Goal: Task Accomplishment & Management: Manage account settings

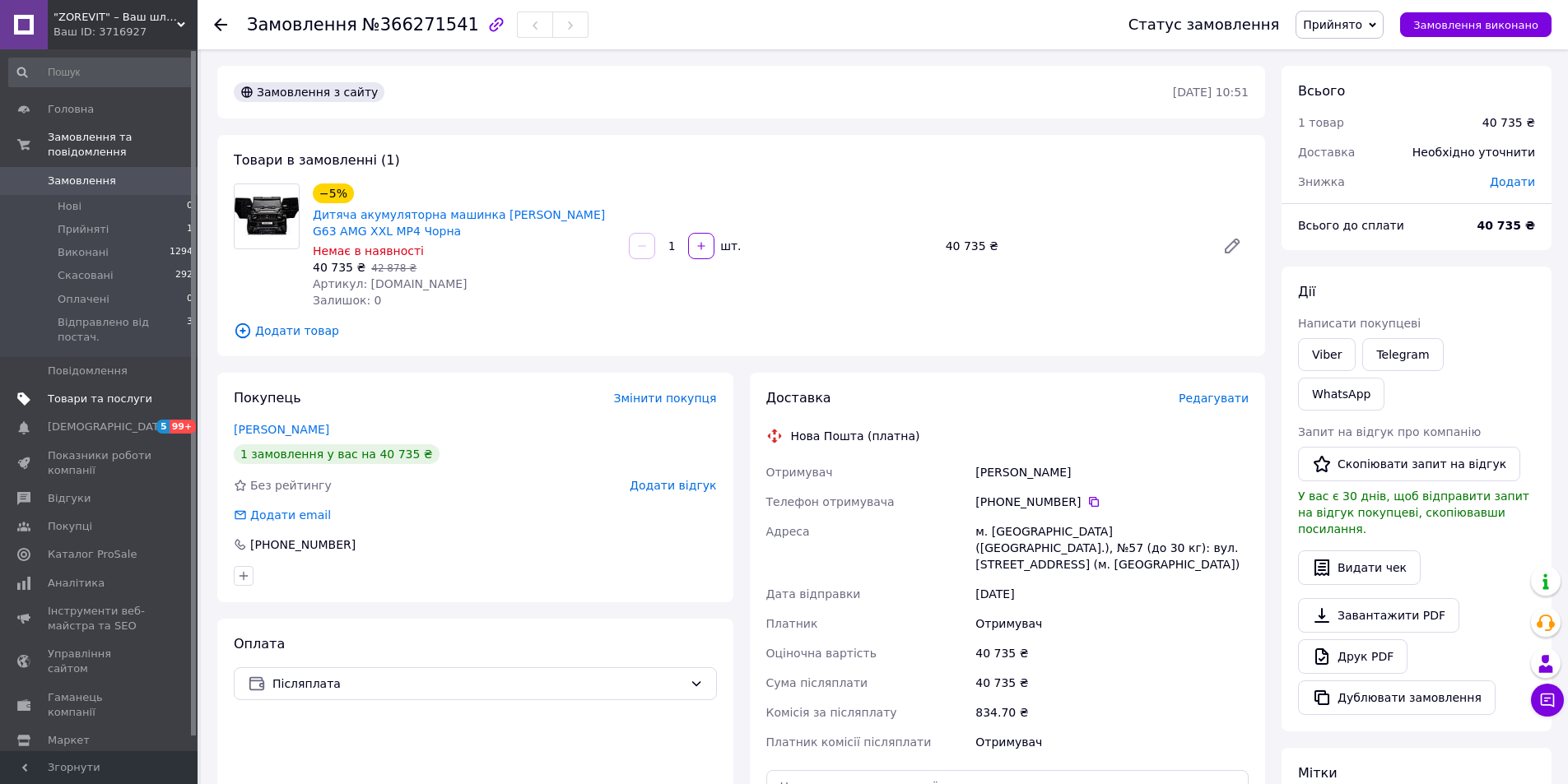
click at [74, 392] on span "Товари та послуги" at bounding box center [99, 399] width 104 height 15
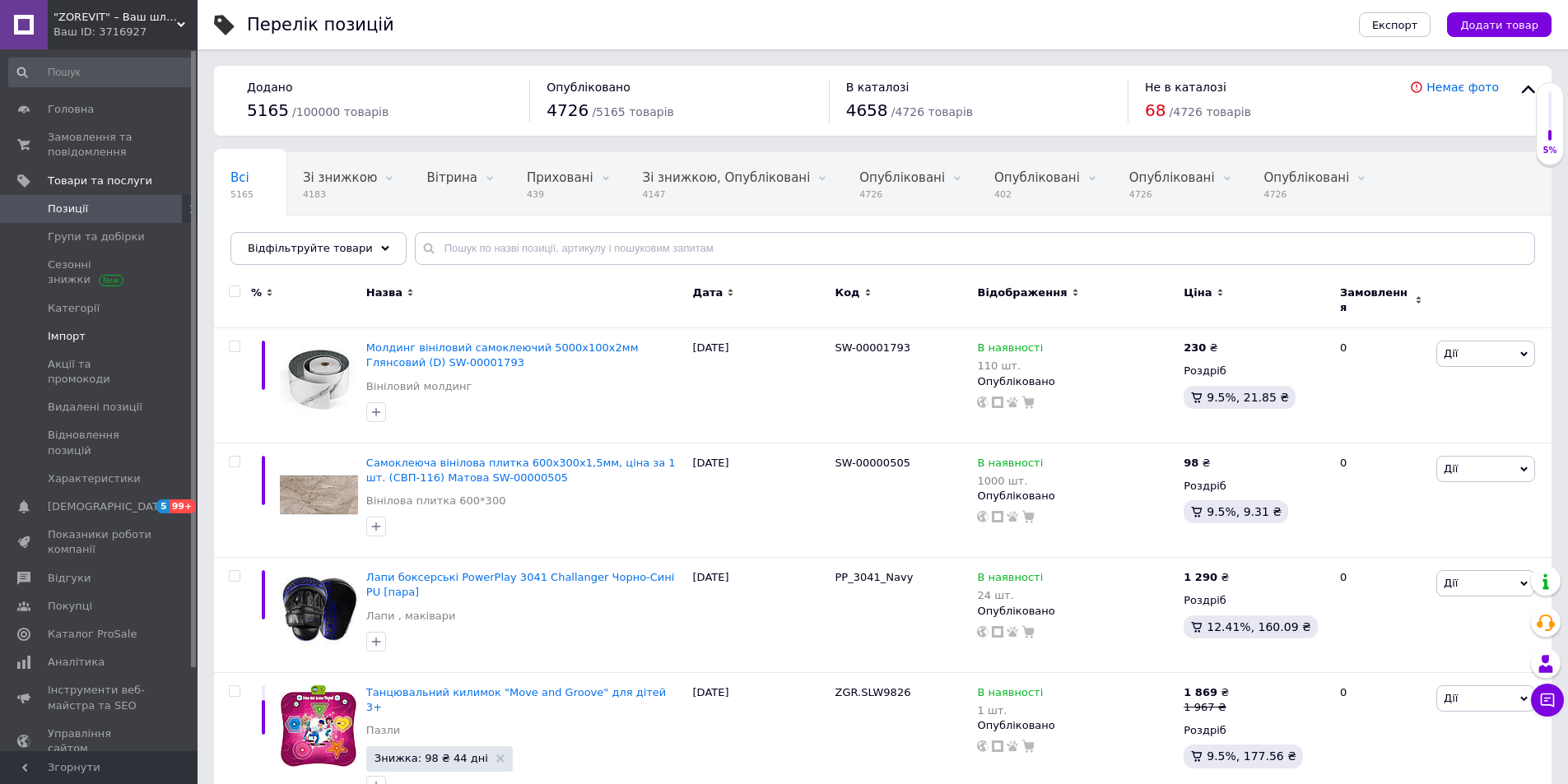
click at [73, 336] on span "Імпорт" at bounding box center [67, 336] width 38 height 15
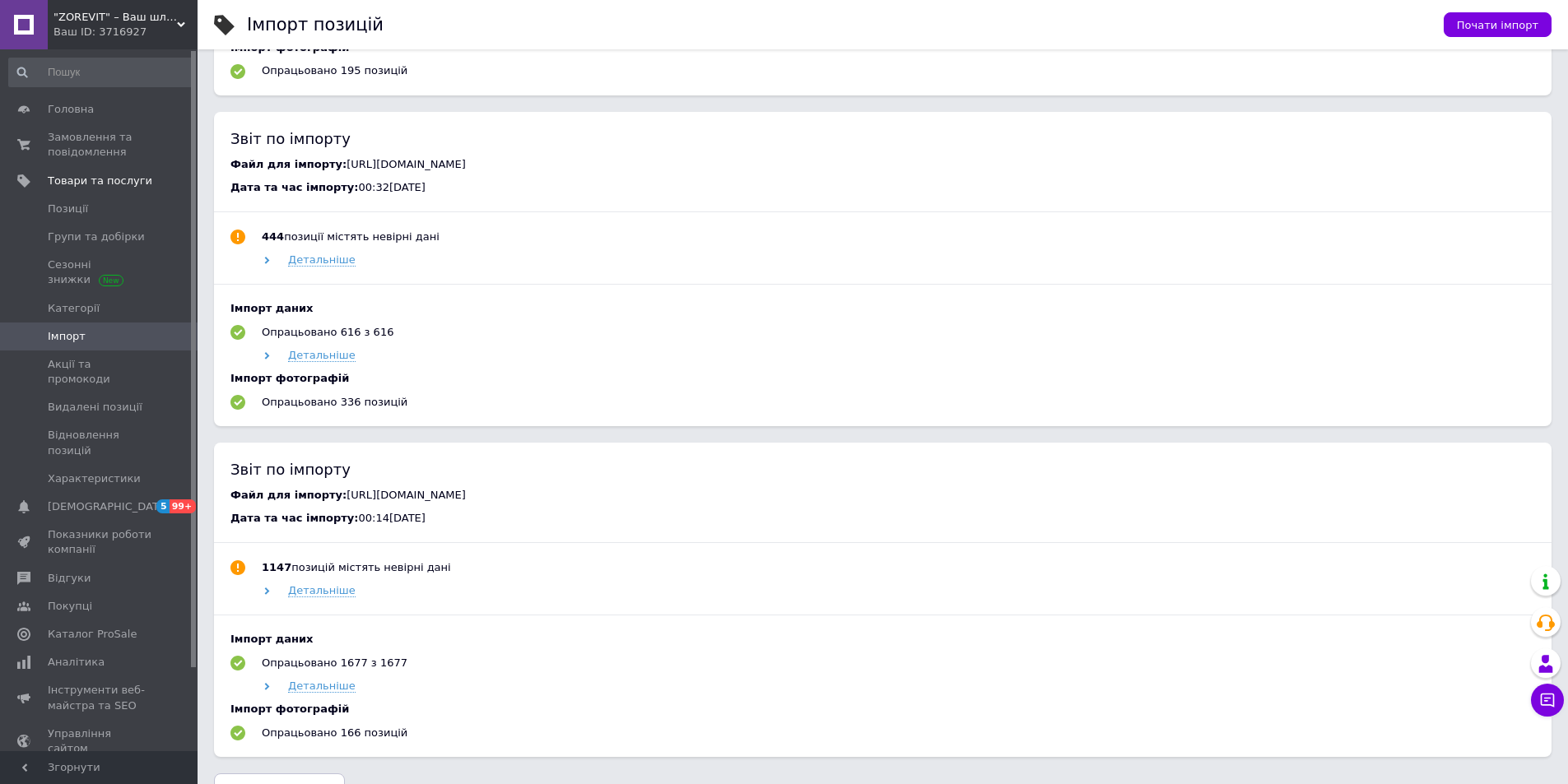
scroll to position [1071, 0]
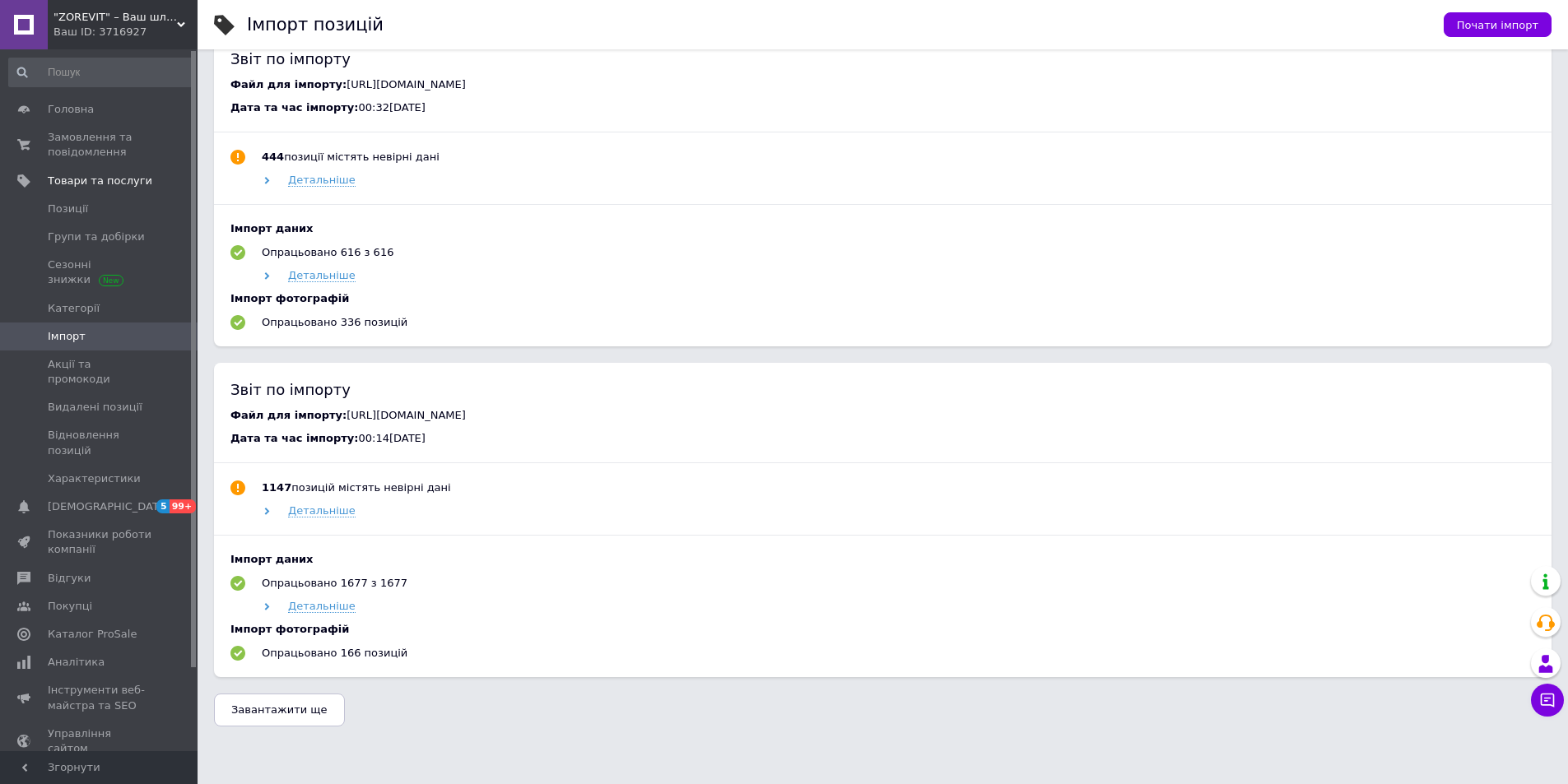
drag, startPoint x: 326, startPoint y: 422, endPoint x: 651, endPoint y: 461, distance: 327.3
click at [651, 423] on div "Файл для імпорту: https://powerplay.com.ua/products_feed.xml?hash_tag=d8922cb3e…" at bounding box center [882, 415] width 1304 height 15
copy span "[URL][DOMAIN_NAME]"
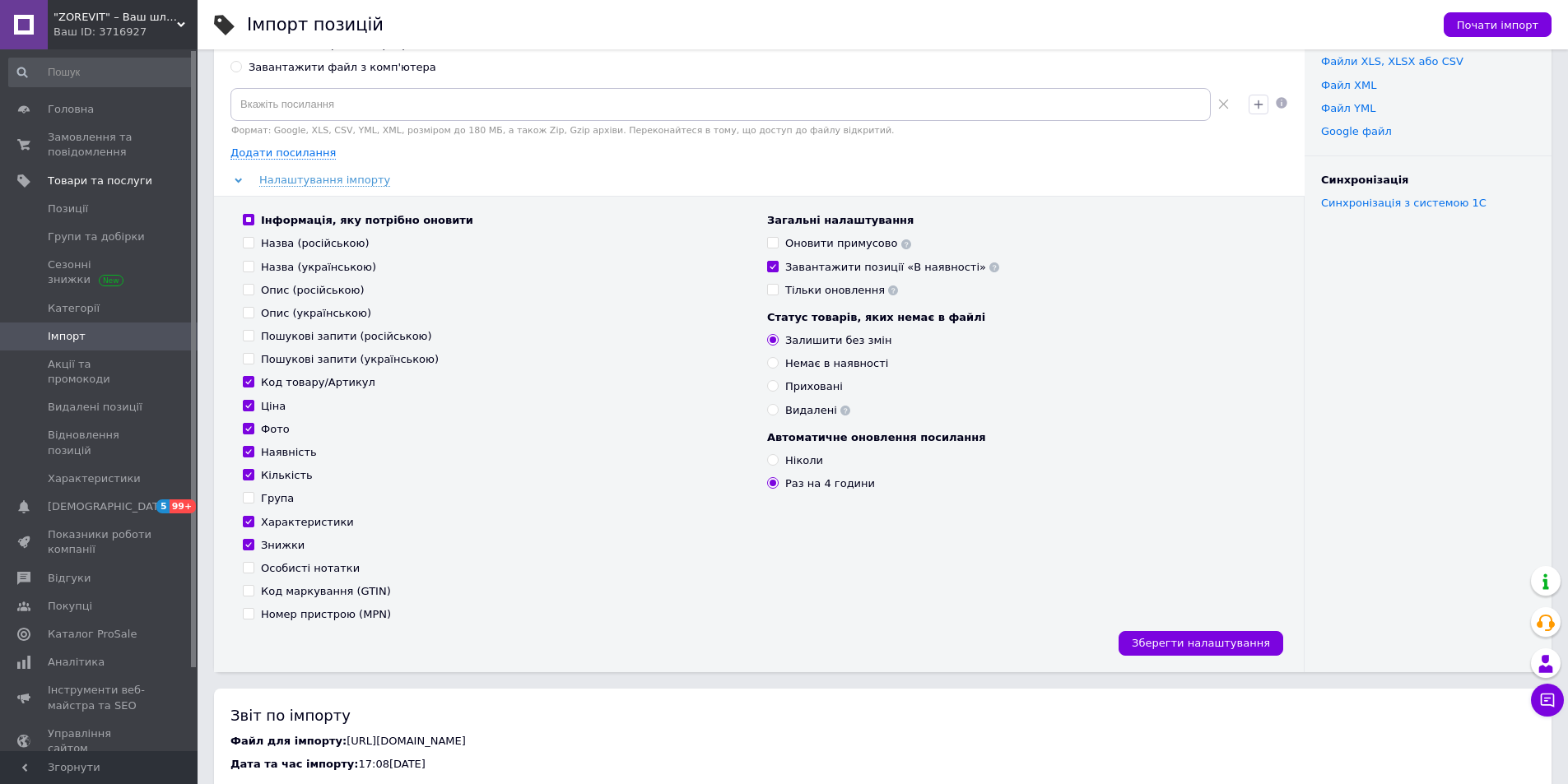
scroll to position [0, 0]
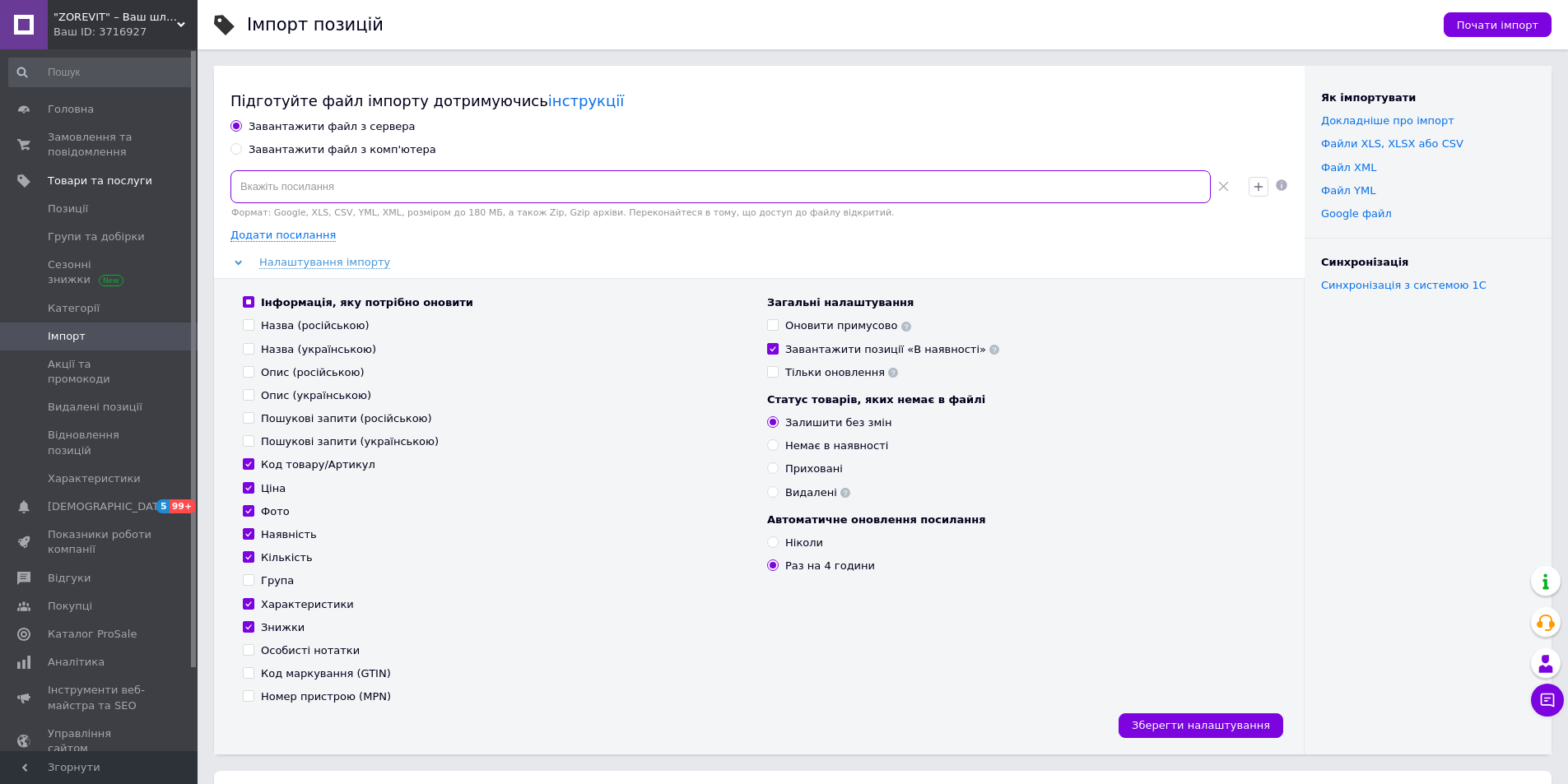
click at [284, 178] on input at bounding box center [720, 186] width 980 height 33
paste input "[URL][DOMAIN_NAME]"
type input "[URL][DOMAIN_NAME]"
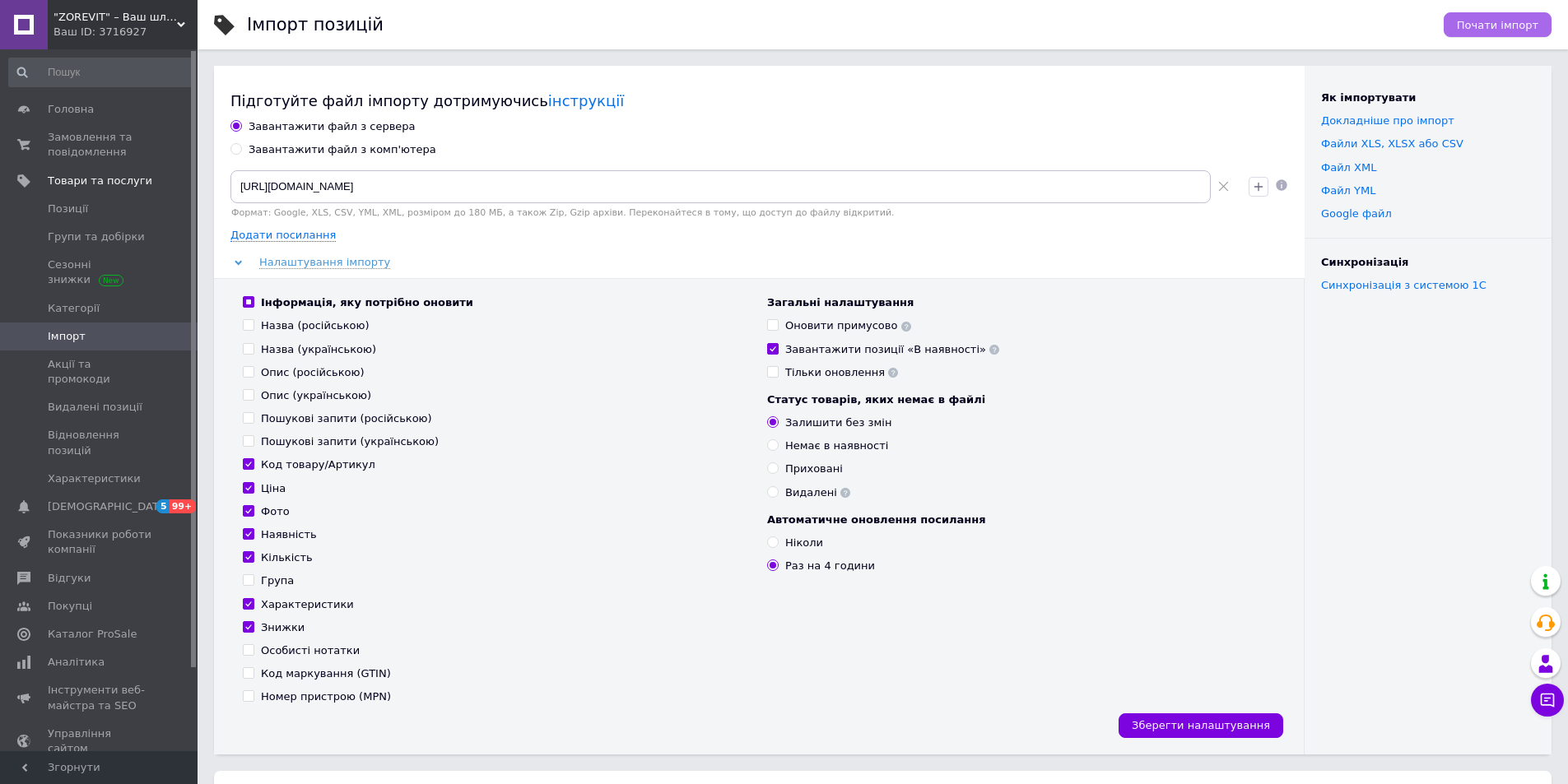
scroll to position [0, 0]
click at [1524, 26] on span "Почати імпорт" at bounding box center [1497, 25] width 82 height 12
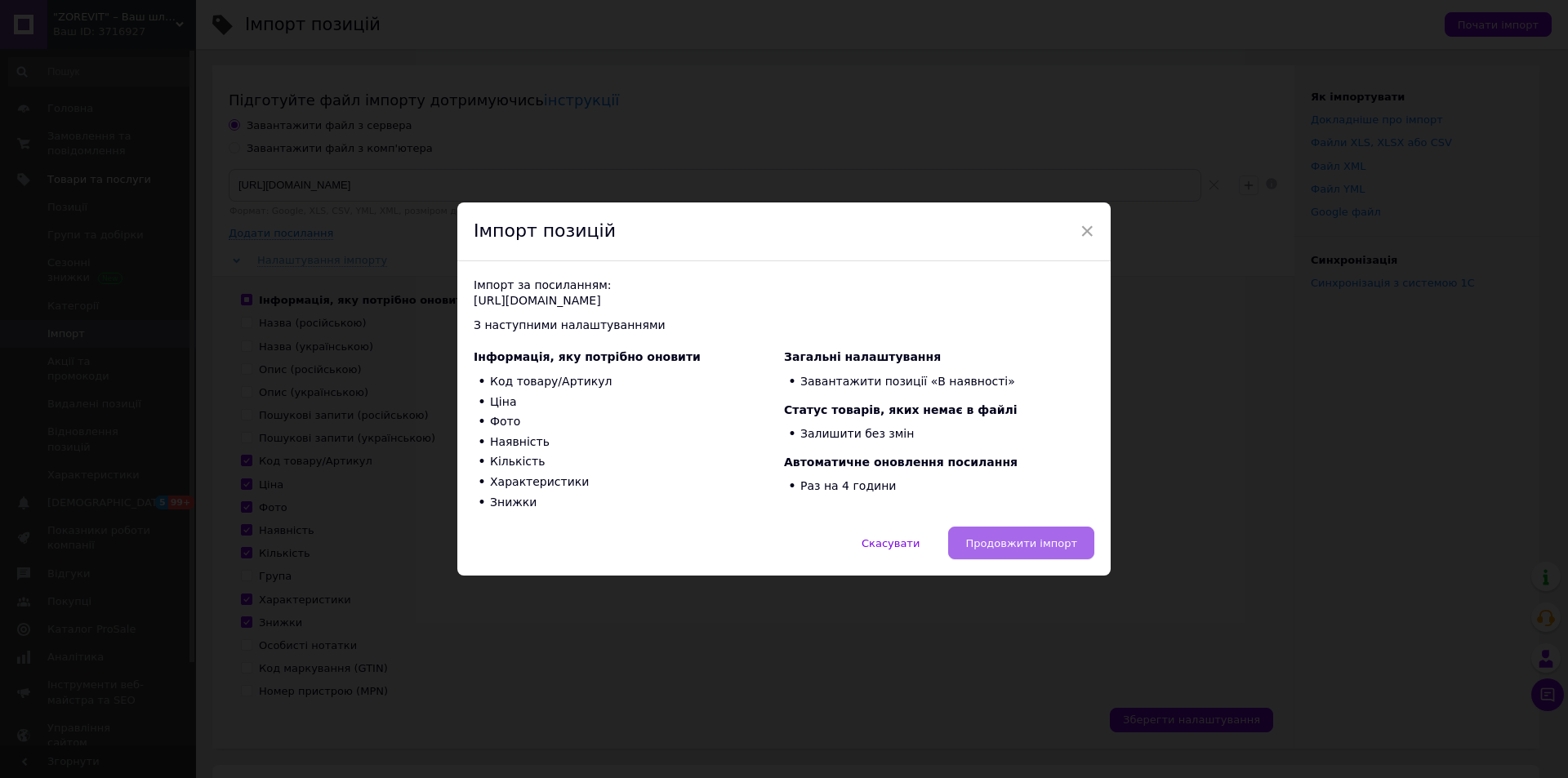
click at [1017, 542] on span "Продовжити імпорт" at bounding box center [1020, 543] width 112 height 12
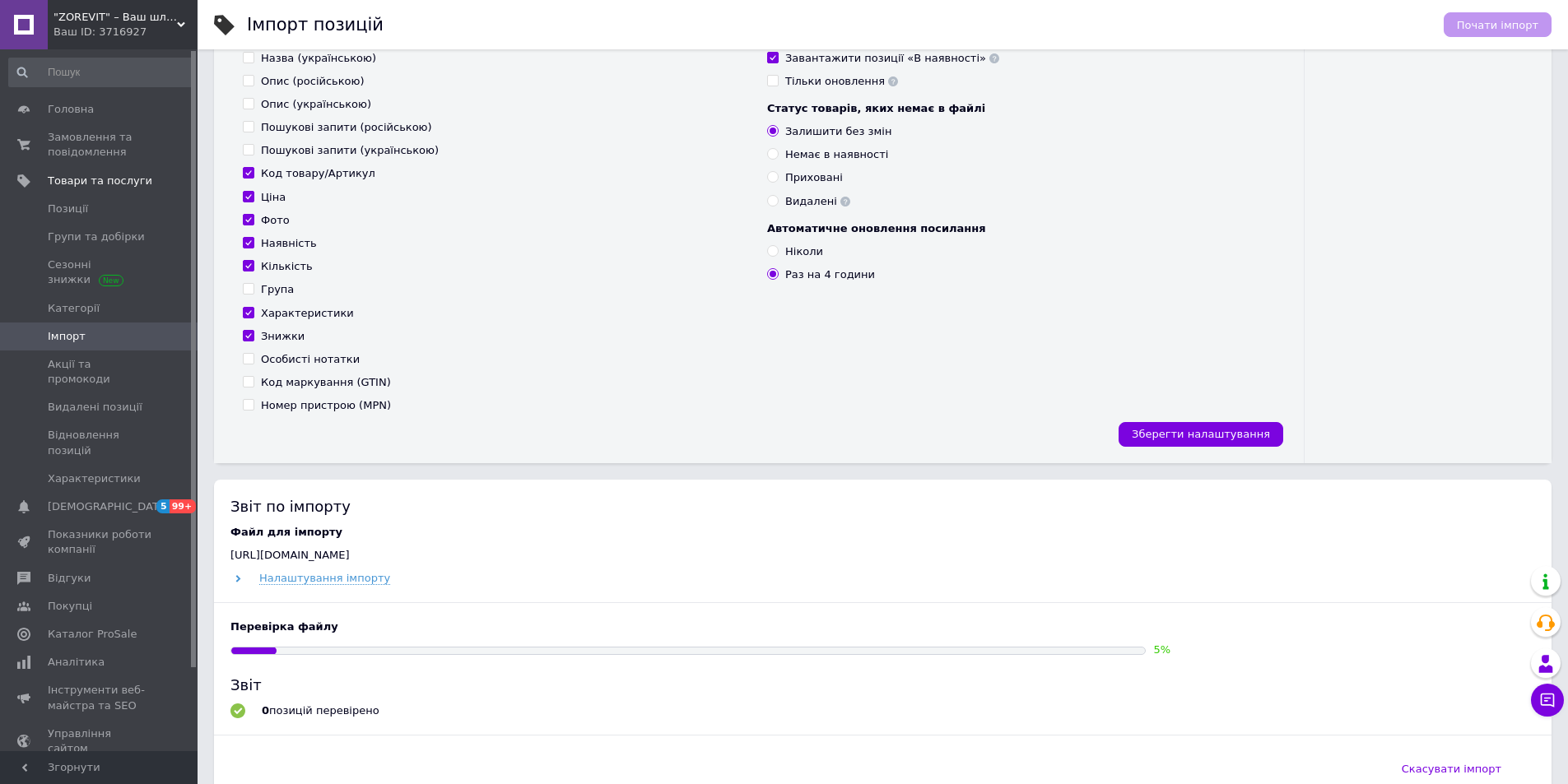
scroll to position [576, 0]
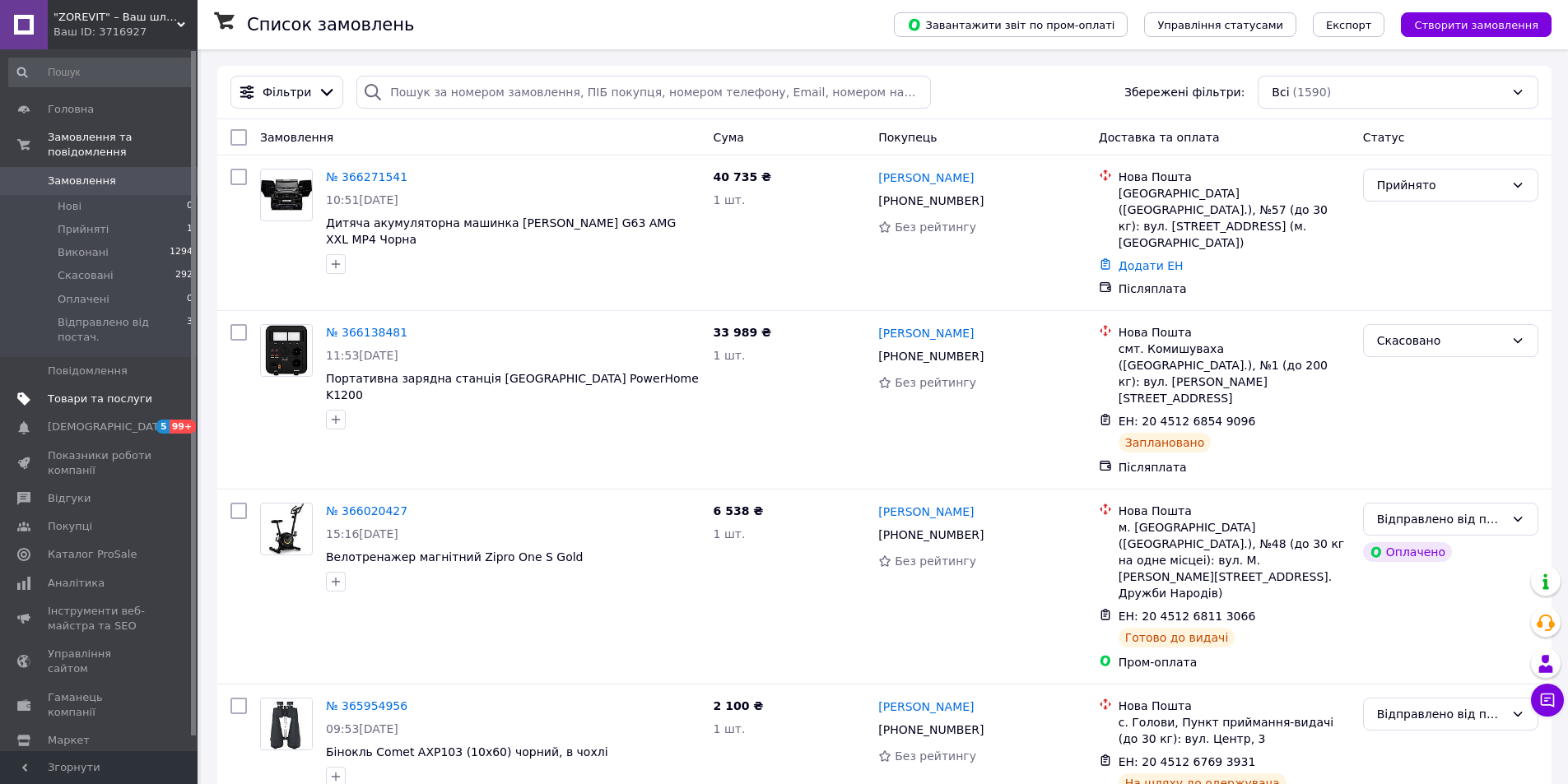
click at [75, 392] on span "Товари та послуги" at bounding box center [99, 399] width 104 height 15
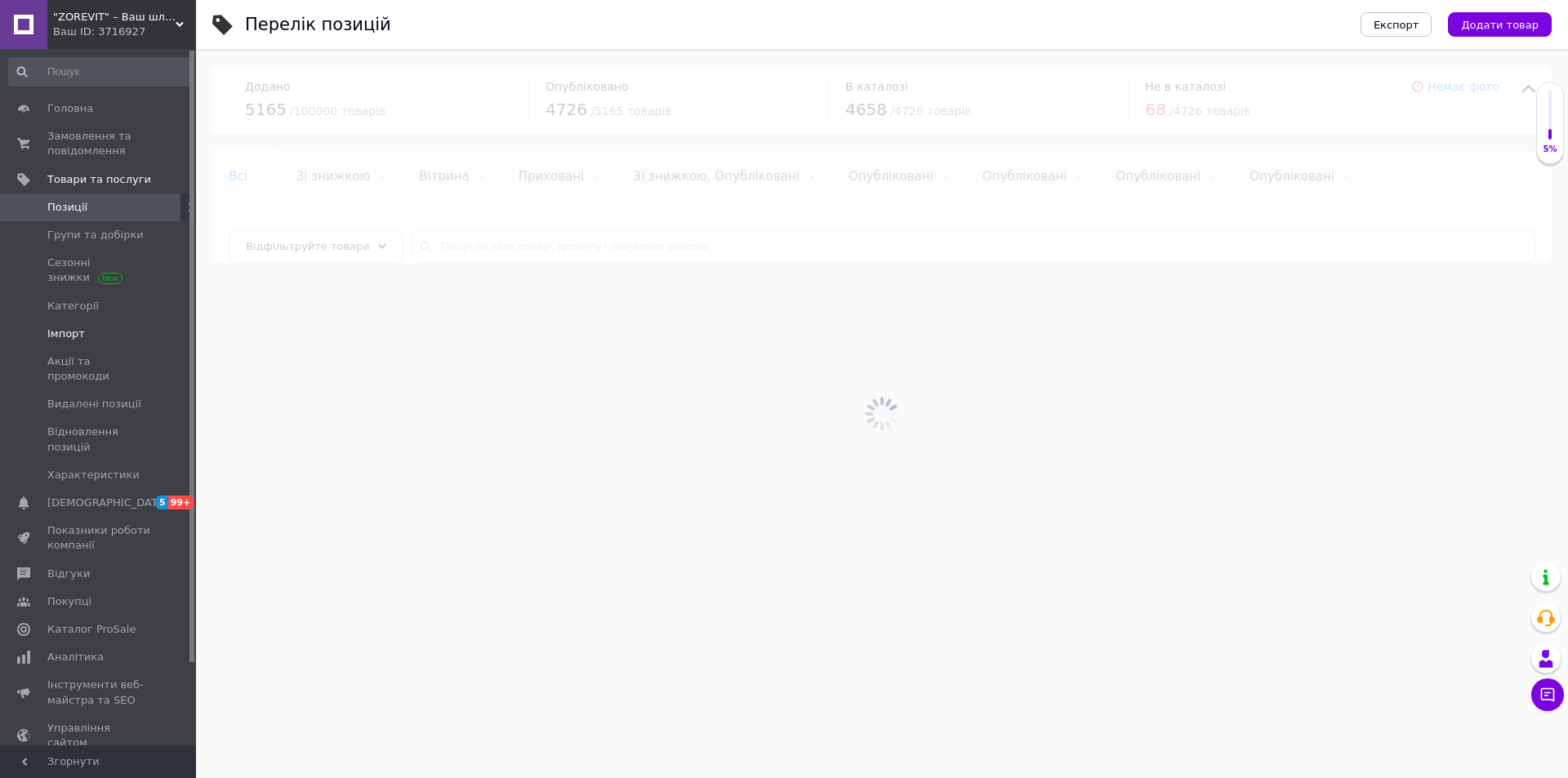
click at [68, 336] on span "Імпорт" at bounding box center [66, 334] width 37 height 15
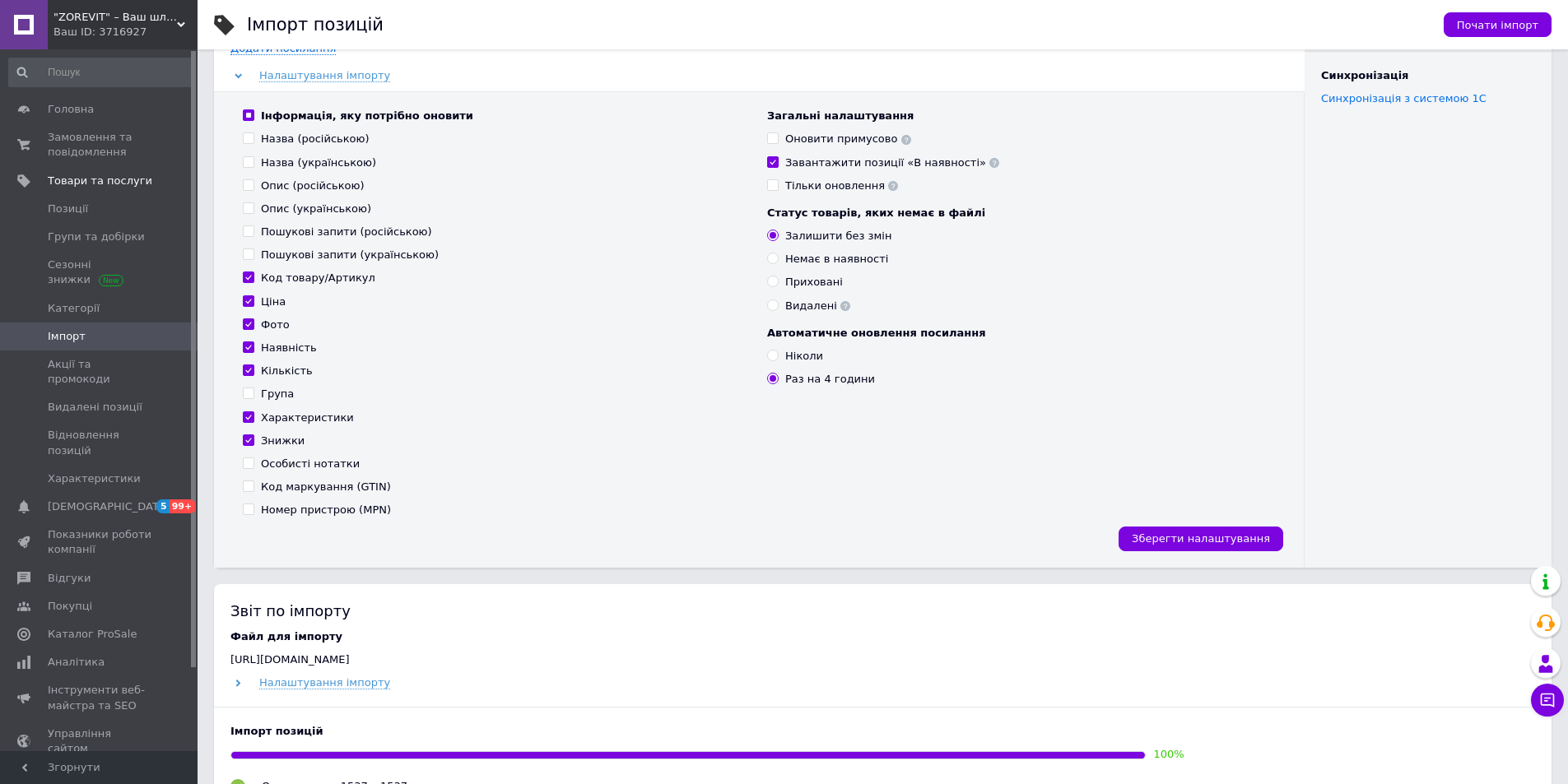
scroll to position [164, 0]
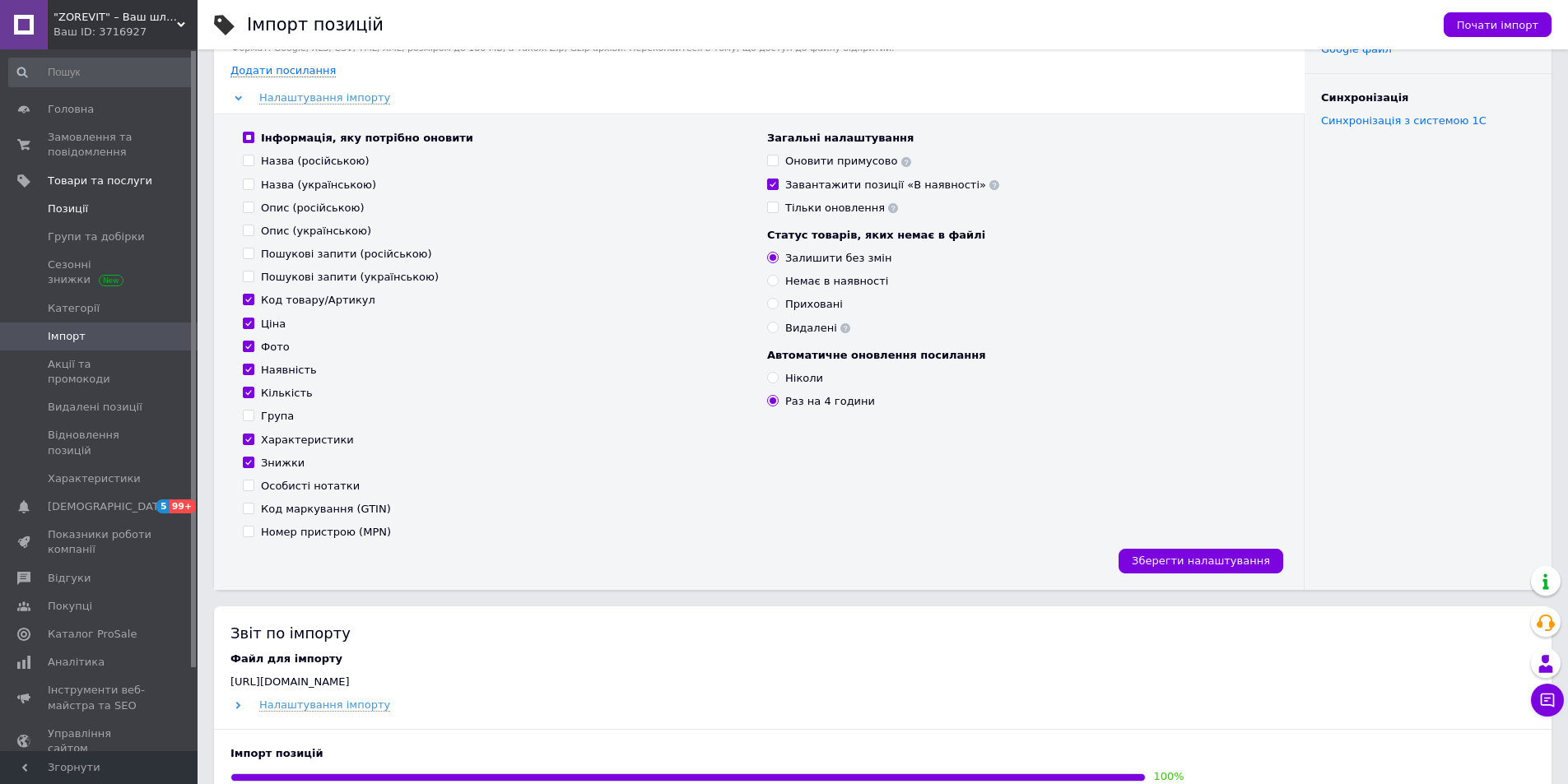
click at [67, 210] on span "Позиції" at bounding box center [68, 209] width 41 height 15
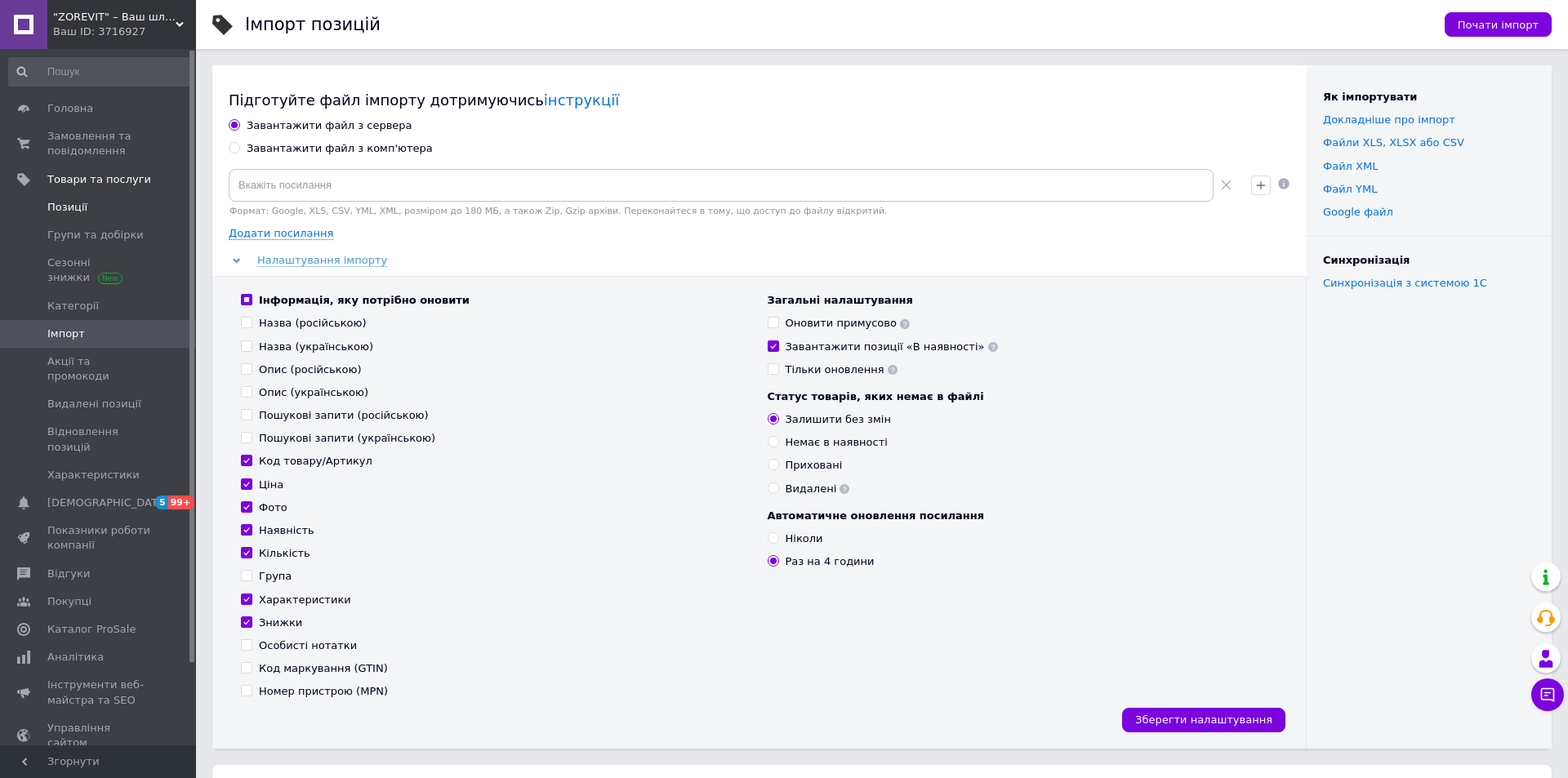
click at [66, 208] on span "Позиції" at bounding box center [67, 207] width 40 height 15
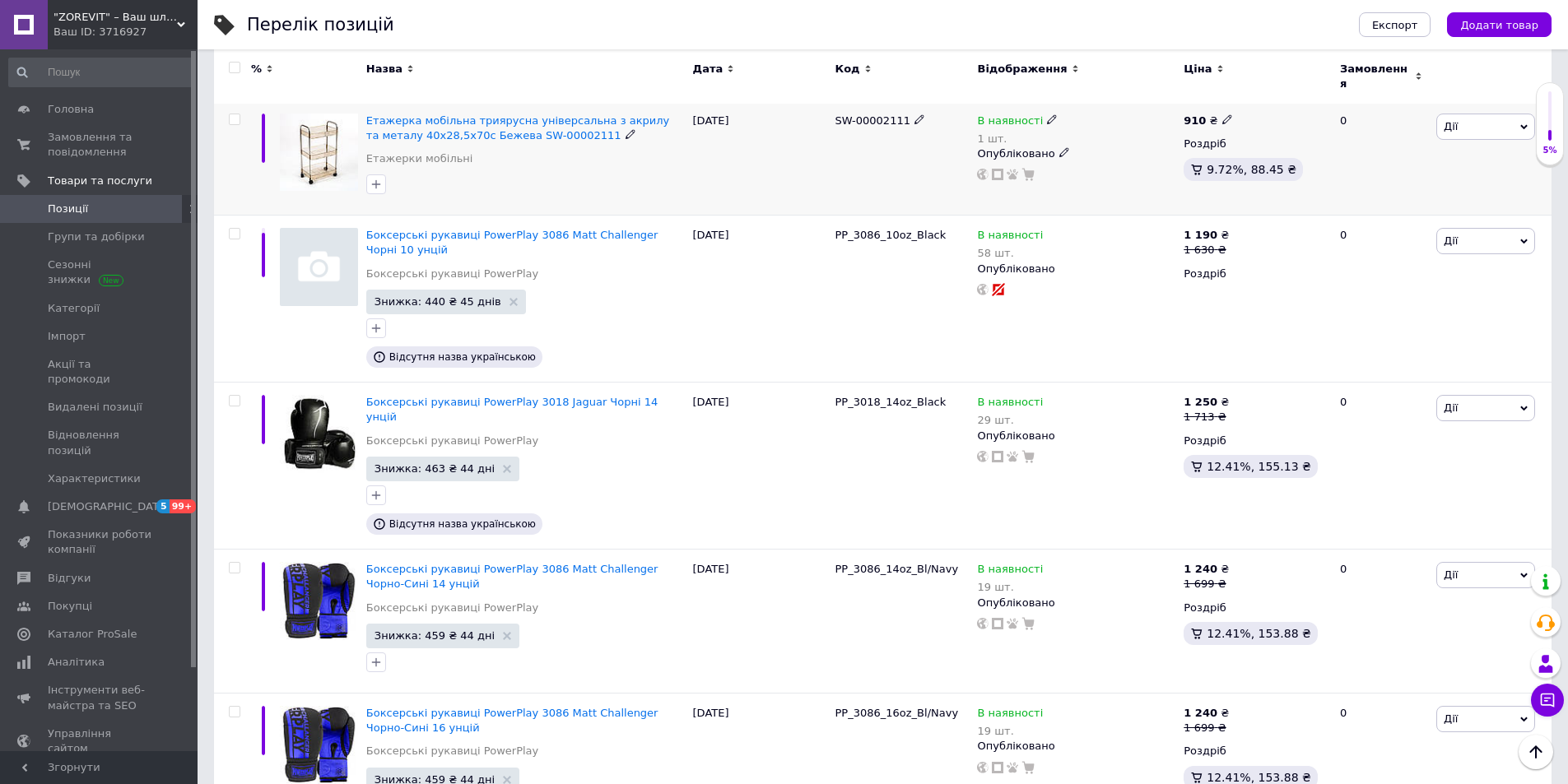
scroll to position [4280, 0]
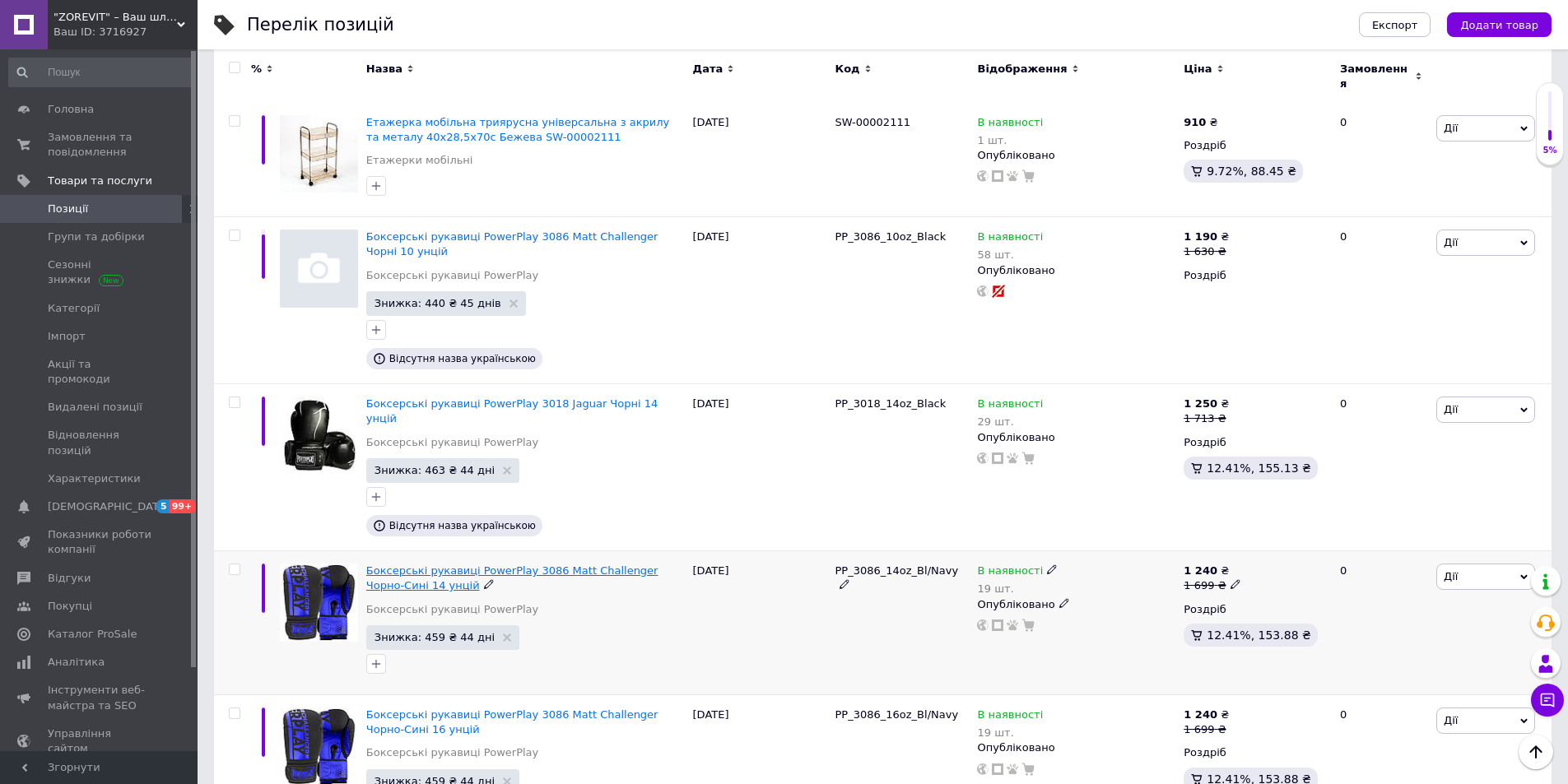
click at [560, 565] on span "Боксерські рукавиці PowerPlay 3086 Matt Challenger Чорно-Сині 14 унцій" at bounding box center [512, 578] width 293 height 27
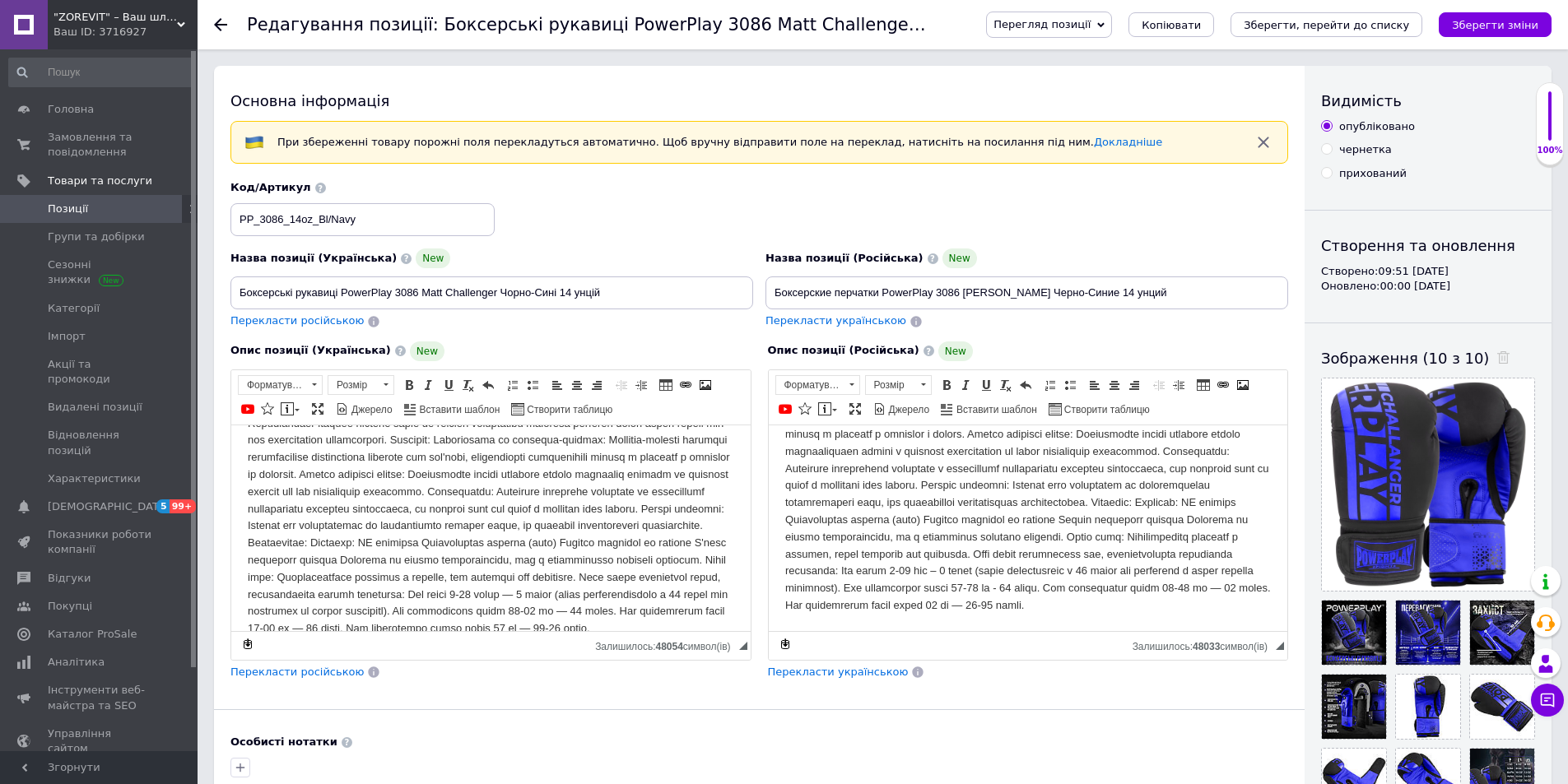
scroll to position [204, 0]
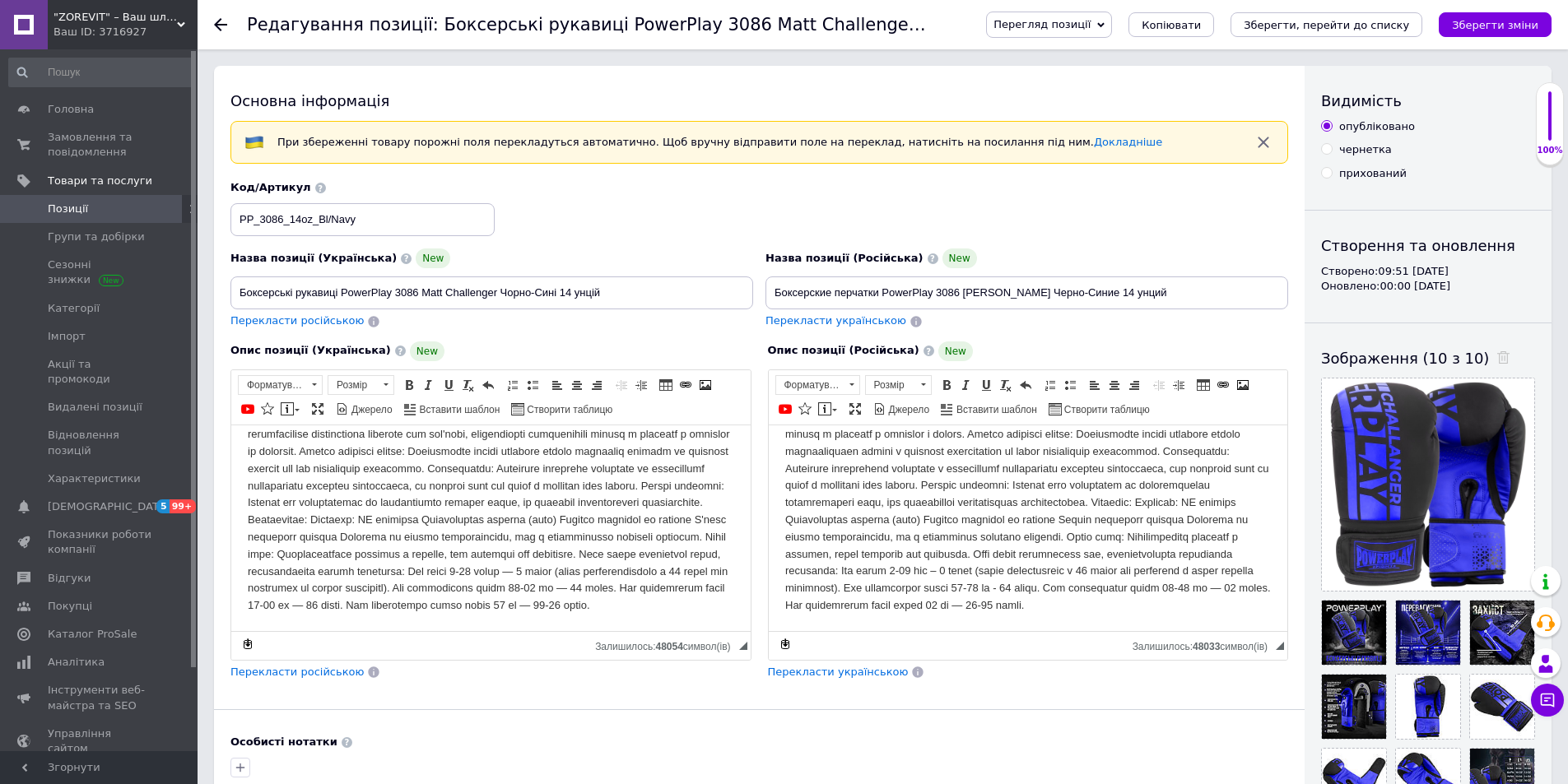
click at [225, 29] on icon at bounding box center [220, 24] width 13 height 13
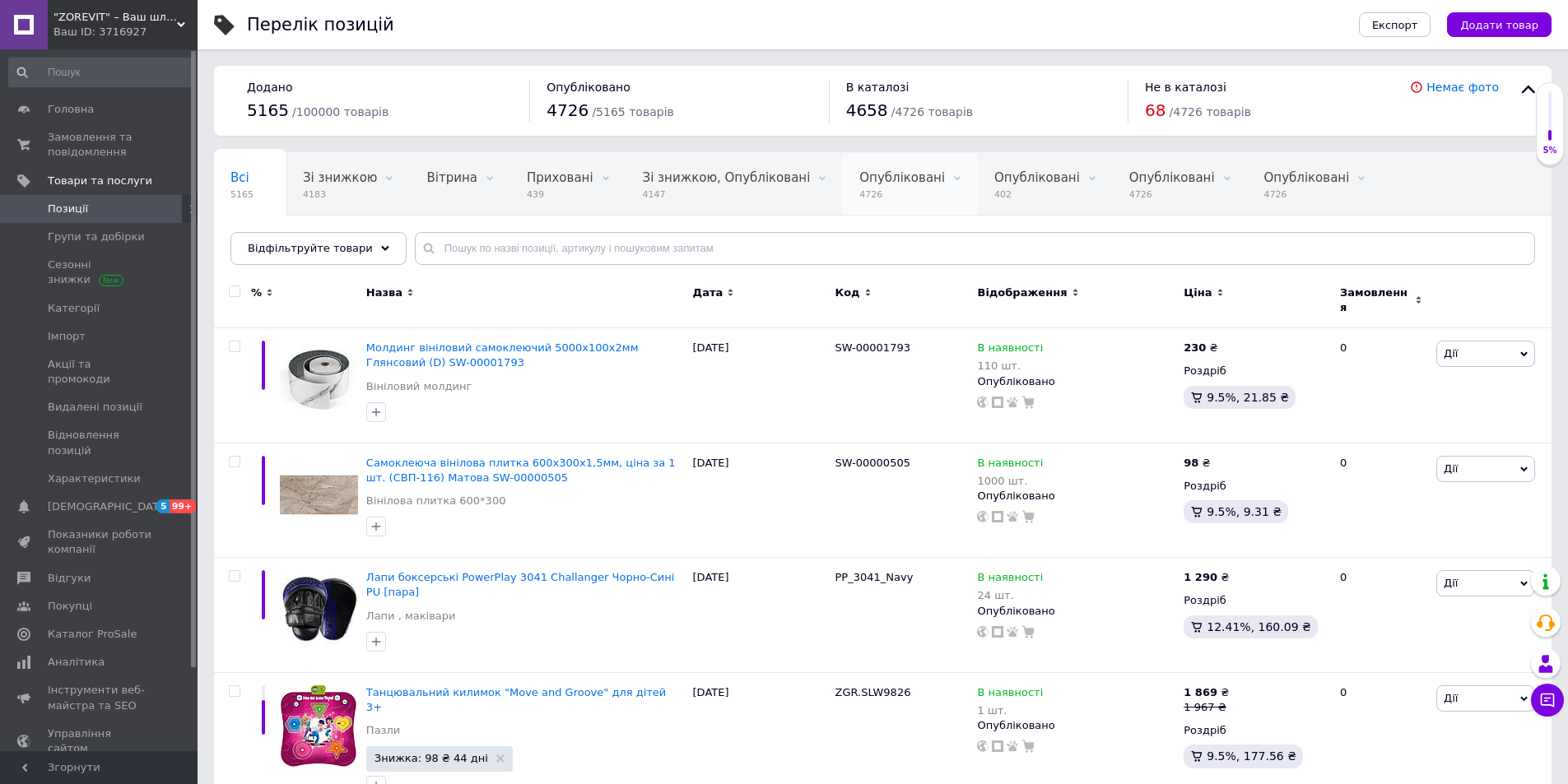
click at [860, 184] on span "Опубліковані" at bounding box center [902, 177] width 86 height 15
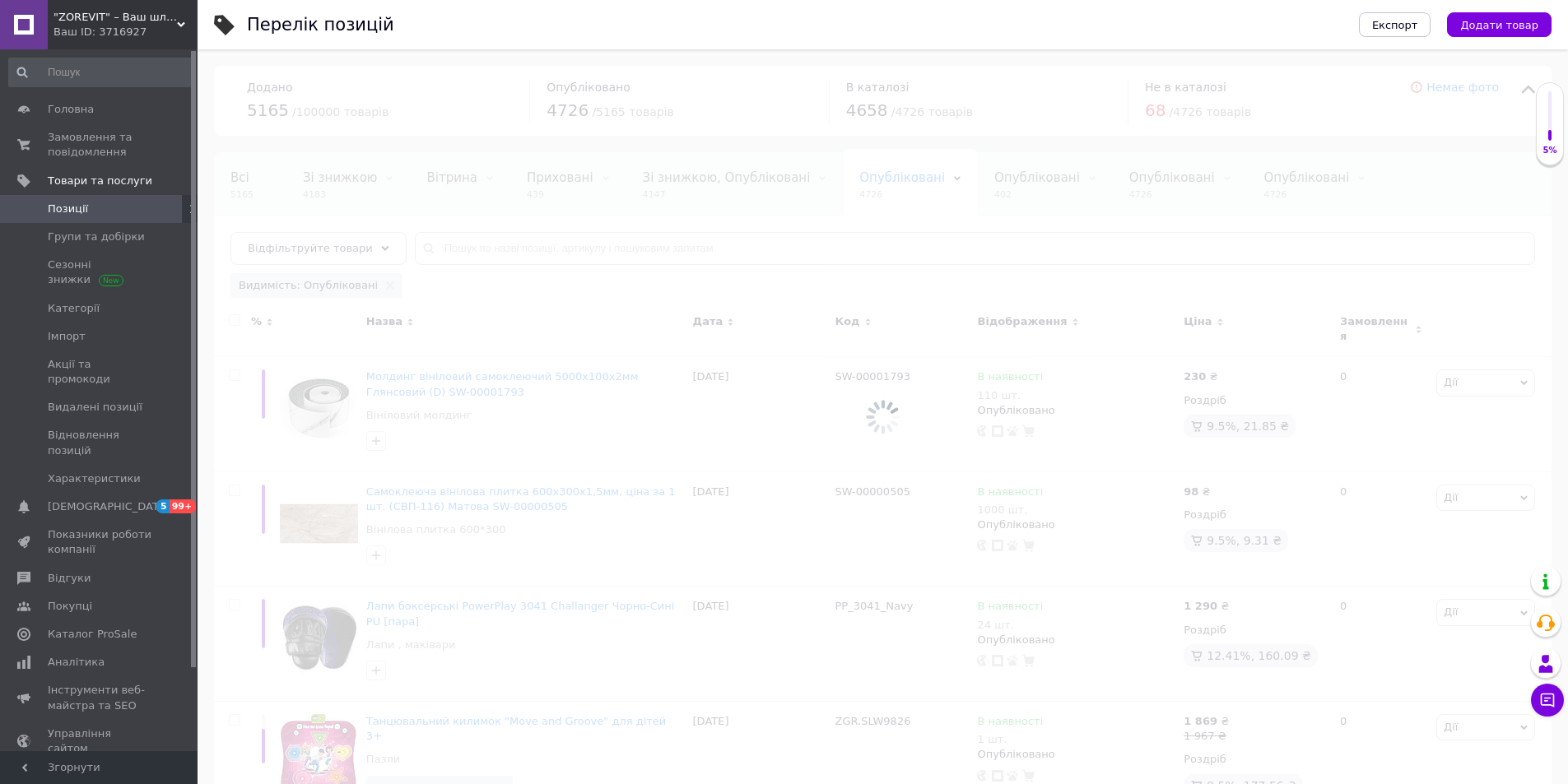
scroll to position [0, 17]
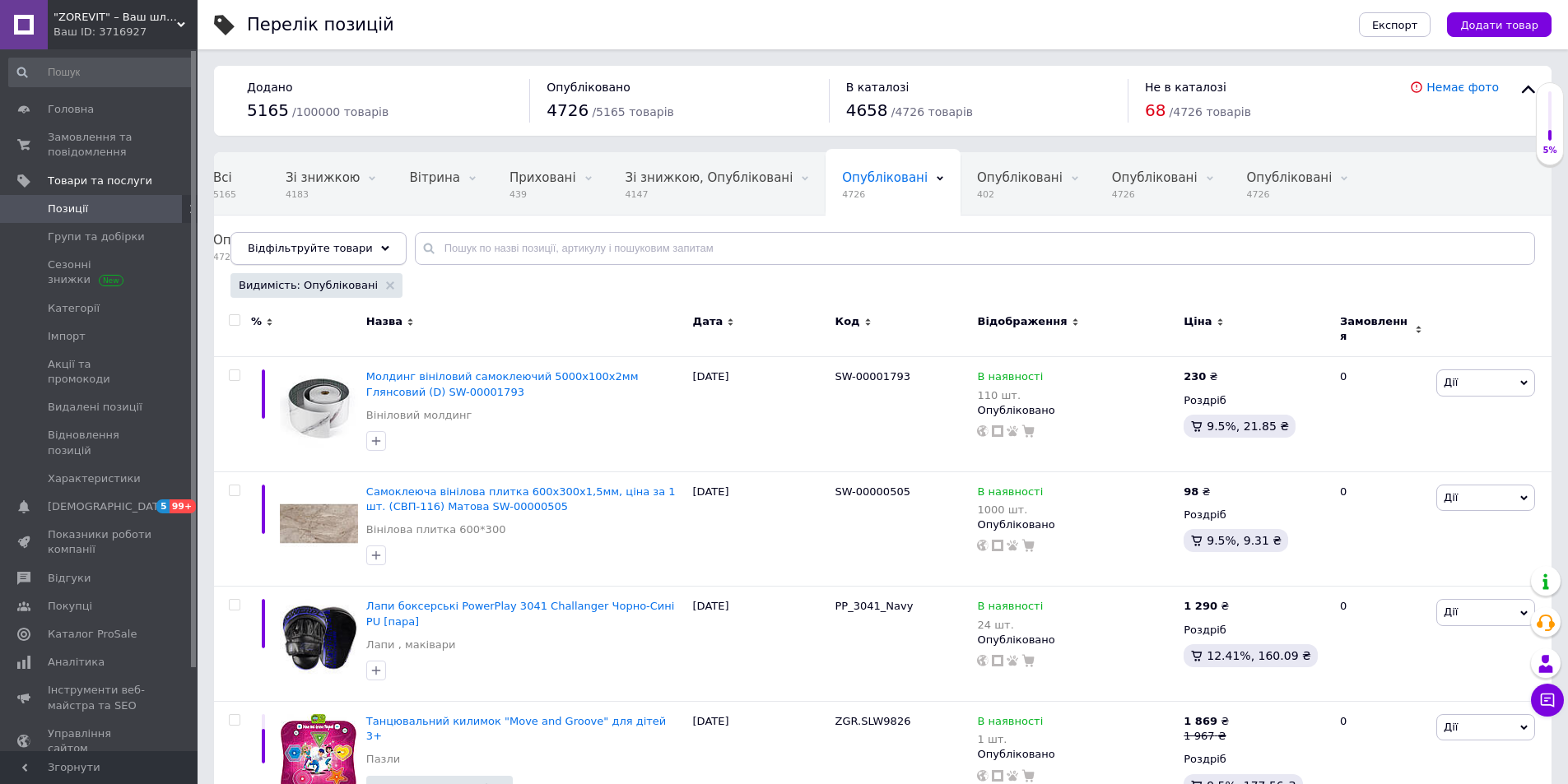
click at [381, 248] on use at bounding box center [385, 248] width 8 height 5
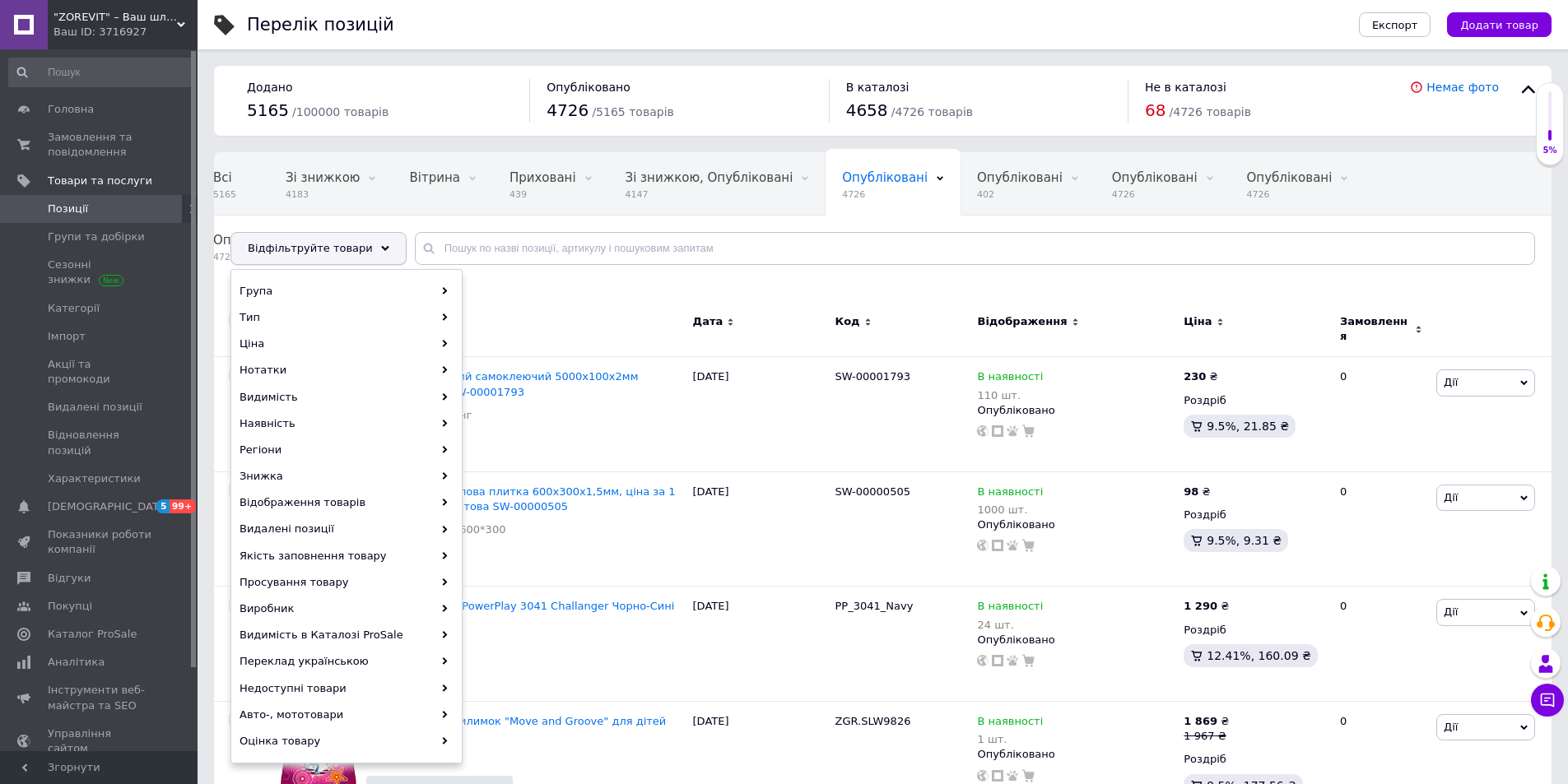
click at [381, 248] on use at bounding box center [385, 248] width 8 height 5
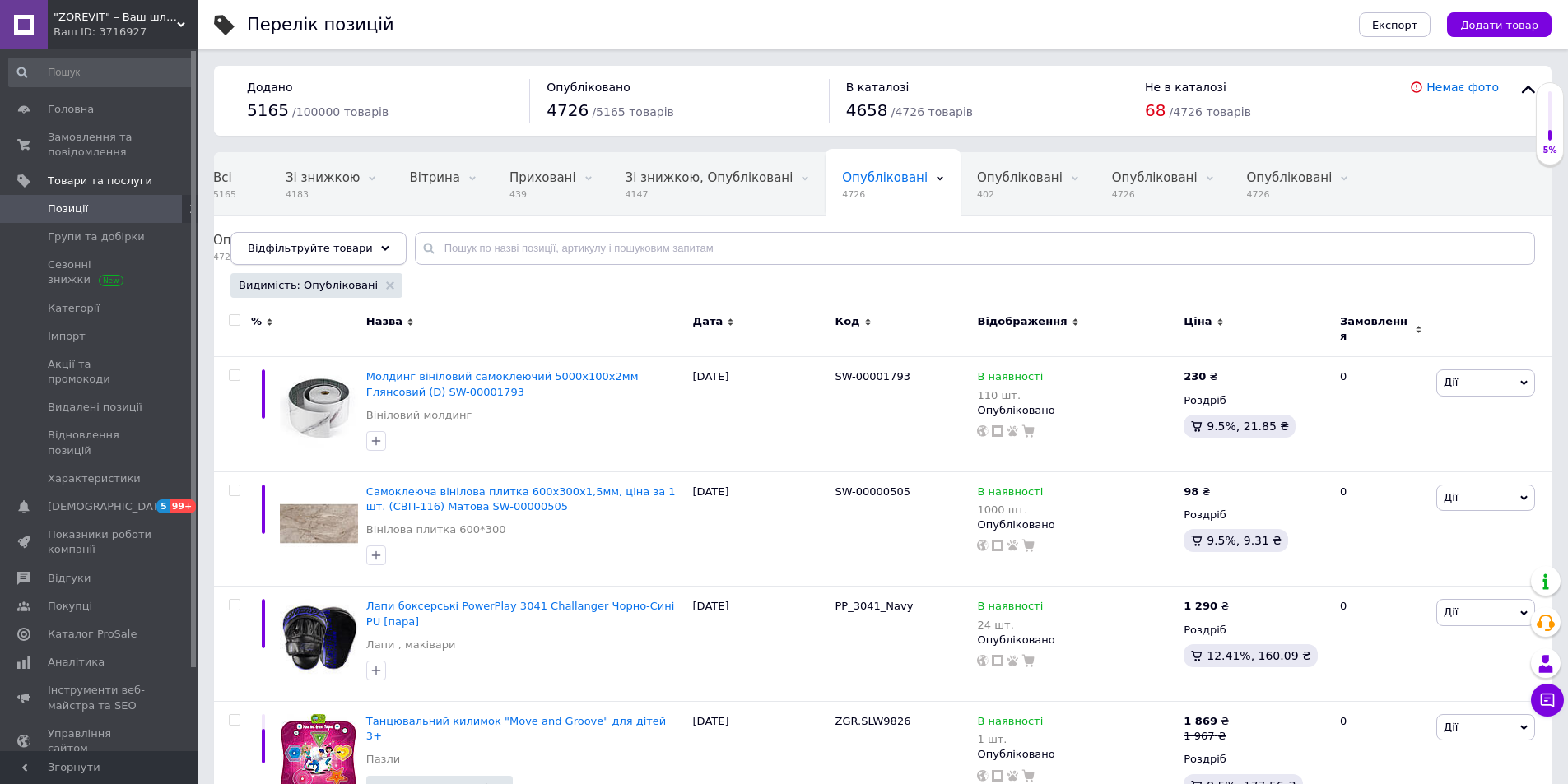
click at [381, 248] on use at bounding box center [385, 248] width 8 height 5
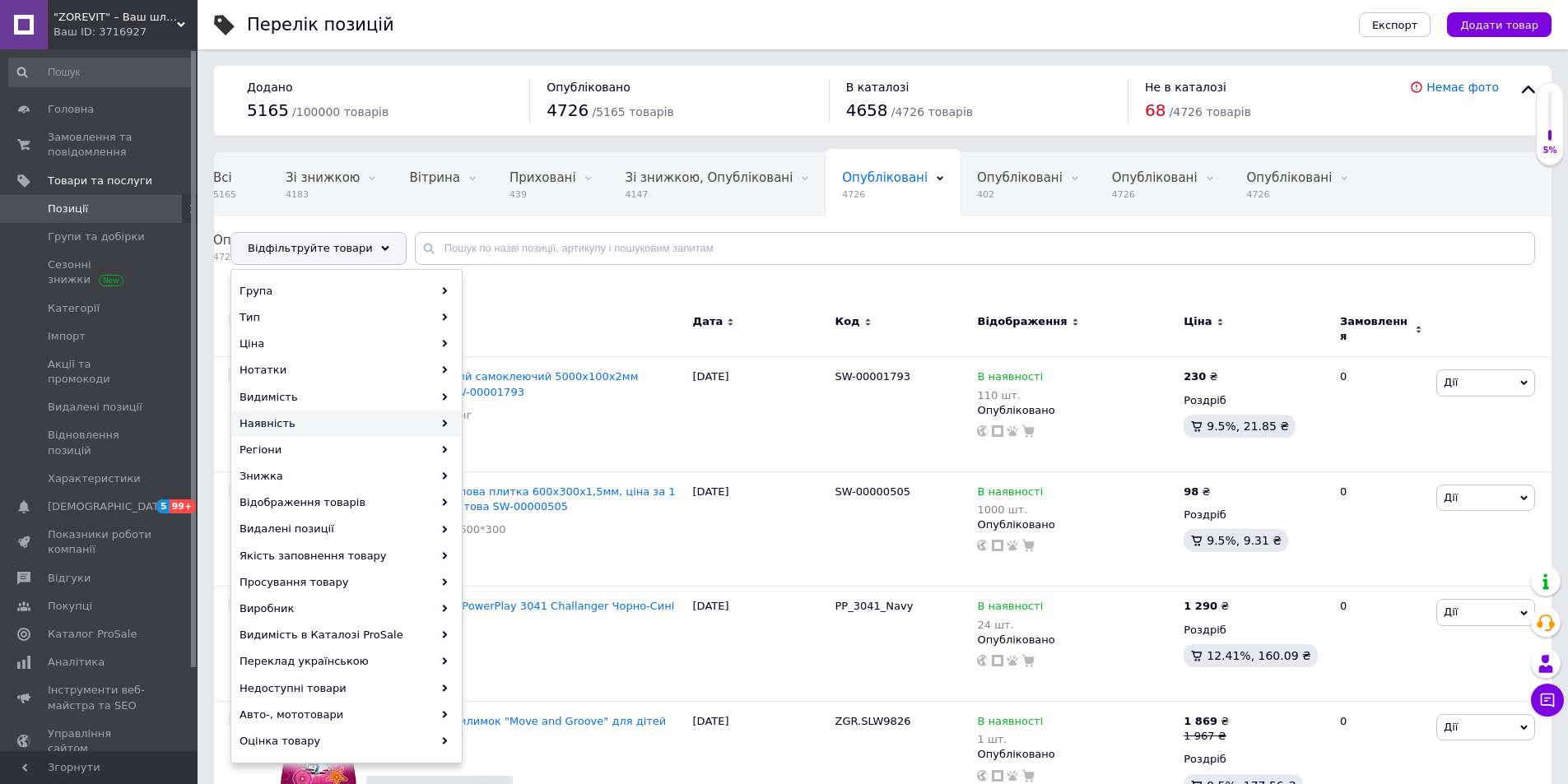
click at [365, 424] on div "Наявність" at bounding box center [346, 424] width 229 height 26
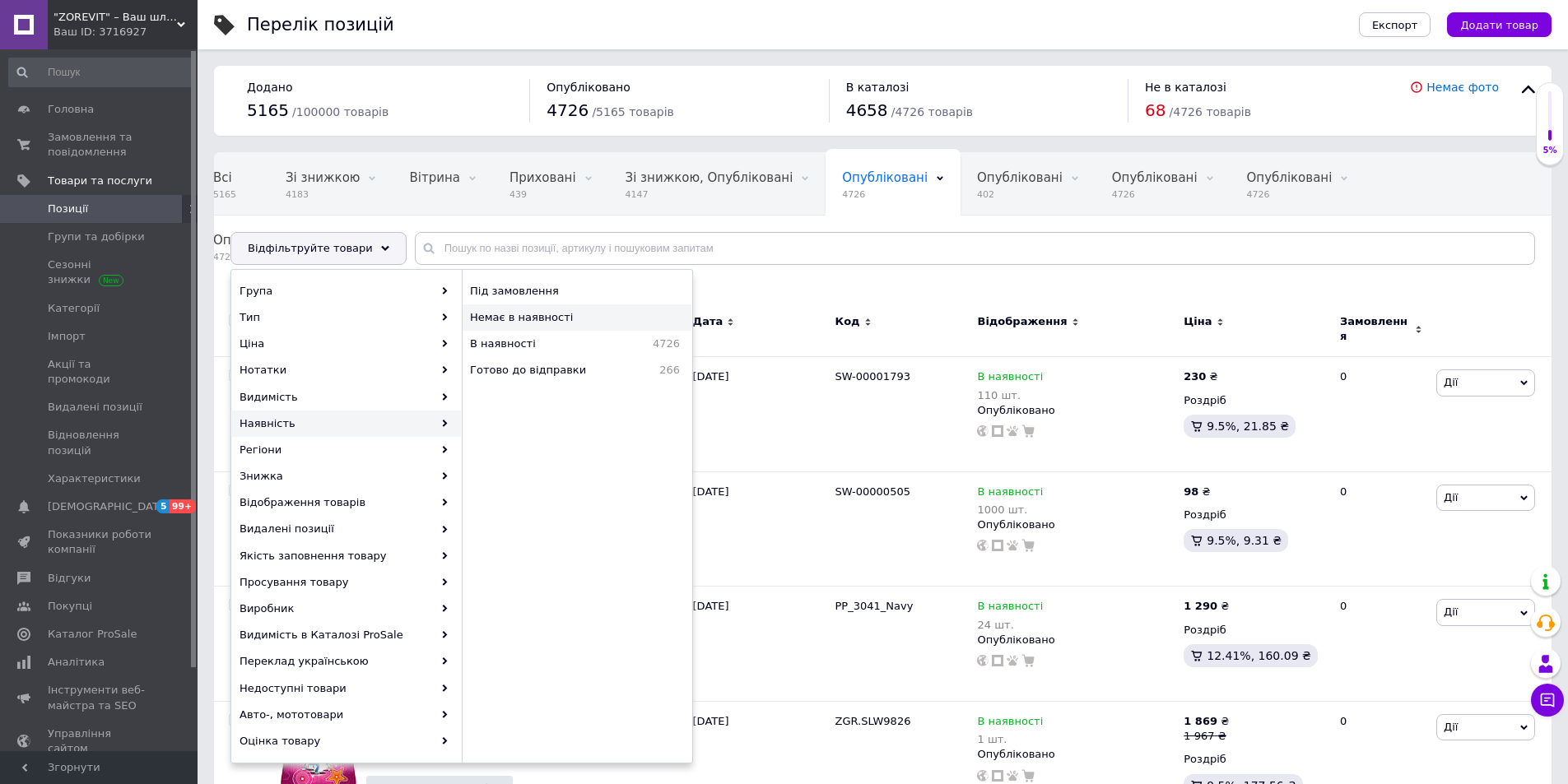
click at [551, 318] on span "Немає в наявності" at bounding box center [566, 317] width 194 height 15
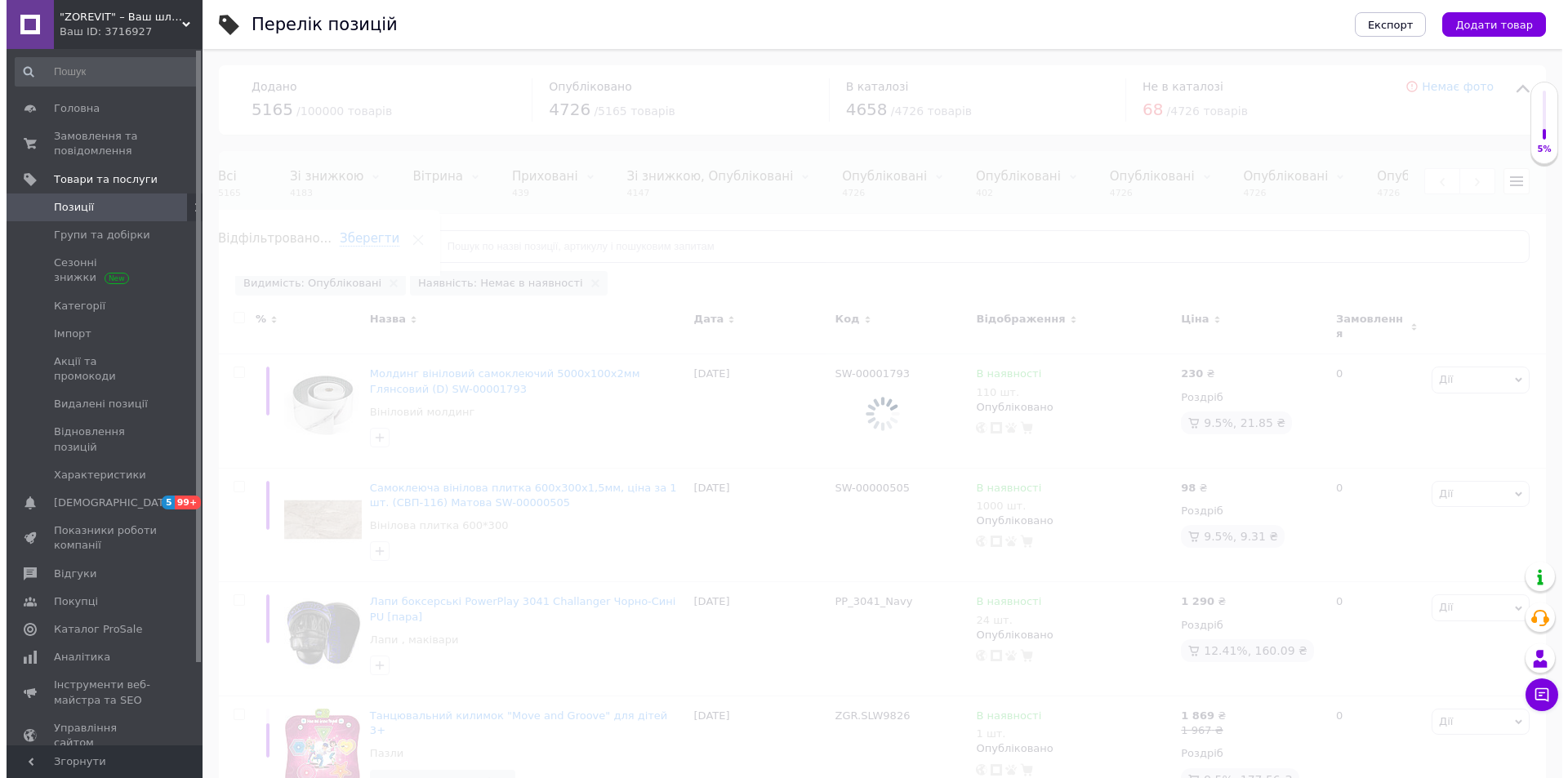
scroll to position [0, 231]
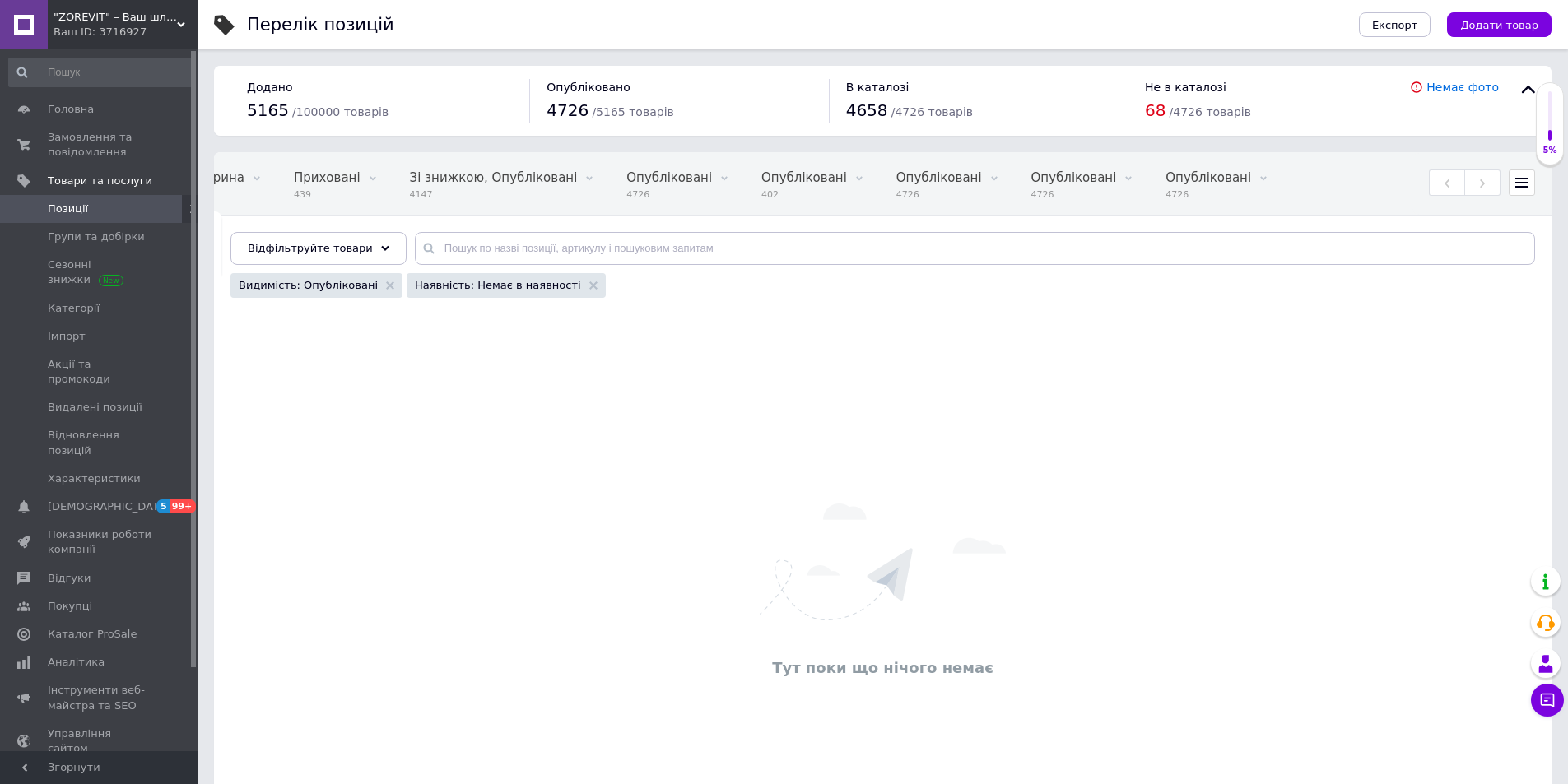
click at [555, 285] on div "Наявність: Немає в наявності" at bounding box center [506, 286] width 199 height 25
click at [589, 285] on use at bounding box center [593, 286] width 8 height 8
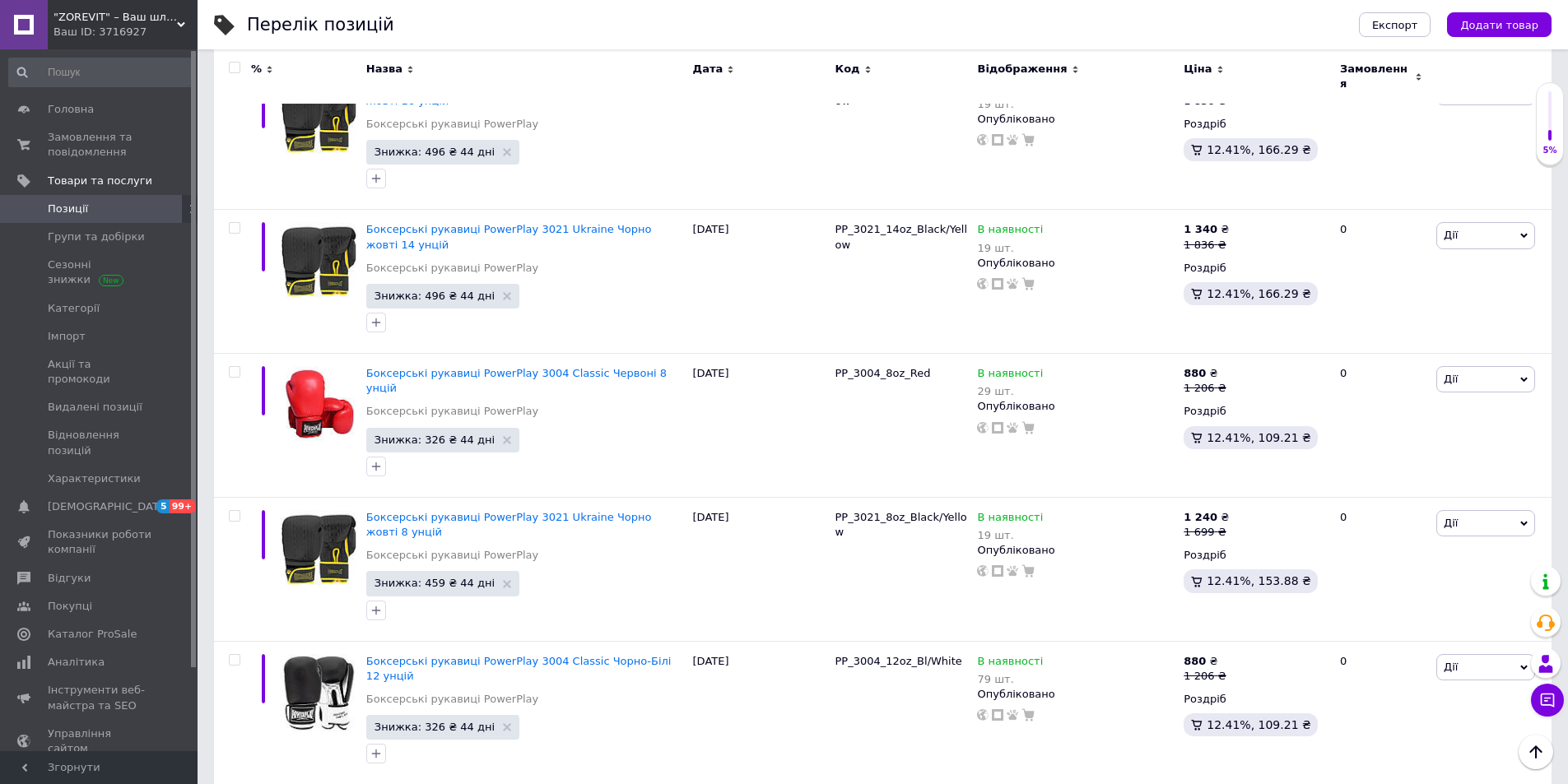
scroll to position [6832, 0]
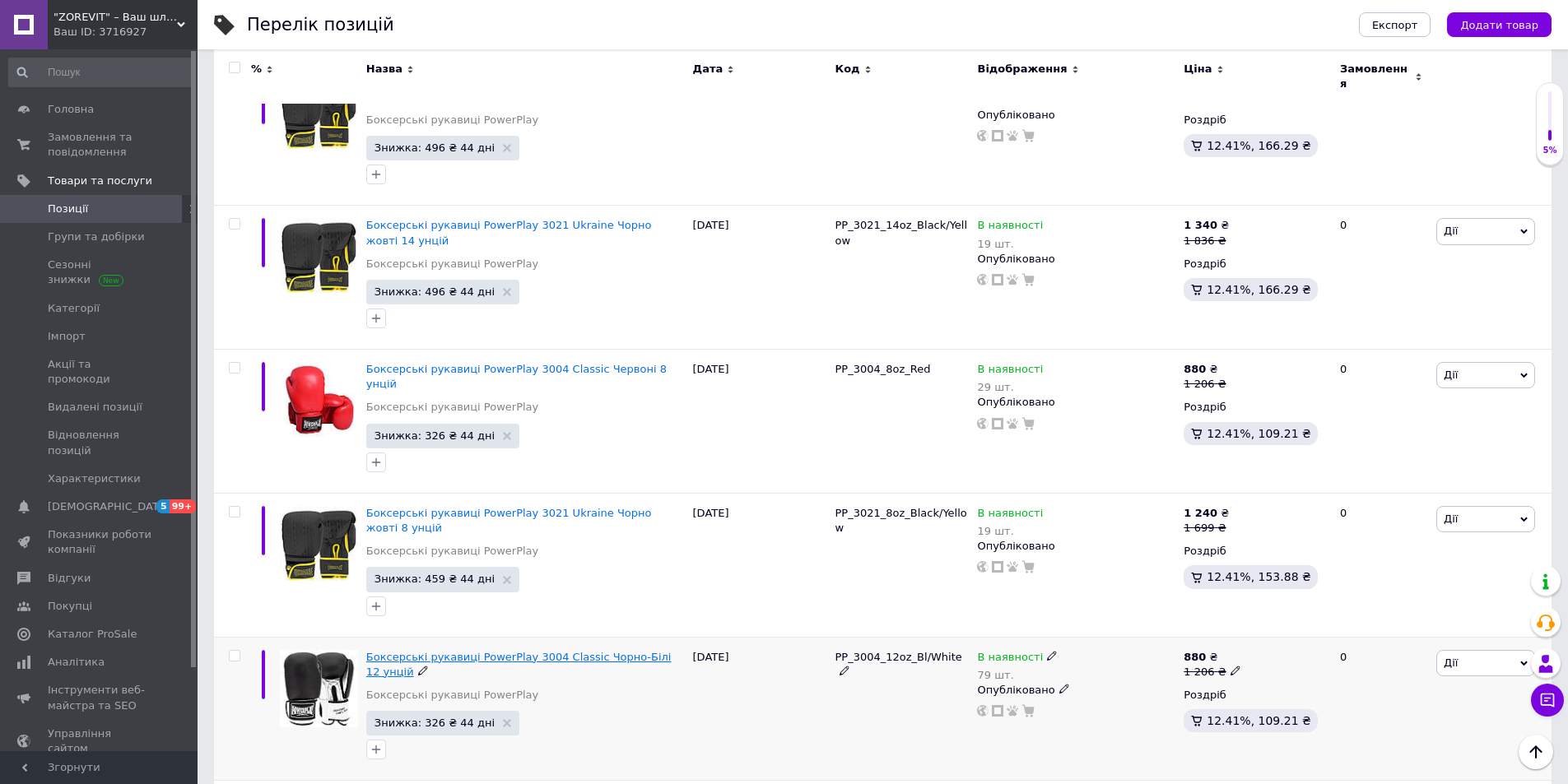
click at [595, 651] on span "Боксерські рукавиці PowerPlay 3004 Classic Чорно-Білі 12 унцій" at bounding box center [518, 664] width 305 height 27
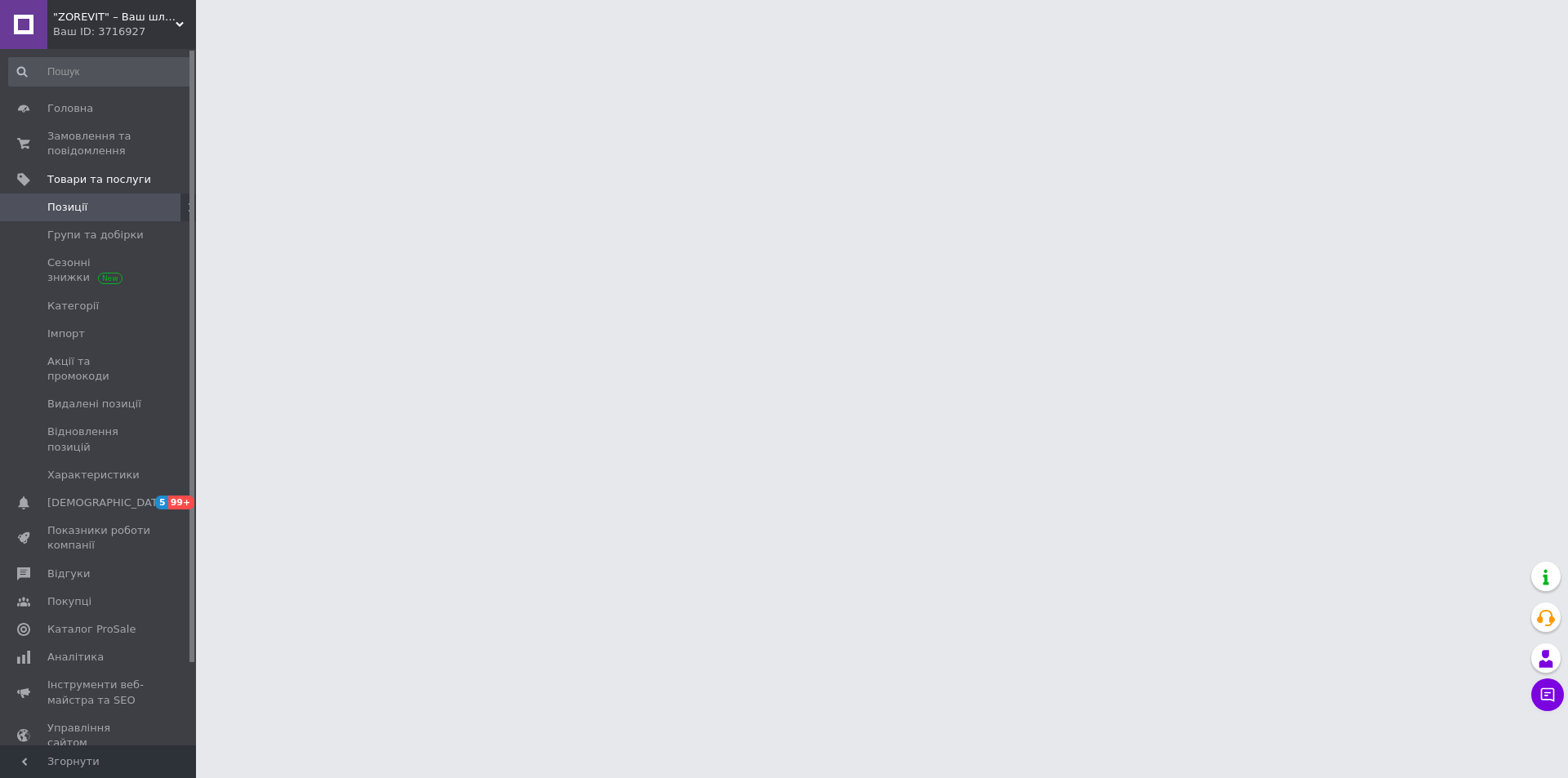
click at [590, 40] on html ""ZOREVIT" – Ваш шлях до здоров'я та пригод! Ваш ID: 3716927 Сайт "ZOREVIT" – Ва…" at bounding box center [784, 20] width 1568 height 40
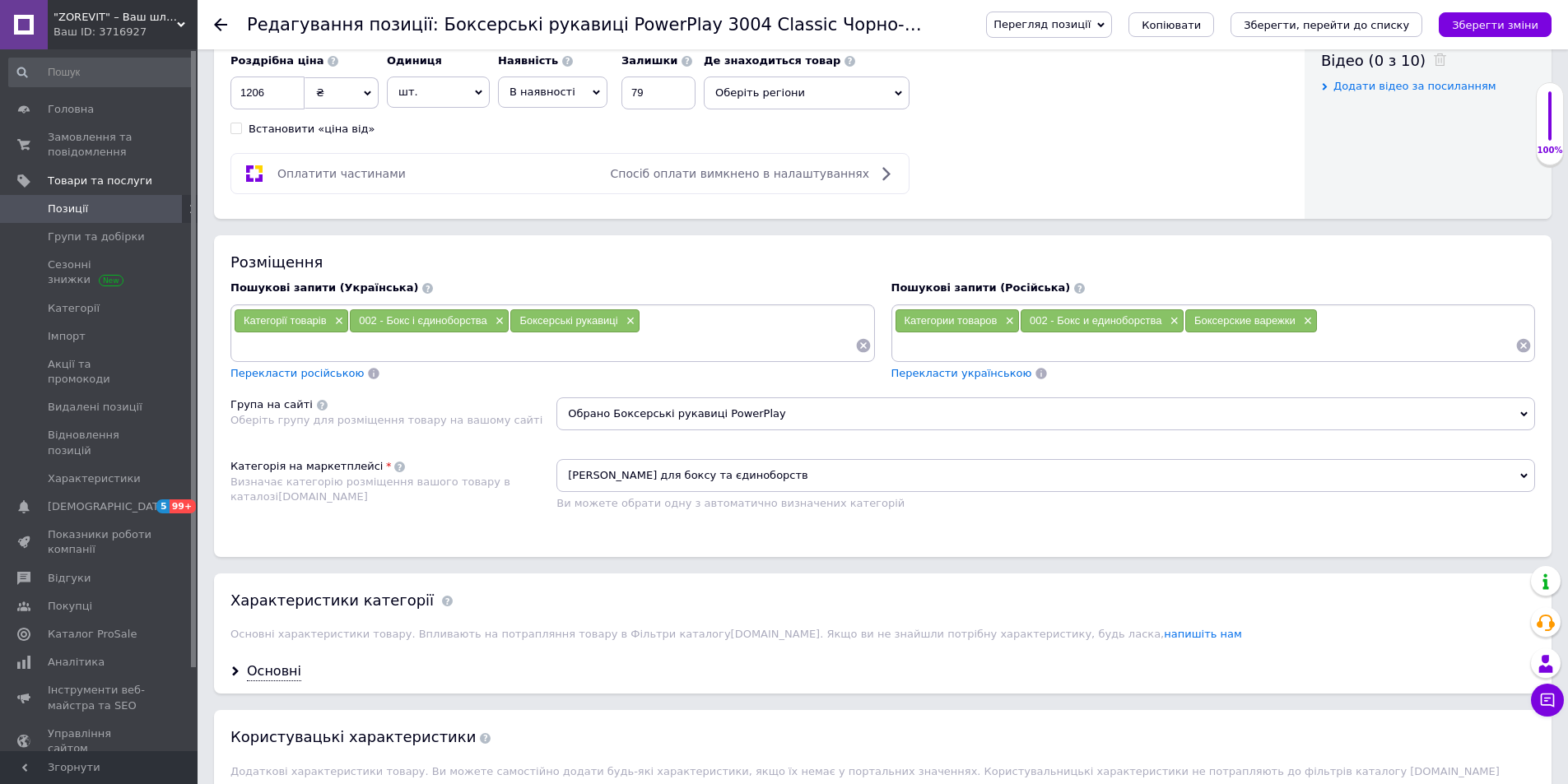
scroll to position [905, 0]
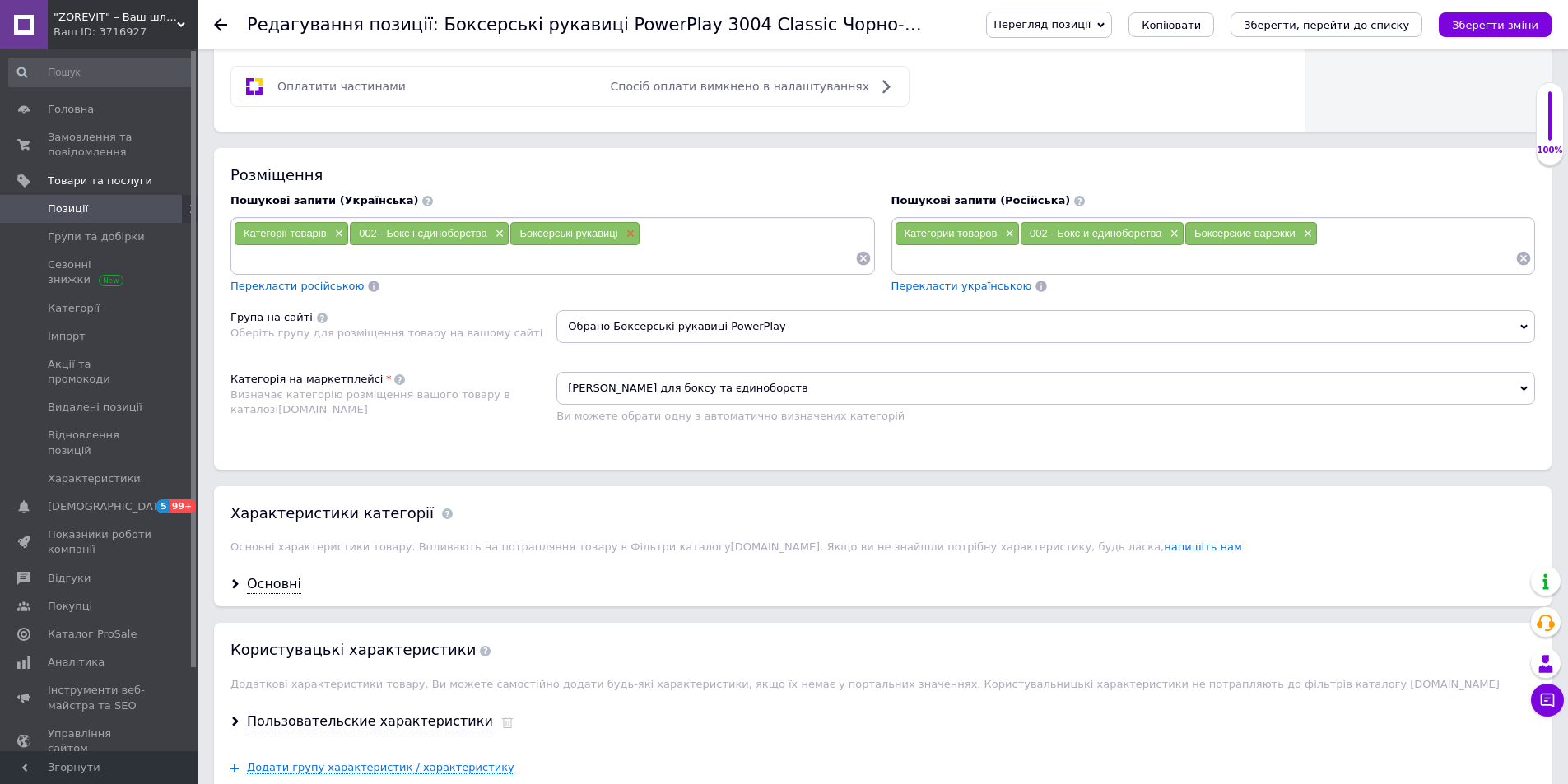
click at [634, 236] on span "×" at bounding box center [628, 234] width 13 height 14
click at [503, 234] on span "×" at bounding box center [497, 234] width 13 height 14
click at [509, 234] on input at bounding box center [682, 234] width 345 height 25
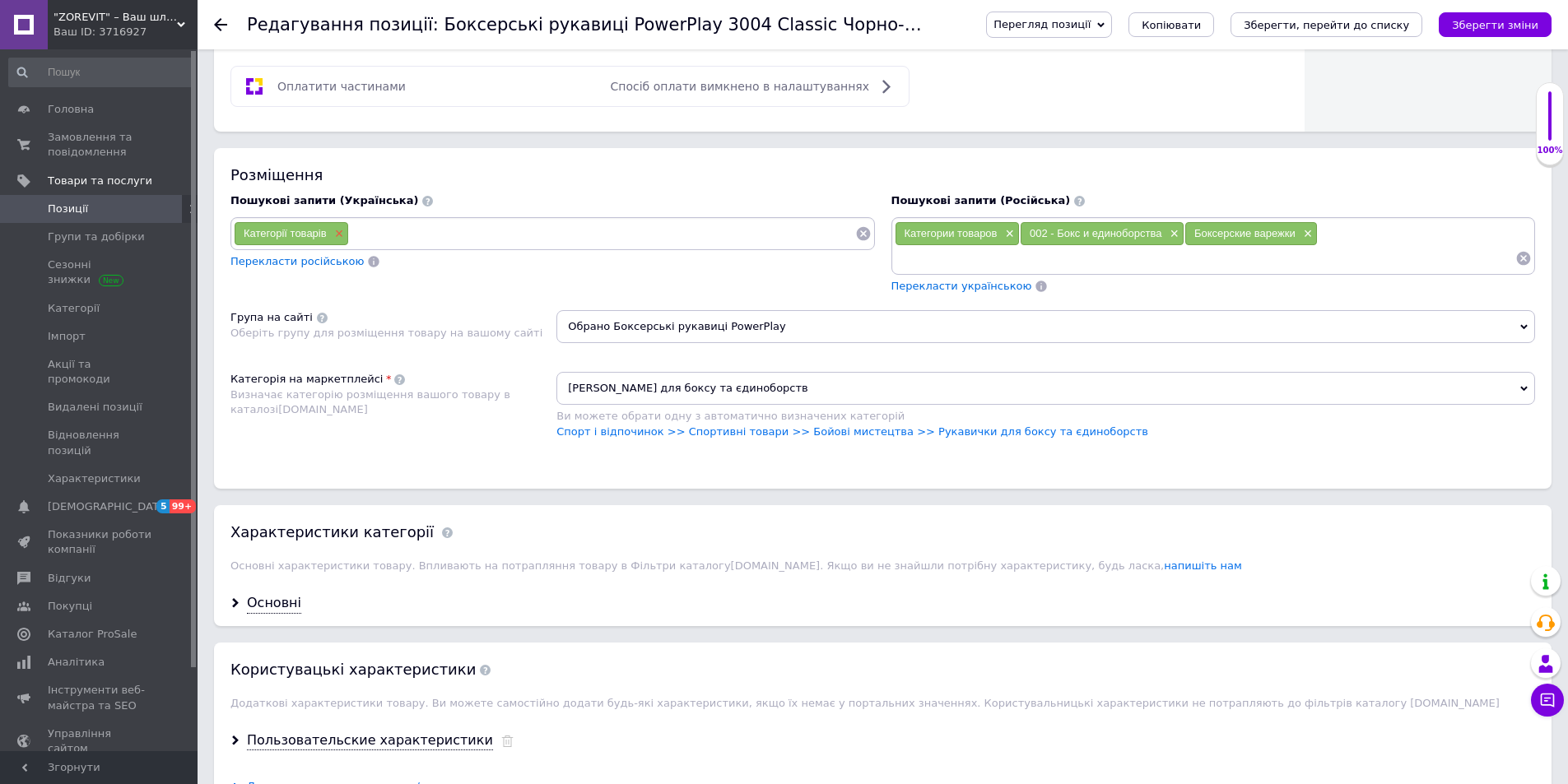
click at [341, 233] on span "×" at bounding box center [337, 234] width 13 height 14
click at [349, 233] on input at bounding box center [602, 234] width 505 height 25
click at [1306, 230] on span "×" at bounding box center [1305, 234] width 13 height 14
click at [1306, 246] on input at bounding box center [1205, 258] width 622 height 25
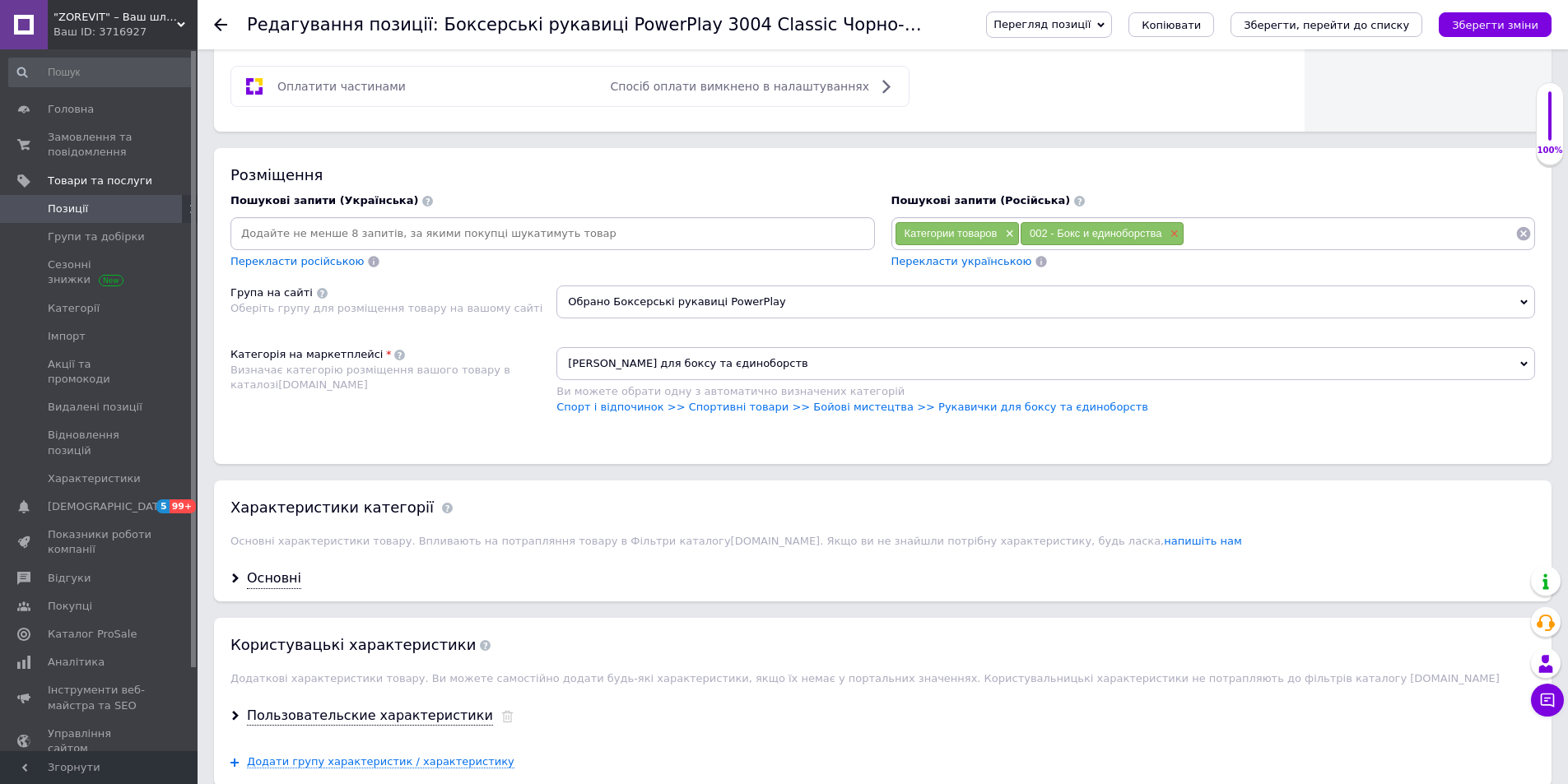
click at [1167, 231] on span "×" at bounding box center [1172, 234] width 13 height 14
click at [1014, 233] on span "×" at bounding box center [1008, 234] width 13 height 14
click at [1020, 233] on input at bounding box center [1268, 234] width 495 height 25
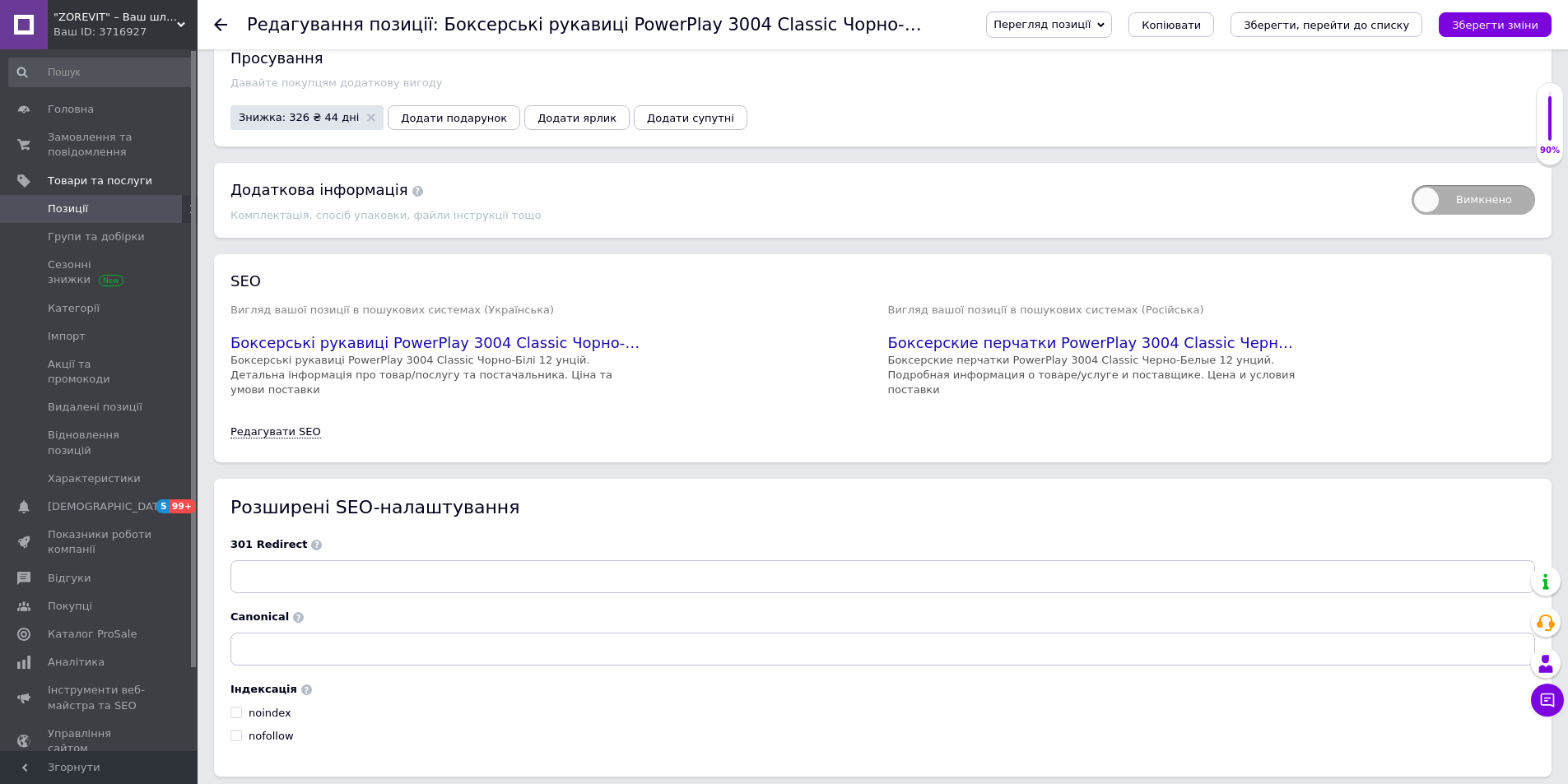
scroll to position [1914, 0]
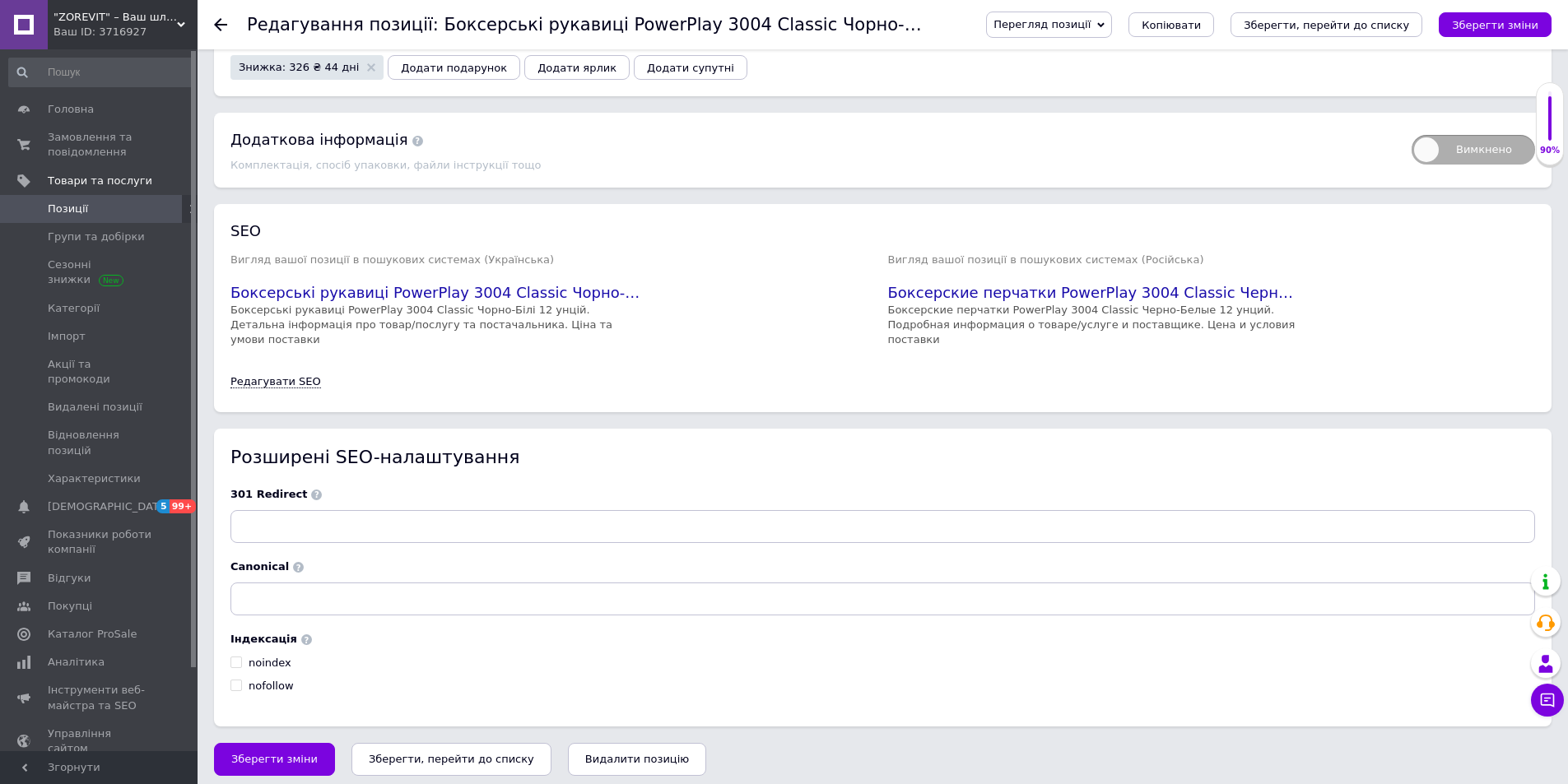
click at [221, 25] on use at bounding box center [220, 24] width 13 height 13
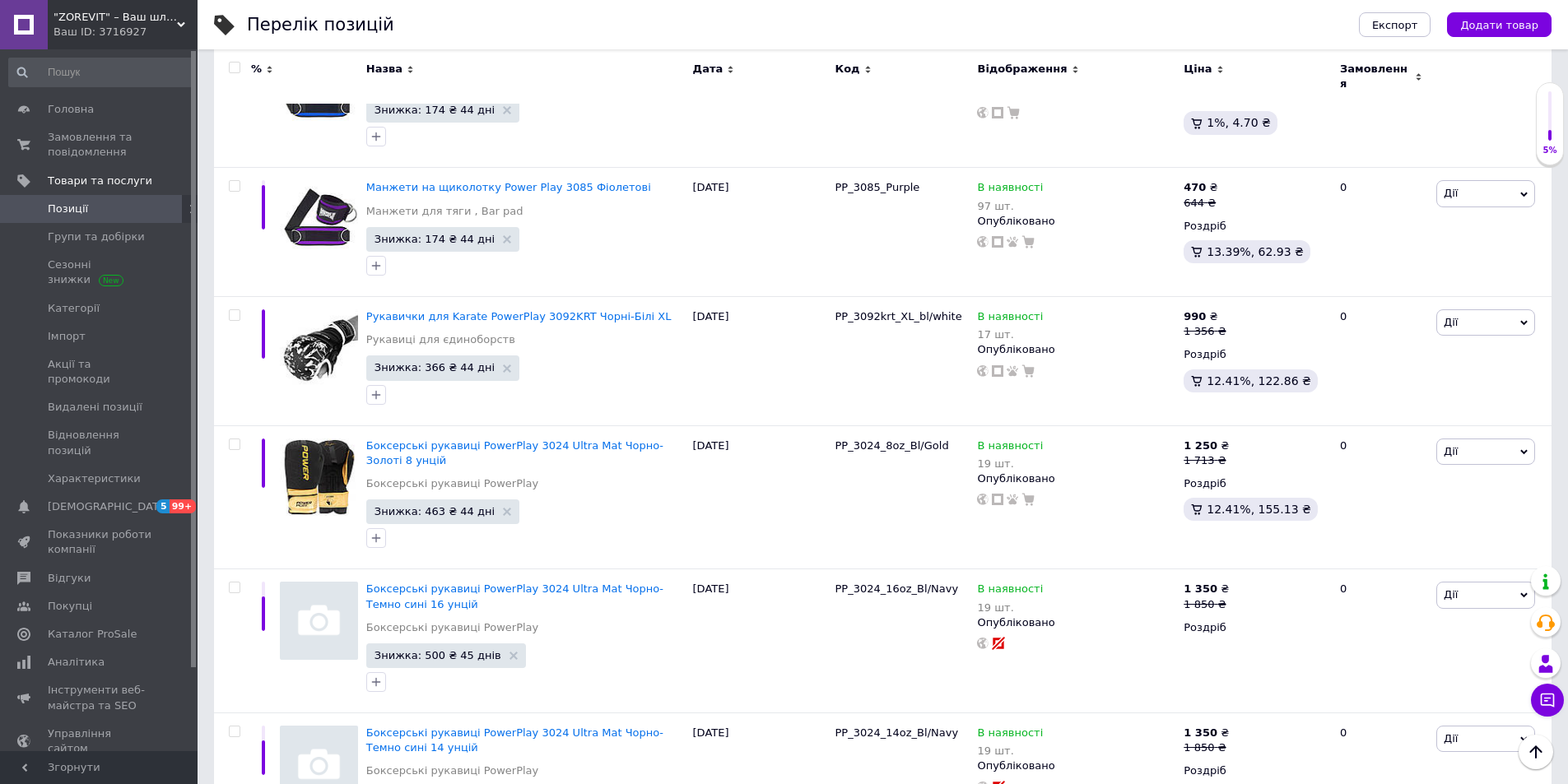
scroll to position [8792, 0]
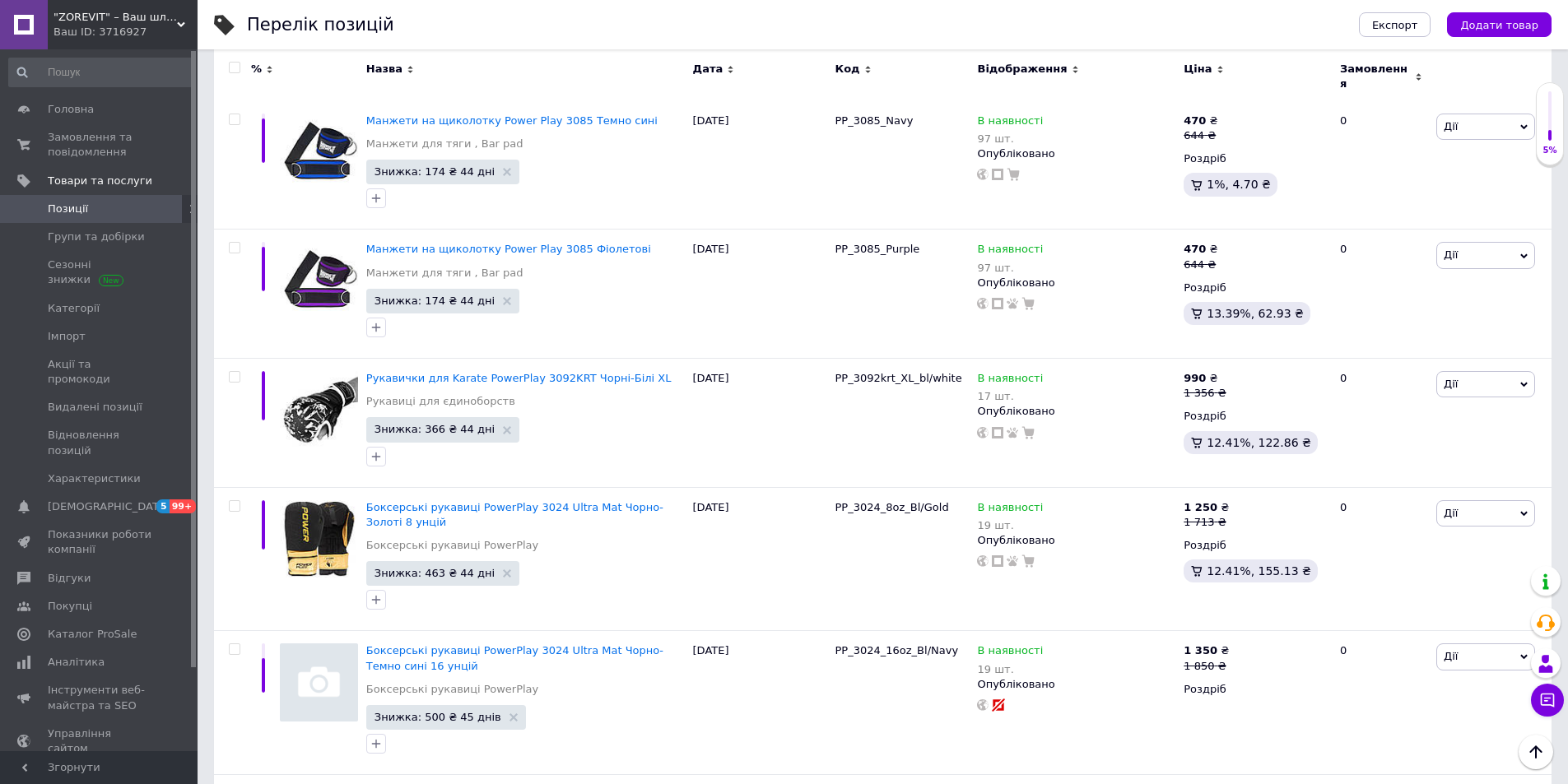
click at [865, 69] on icon at bounding box center [868, 69] width 7 height 7
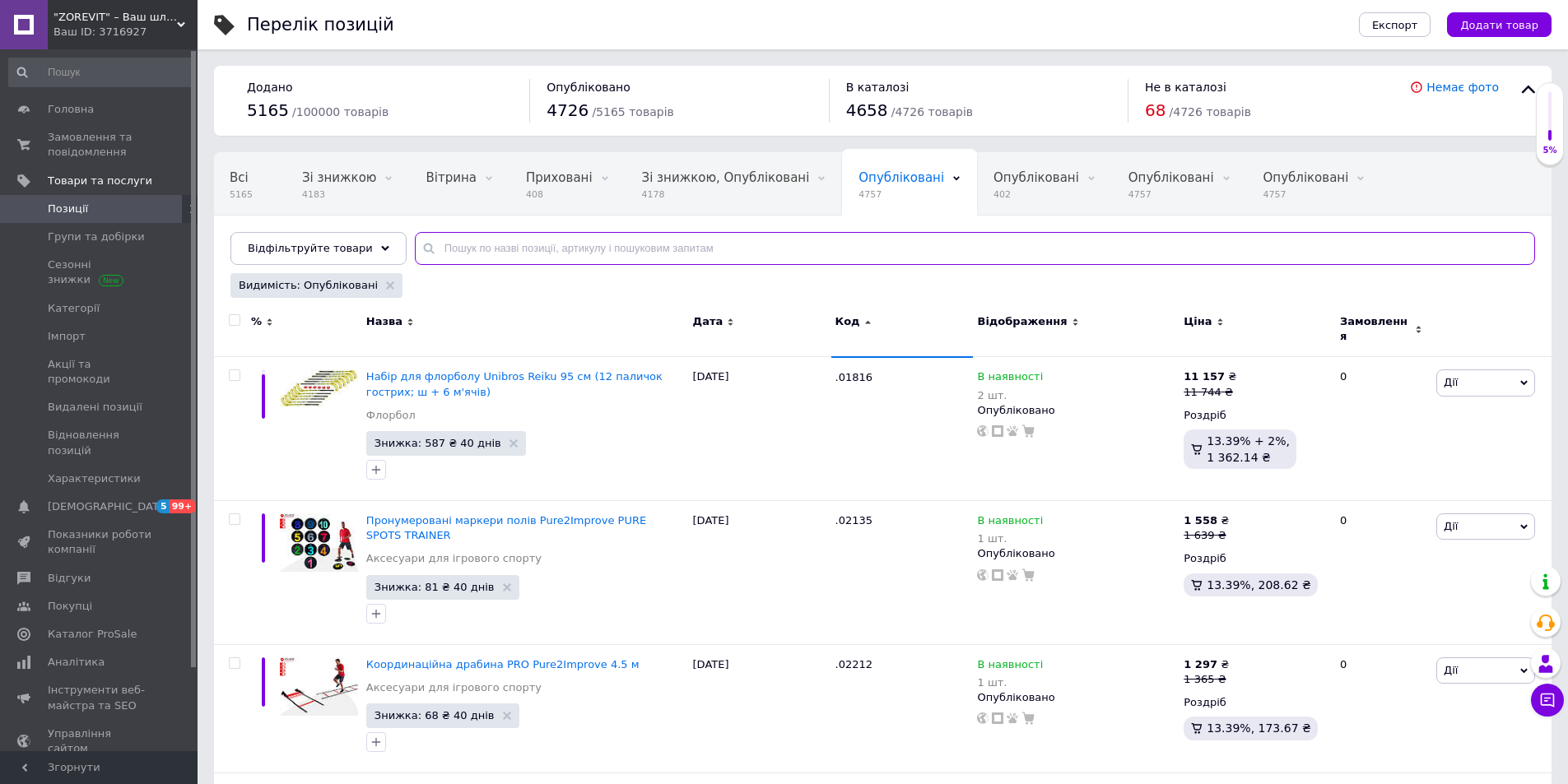
click at [525, 246] on input "text" at bounding box center [975, 248] width 1120 height 33
type input "<"
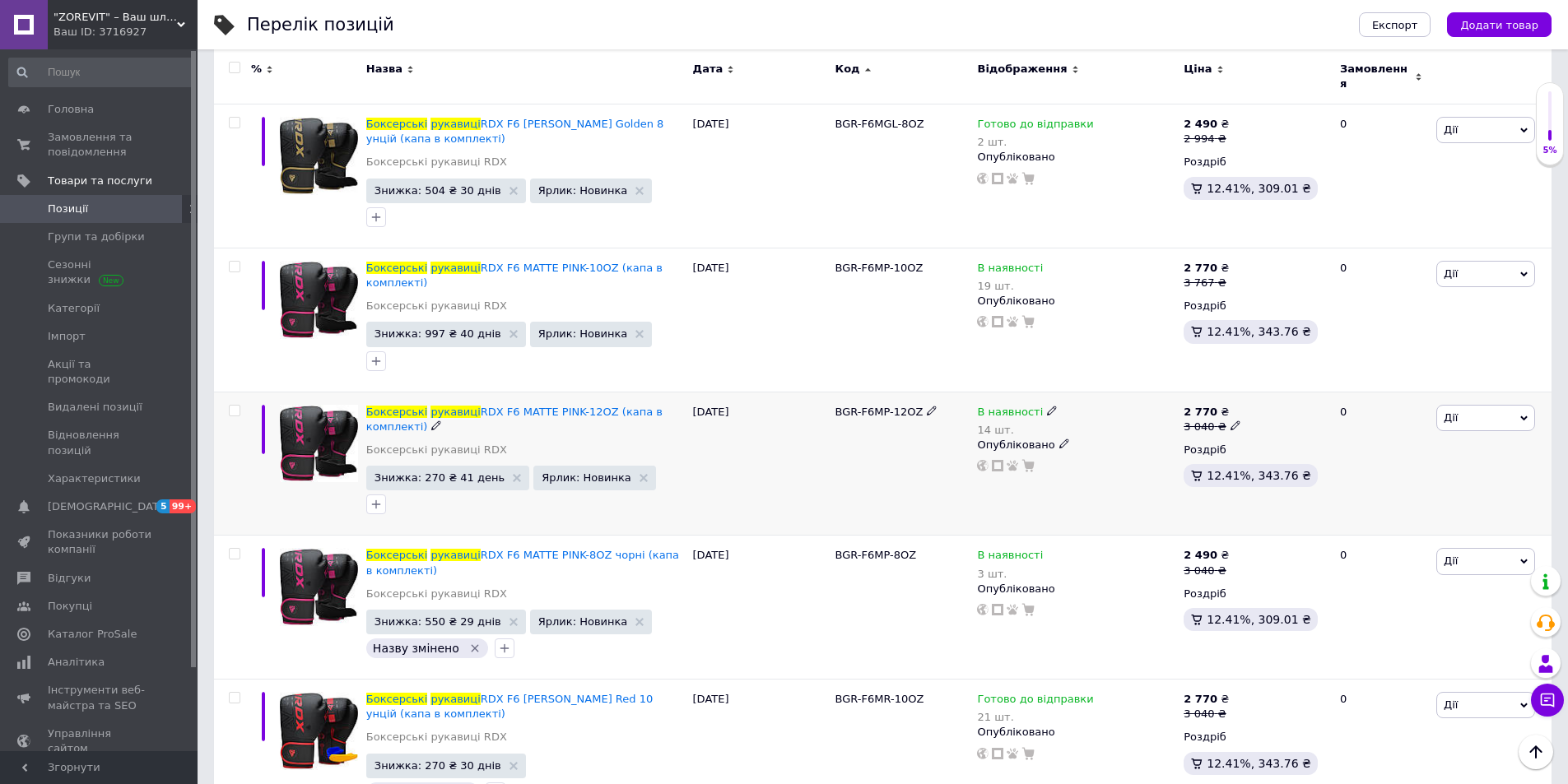
scroll to position [6787, 0]
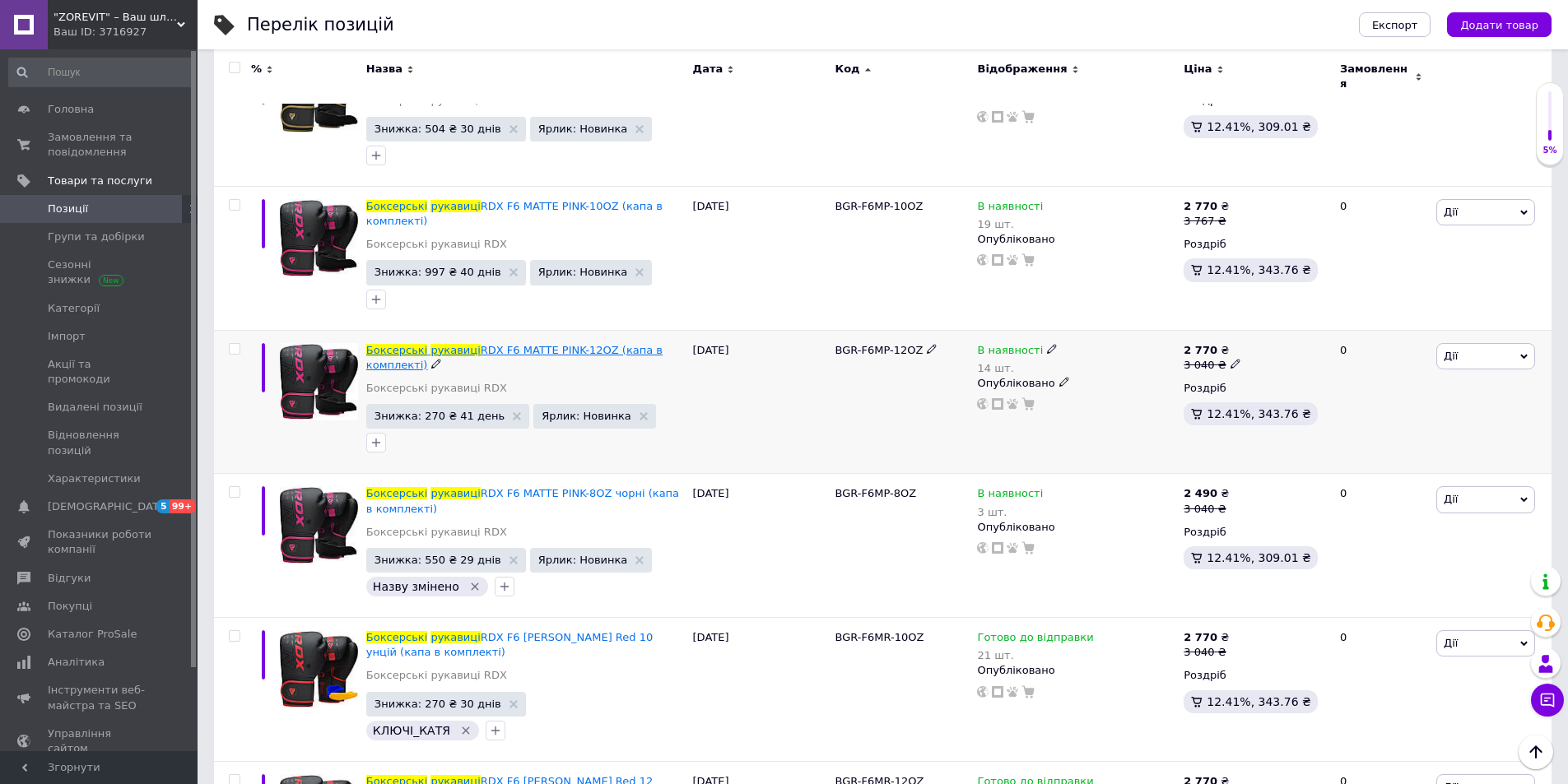
type input "Боксерські рукавиці"
click at [542, 344] on span "RDX F6 MATTE PINK-12OZ (капа в комплекті)" at bounding box center [514, 357] width 296 height 27
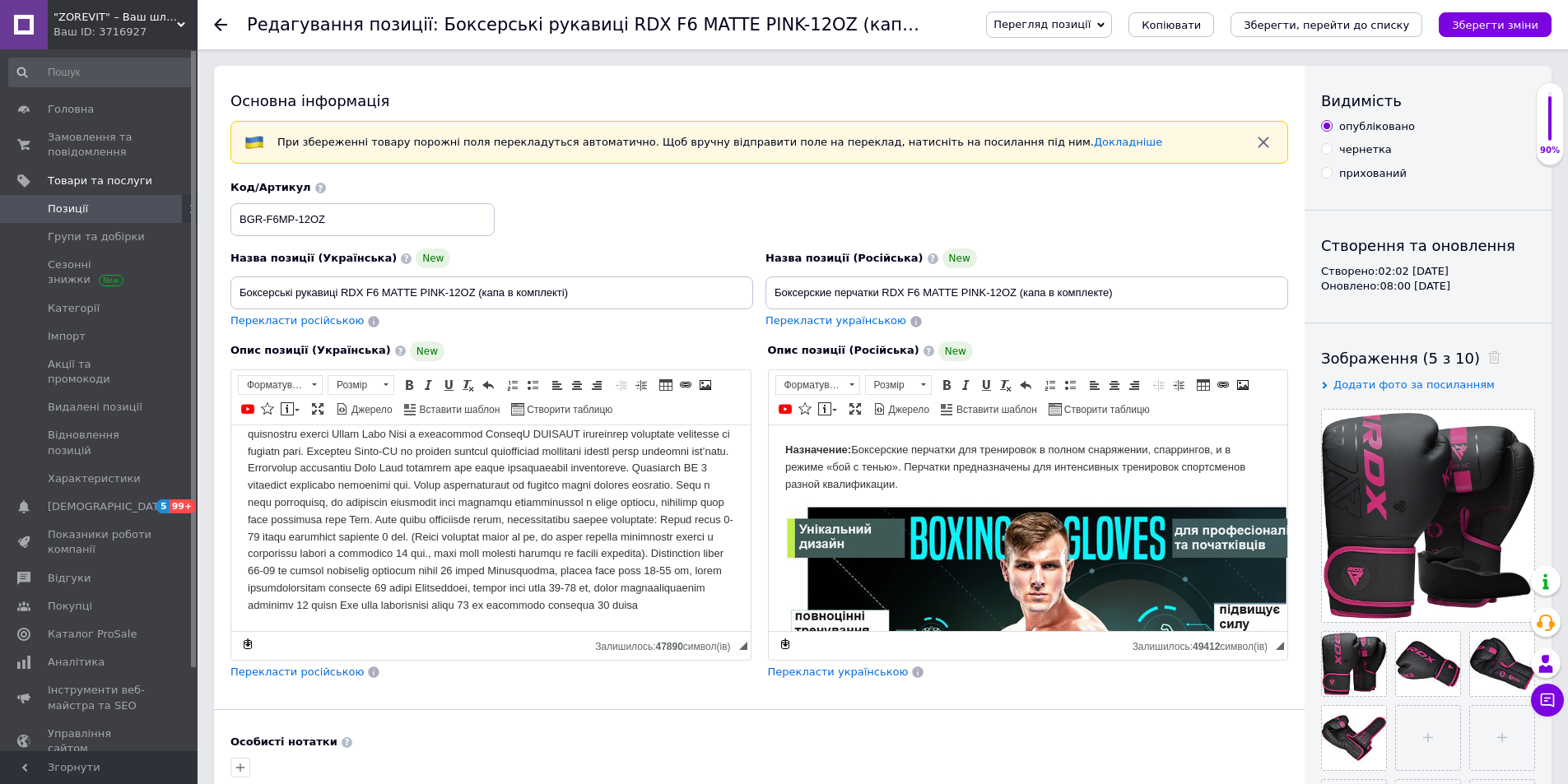
scroll to position [91, 0]
click at [217, 24] on use at bounding box center [220, 24] width 13 height 13
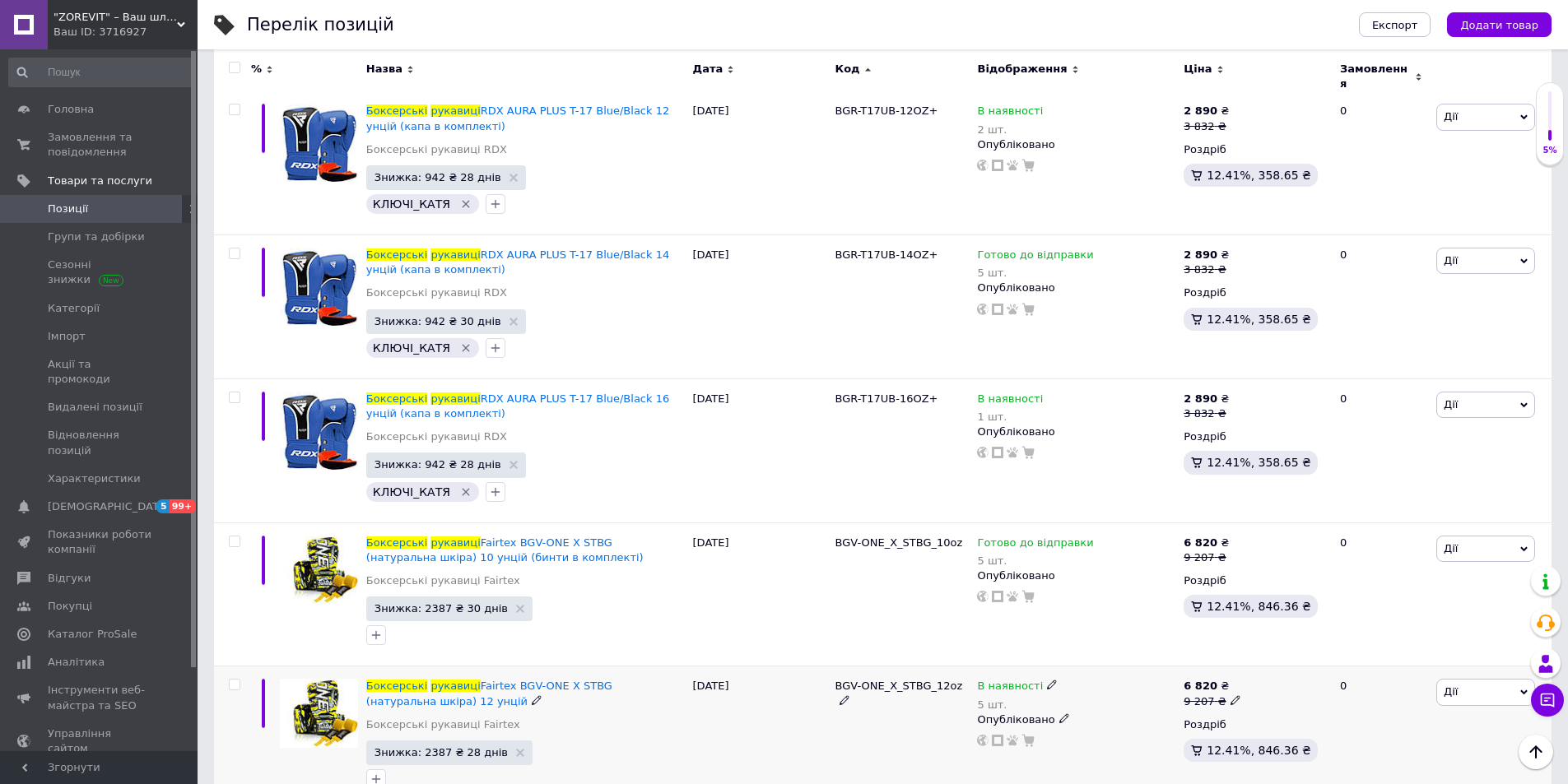
scroll to position [12962, 0]
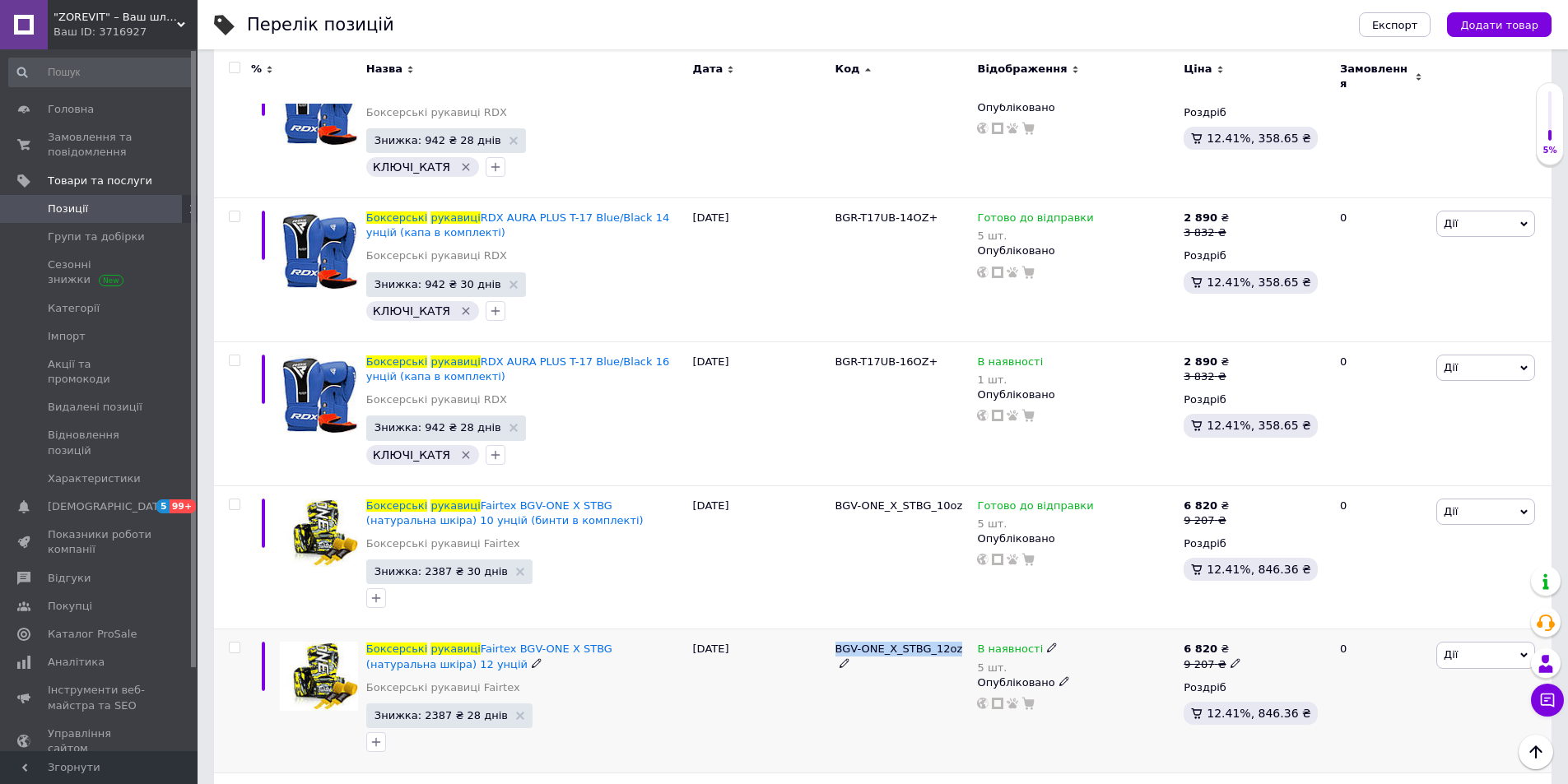
drag, startPoint x: 836, startPoint y: 340, endPoint x: 951, endPoint y: 344, distance: 115.1
click at [951, 642] on div "BGV-ONE_X_STBG_12oz" at bounding box center [902, 657] width 134 height 30
copy span "BGV-ONE_X_STBG_12oz"
click at [234, 784] on input "checkbox" at bounding box center [234, 792] width 11 height 11
checkbox input "true"
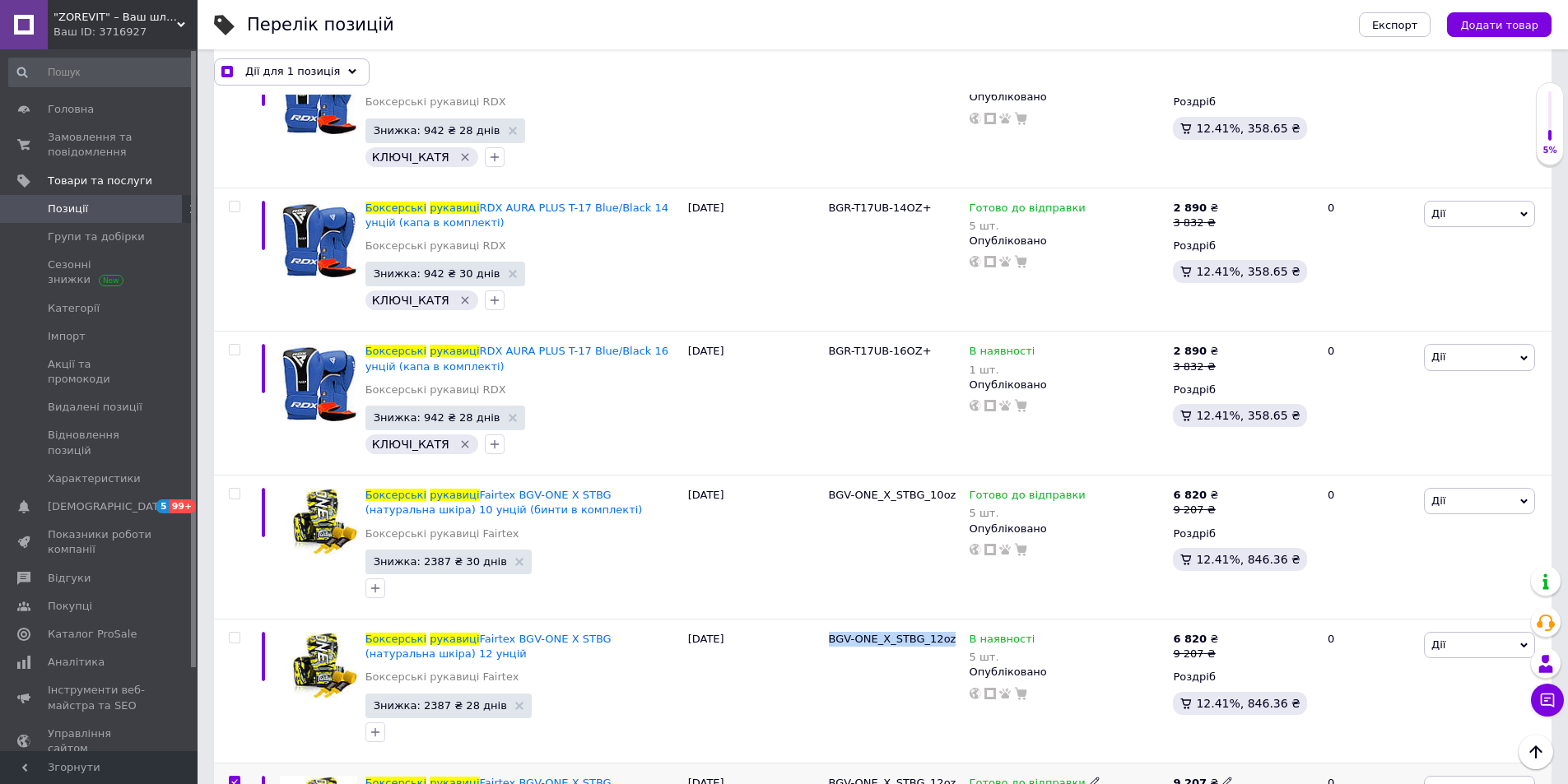
scroll to position [13081, 0]
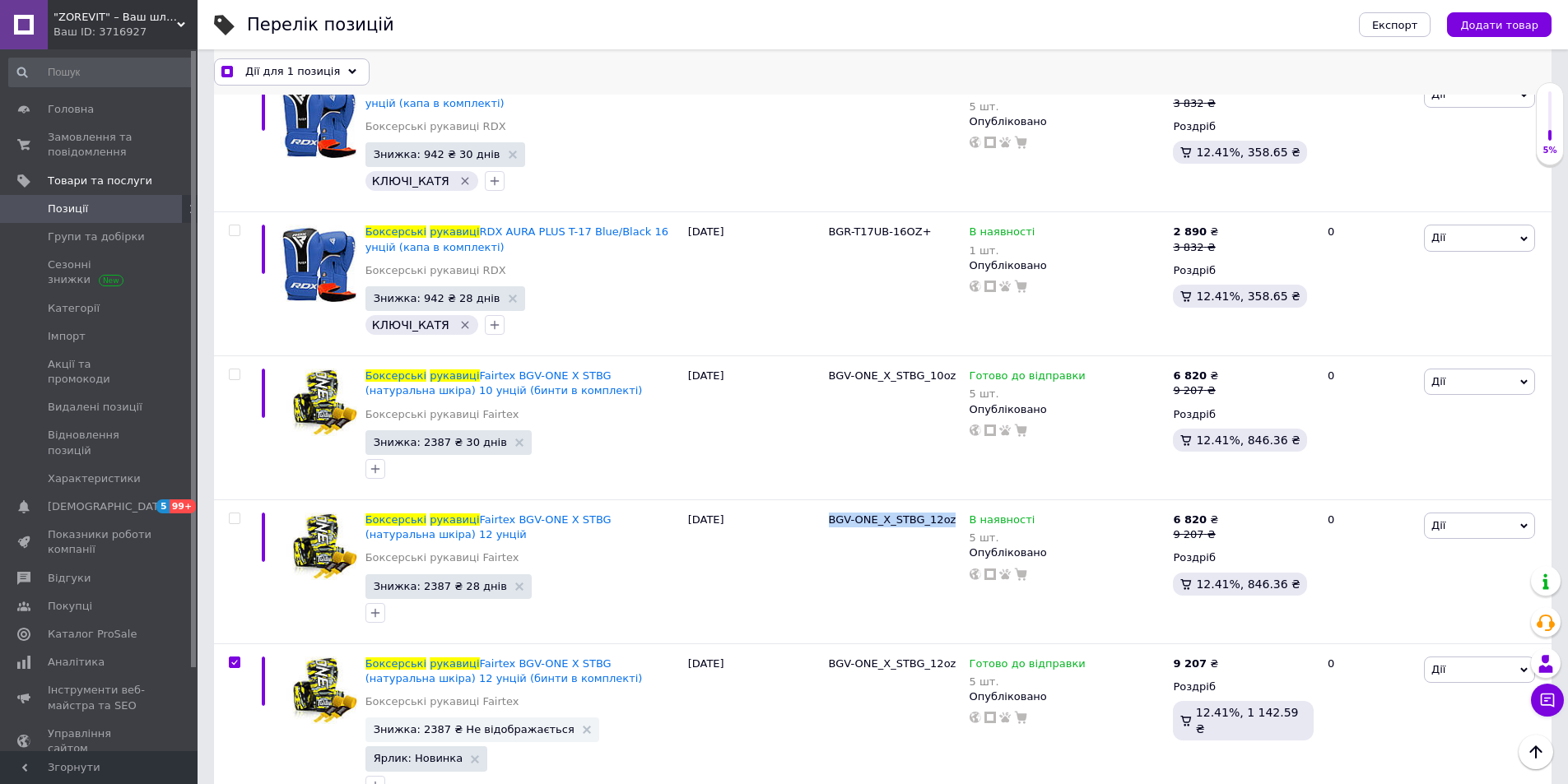
click at [348, 72] on use at bounding box center [352, 71] width 8 height 5
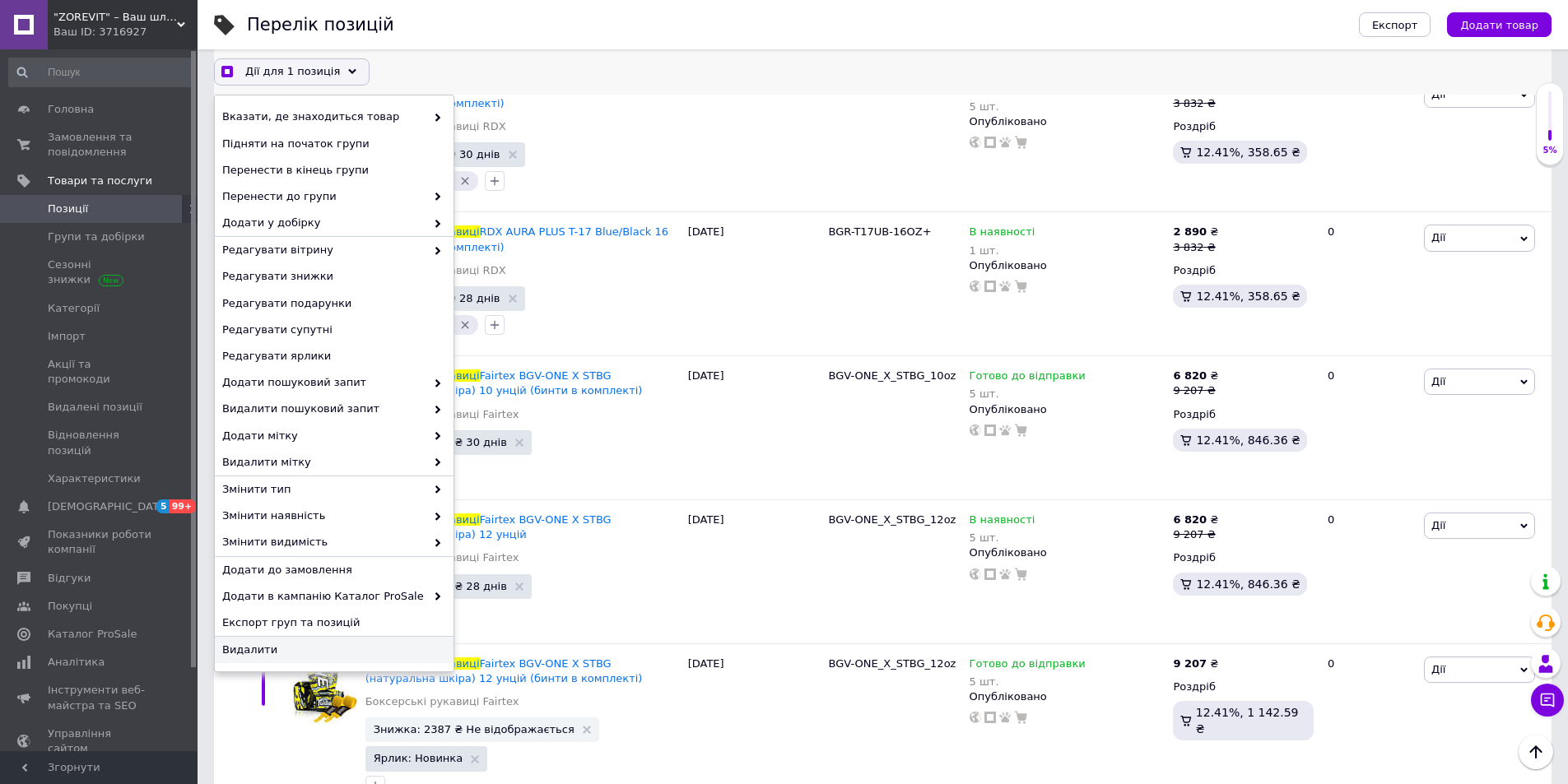
click at [267, 653] on span "Видалити" at bounding box center [331, 650] width 220 height 15
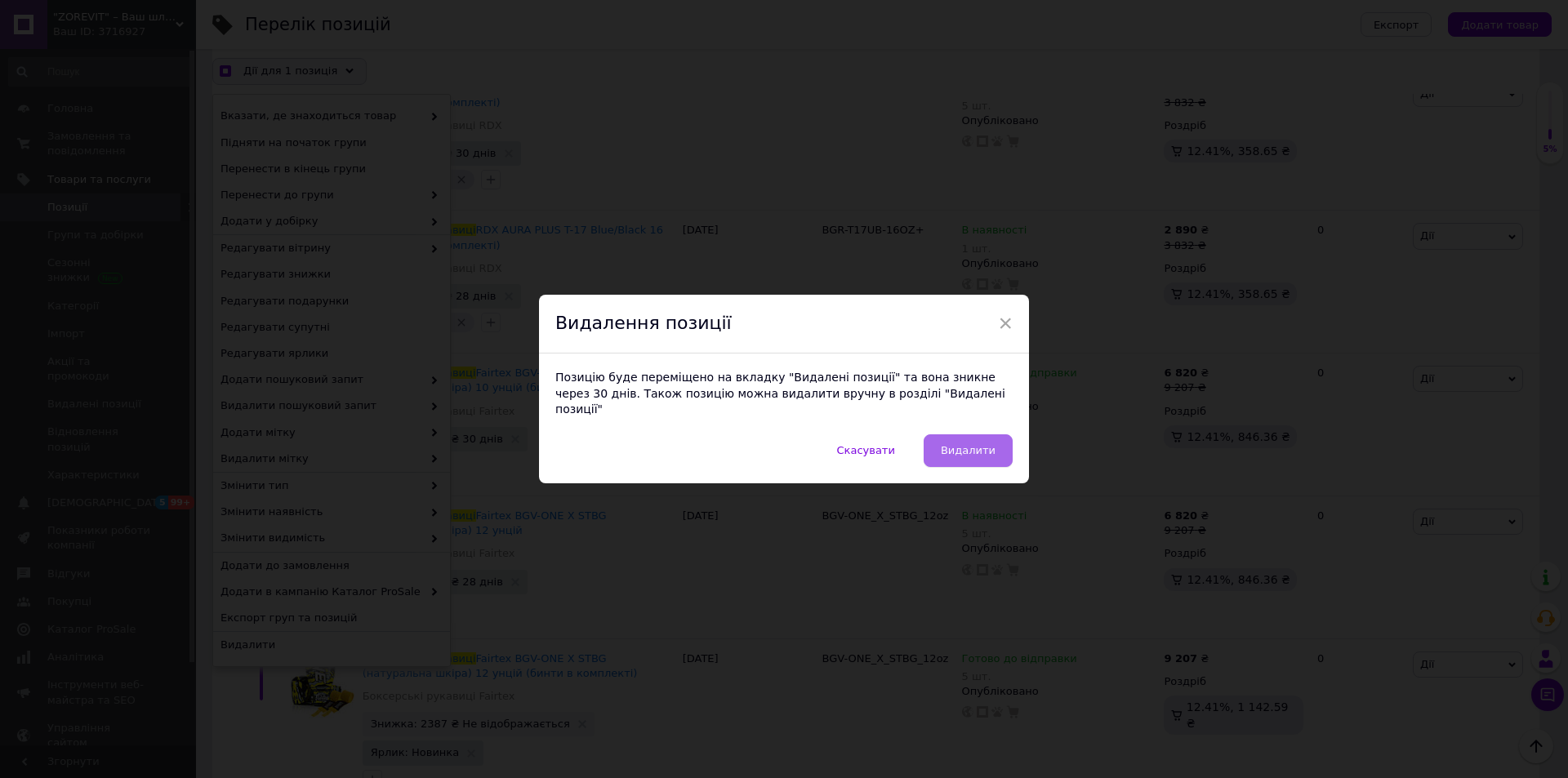
click at [950, 444] on span "Видалити" at bounding box center [967, 450] width 54 height 12
checkbox input "true"
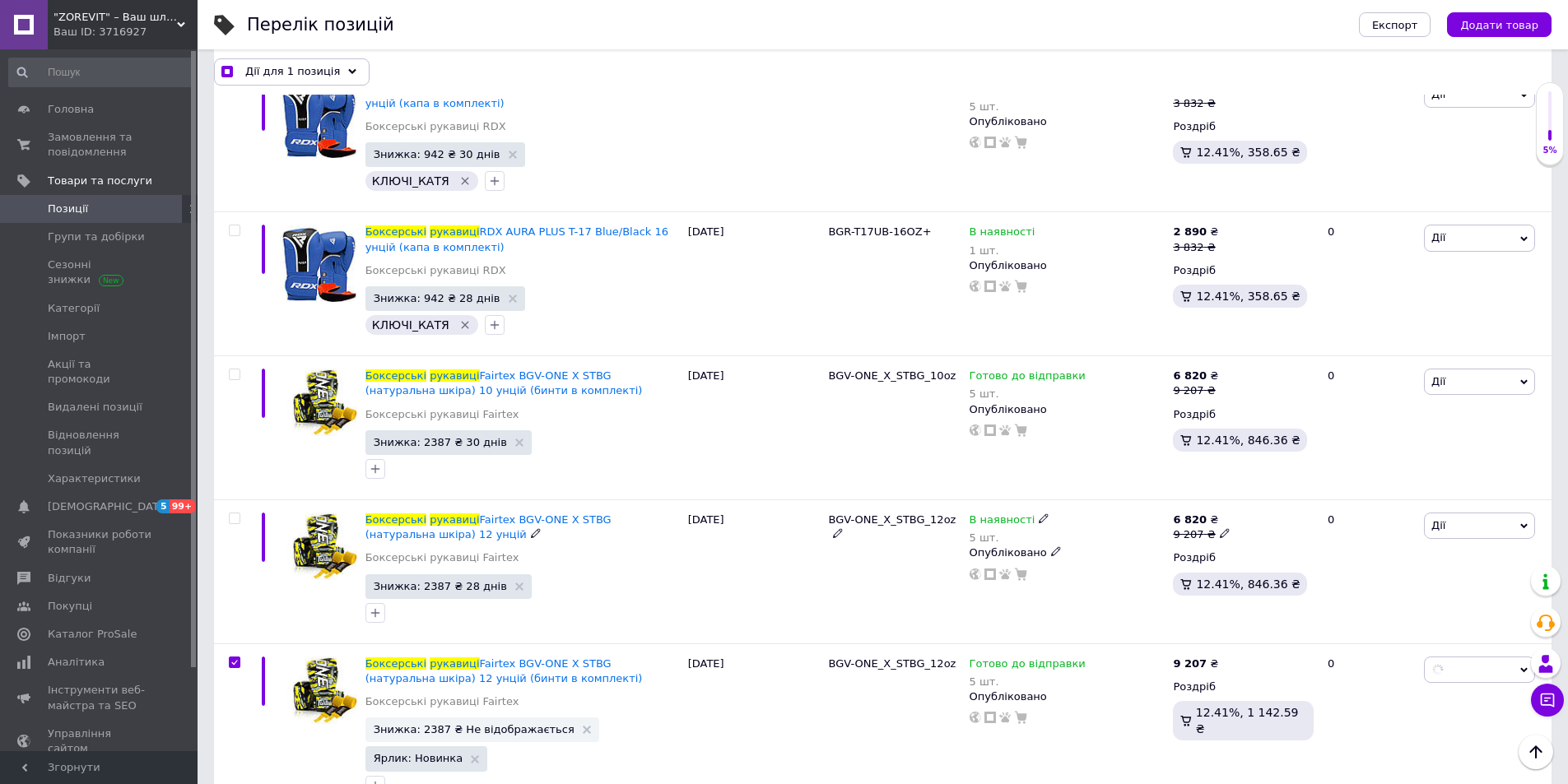
scroll to position [0, 5]
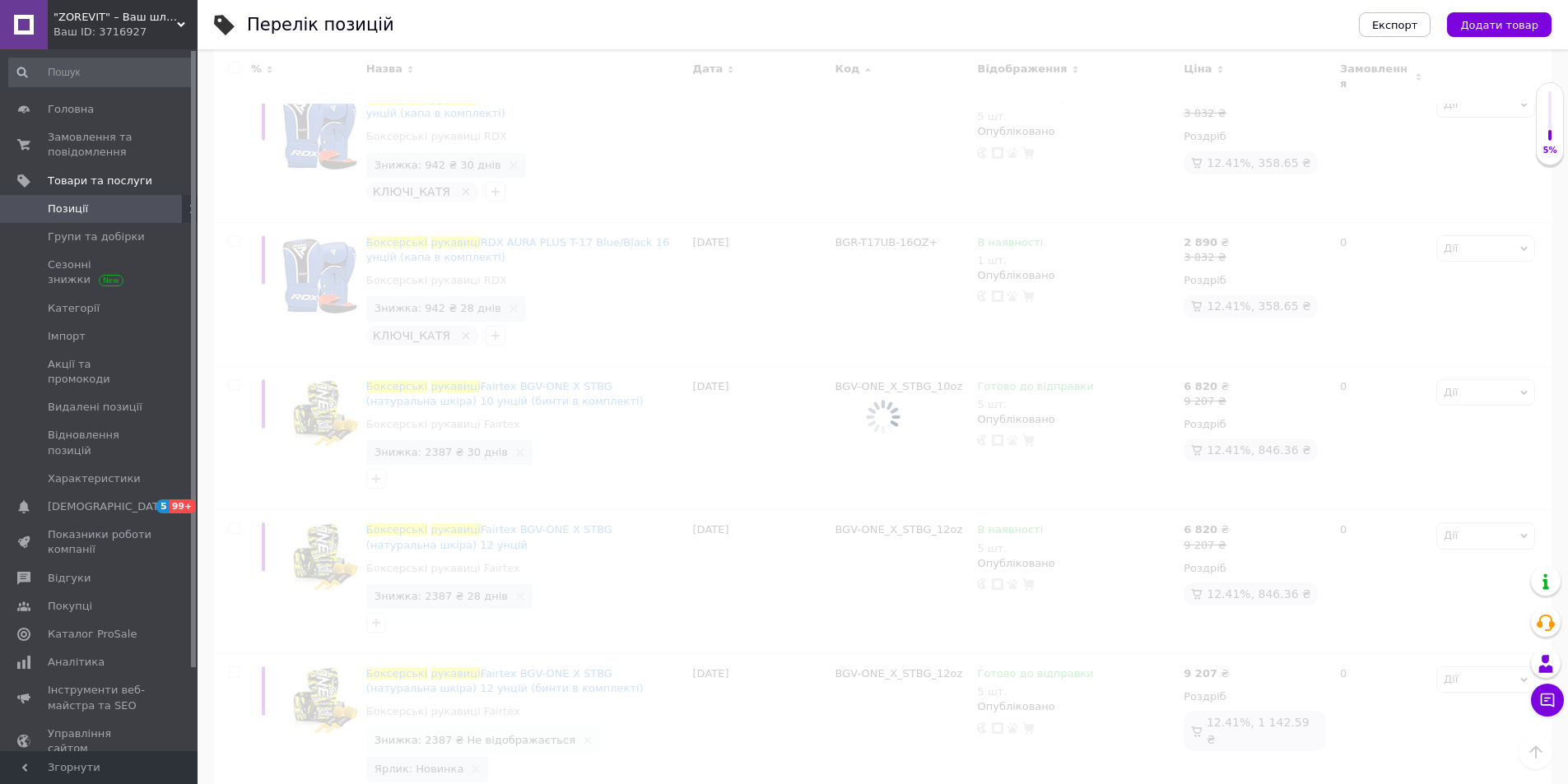
checkbox input "false"
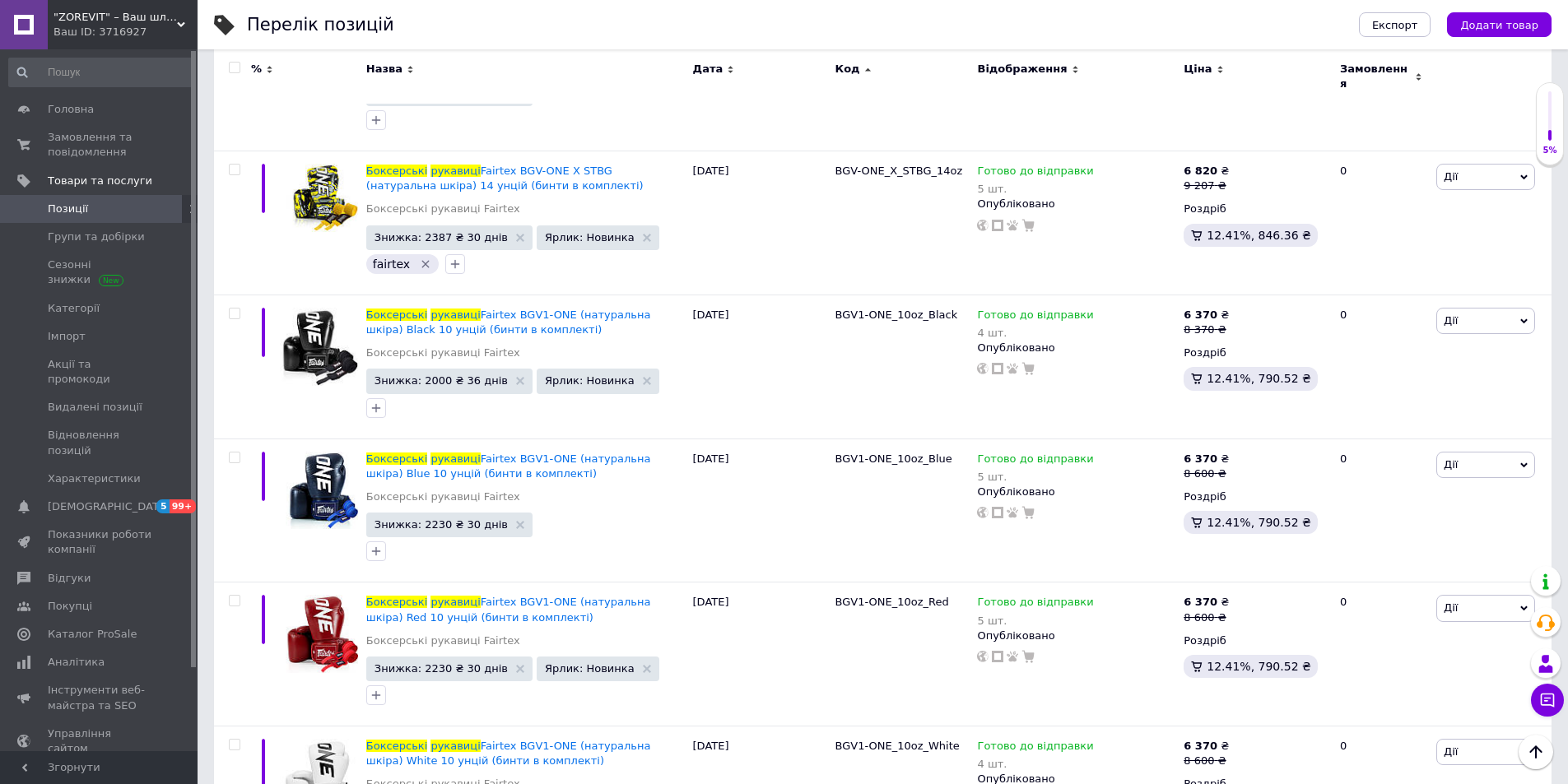
scroll to position [13715, 0]
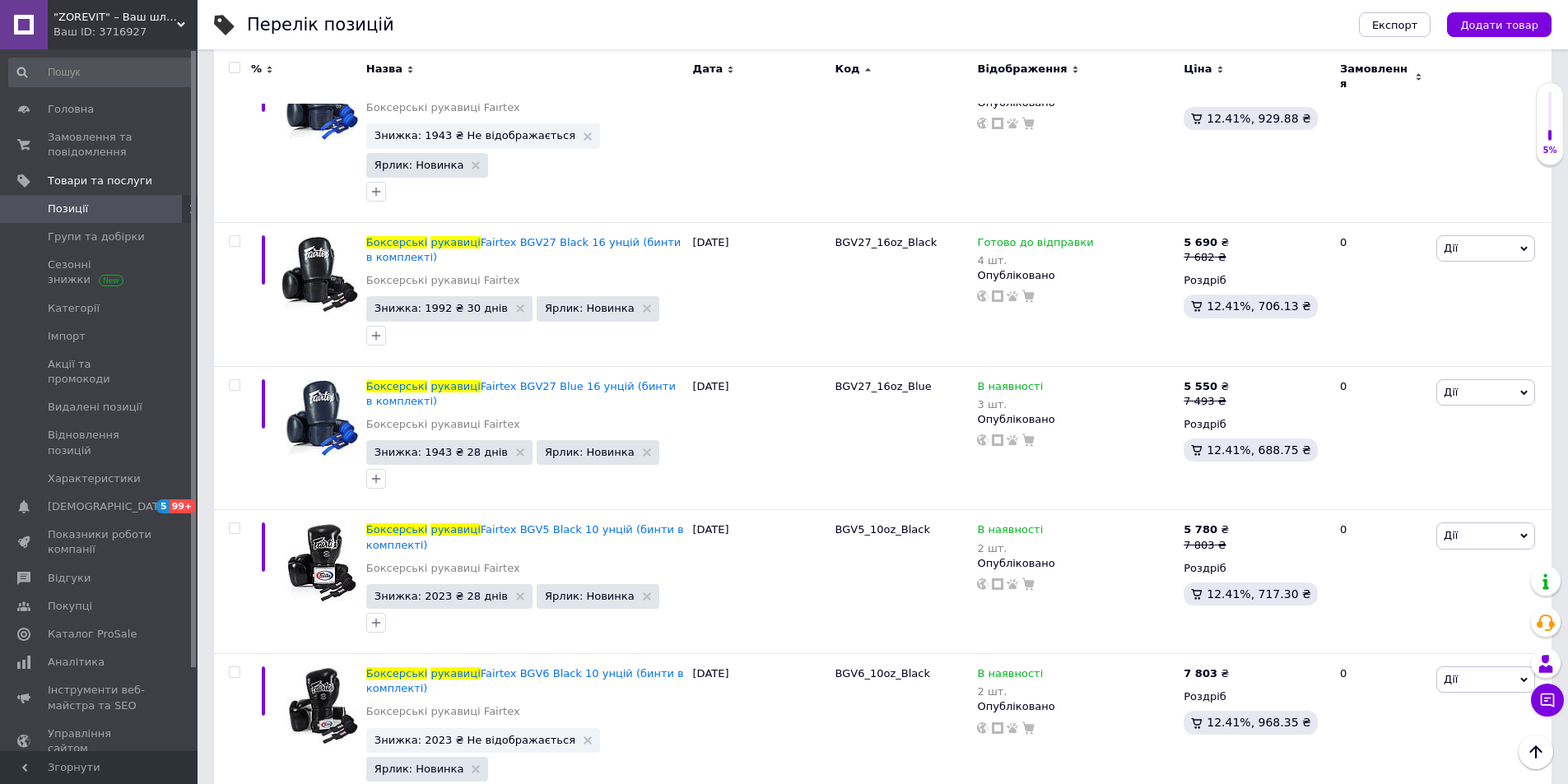
scroll to position [10340, 0]
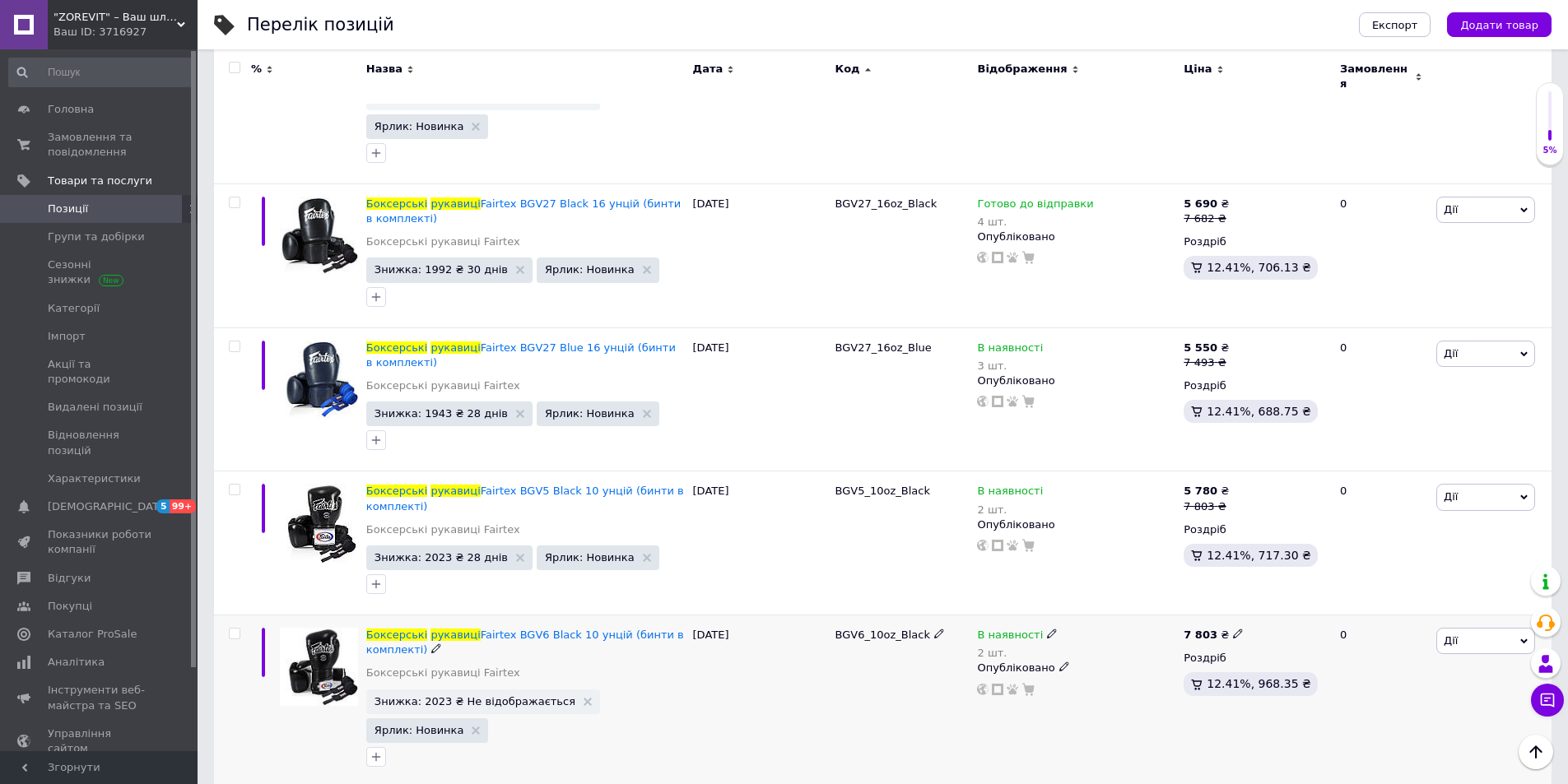
click at [234, 629] on input "checkbox" at bounding box center [234, 634] width 11 height 11
checkbox input "true"
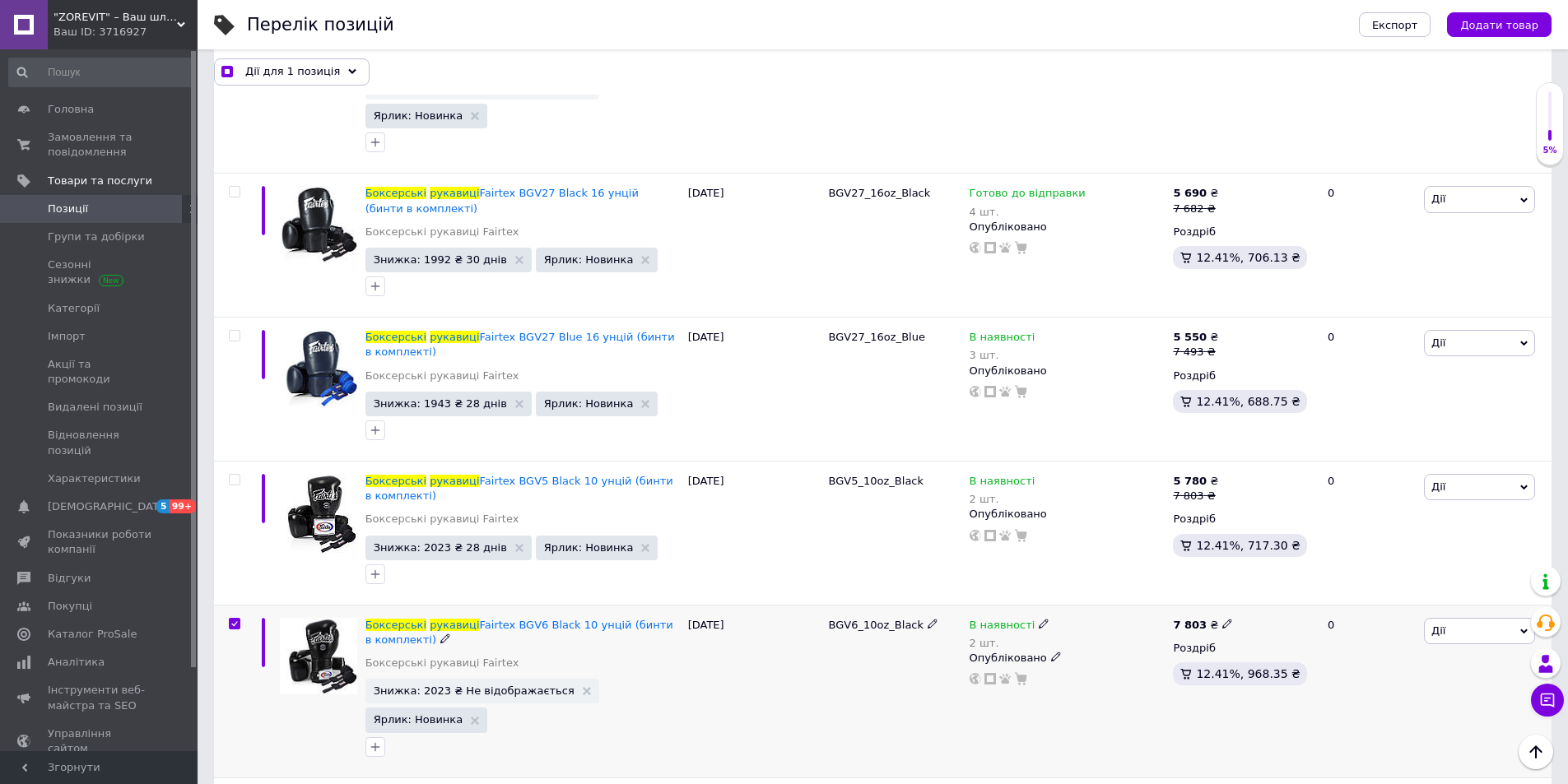
scroll to position [10339, 0]
click at [348, 74] on icon at bounding box center [352, 73] width 8 height 8
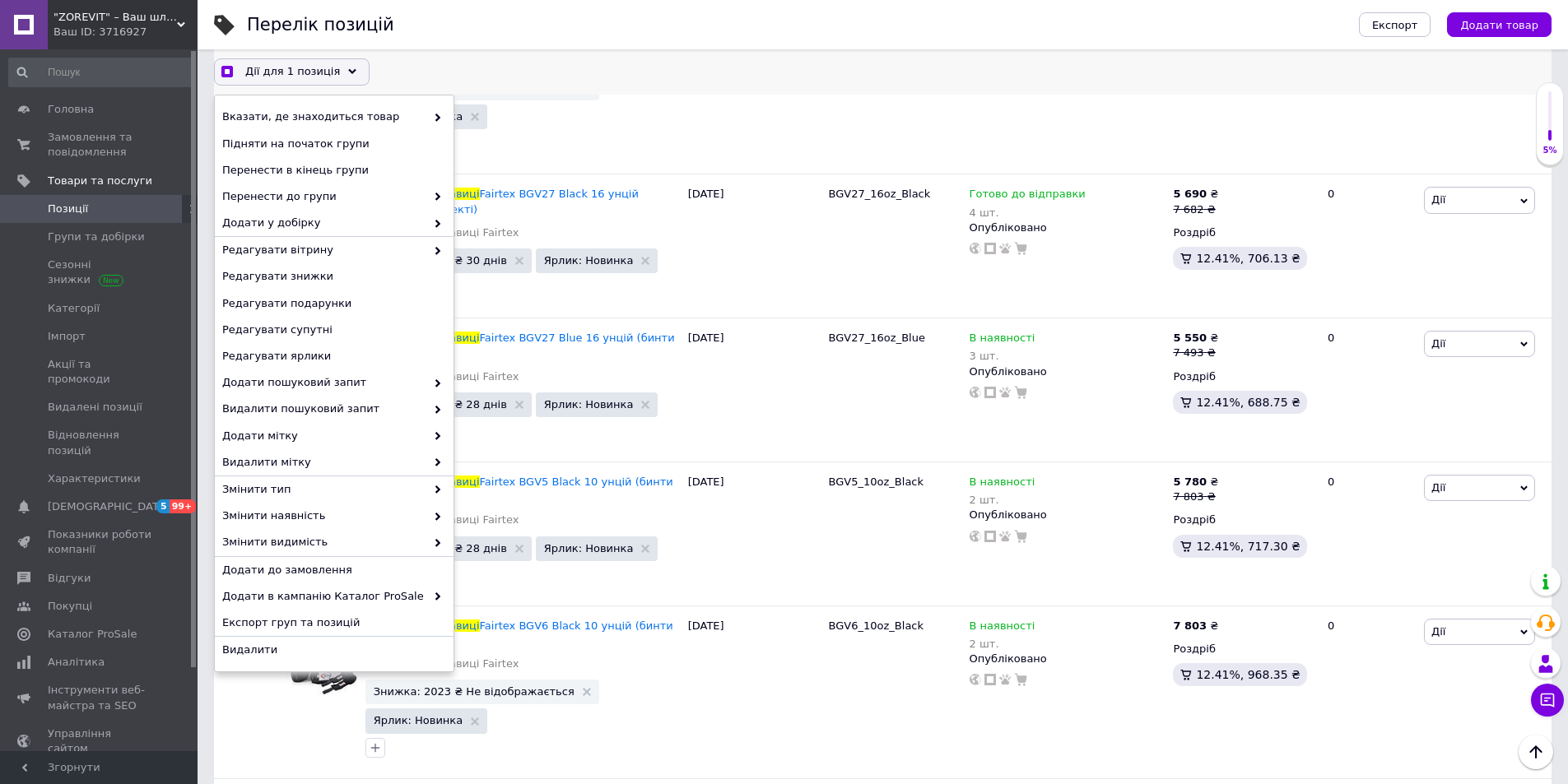
click at [348, 74] on icon at bounding box center [352, 73] width 8 height 8
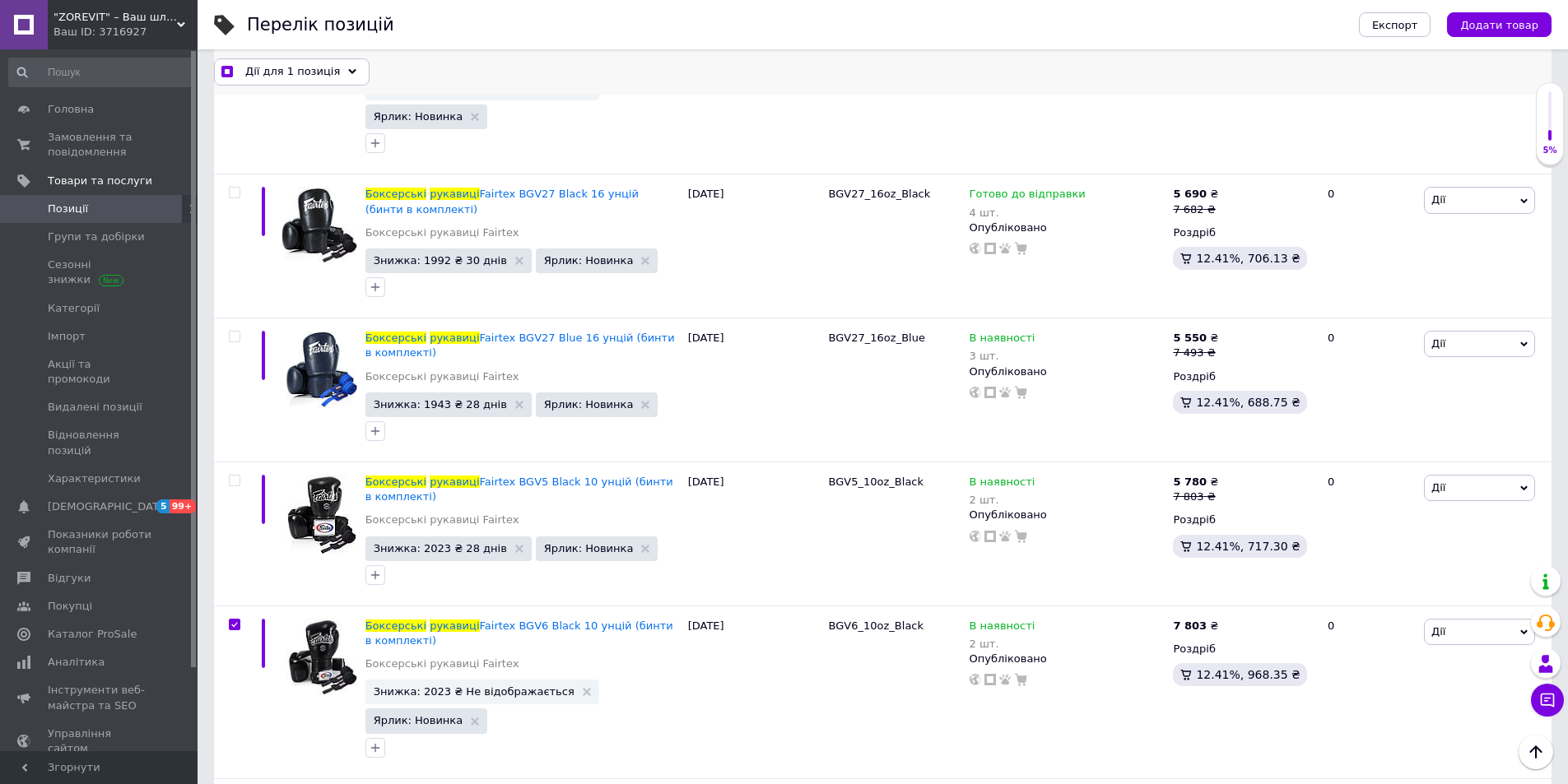
click at [348, 74] on icon at bounding box center [352, 73] width 8 height 8
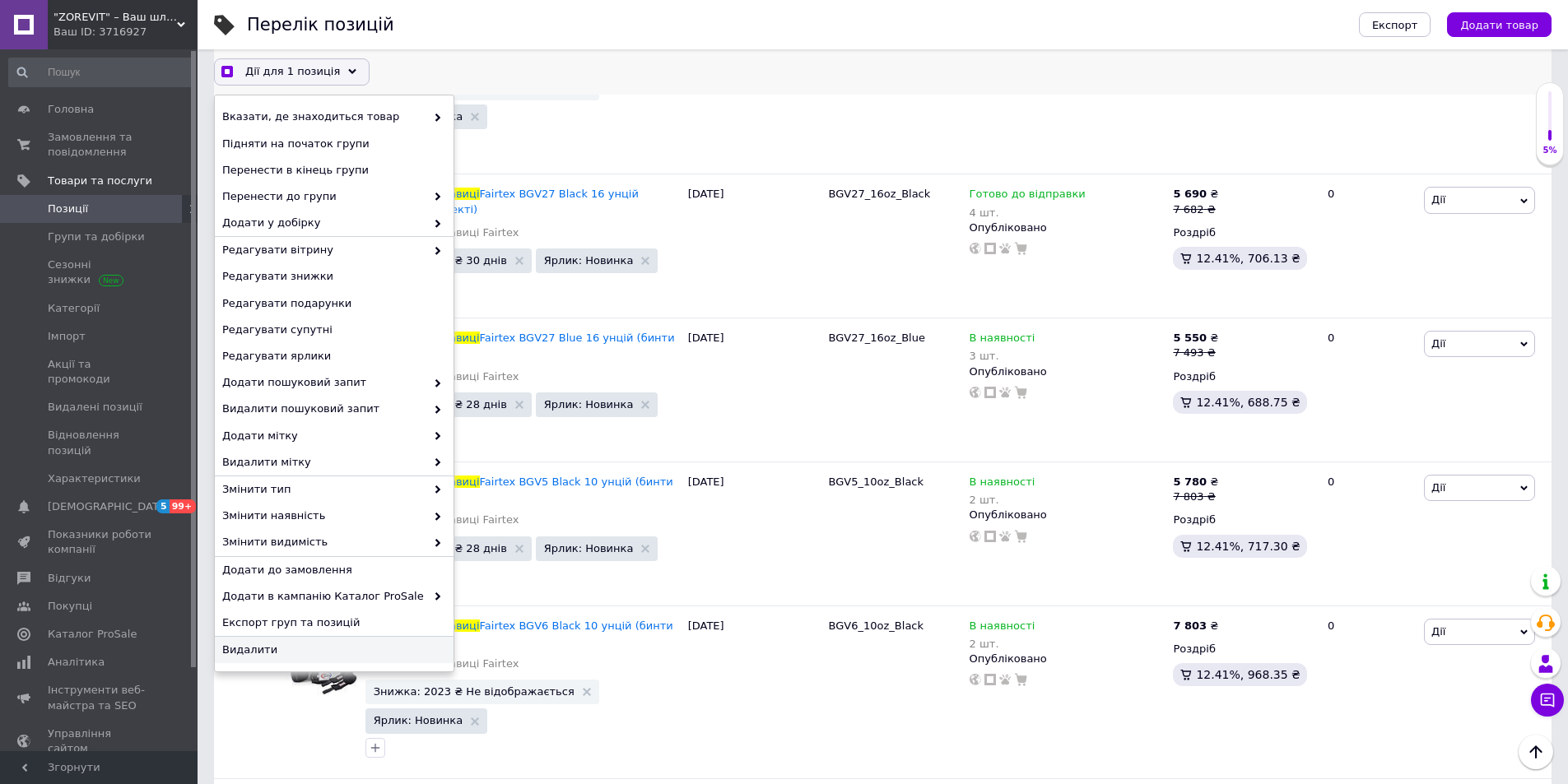
click at [350, 652] on span "Видалити" at bounding box center [331, 650] width 220 height 15
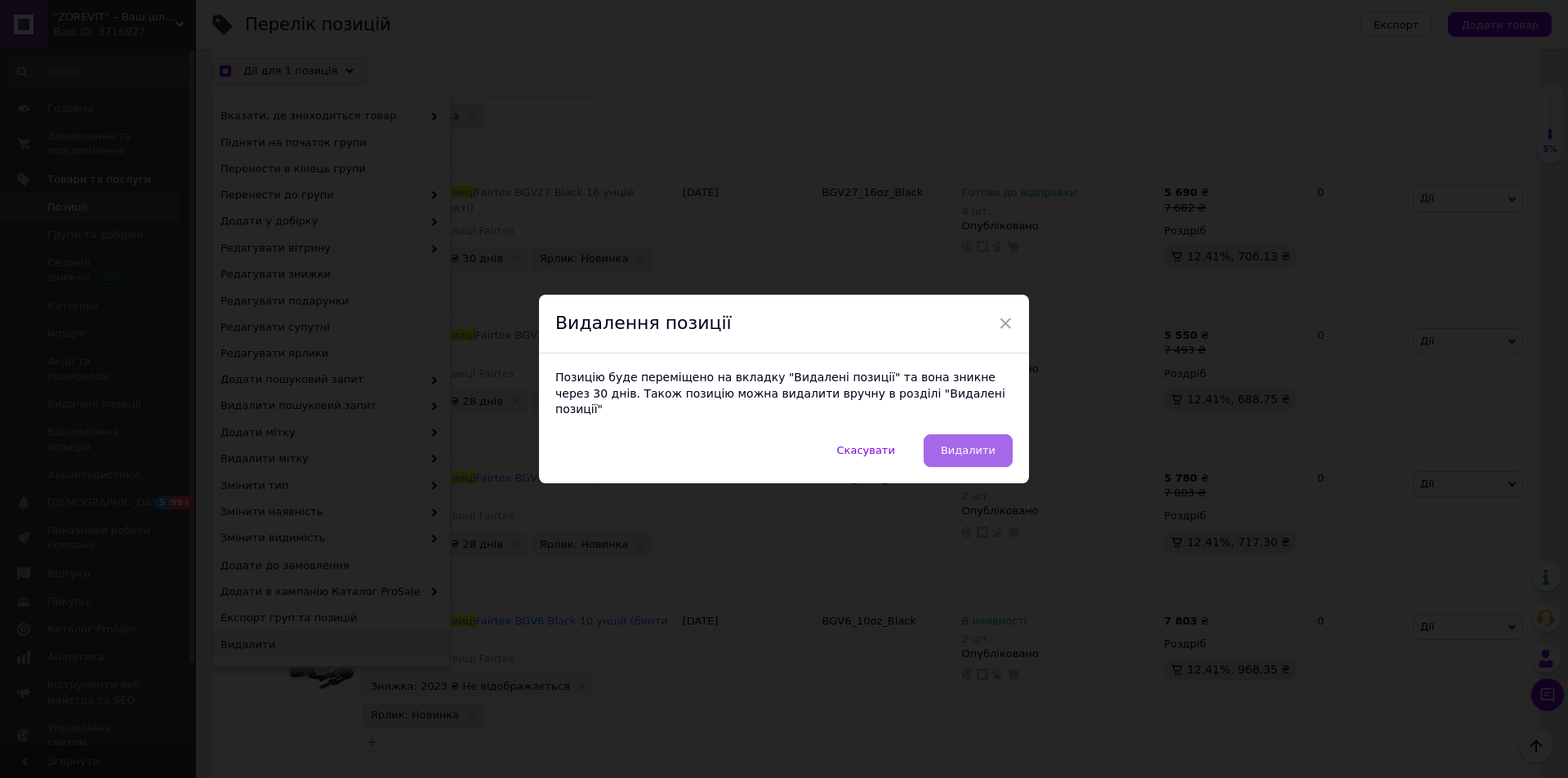
click at [954, 447] on span "Видалити" at bounding box center [967, 450] width 54 height 12
click at [954, 458] on div "BGV5_10oz_Black" at bounding box center [887, 529] width 139 height 143
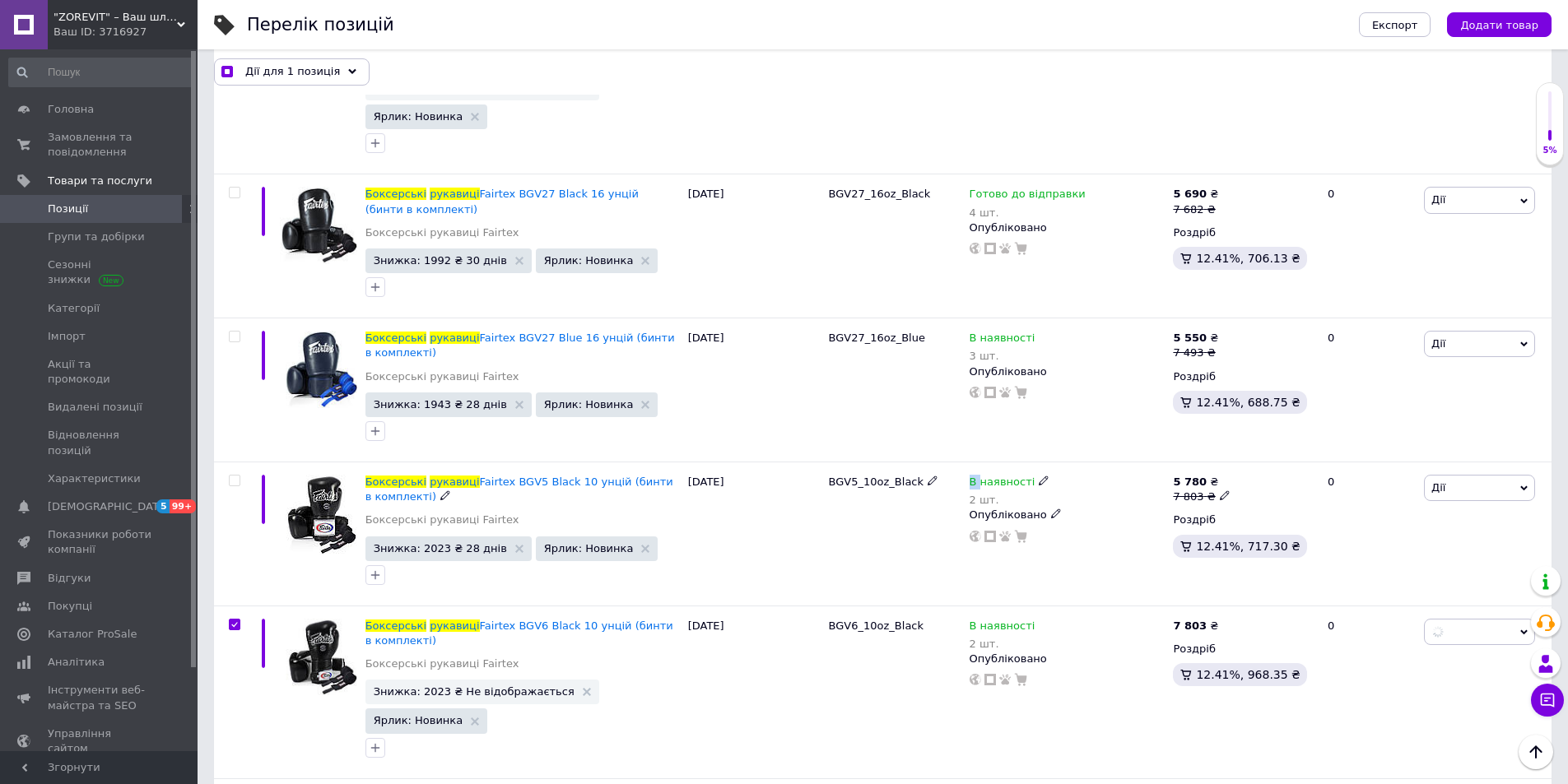
click at [962, 462] on div "BGV5_10oz_Black" at bounding box center [894, 533] width 140 height 144
checkbox input "true"
checkbox input "false"
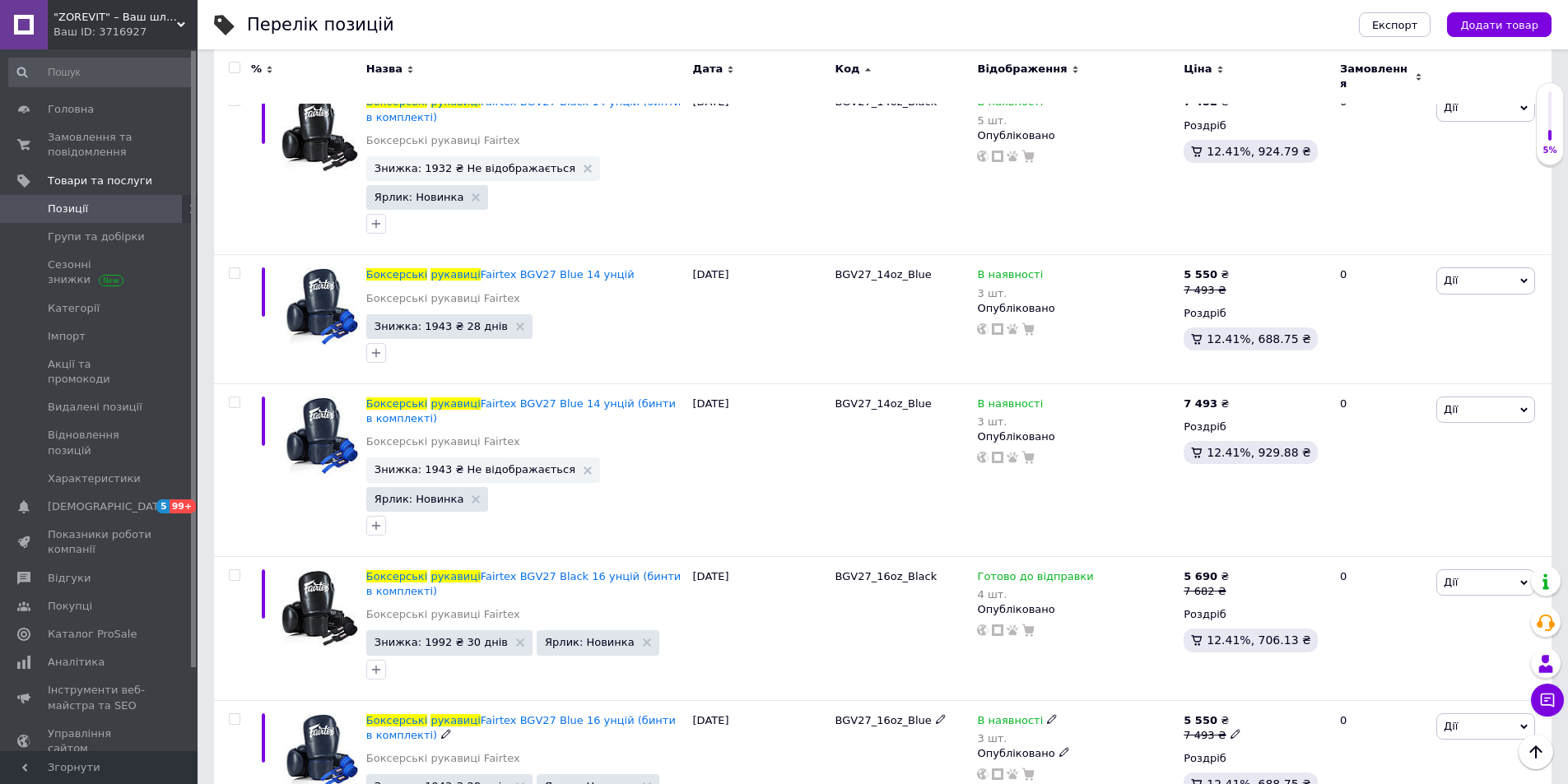
scroll to position [9929, 0]
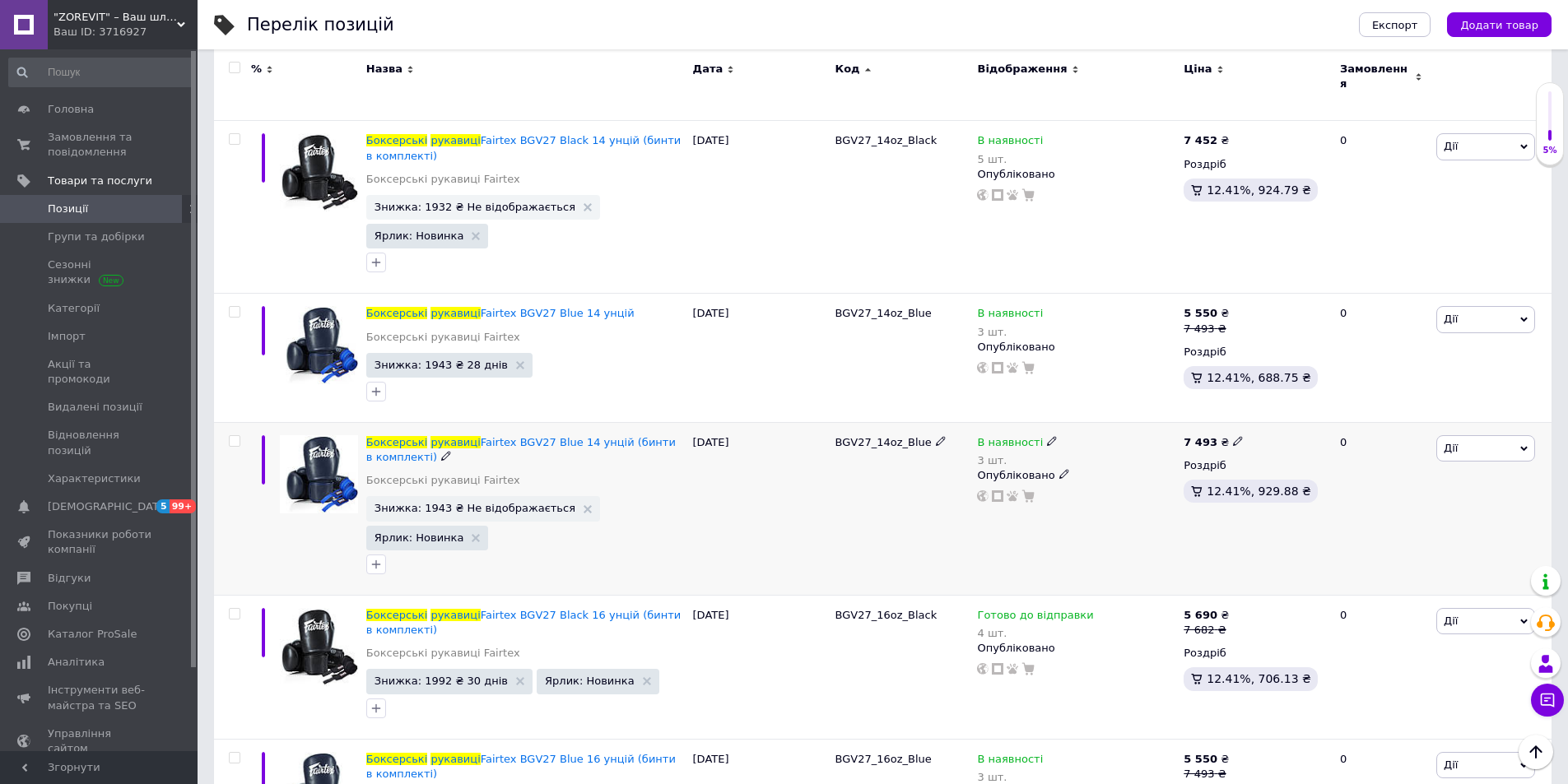
click at [231, 437] on input "checkbox" at bounding box center [234, 442] width 11 height 11
checkbox input "true"
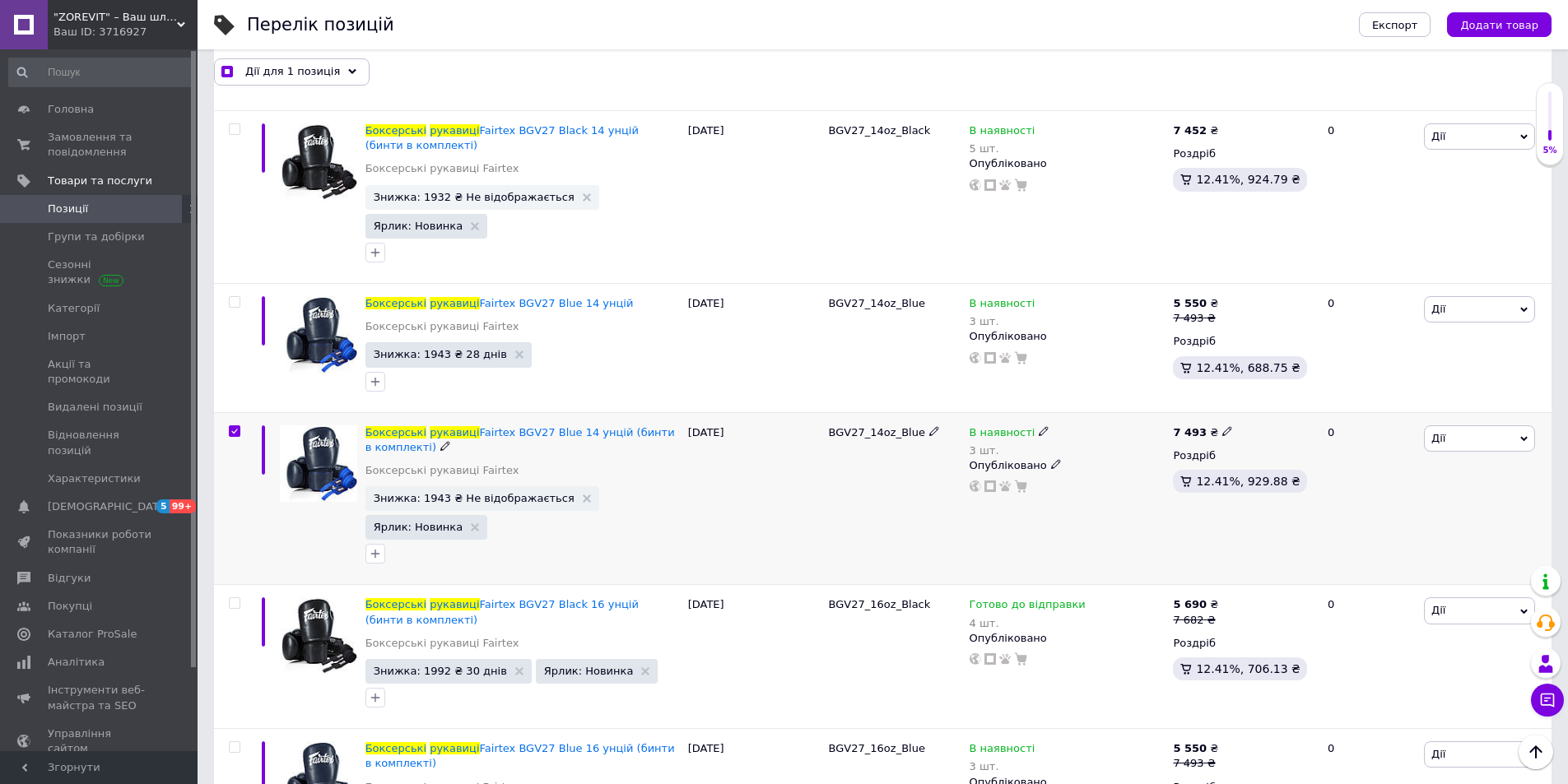
scroll to position [9928, 0]
click at [348, 72] on use at bounding box center [352, 71] width 8 height 5
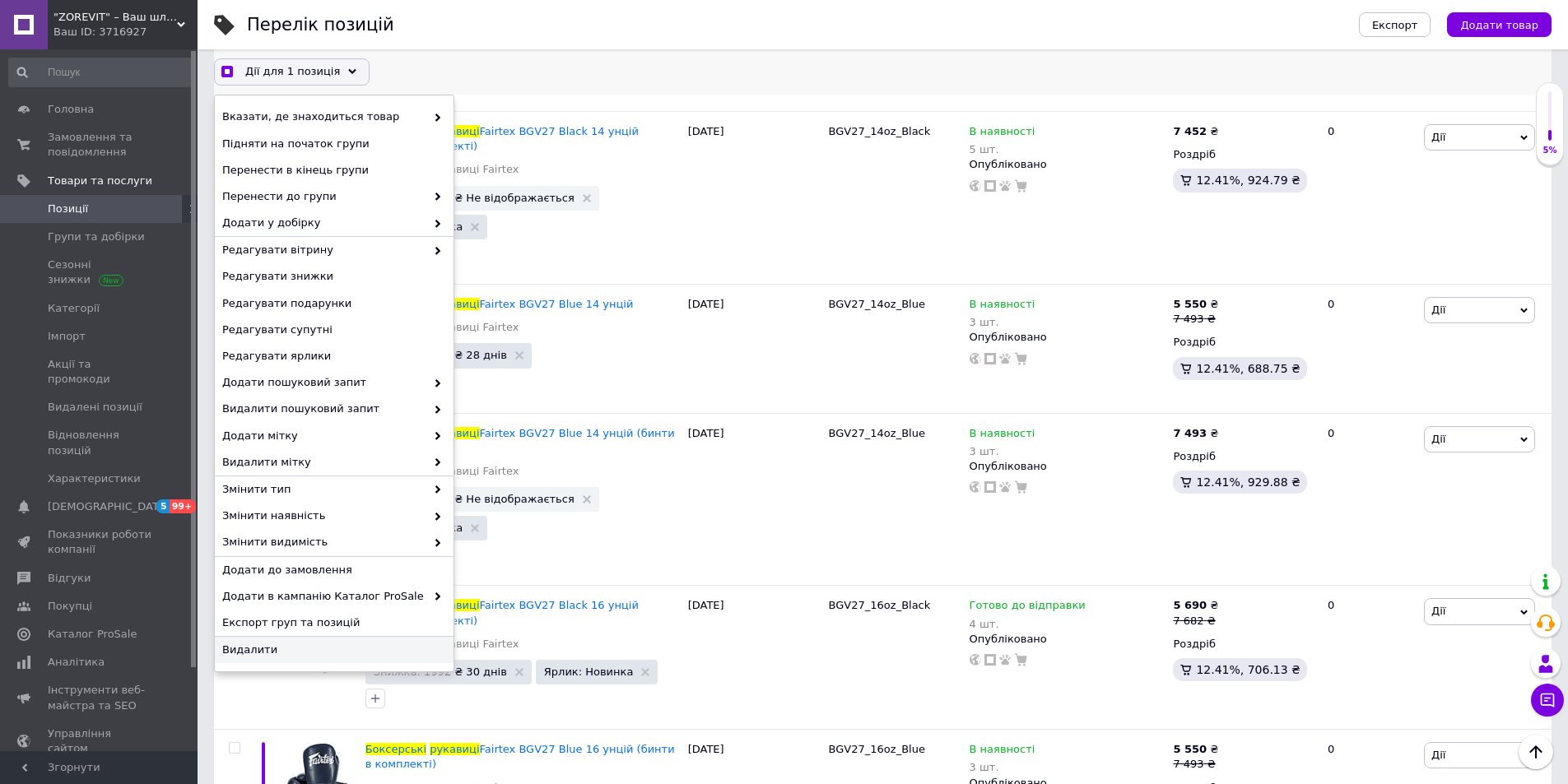
click at [335, 651] on span "Видалити" at bounding box center [331, 650] width 220 height 15
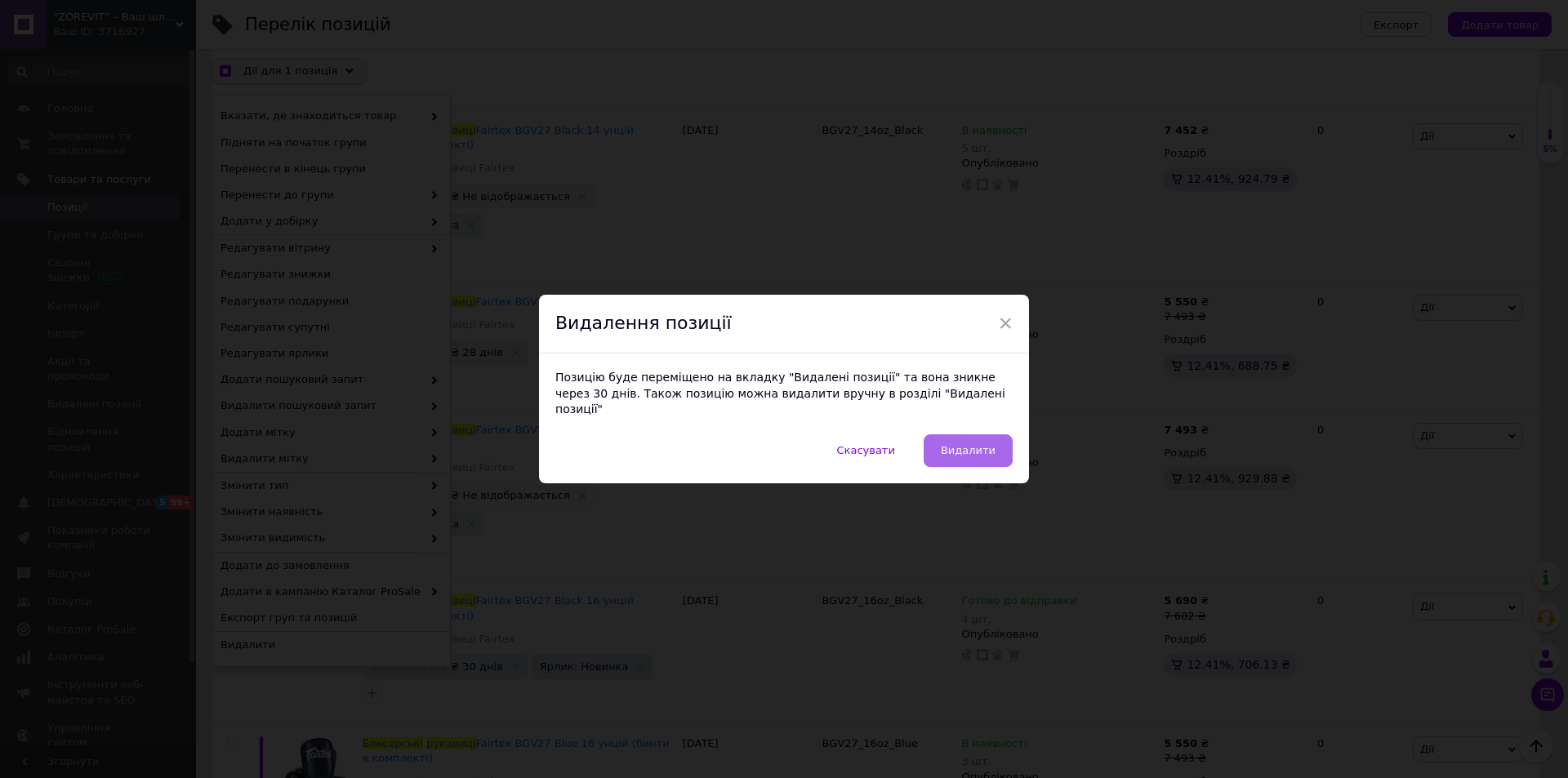
click at [957, 444] on span "Видалити" at bounding box center [967, 450] width 54 height 12
checkbox input "true"
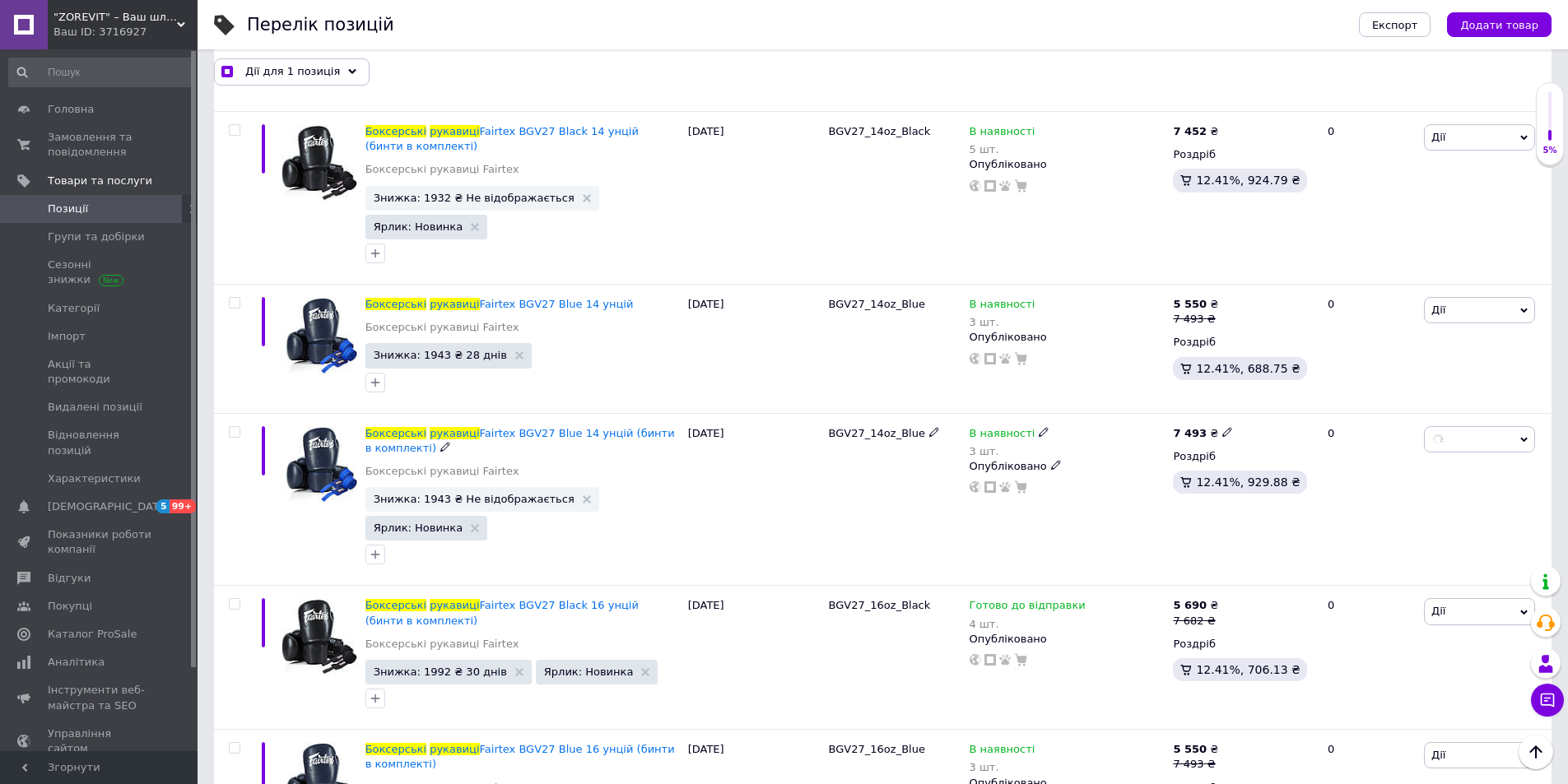
checkbox input "false"
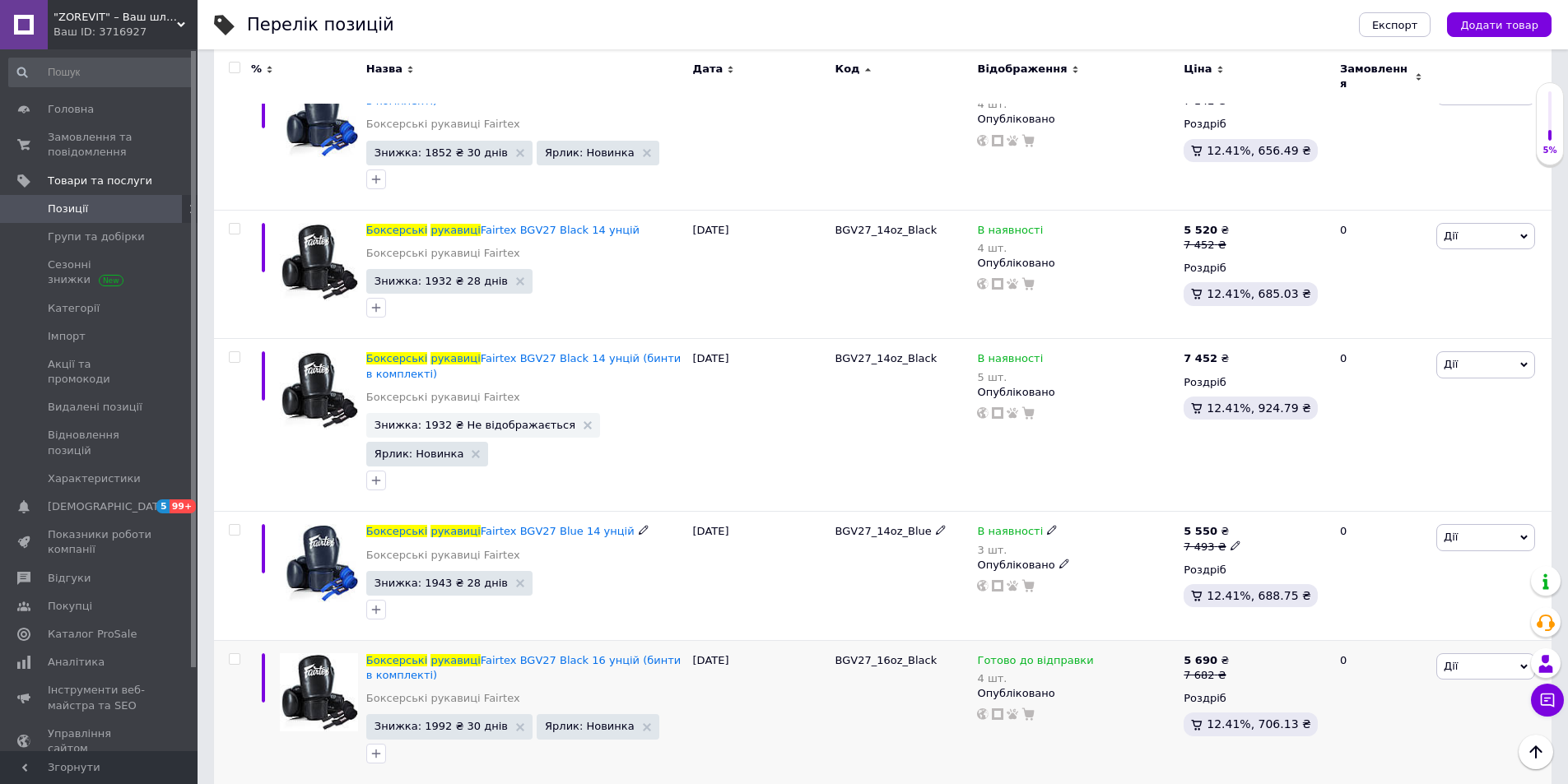
scroll to position [9682, 0]
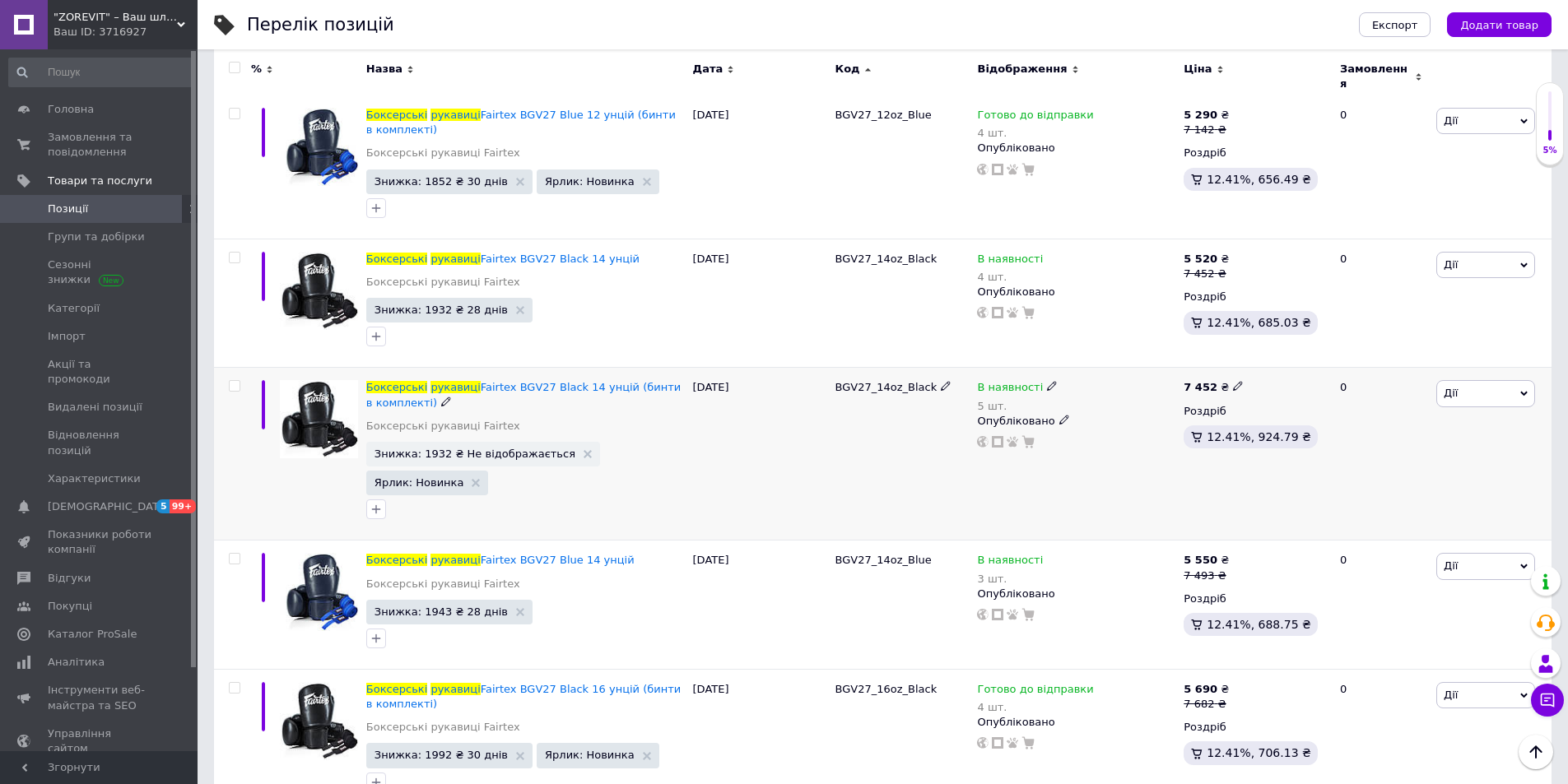
click at [231, 381] on input "checkbox" at bounding box center [234, 386] width 11 height 11
checkbox input "true"
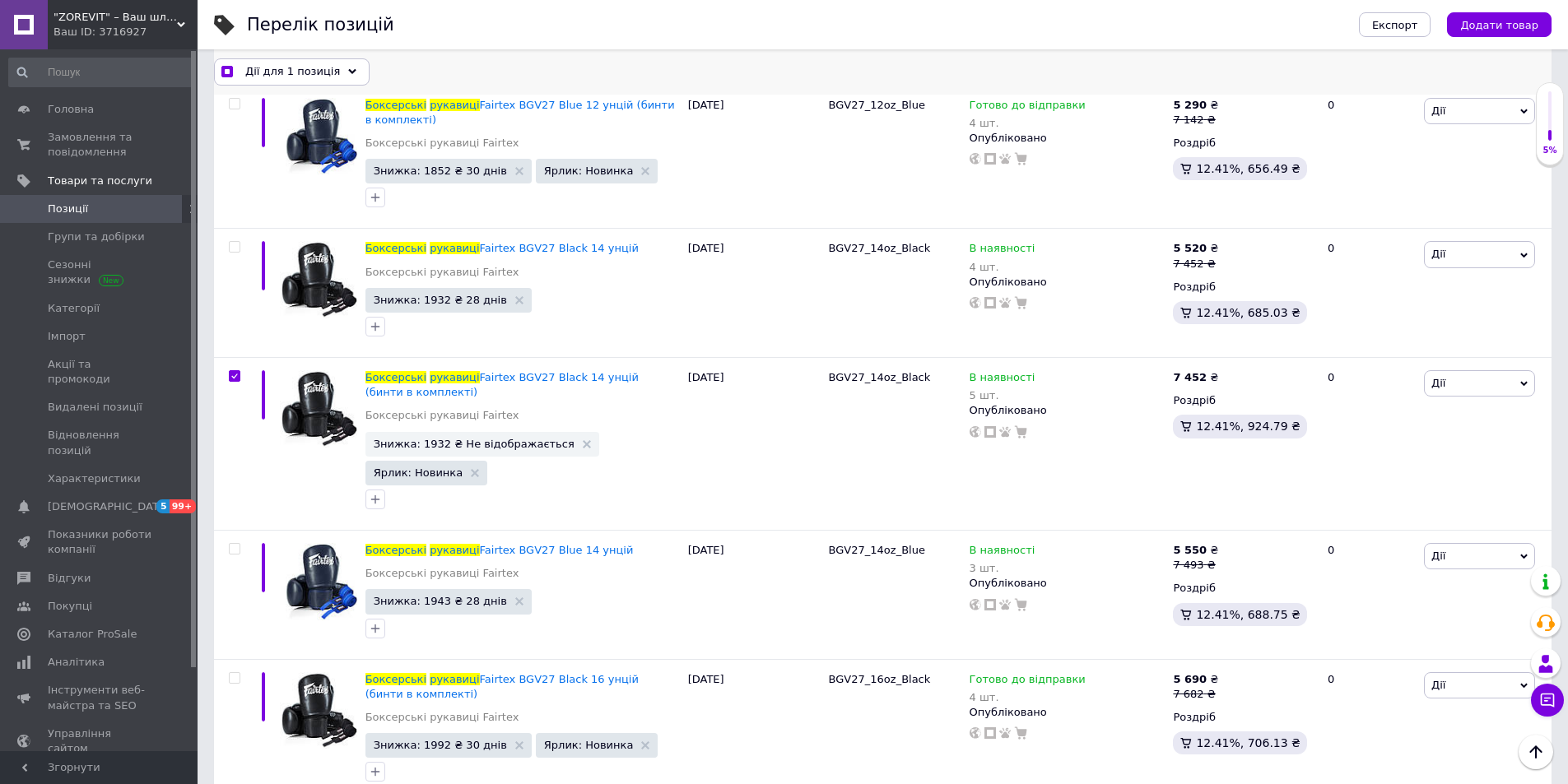
click at [348, 72] on use at bounding box center [352, 71] width 8 height 5
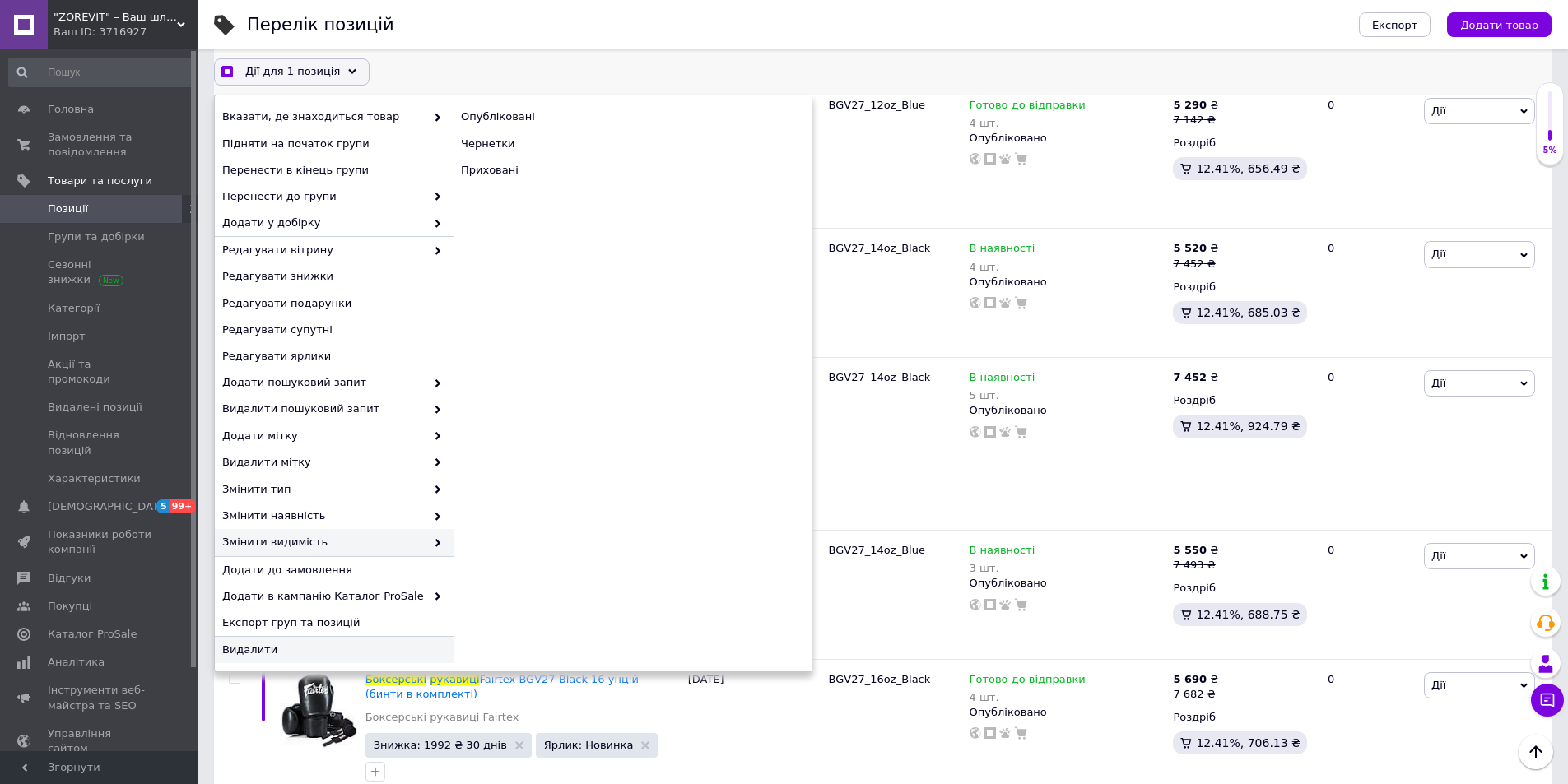
click at [348, 651] on span "Видалити" at bounding box center [331, 650] width 220 height 15
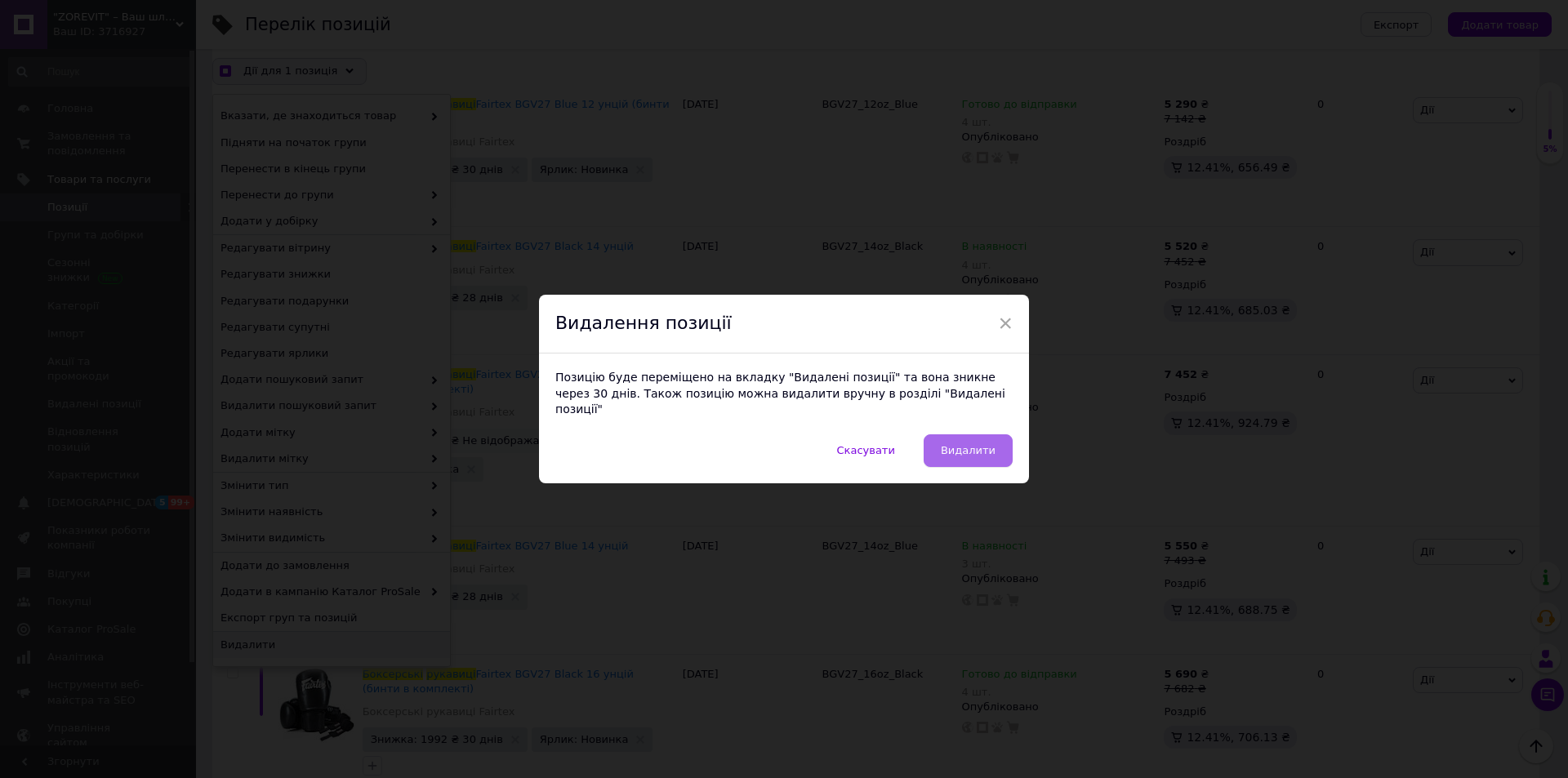
click at [967, 444] on span "Видалити" at bounding box center [967, 450] width 54 height 12
checkbox input "true"
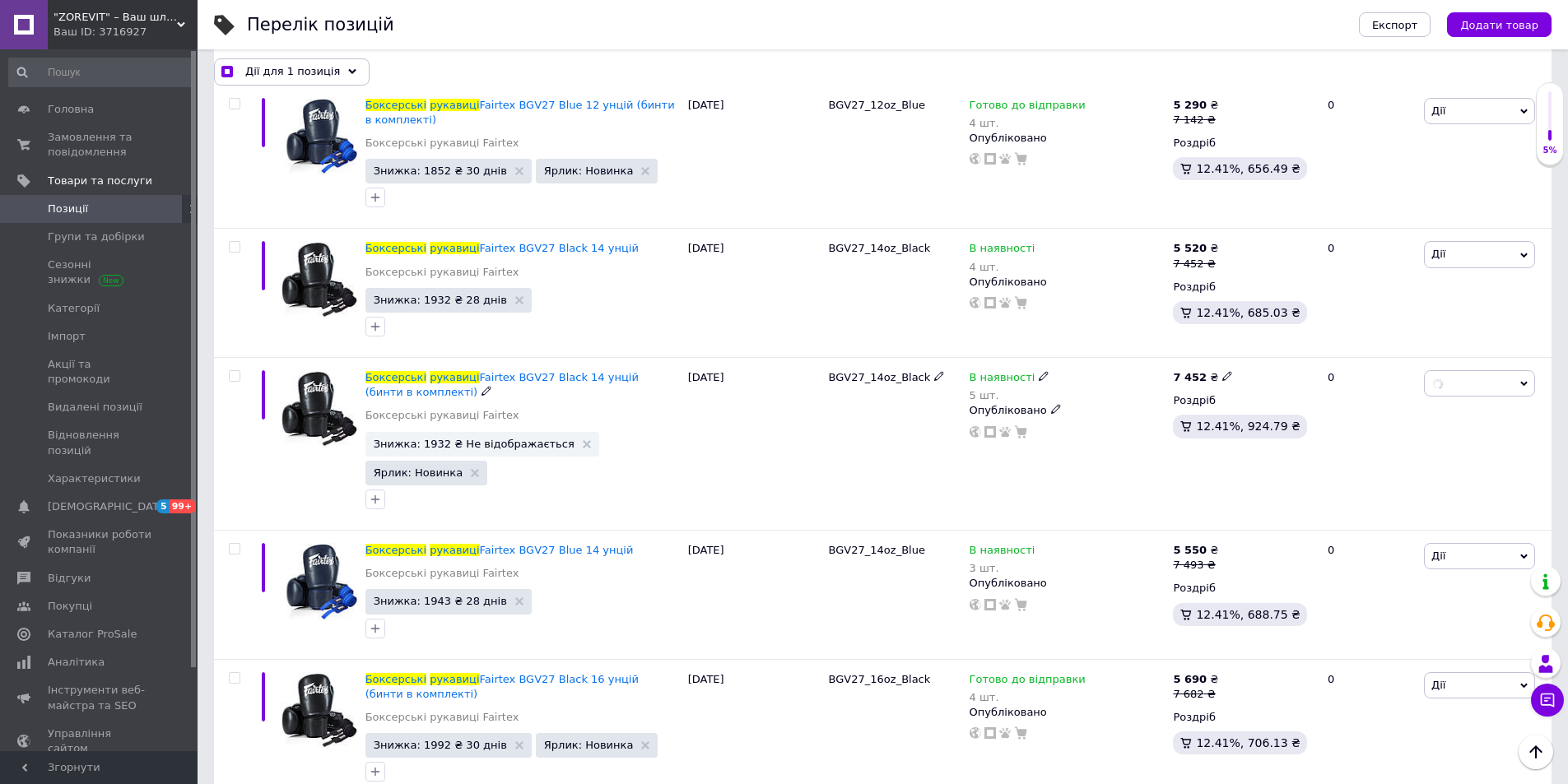
checkbox input "false"
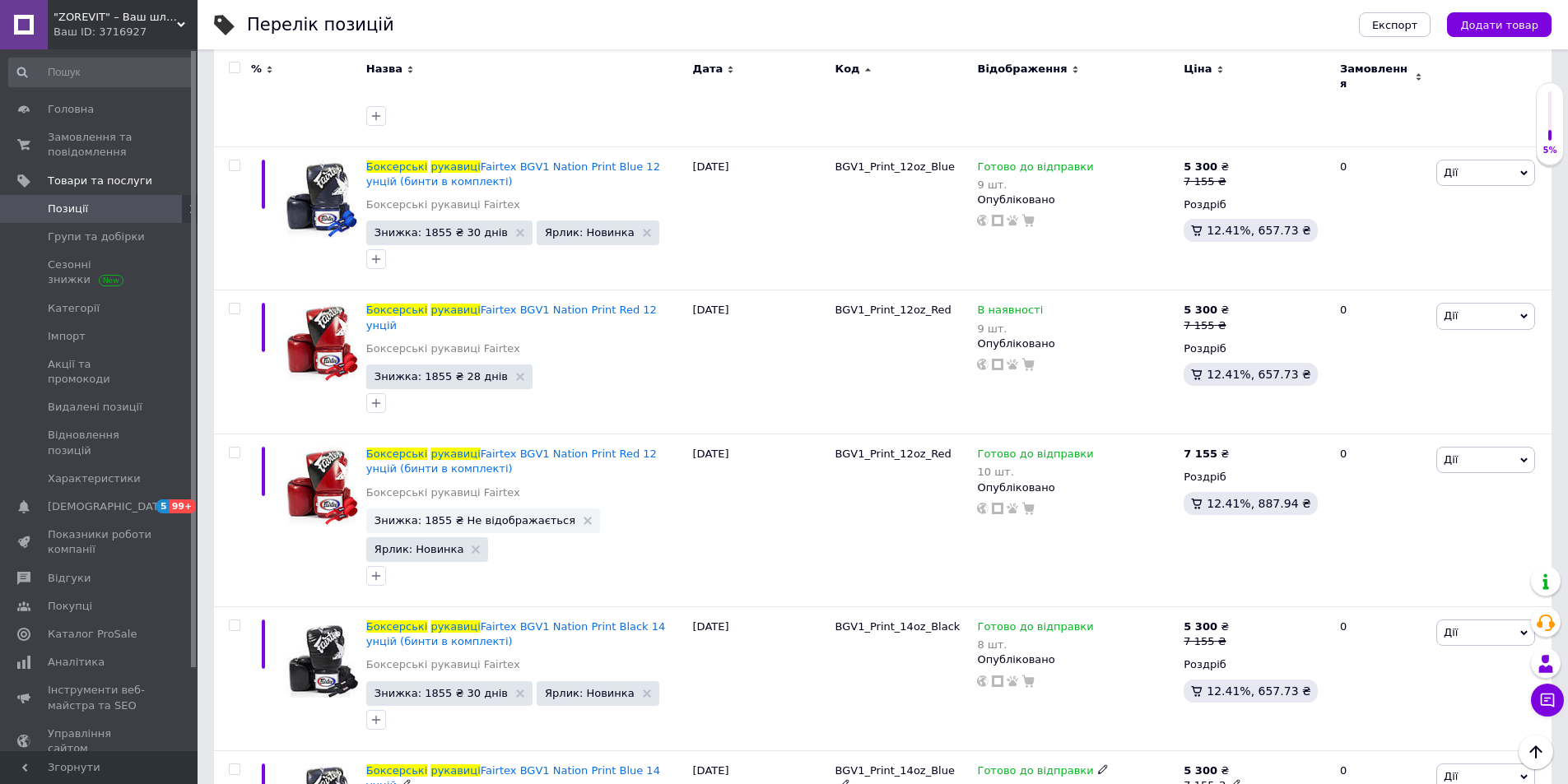
scroll to position [7953, 0]
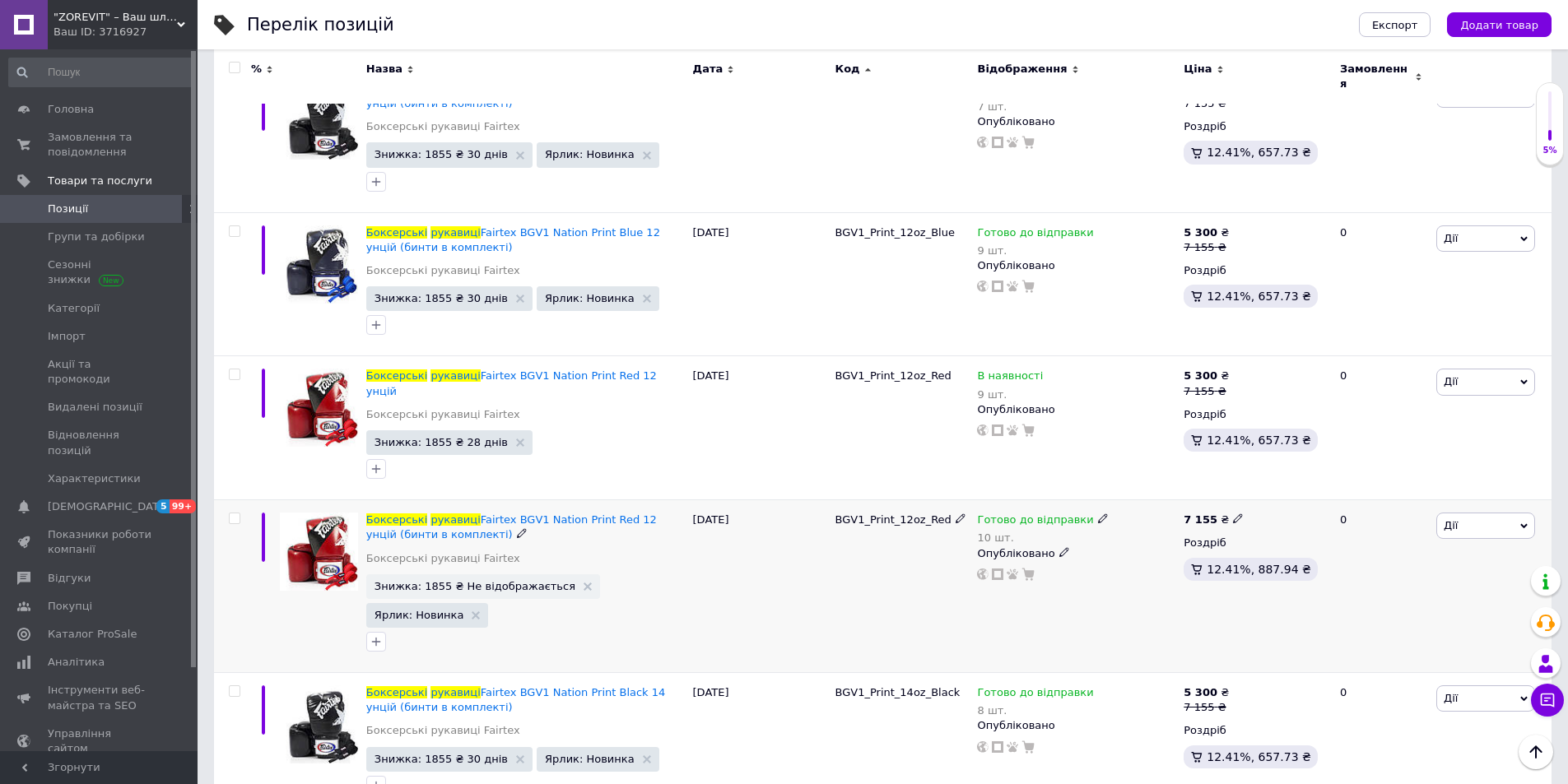
click at [236, 513] on input "checkbox" at bounding box center [234, 518] width 11 height 11
click at [237, 513] on input "checkbox" at bounding box center [234, 518] width 11 height 11
checkbox input "true"
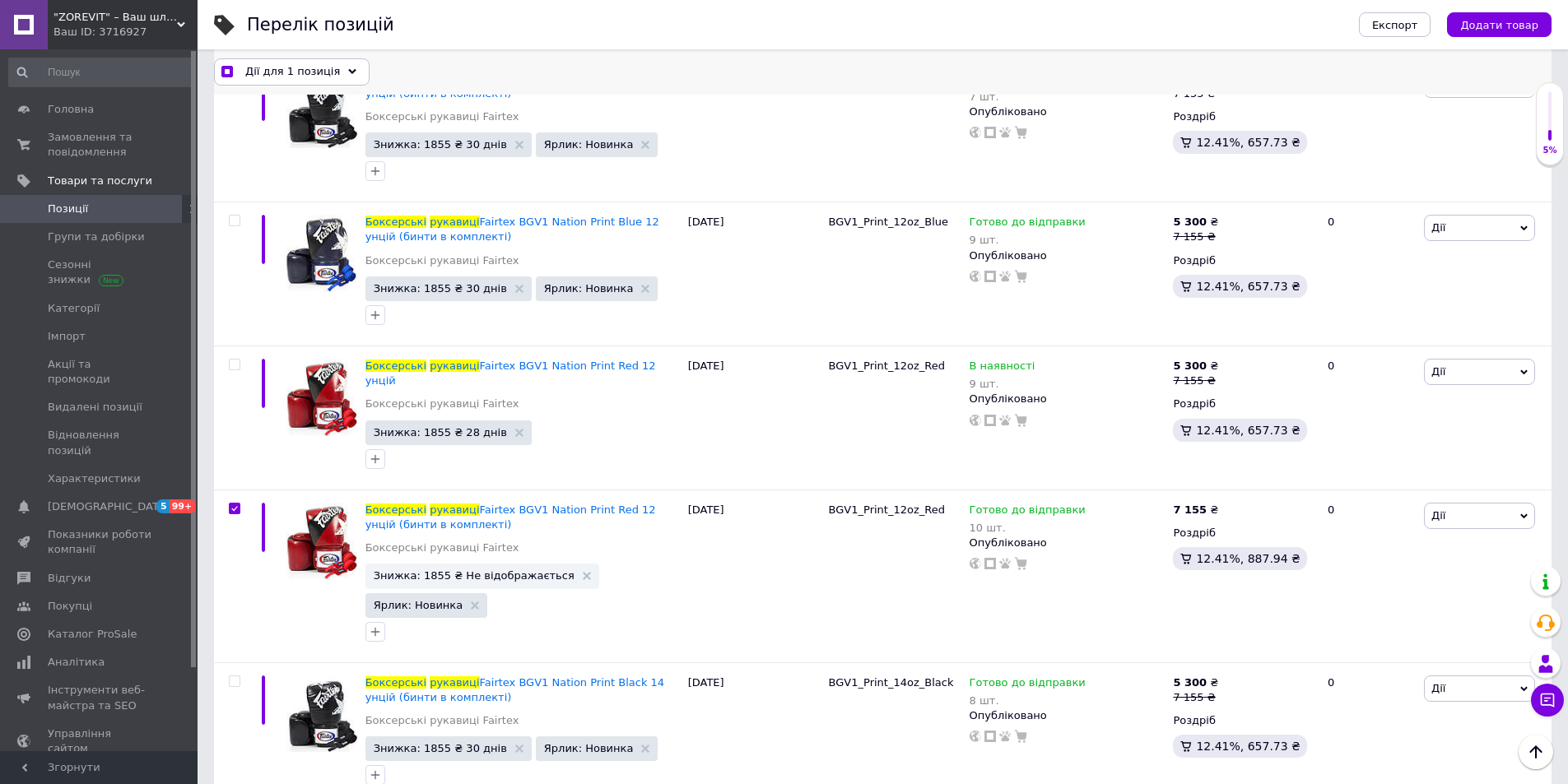
click at [348, 69] on icon at bounding box center [352, 73] width 8 height 8
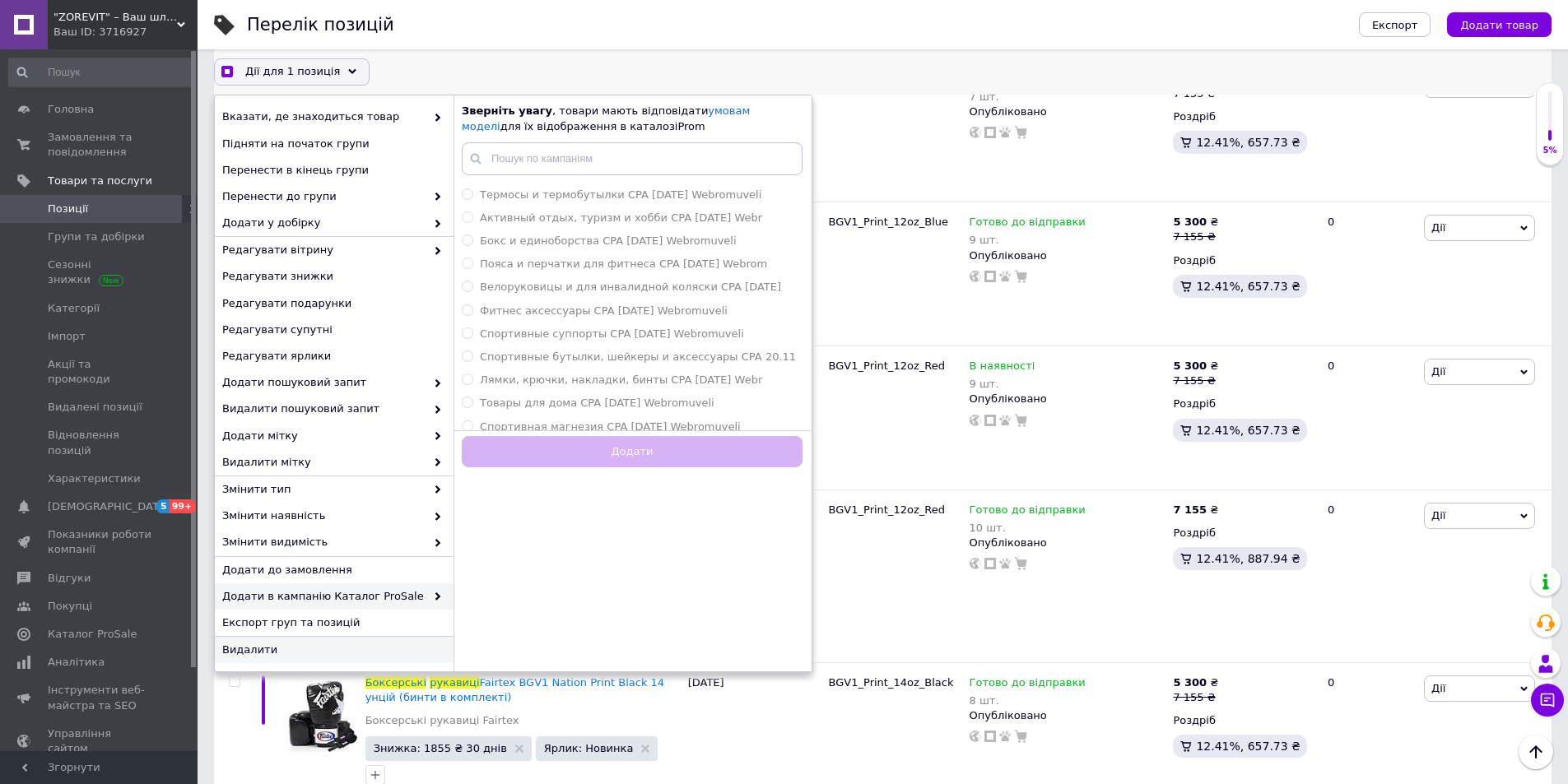
click at [323, 651] on span "Видалити" at bounding box center [331, 650] width 220 height 15
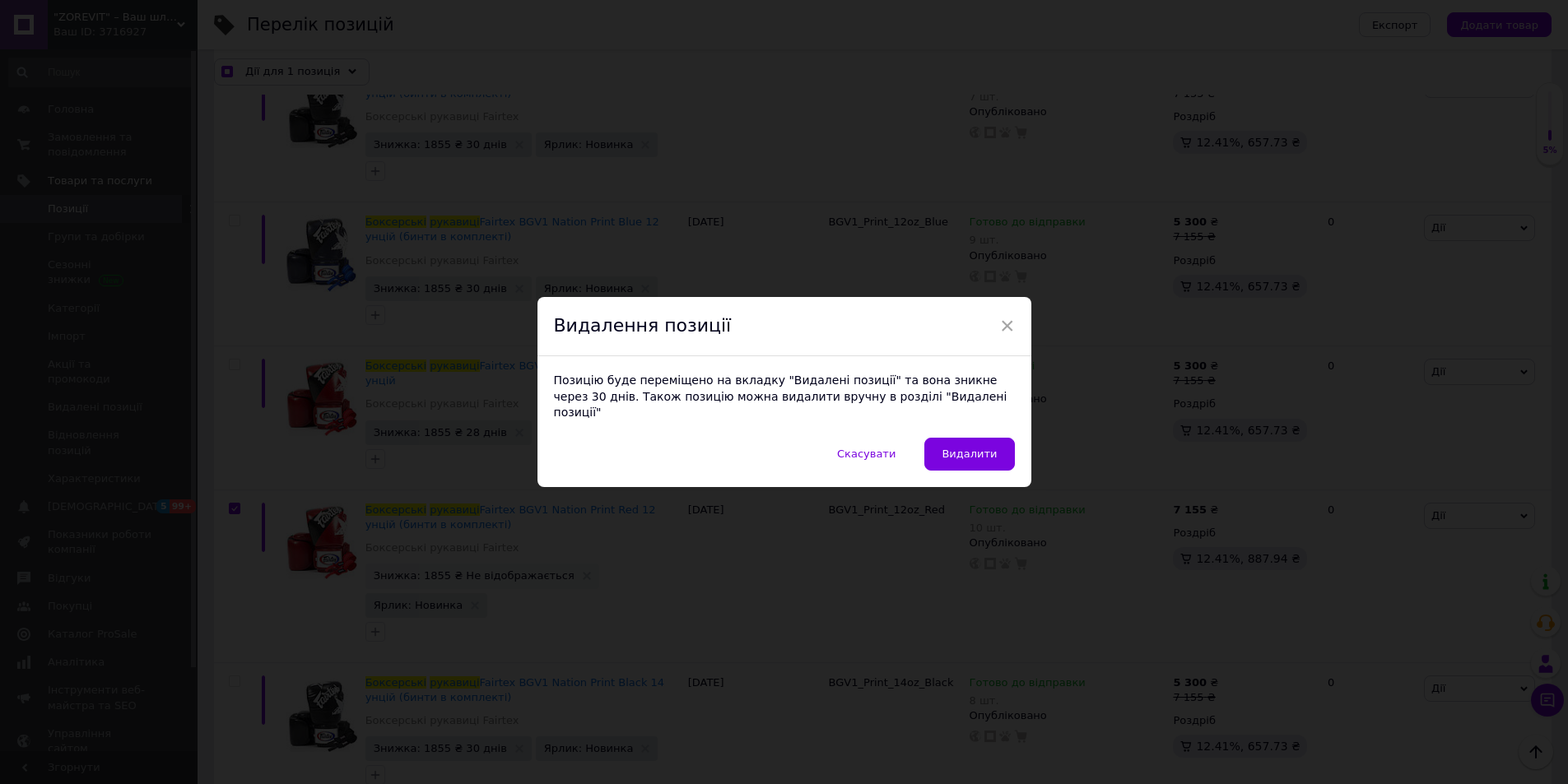
click at [325, 651] on div "× Видалення позиції Позицію буде переміщено на вкладку "Видалені позиції" та во…" at bounding box center [784, 392] width 1568 height 784
click at [961, 453] on span "Видалити" at bounding box center [968, 454] width 55 height 12
click at [961, 453] on div "BGV1_Print_12oz_Red" at bounding box center [894, 418] width 140 height 144
checkbox input "true"
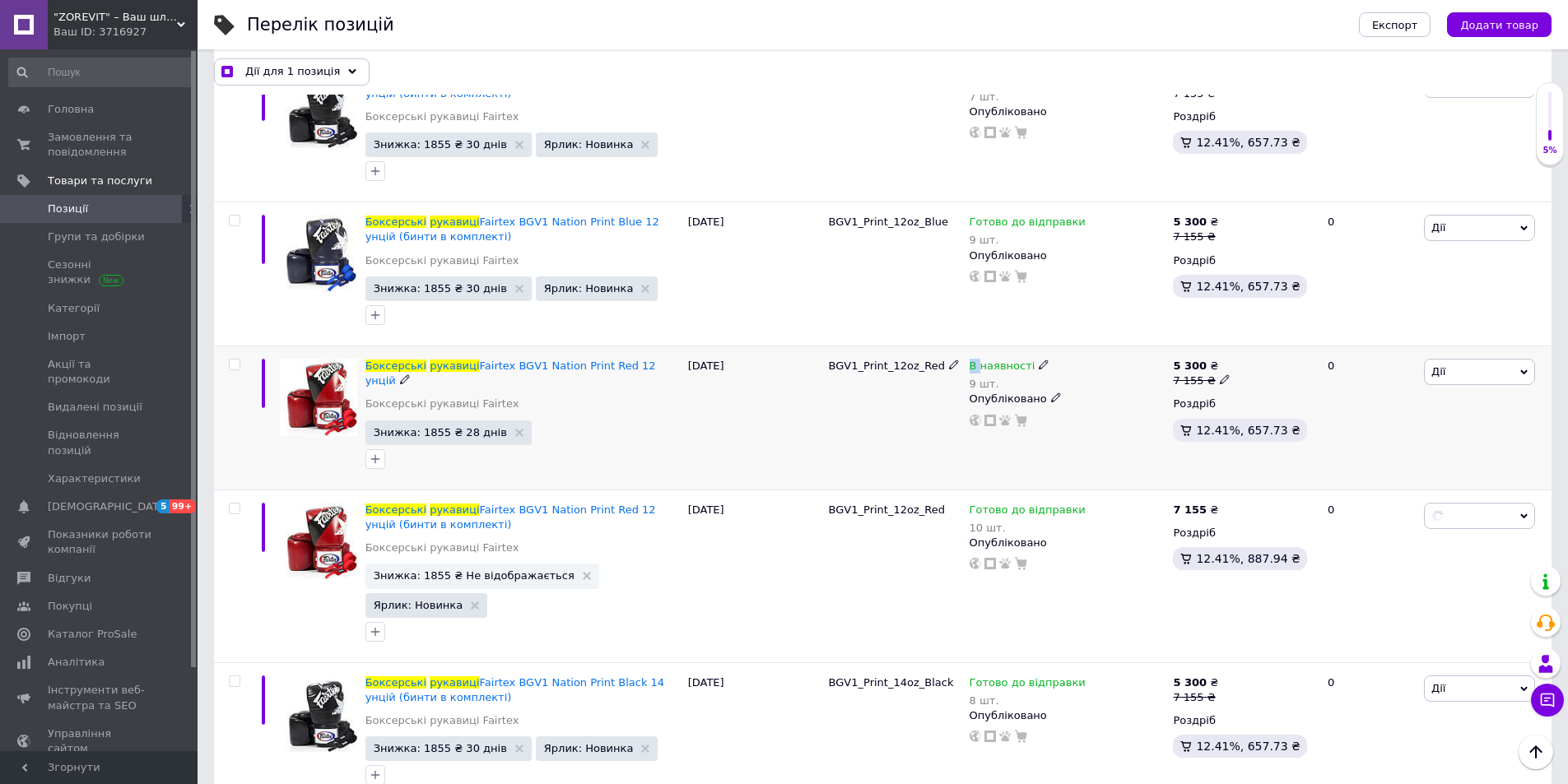
checkbox input "false"
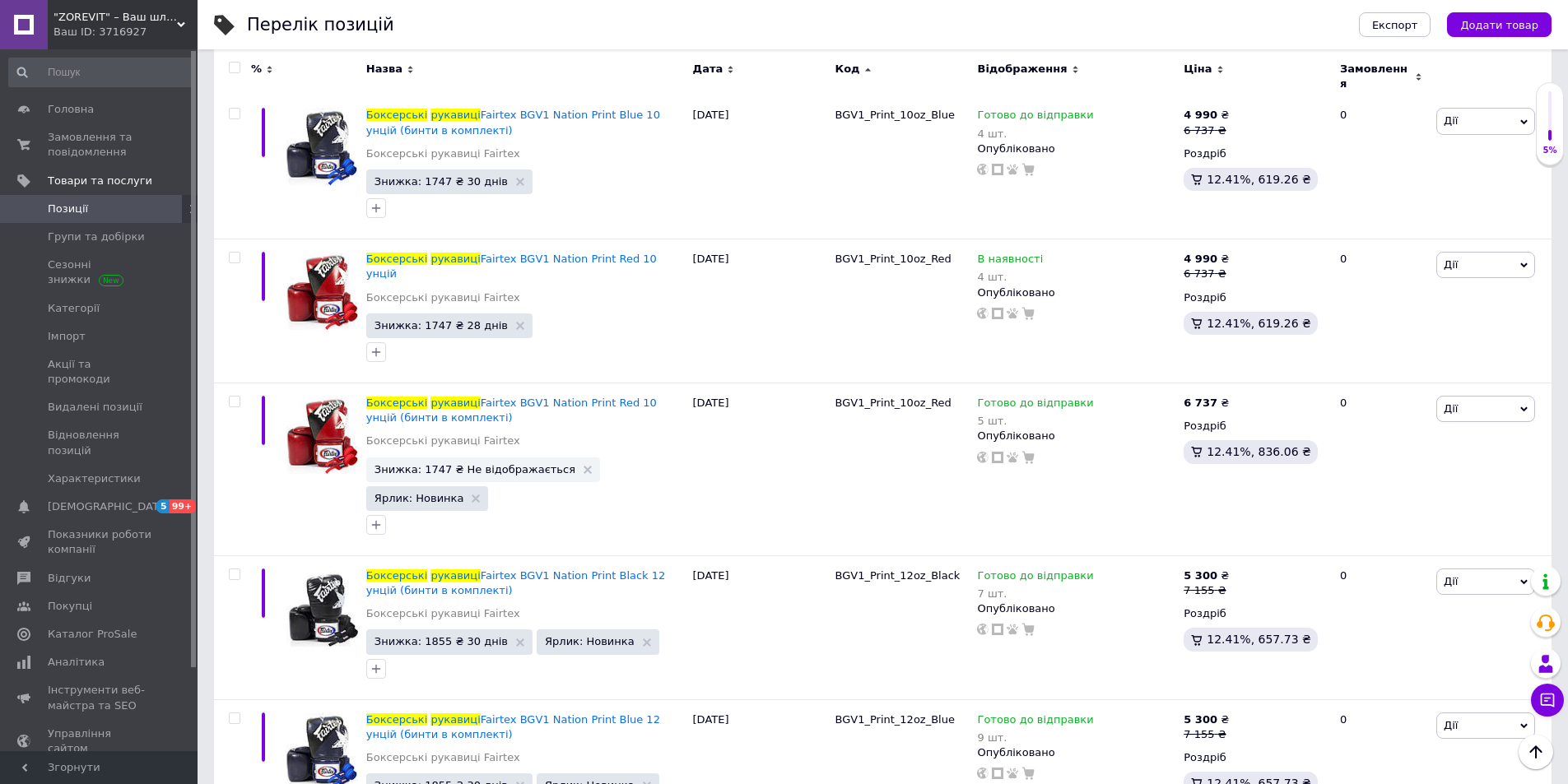
scroll to position [7460, 0]
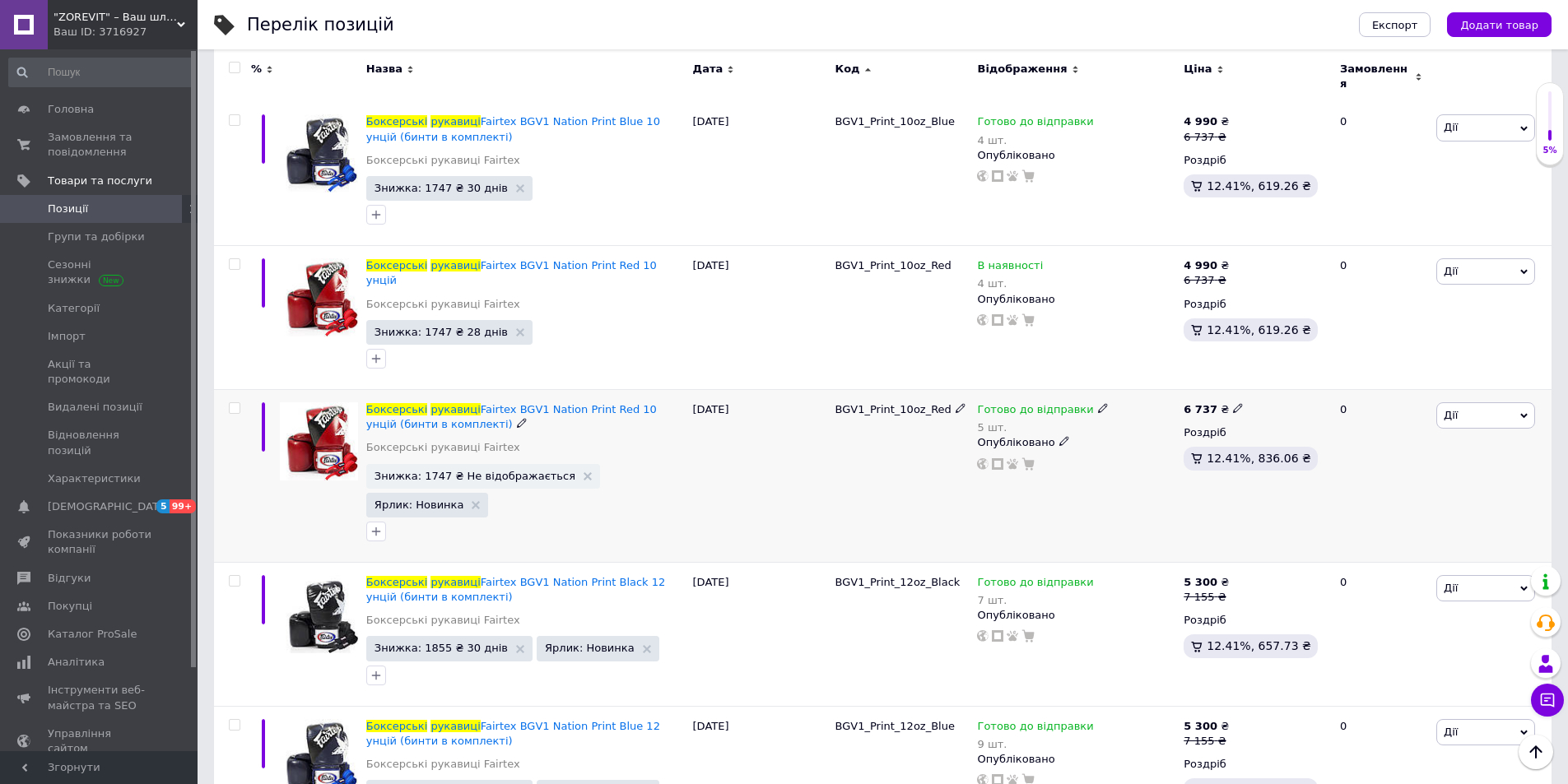
click at [231, 403] on input "checkbox" at bounding box center [234, 408] width 11 height 11
checkbox input "true"
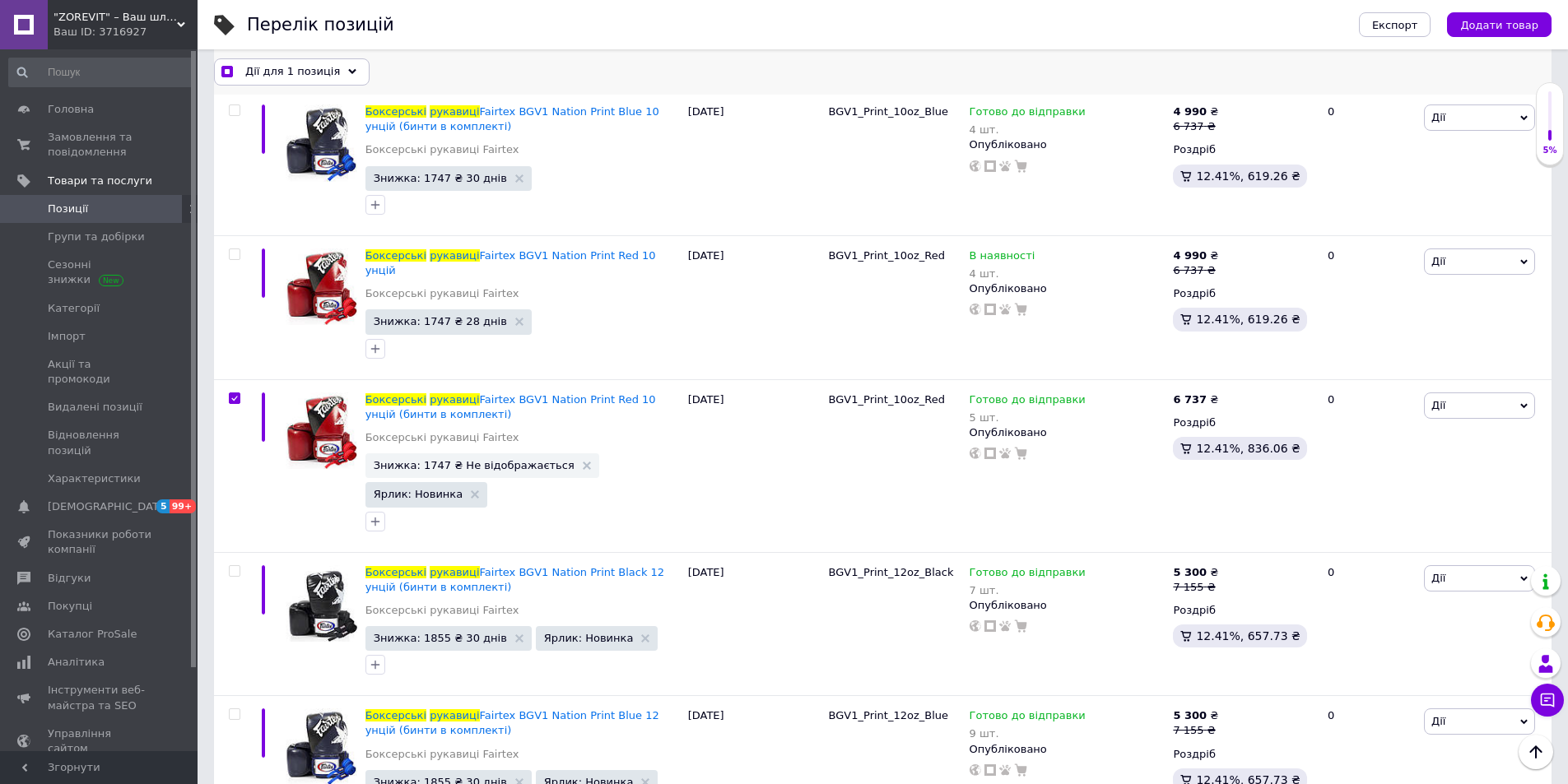
click at [348, 73] on use at bounding box center [352, 71] width 8 height 5
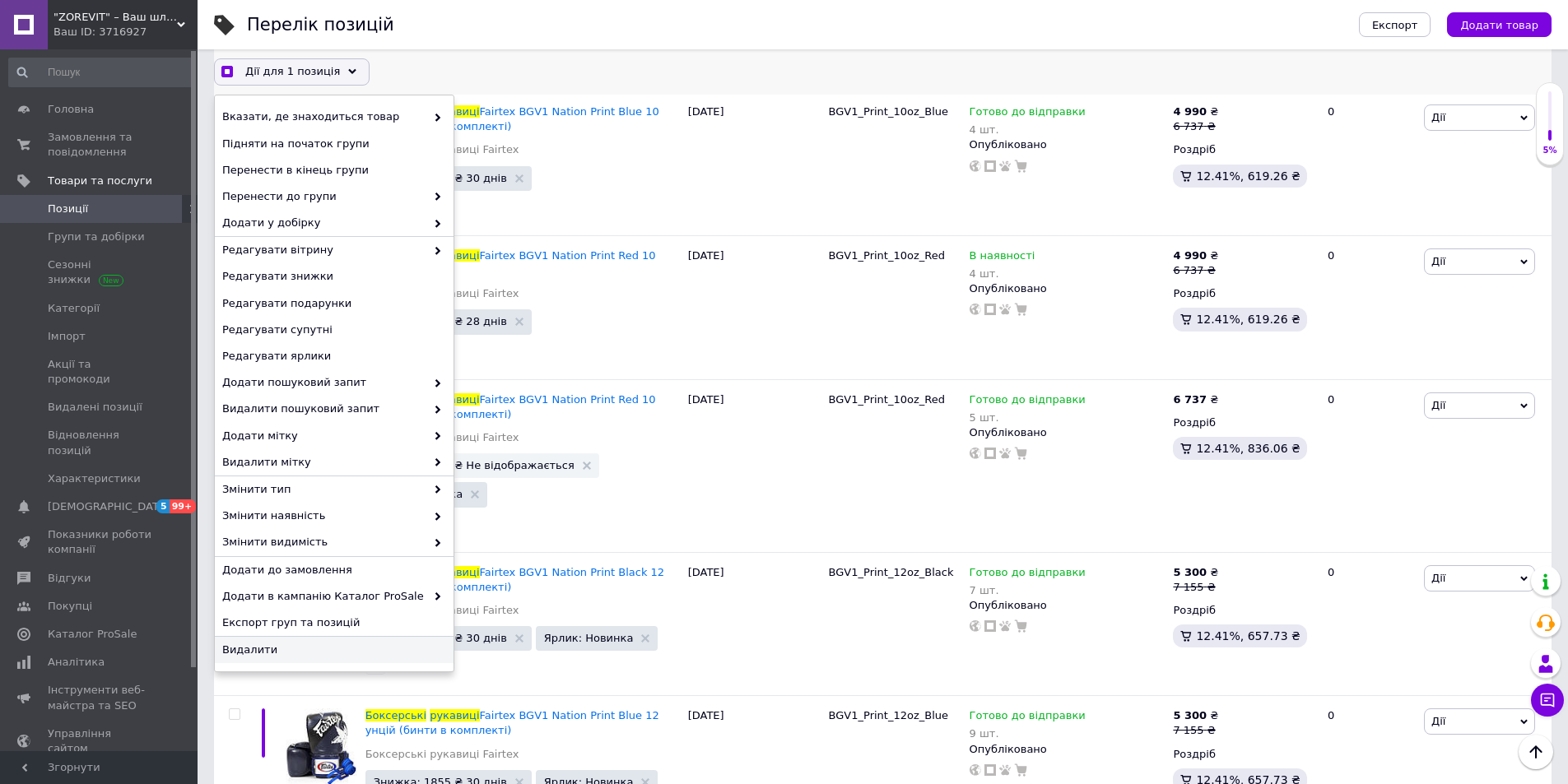
click at [324, 646] on span "Видалити" at bounding box center [331, 650] width 220 height 15
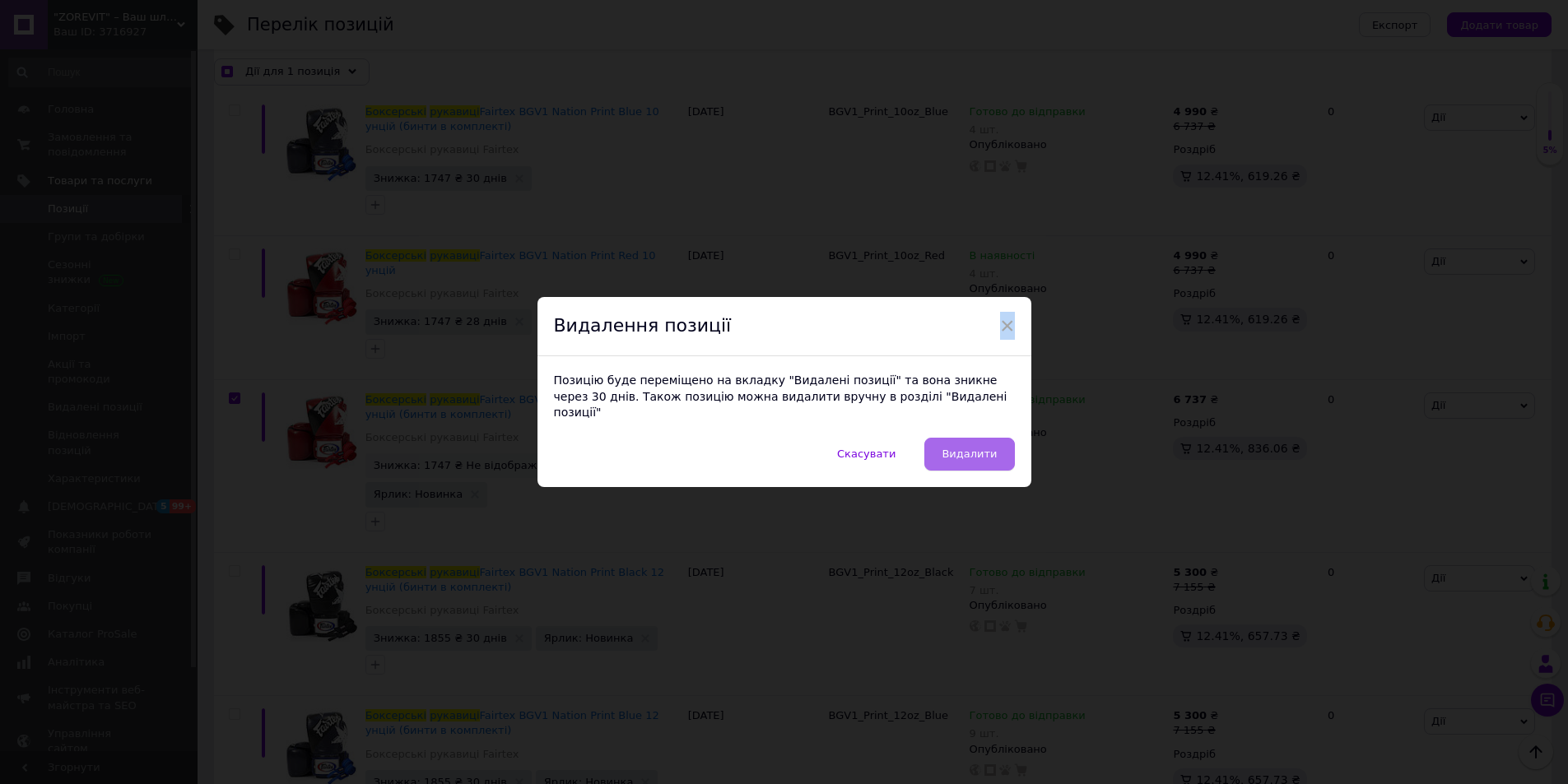
click at [960, 448] on span "Видалити" at bounding box center [968, 454] width 55 height 12
checkbox input "true"
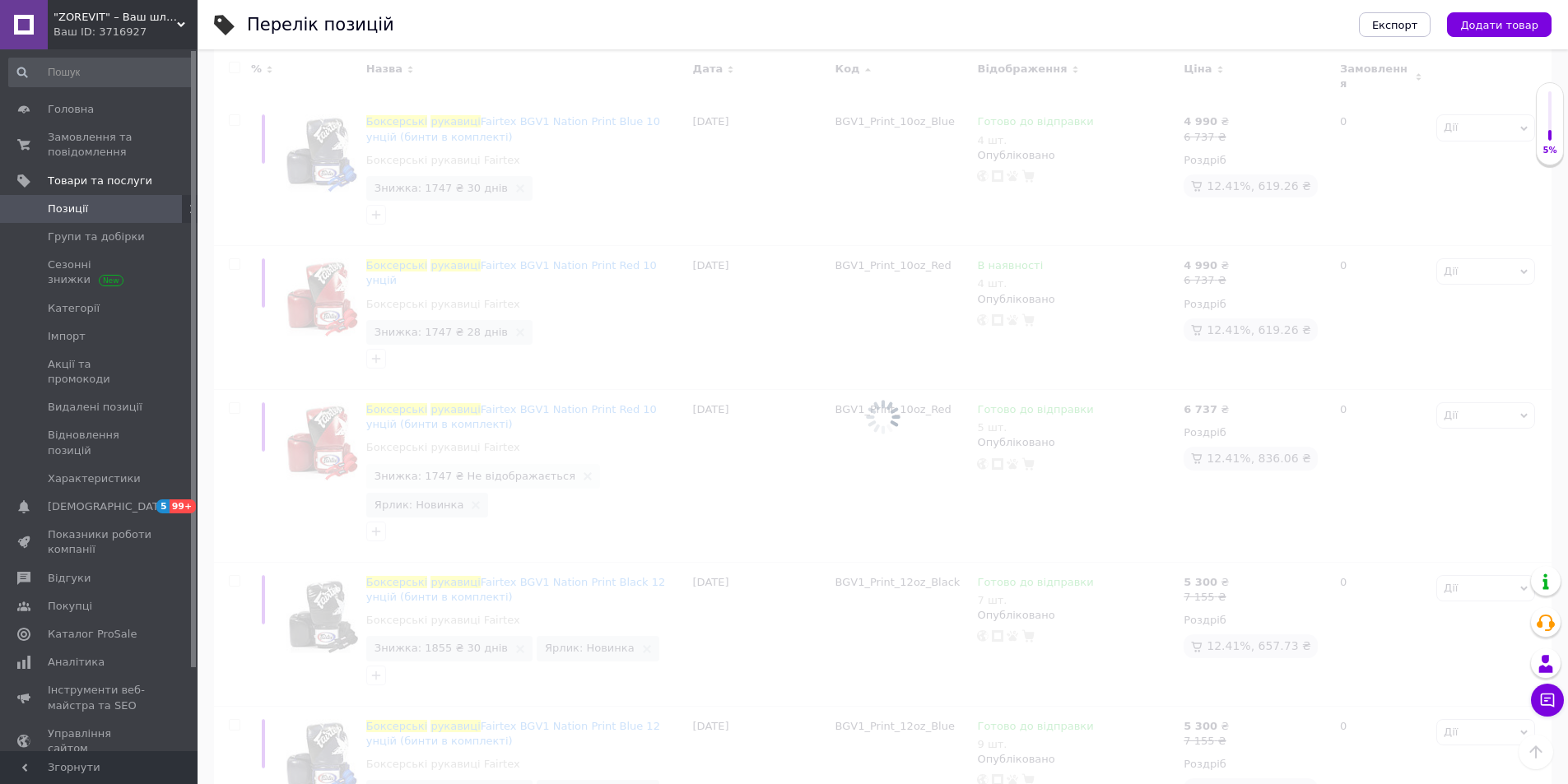
checkbox input "false"
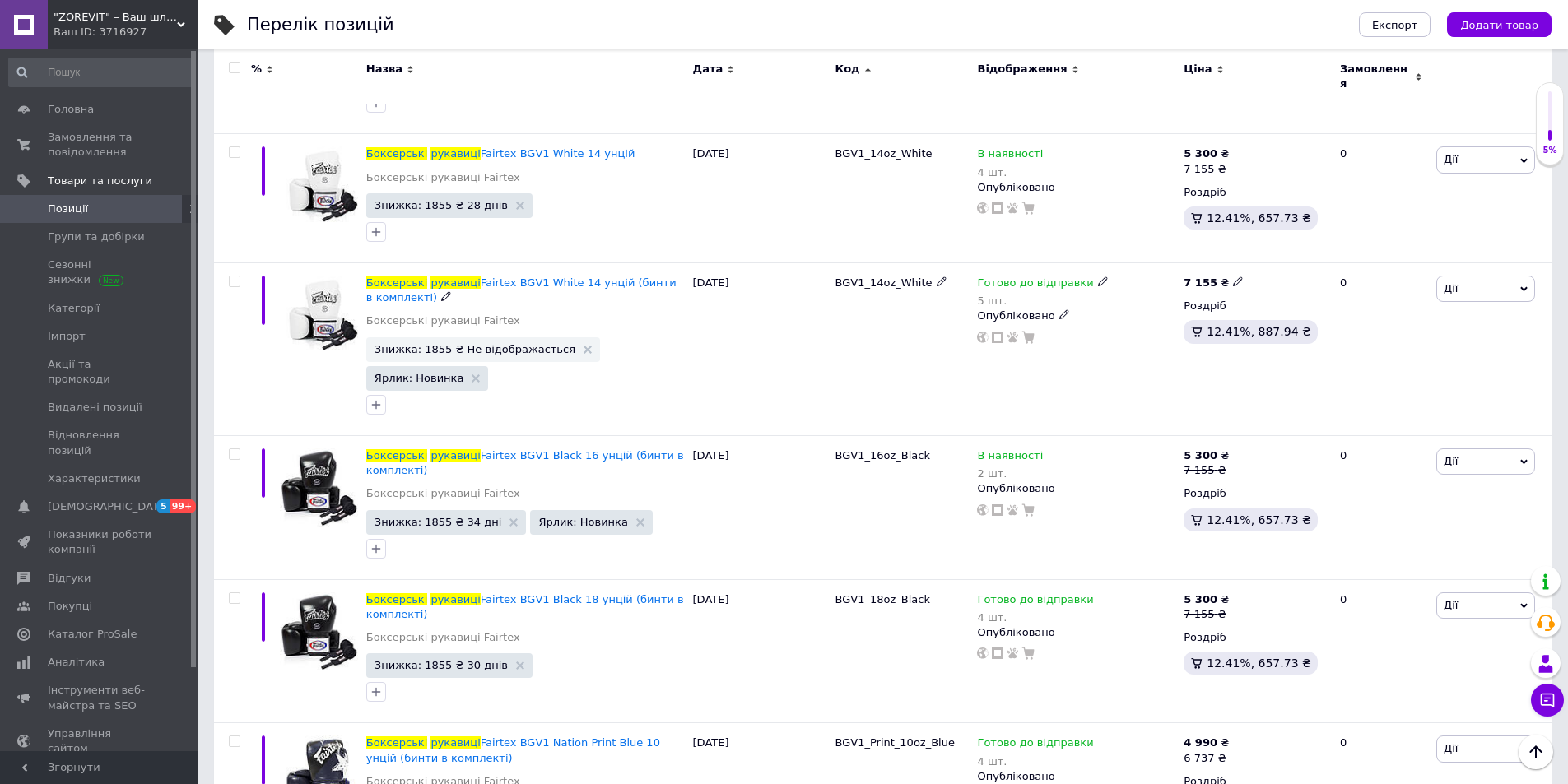
scroll to position [6801, 0]
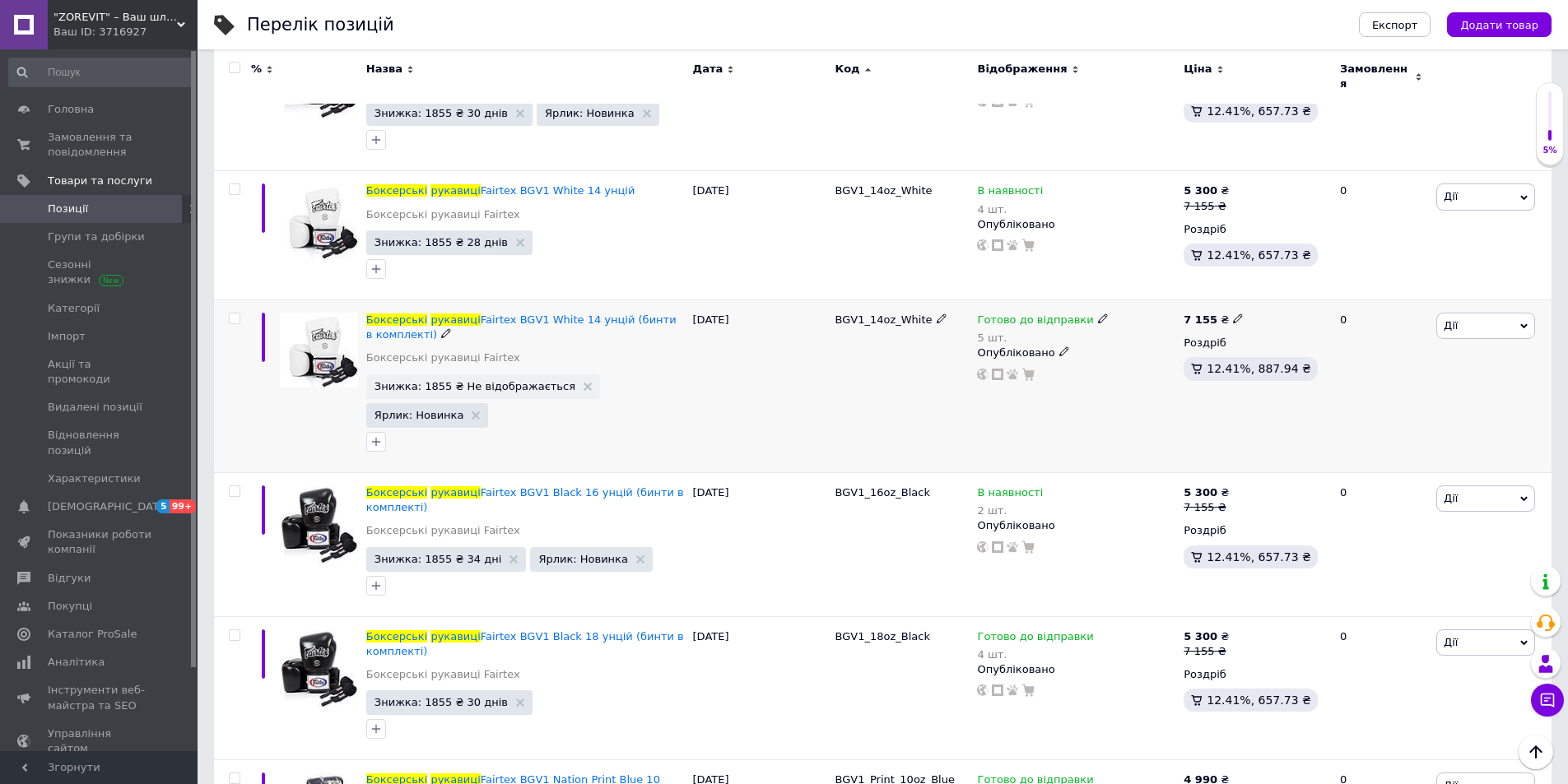
click at [236, 313] on input "checkbox" at bounding box center [234, 318] width 11 height 11
checkbox input "true"
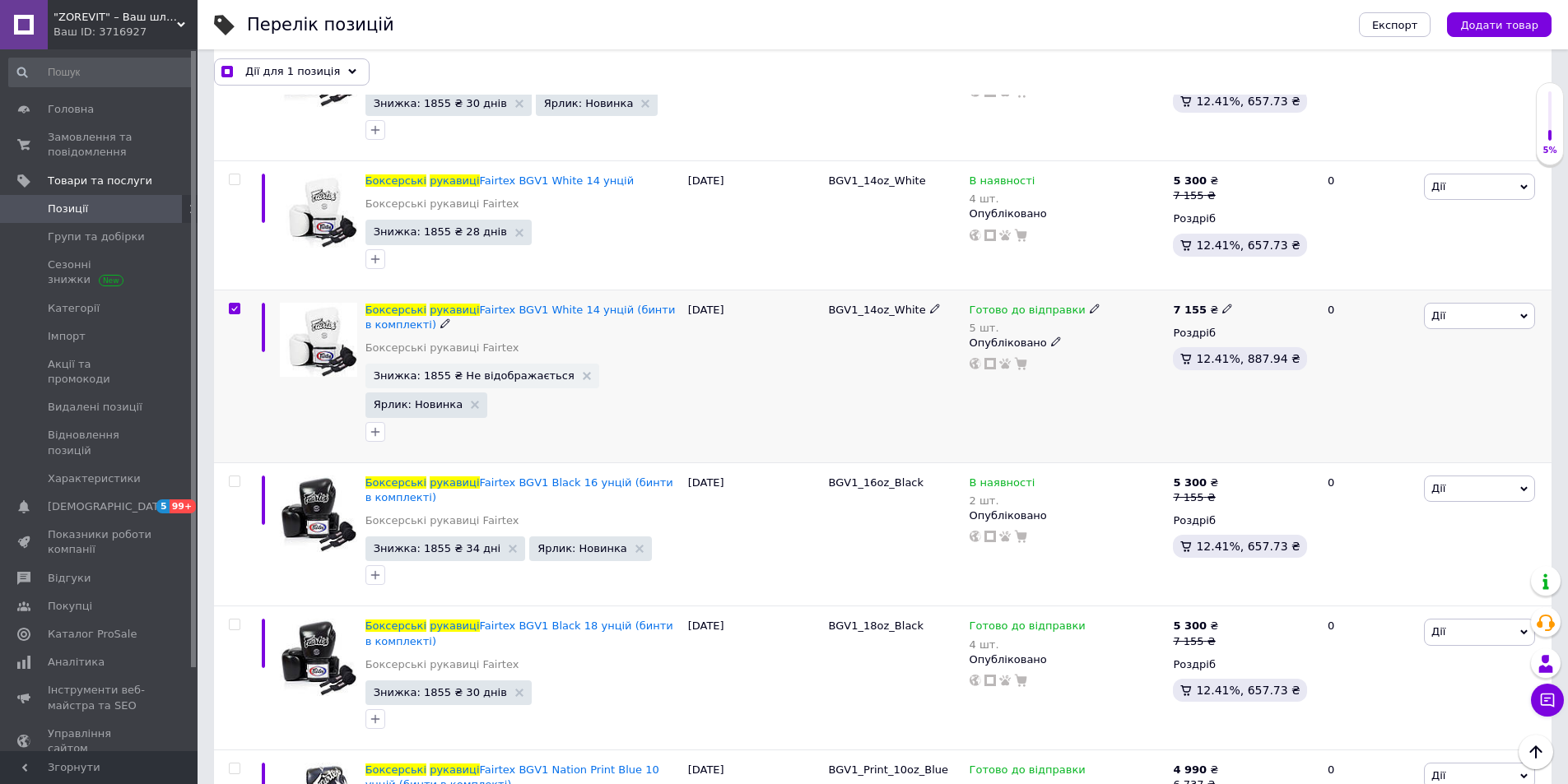
click at [1526, 315] on icon at bounding box center [1523, 315] width 7 height 5
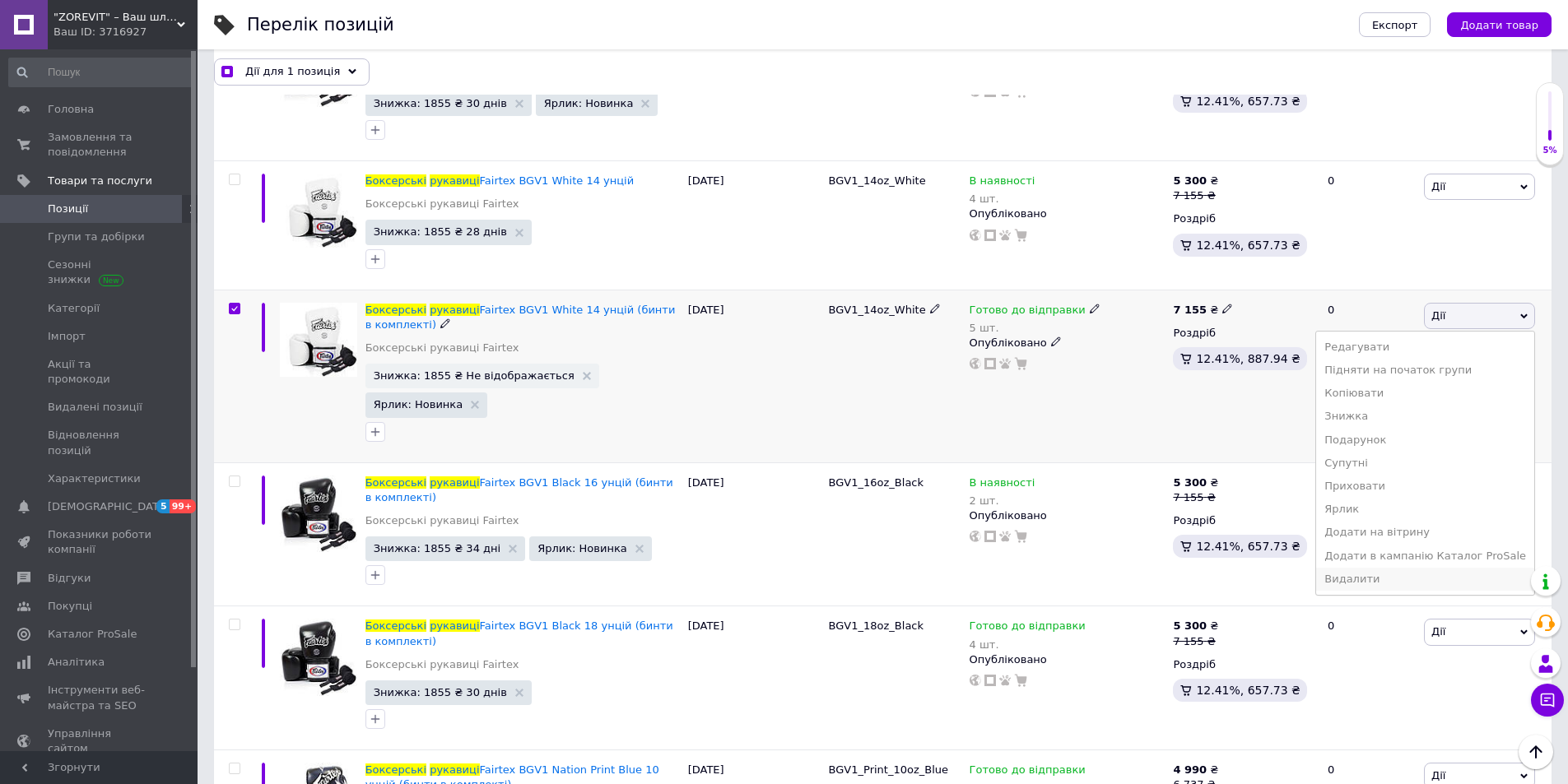
click at [1431, 580] on li "Видалити" at bounding box center [1425, 579] width 218 height 23
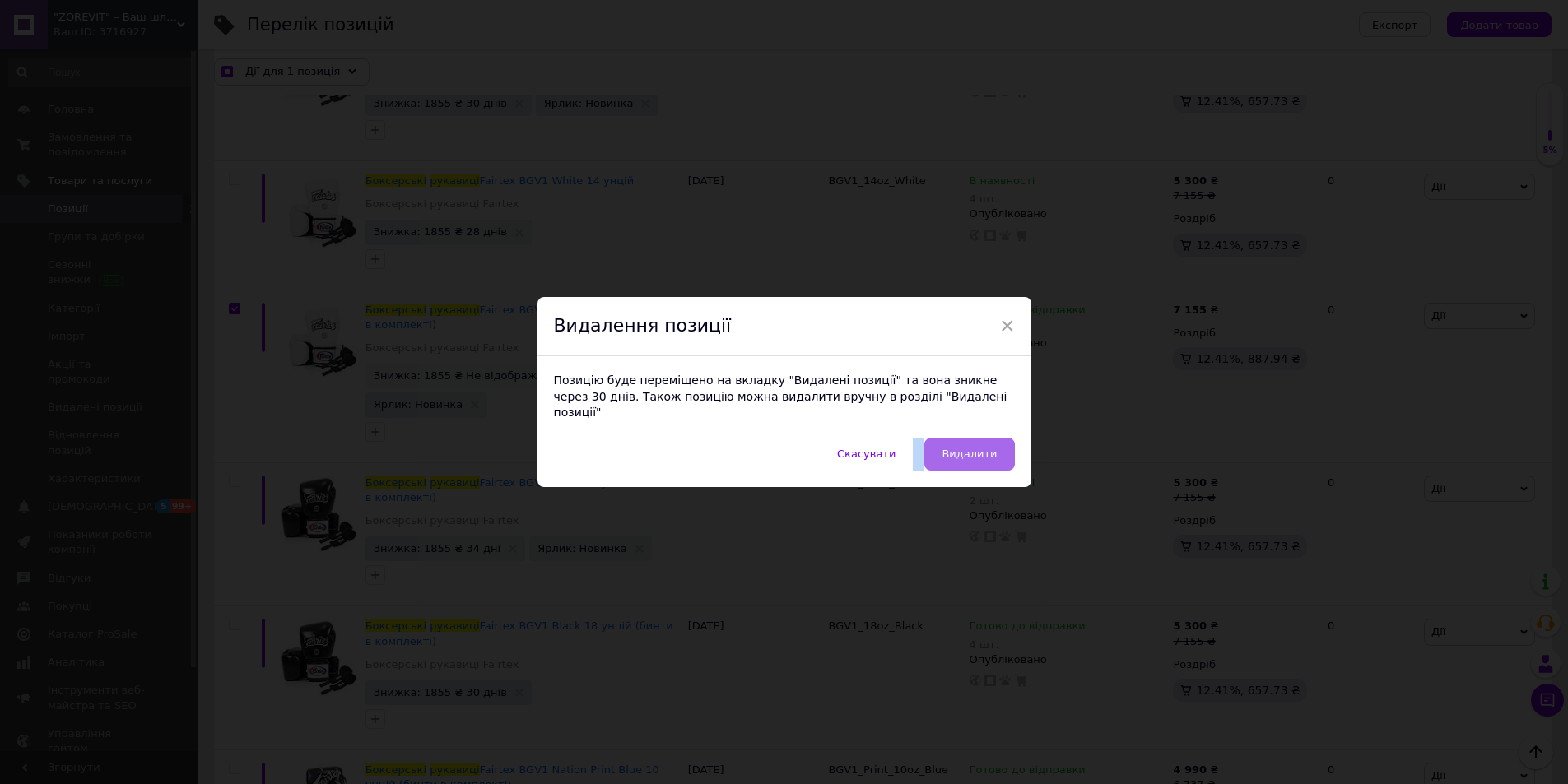
click at [995, 443] on button "Видалити" at bounding box center [969, 454] width 90 height 33
click at [995, 443] on div "Готово до відправки 5 шт. Опубліковано" at bounding box center [1067, 376] width 204 height 173
checkbox input "true"
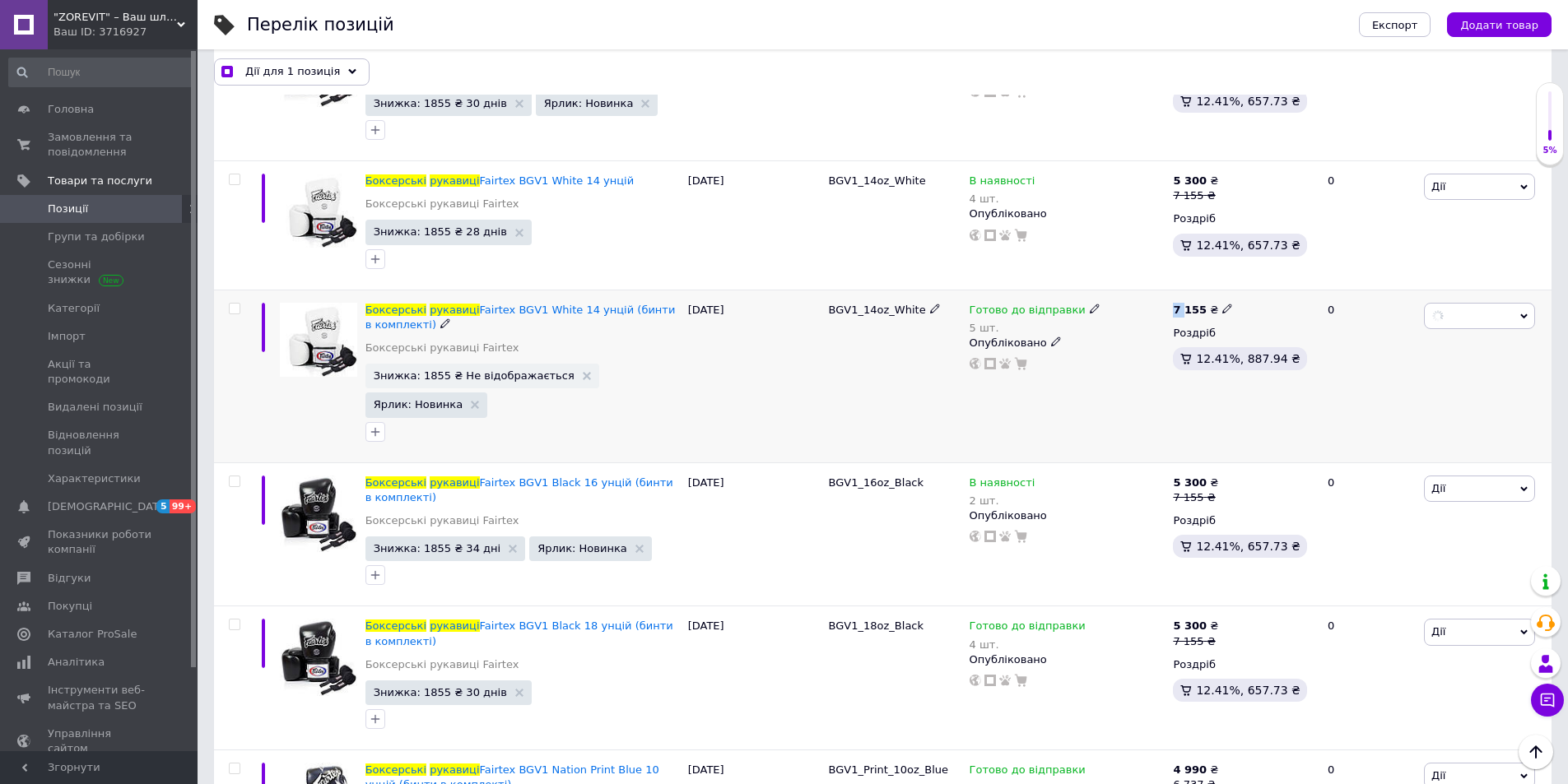
checkbox input "false"
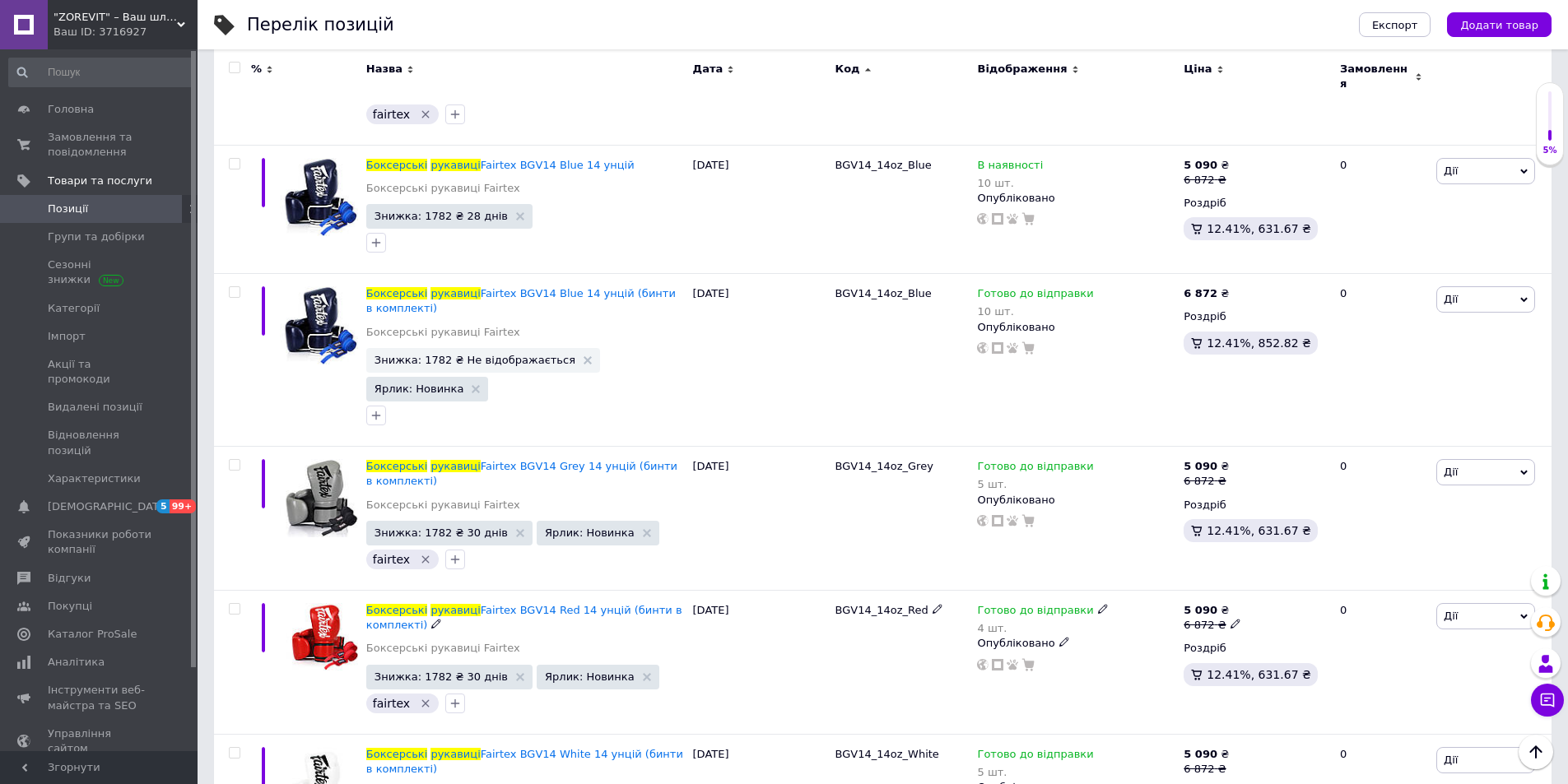
scroll to position [3755, 0]
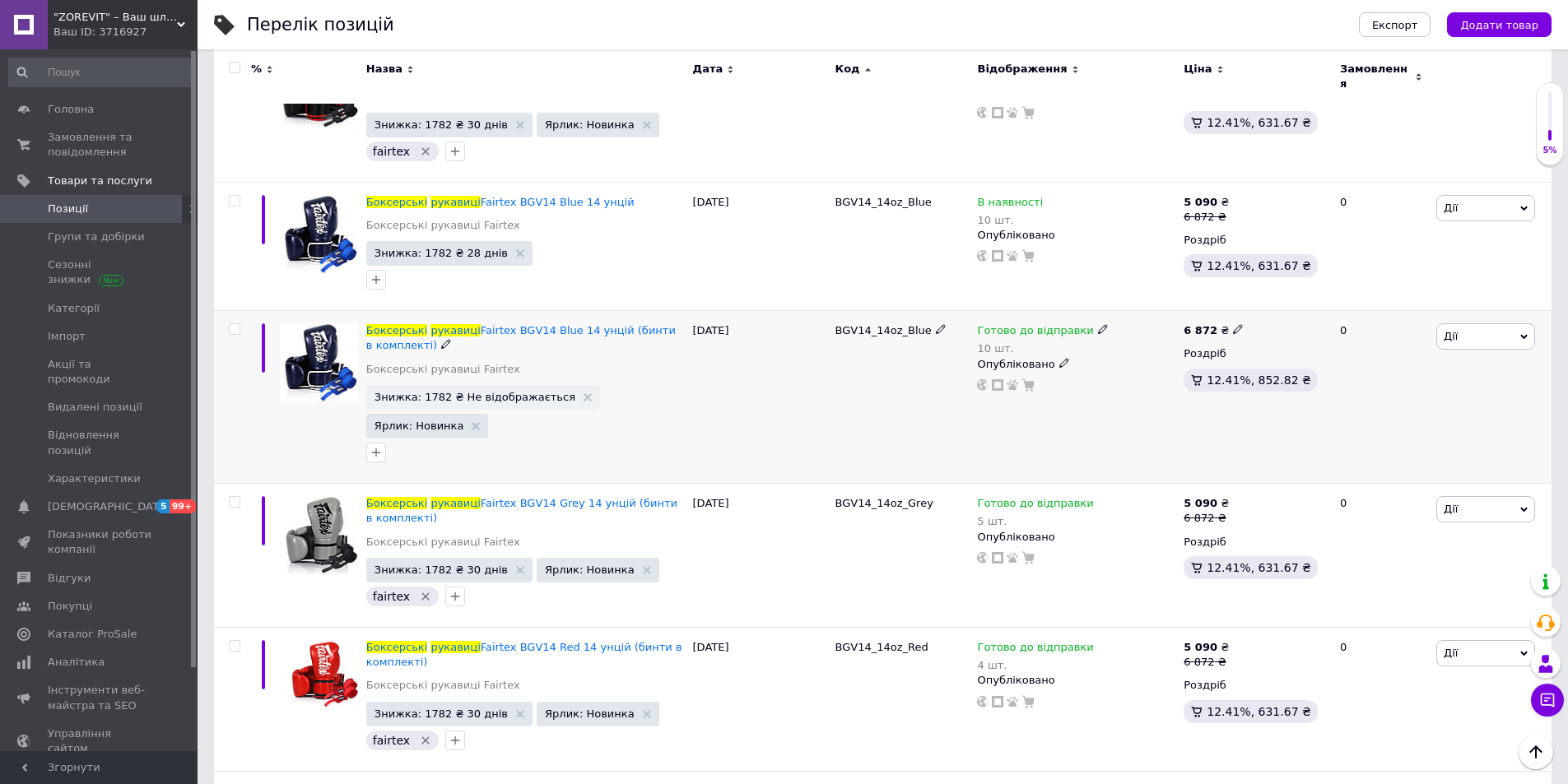
click at [238, 324] on input "checkbox" at bounding box center [234, 329] width 11 height 11
click at [232, 324] on input "checkbox" at bounding box center [234, 329] width 11 height 11
checkbox input "true"
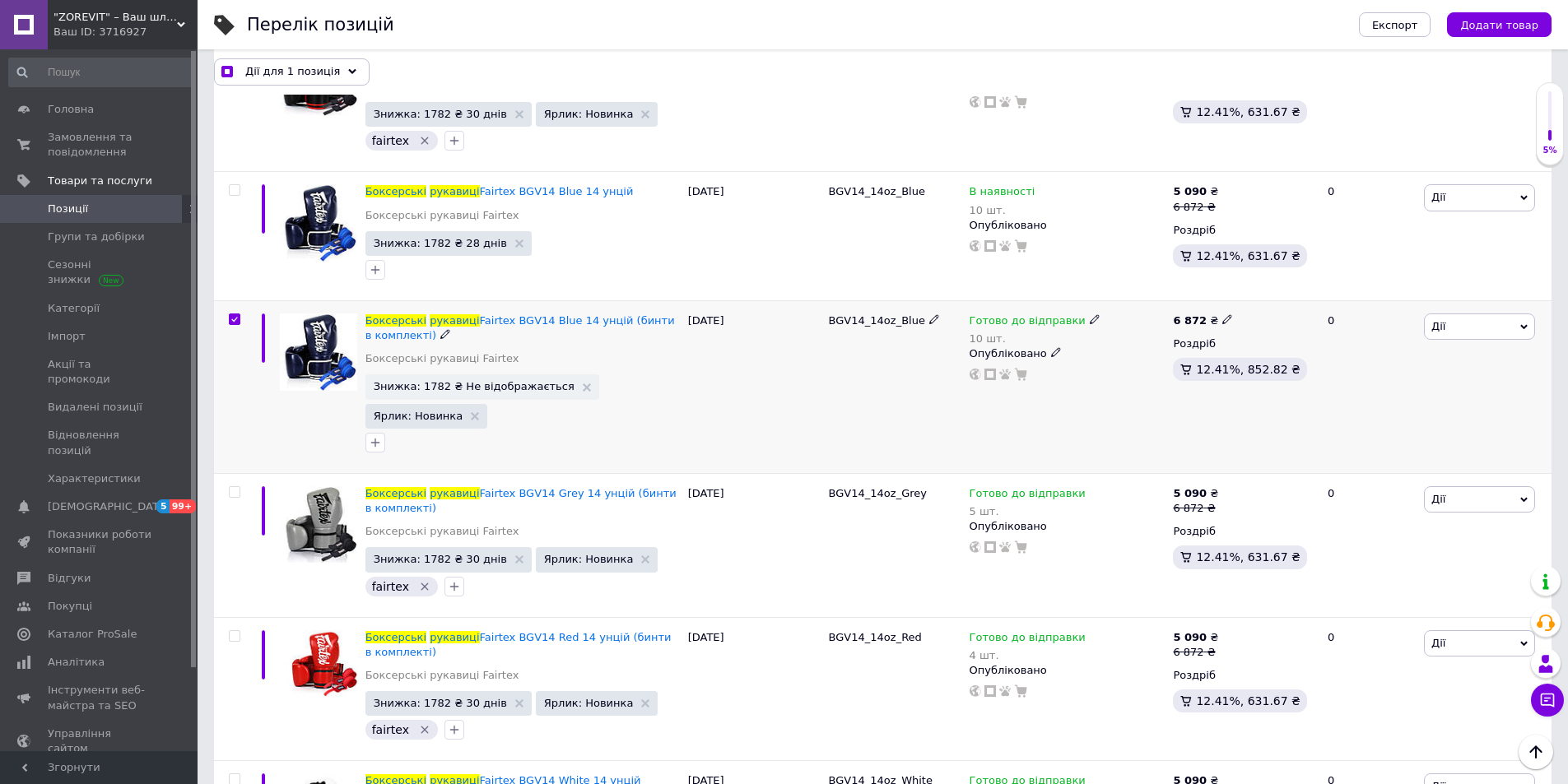
scroll to position [3755, 0]
click at [348, 72] on use at bounding box center [352, 71] width 8 height 5
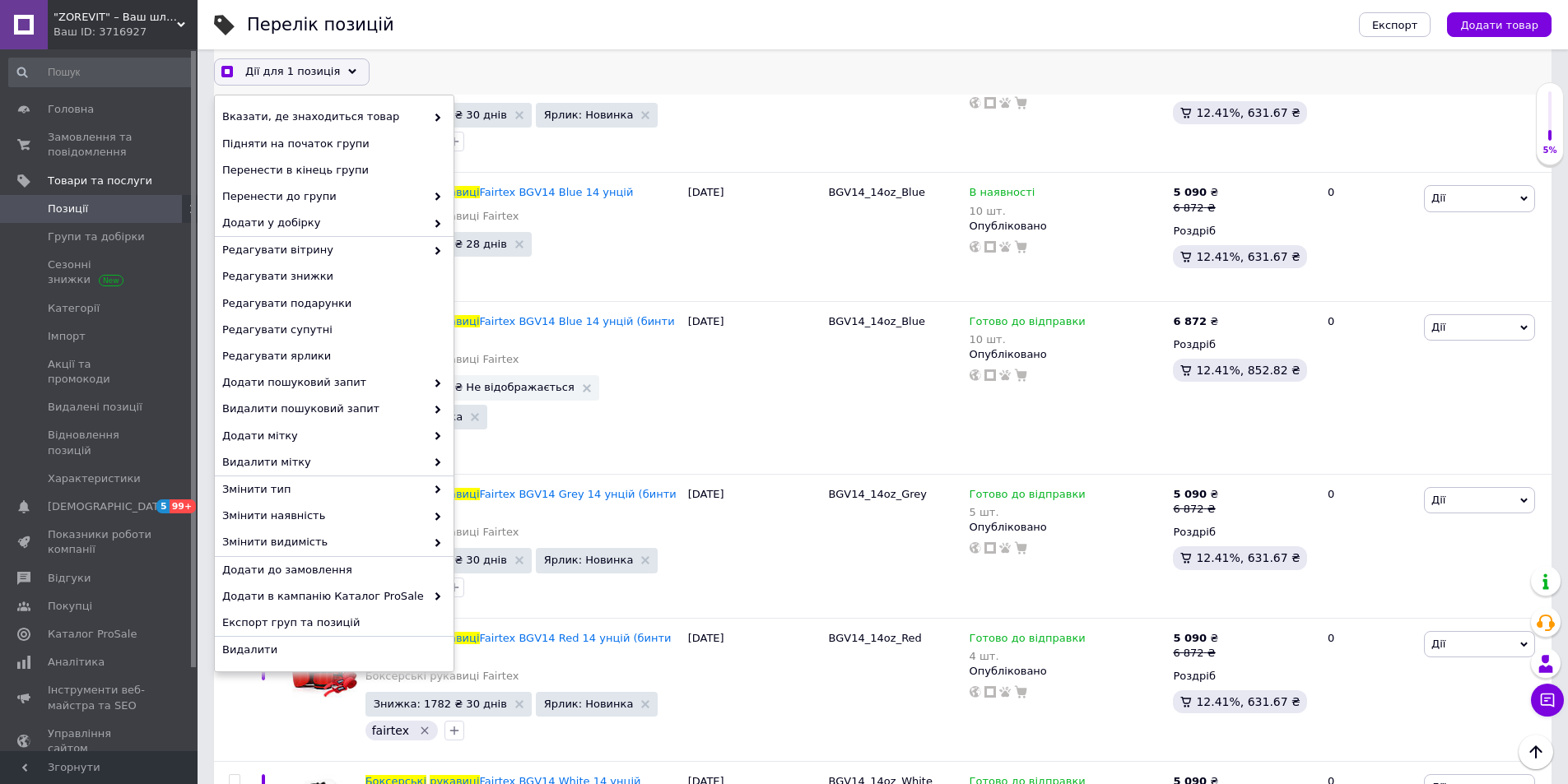
click at [348, 72] on use at bounding box center [352, 71] width 8 height 5
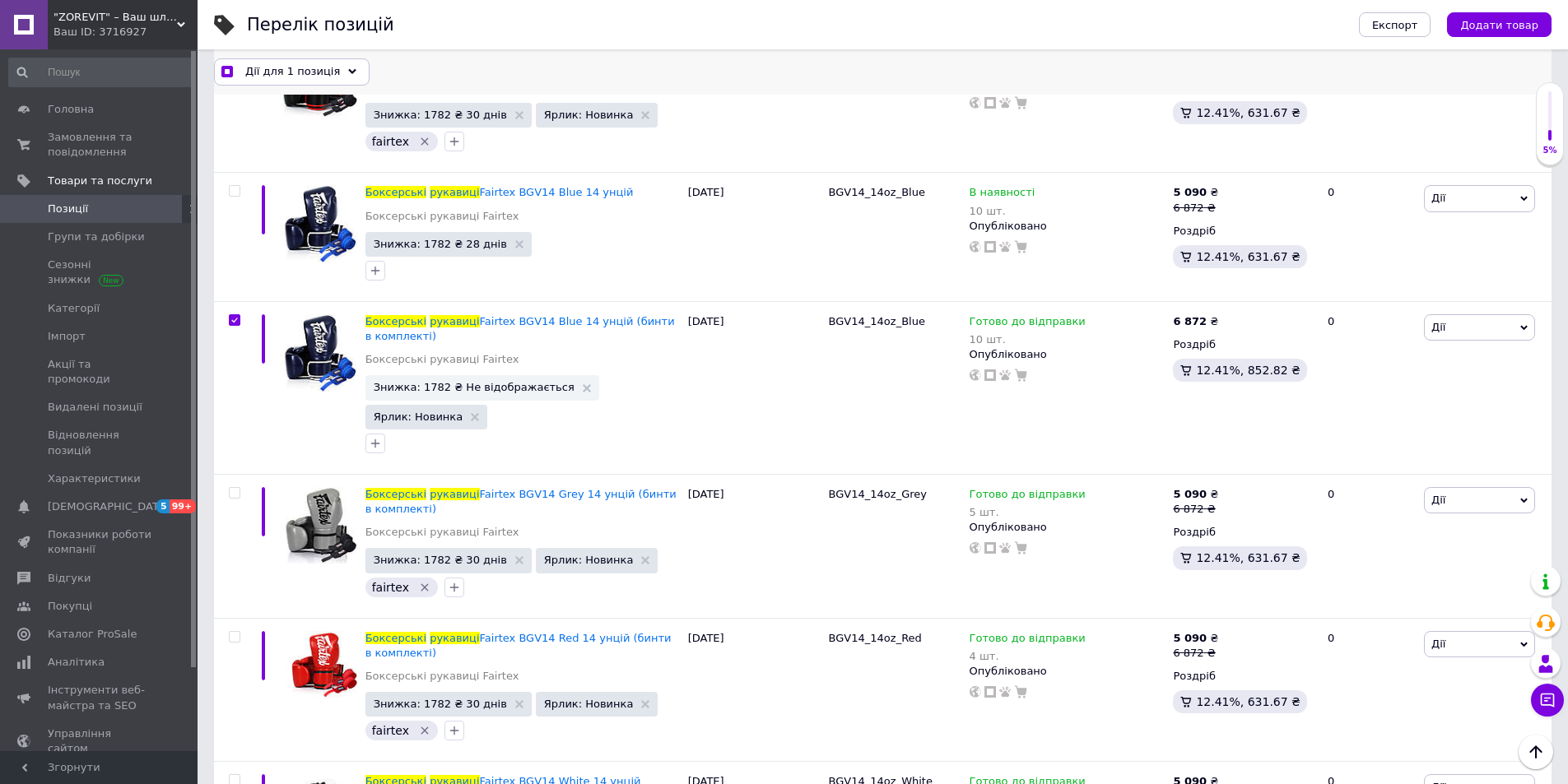
click at [348, 73] on use at bounding box center [352, 71] width 8 height 5
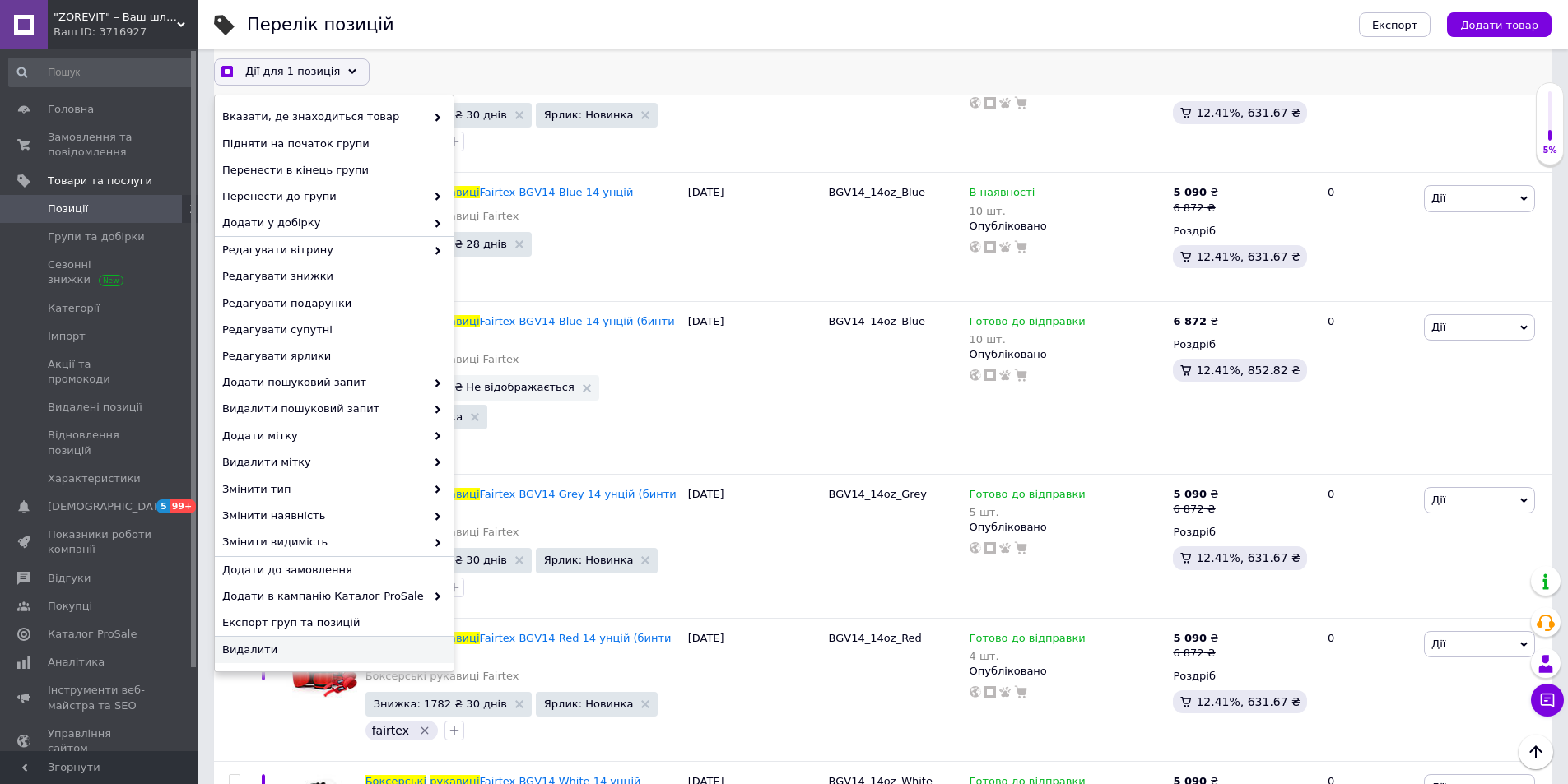
click at [304, 655] on span "Видалити" at bounding box center [331, 650] width 220 height 15
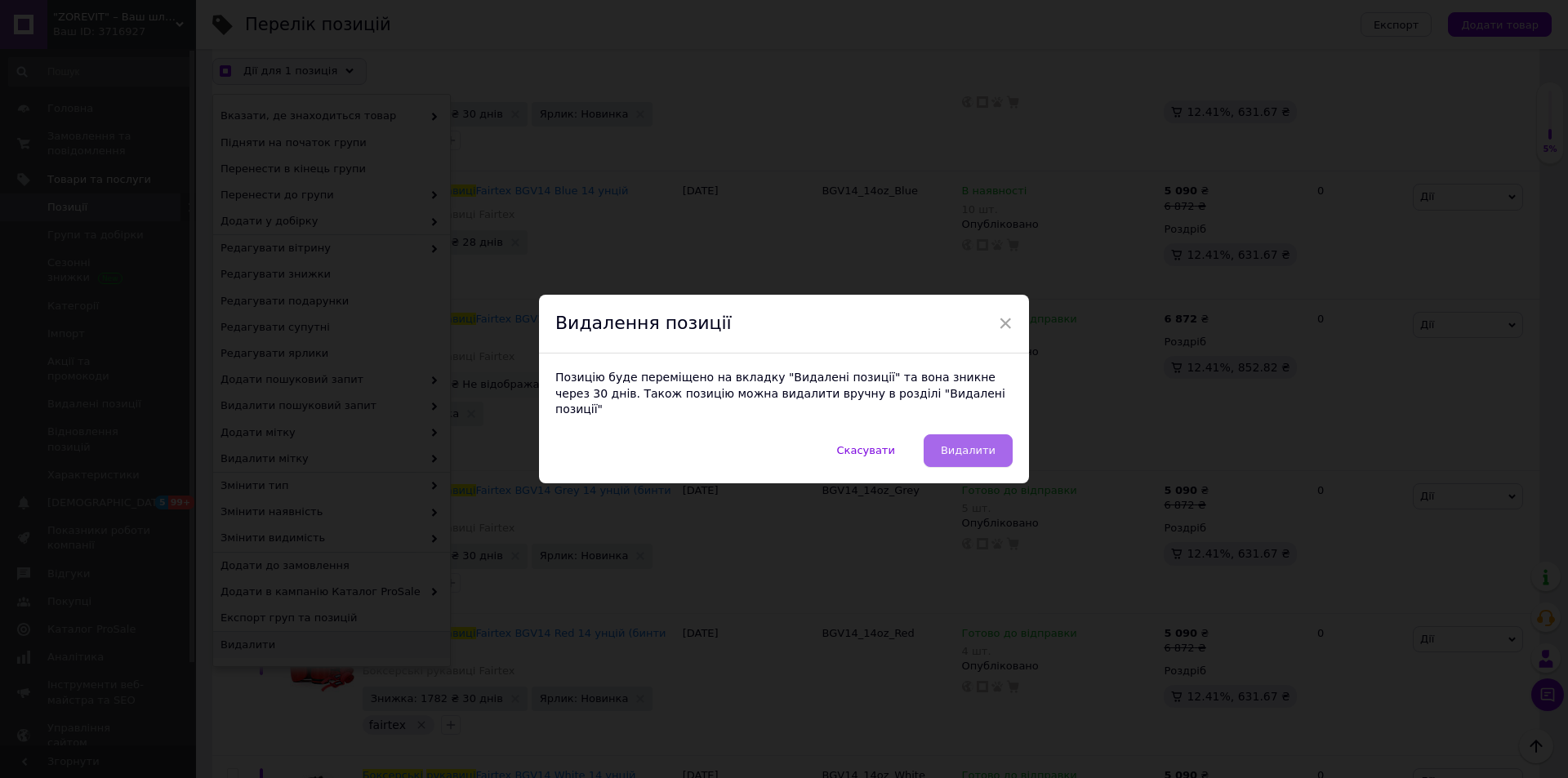
click at [976, 449] on span "Видалити" at bounding box center [967, 450] width 54 height 12
checkbox input "true"
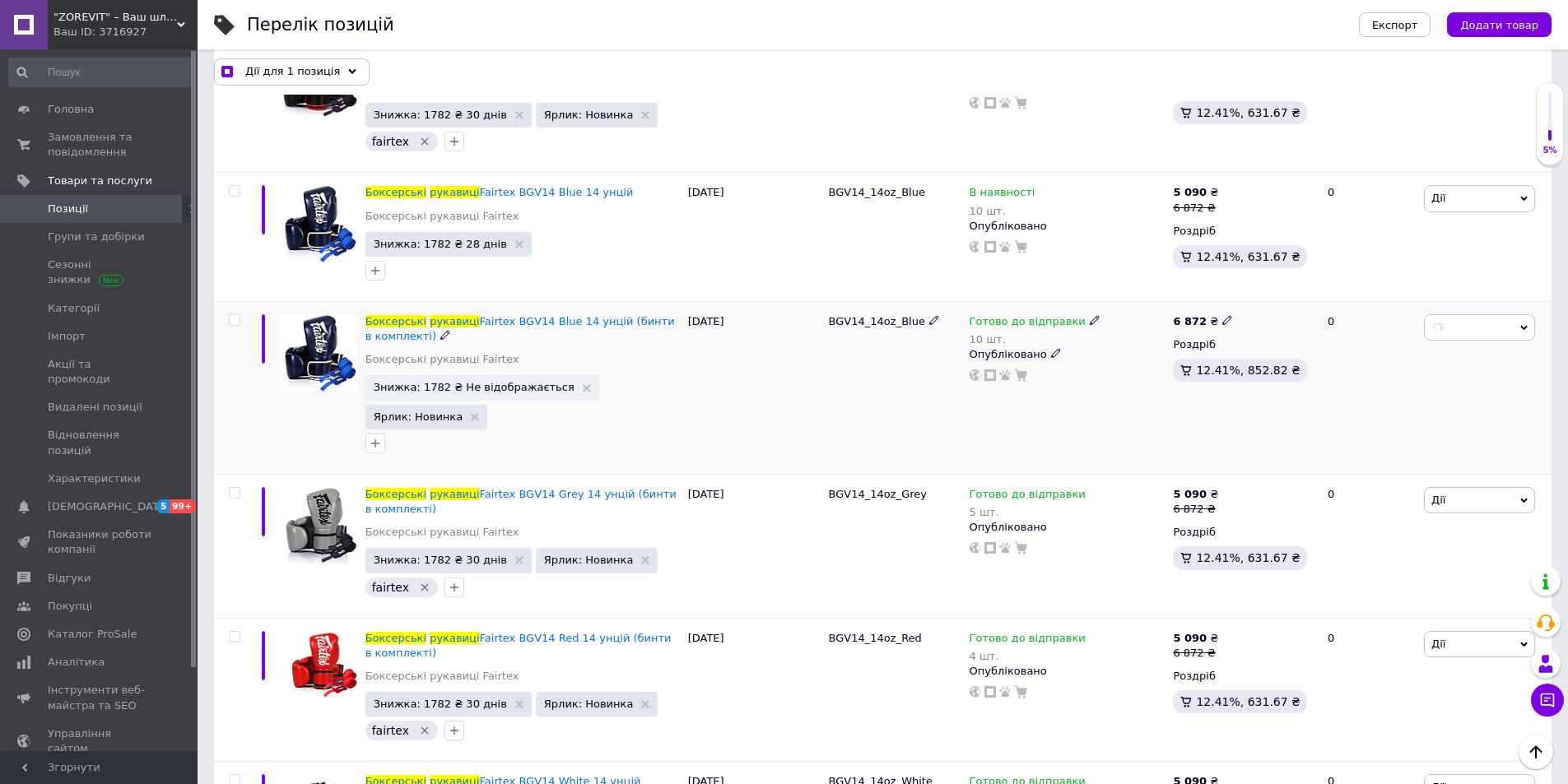
checkbox input "false"
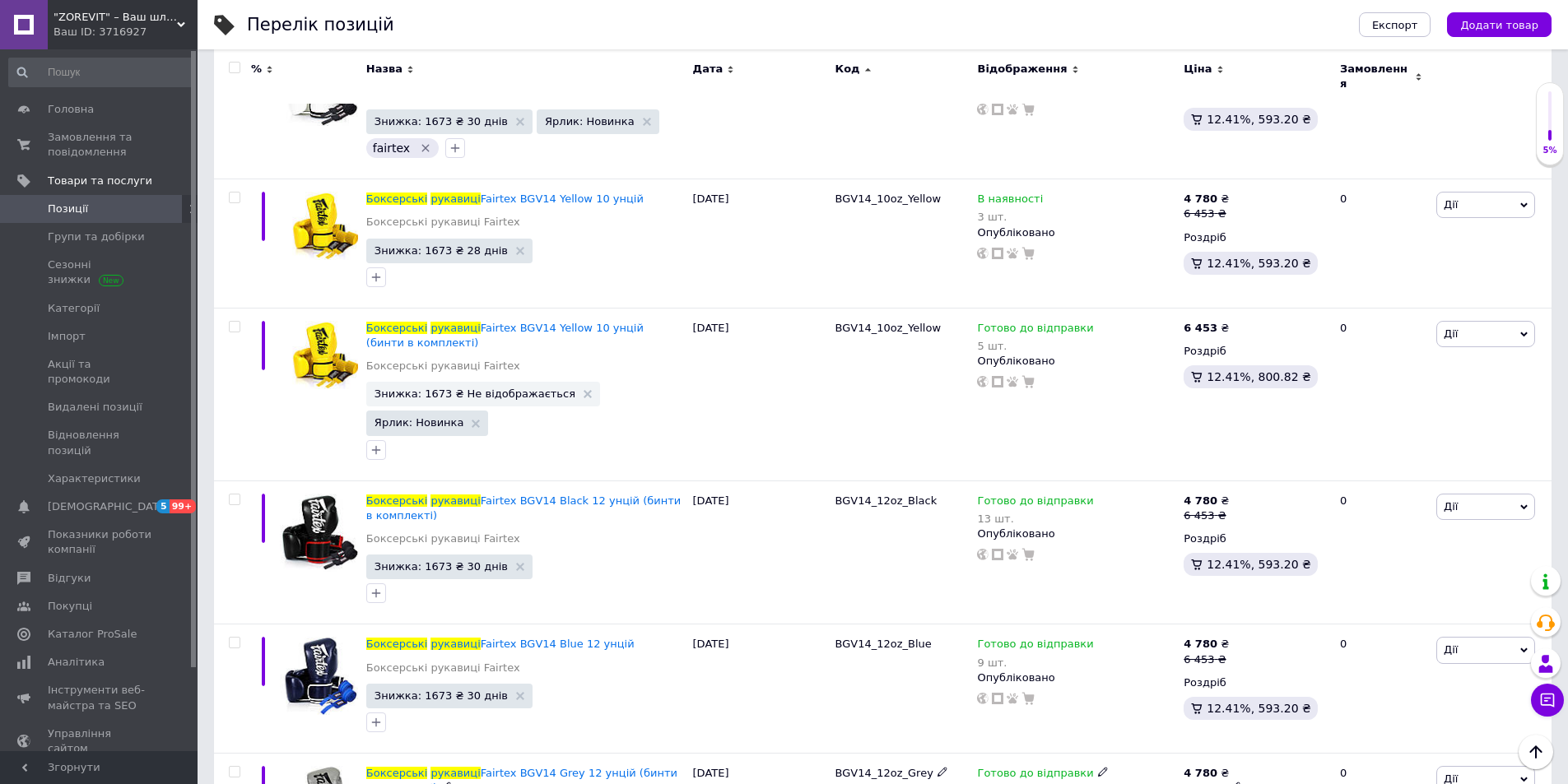
scroll to position [2439, 0]
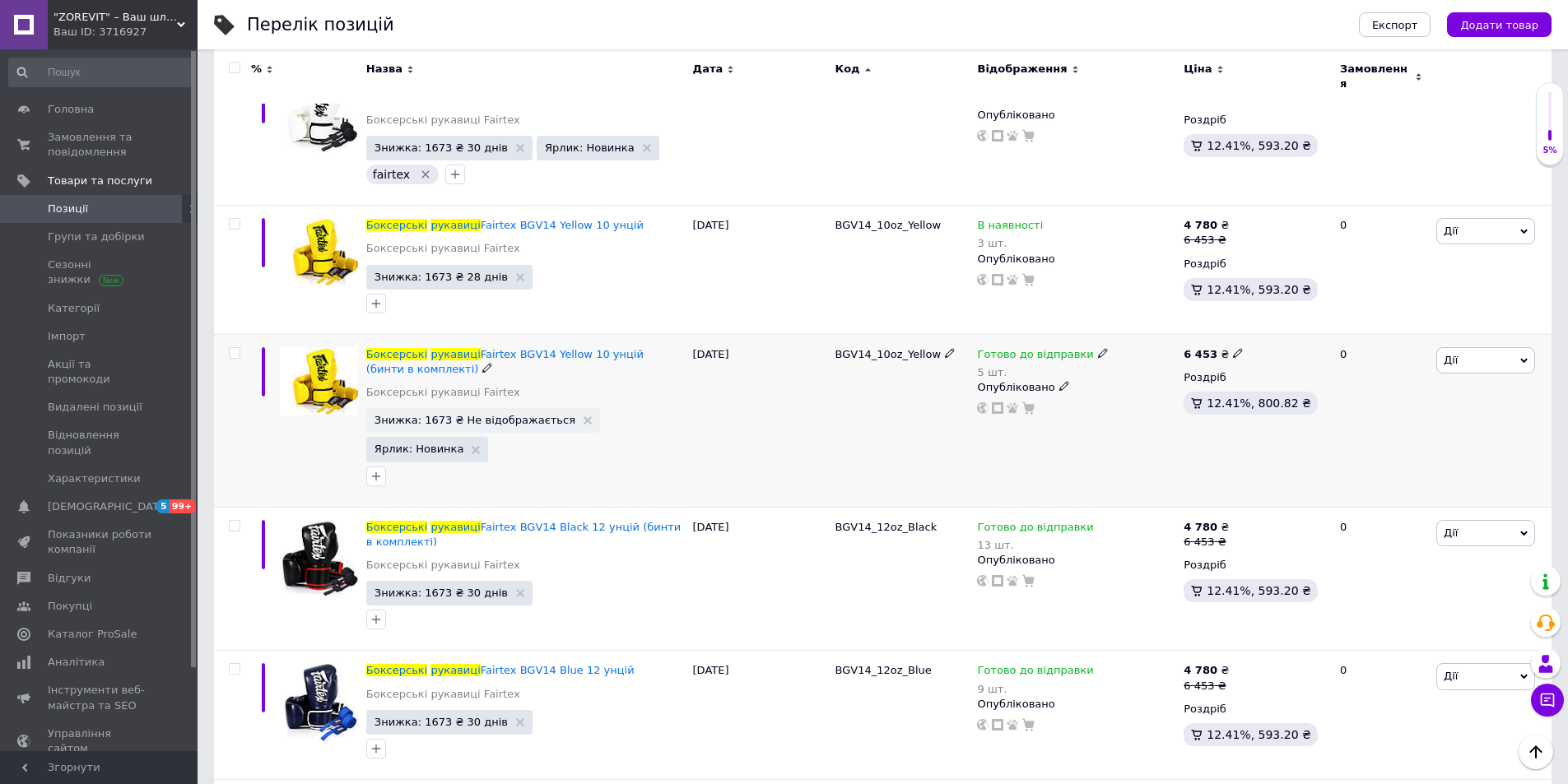
click at [235, 348] on input "checkbox" at bounding box center [234, 353] width 11 height 11
checkbox input "true"
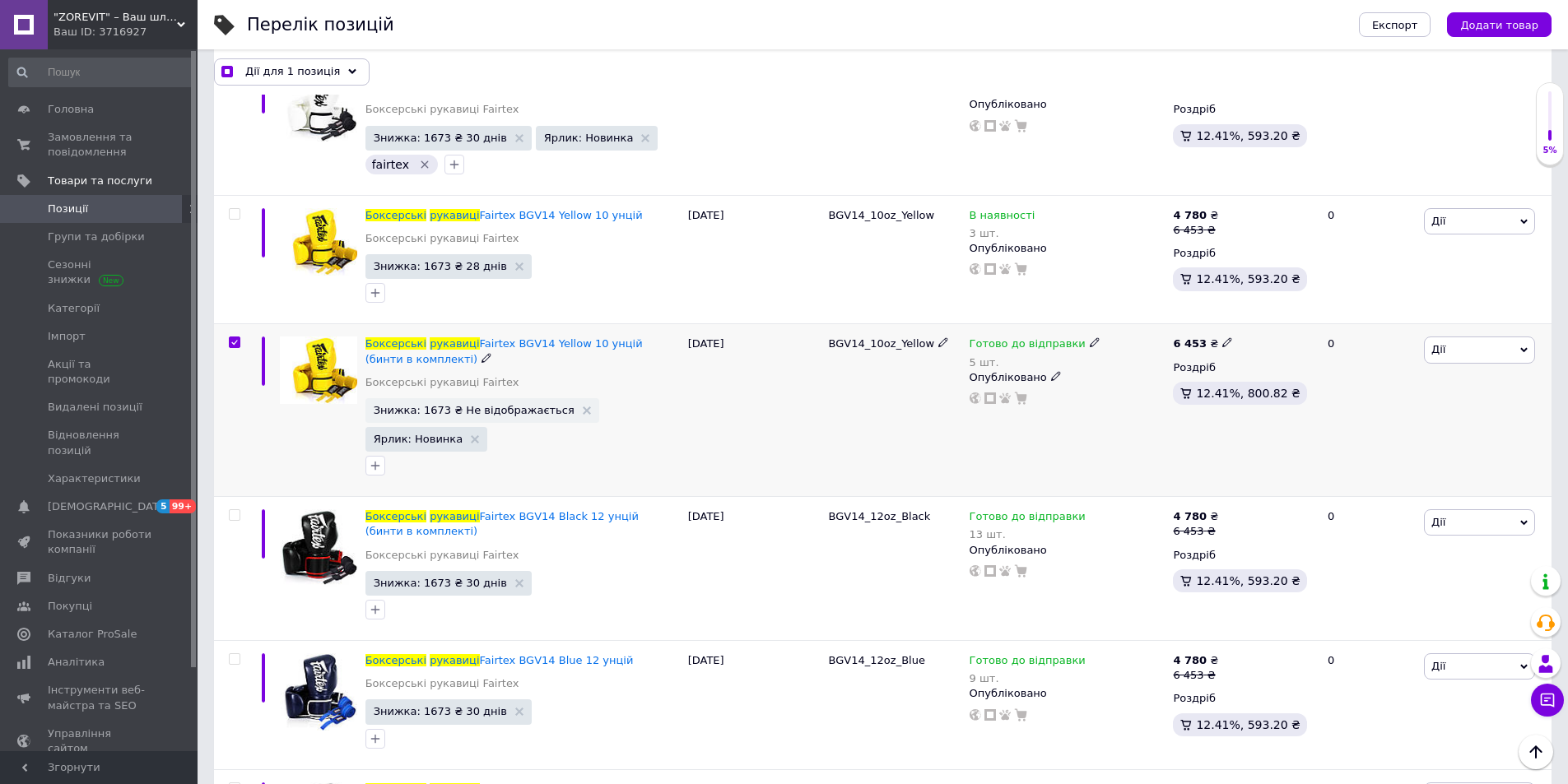
click at [1523, 350] on icon at bounding box center [1523, 349] width 7 height 7
click at [584, 341] on span "Fairtex BGV14 Yellow 10 унцій (бинти в комплекті)" at bounding box center [503, 350] width 278 height 27
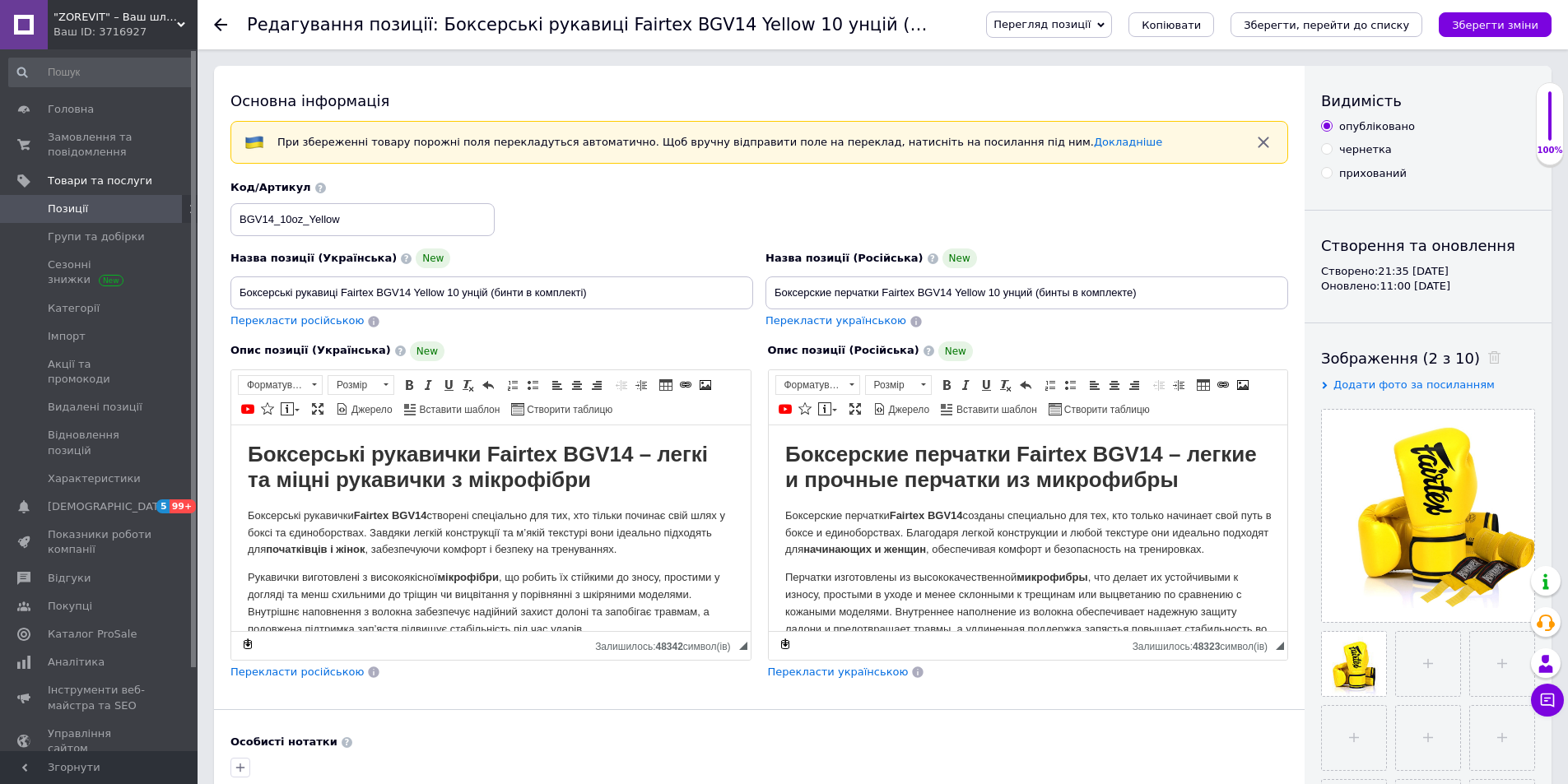
click at [219, 26] on use at bounding box center [220, 24] width 13 height 13
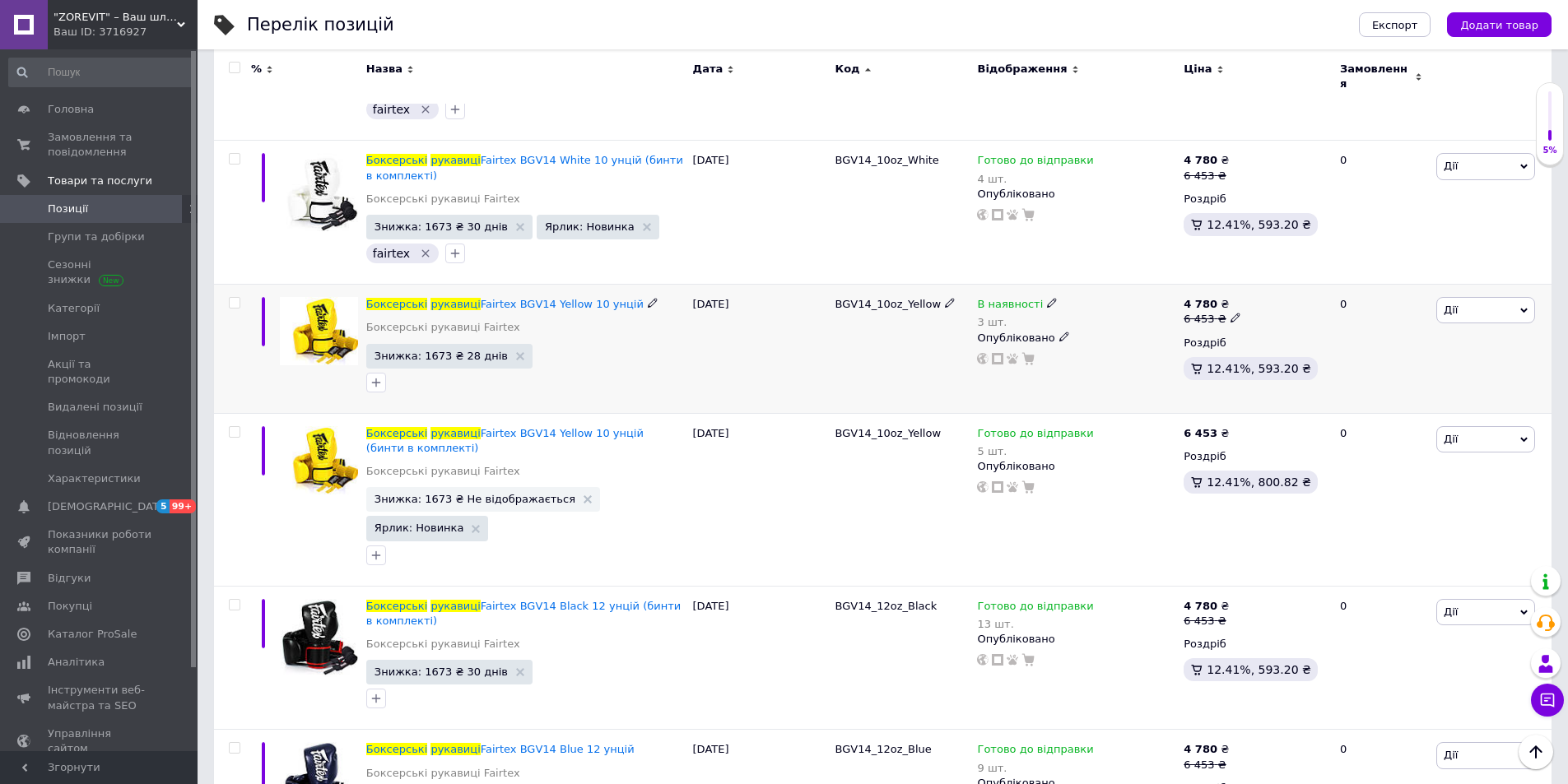
scroll to position [2387, 0]
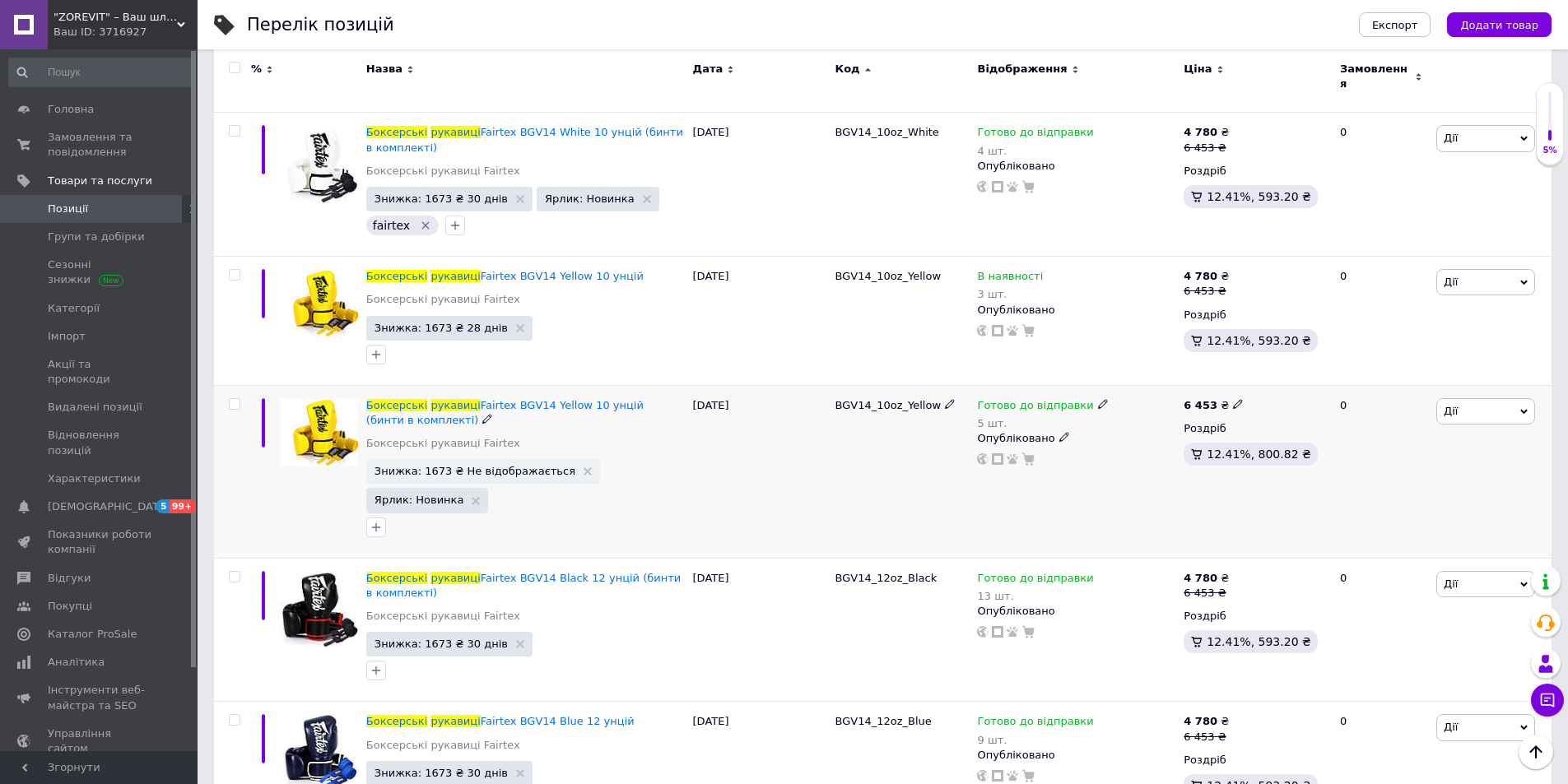
click at [235, 399] on input "checkbox" at bounding box center [234, 404] width 11 height 11
click at [231, 399] on input "checkbox" at bounding box center [234, 404] width 11 height 11
checkbox input "true"
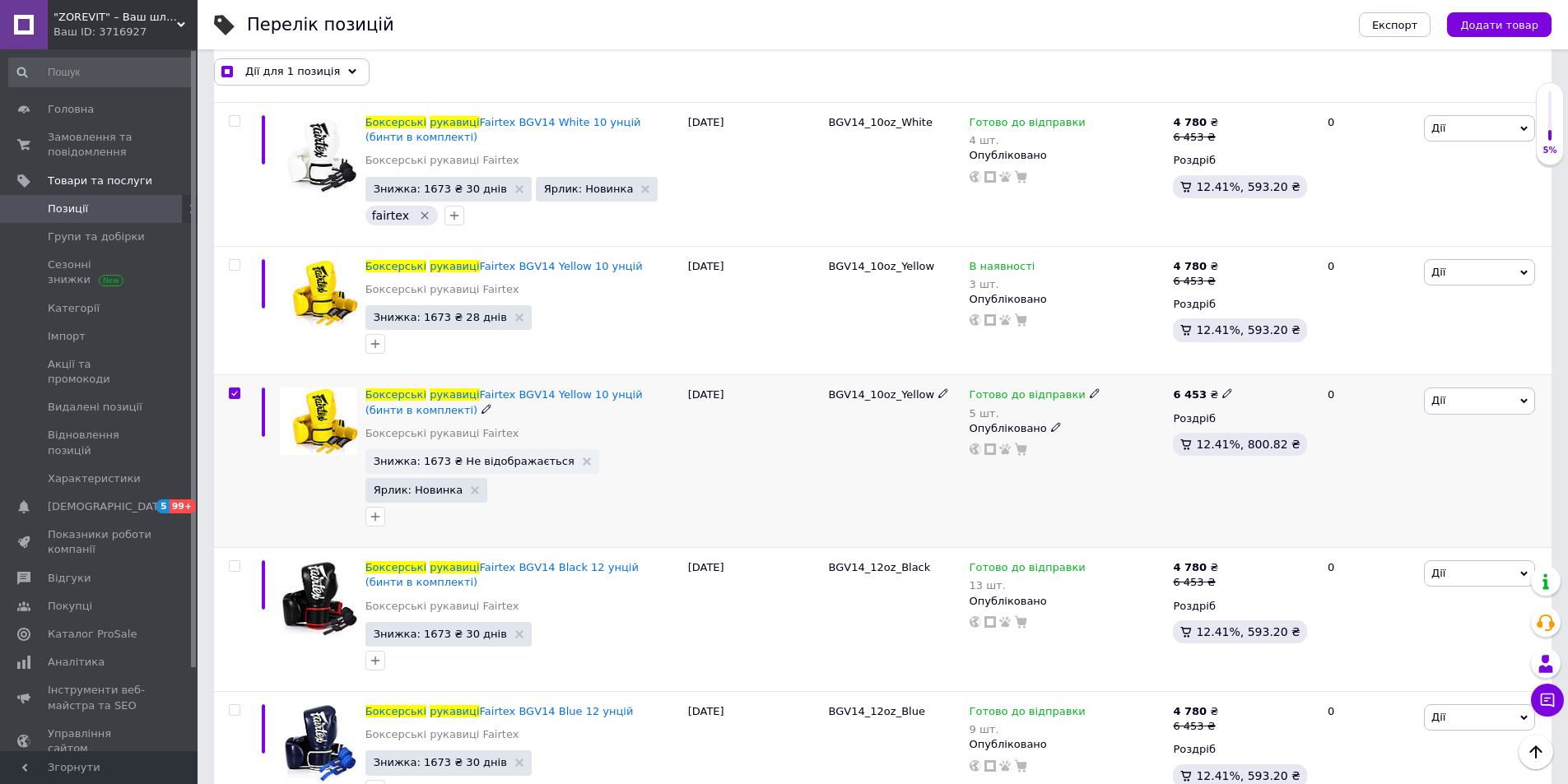
click at [1527, 400] on icon at bounding box center [1523, 401] width 7 height 5
click at [1525, 402] on icon at bounding box center [1523, 401] width 7 height 5
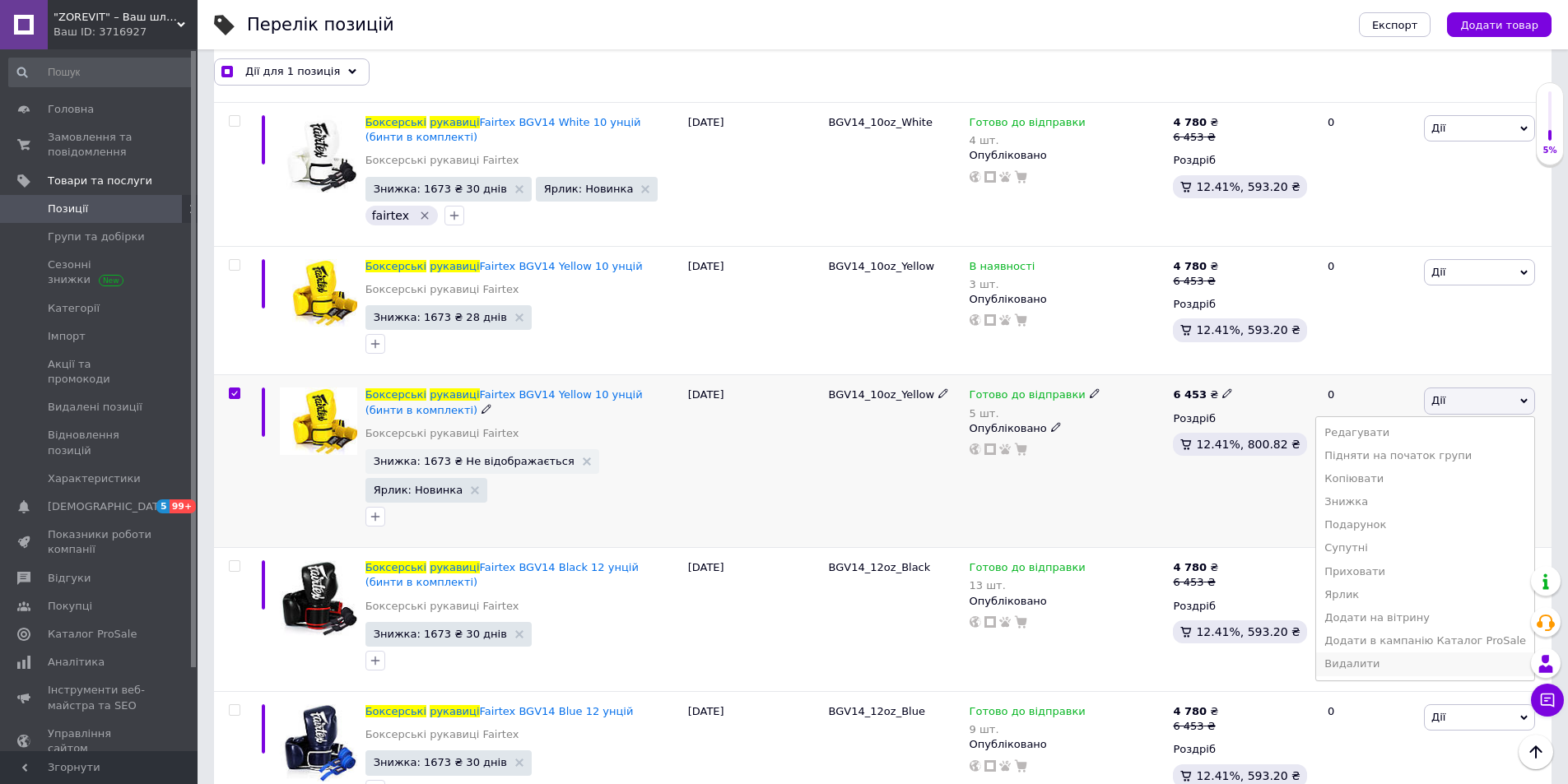
click at [1409, 665] on li "Видалити" at bounding box center [1425, 664] width 218 height 23
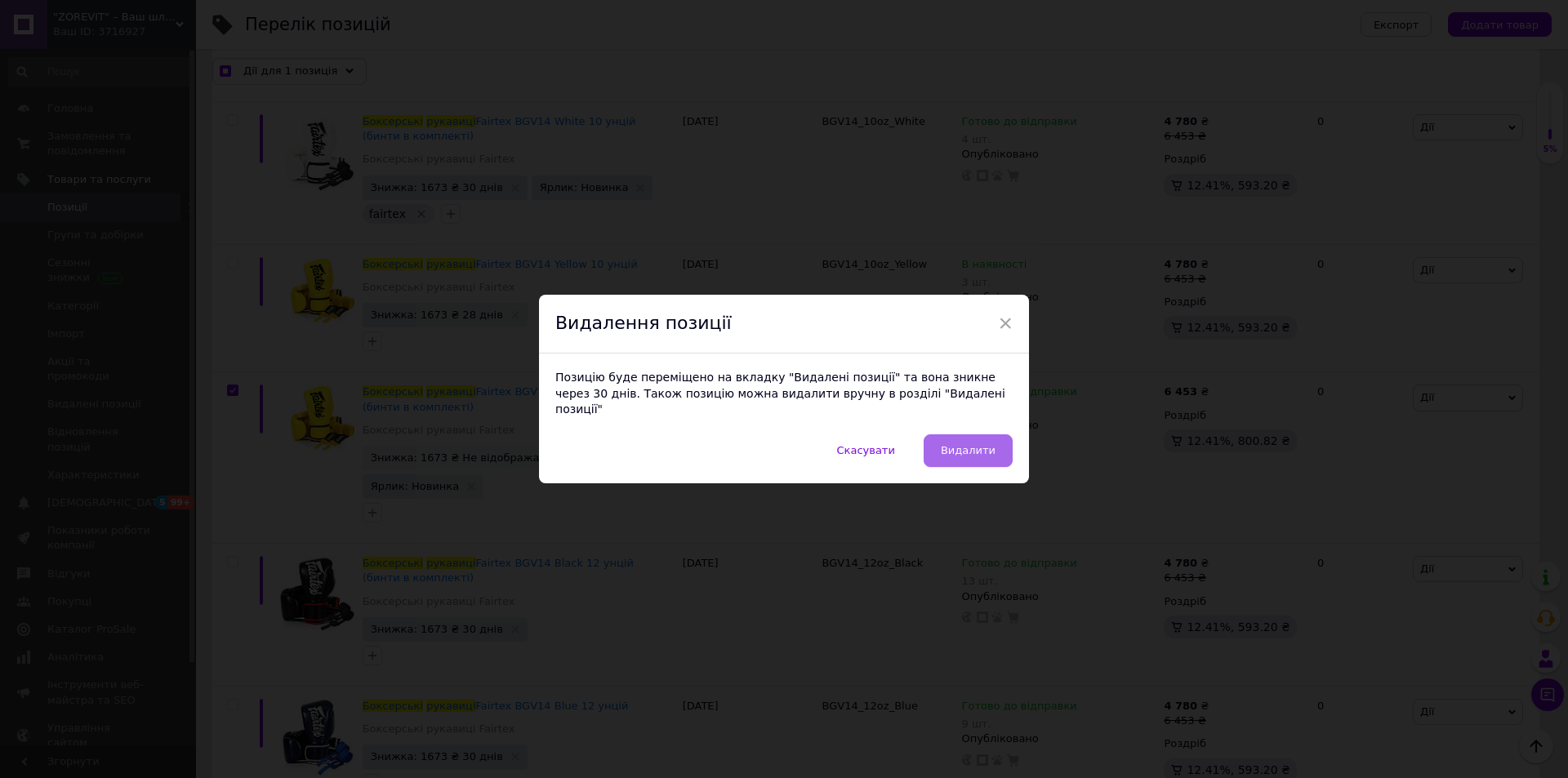
click at [966, 448] on span "Видалити" at bounding box center [967, 450] width 54 height 12
click at [966, 448] on icon at bounding box center [968, 446] width 12 height 12
checkbox input "true"
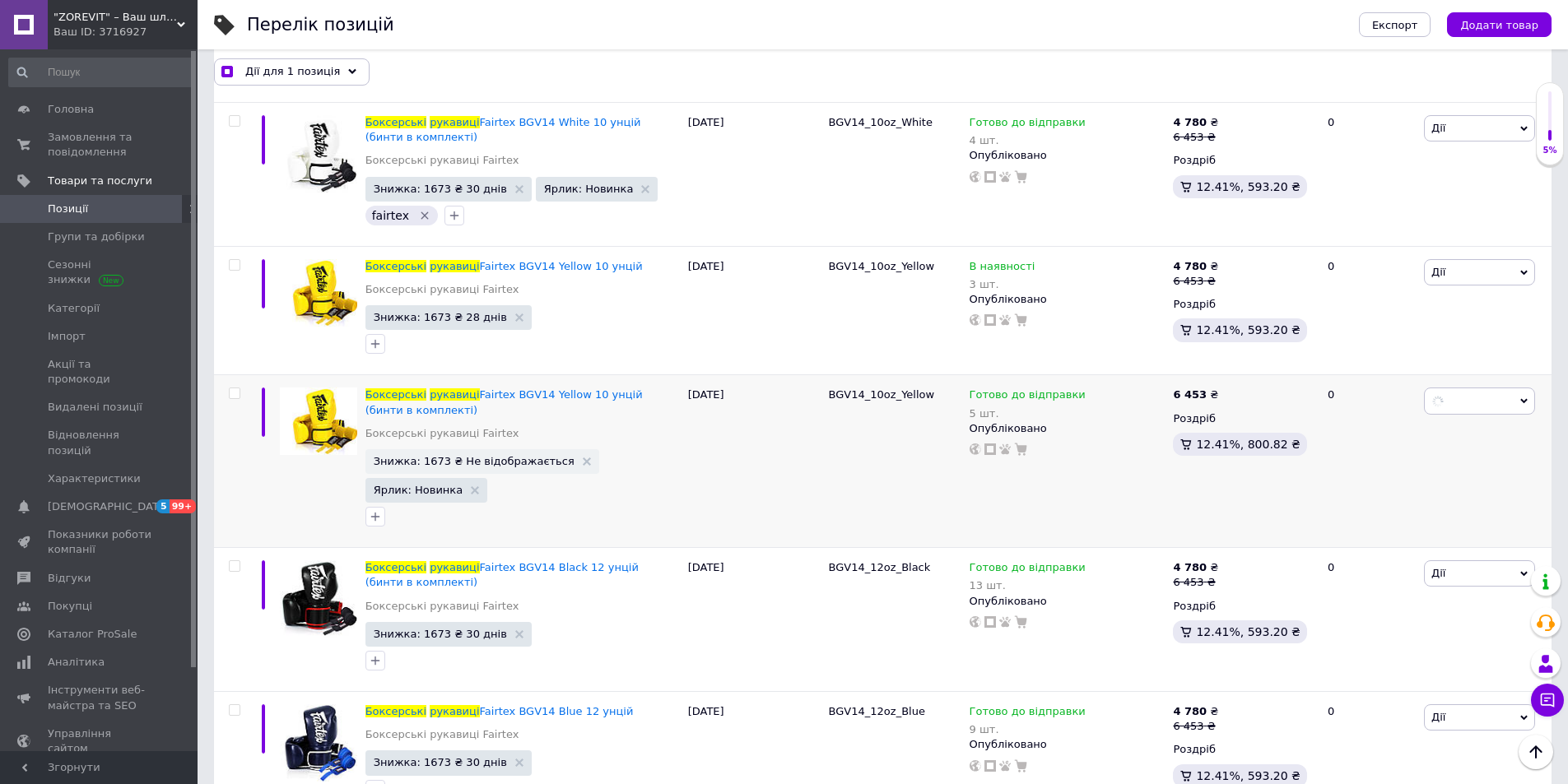
checkbox input "false"
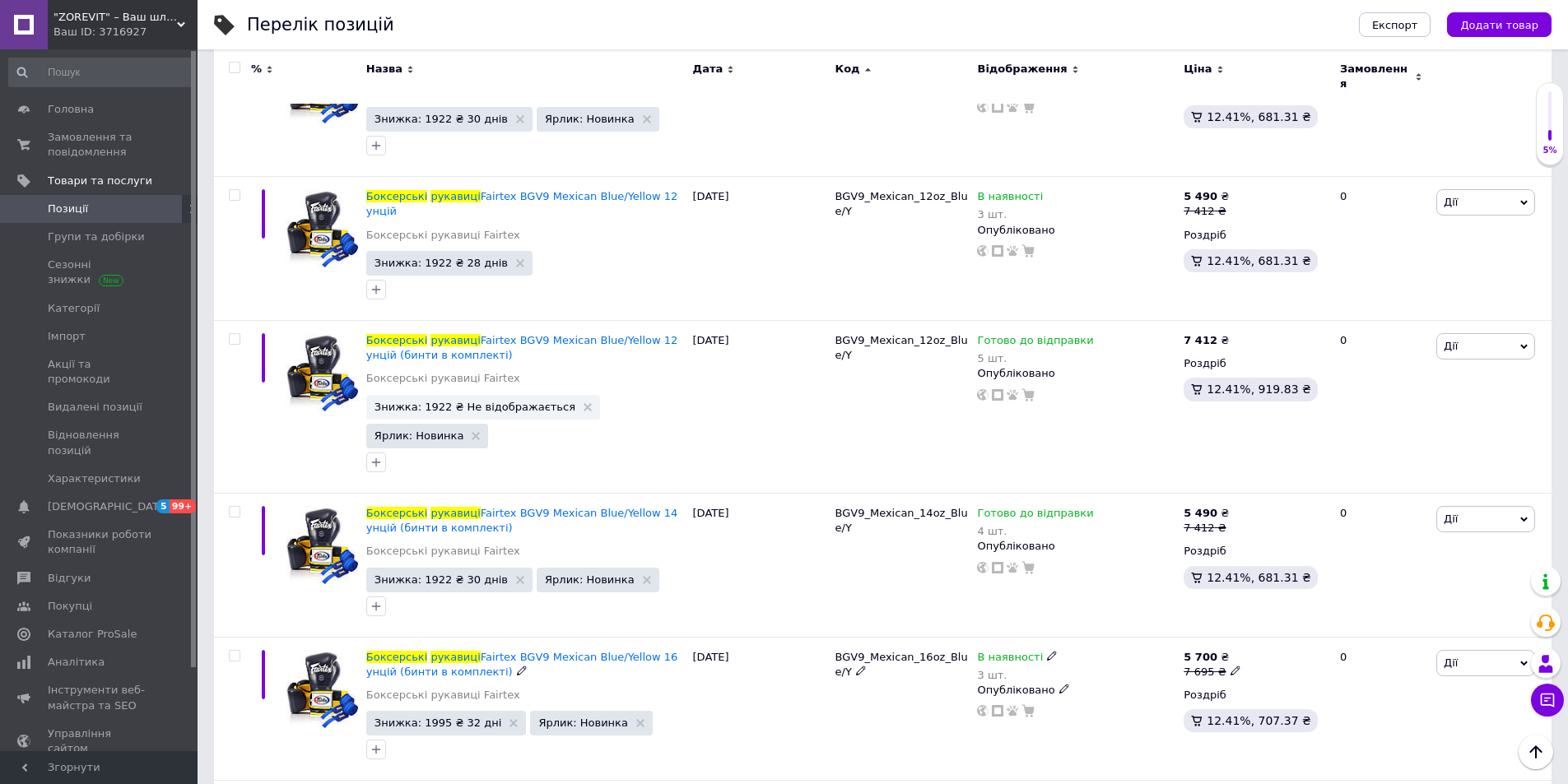
scroll to position [9631, 0]
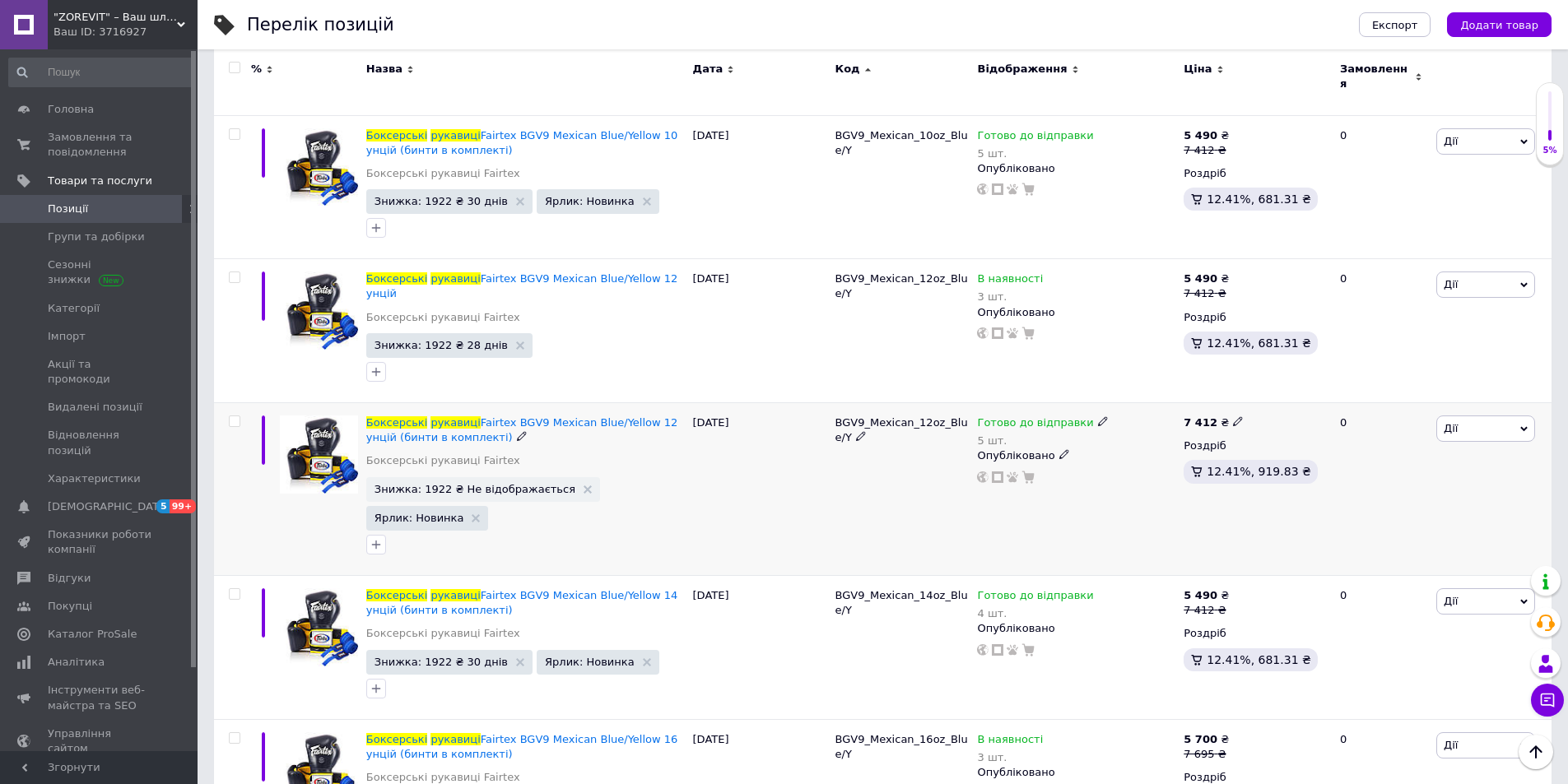
click at [229, 417] on input "checkbox" at bounding box center [234, 422] width 11 height 11
checkbox input "false"
click at [1524, 426] on icon at bounding box center [1523, 429] width 7 height 7
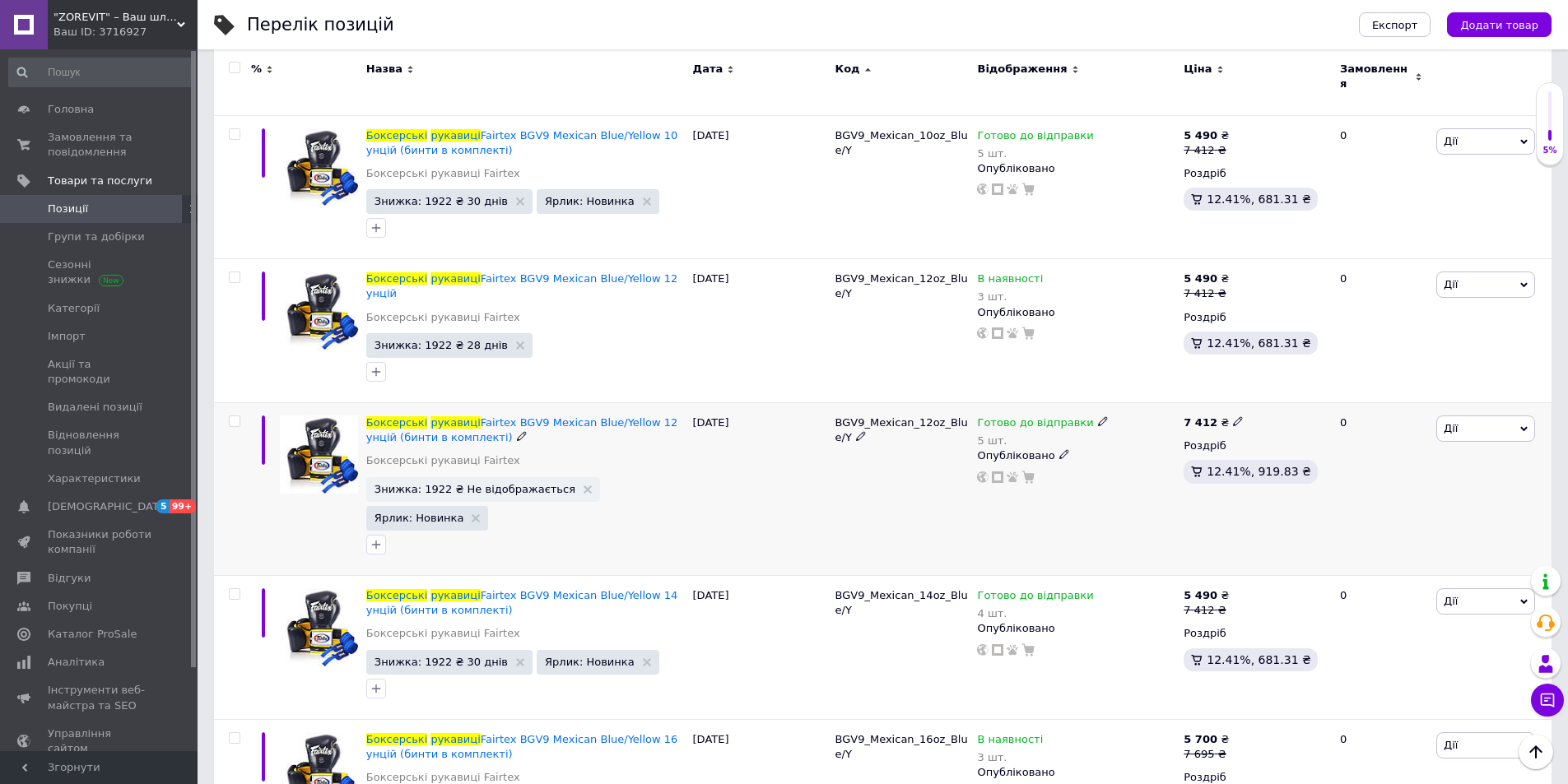
click at [1524, 426] on icon at bounding box center [1523, 429] width 7 height 7
click at [1385, 681] on li "Видалити" at bounding box center [1425, 691] width 218 height 23
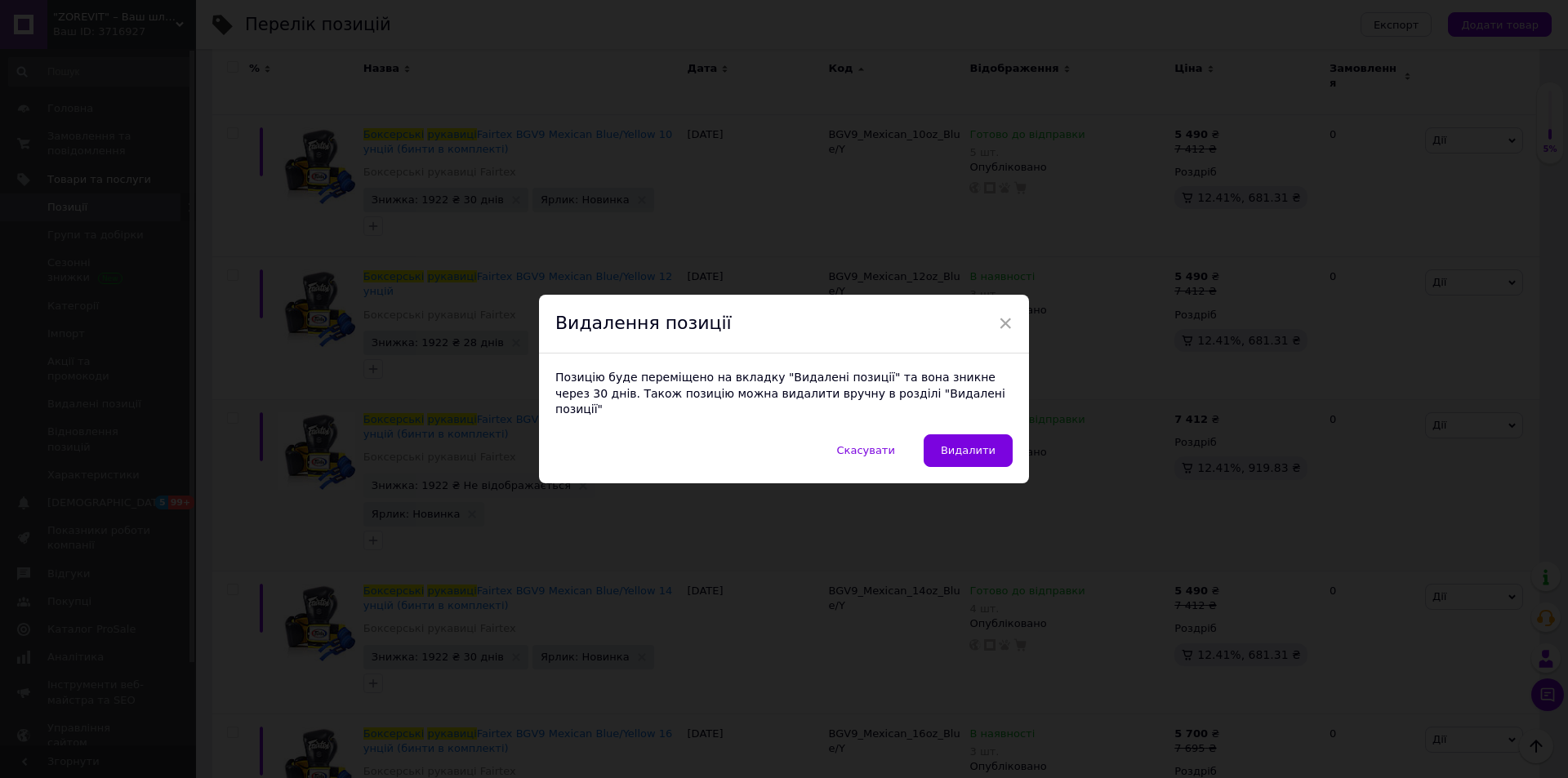
click at [991, 456] on button "Видалити" at bounding box center [968, 450] width 89 height 33
click at [991, 452] on div "Готово до відправки 5 шт. Опубліковано" at bounding box center [1068, 486] width 205 height 172
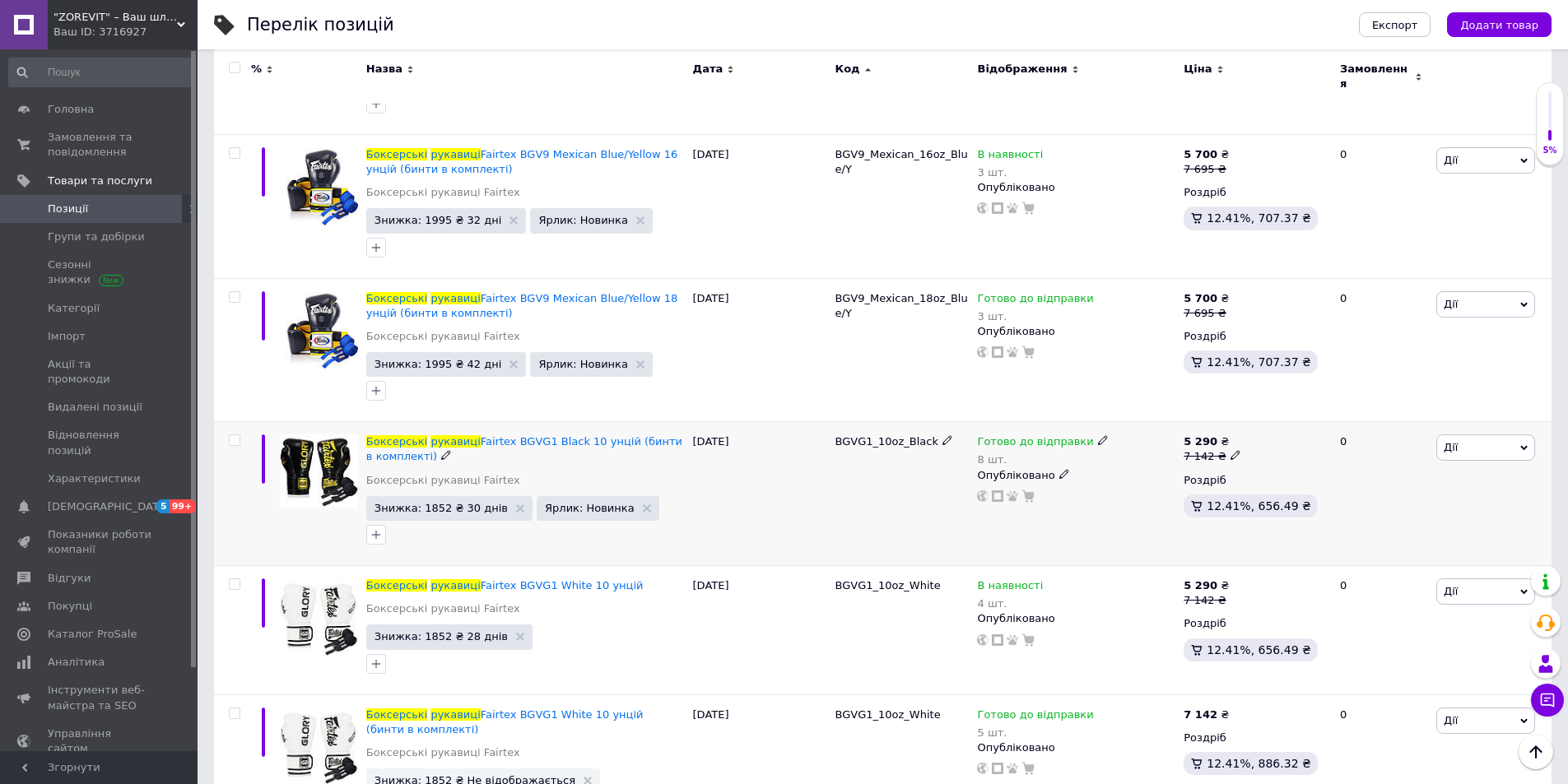
scroll to position [10125, 0]
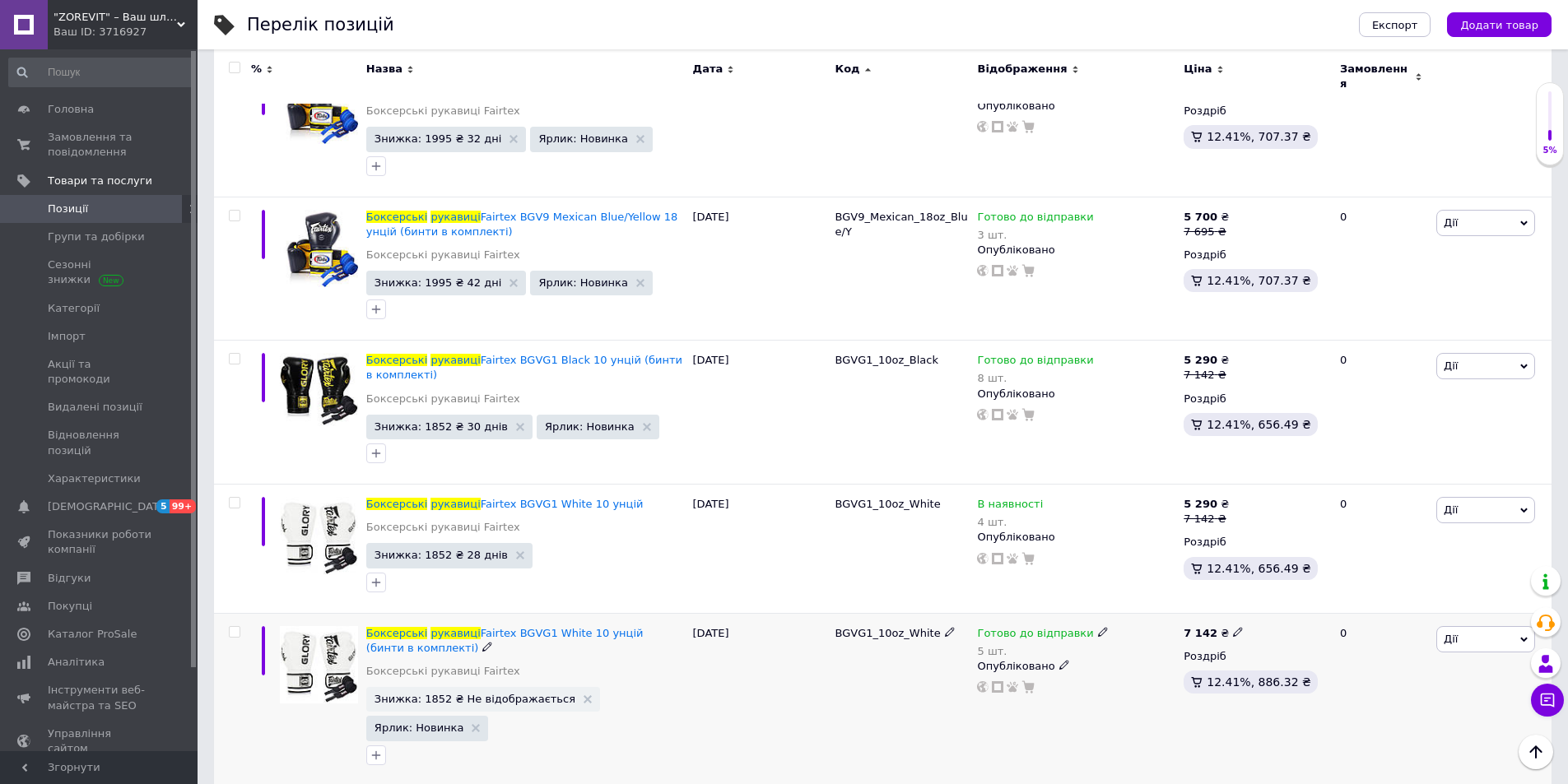
click at [233, 627] on input "checkbox" at bounding box center [234, 632] width 11 height 11
drag, startPoint x: 233, startPoint y: 564, endPoint x: 507, endPoint y: 596, distance: 275.9
click at [233, 627] on input "checkbox" at bounding box center [234, 632] width 11 height 11
checkbox input "true"
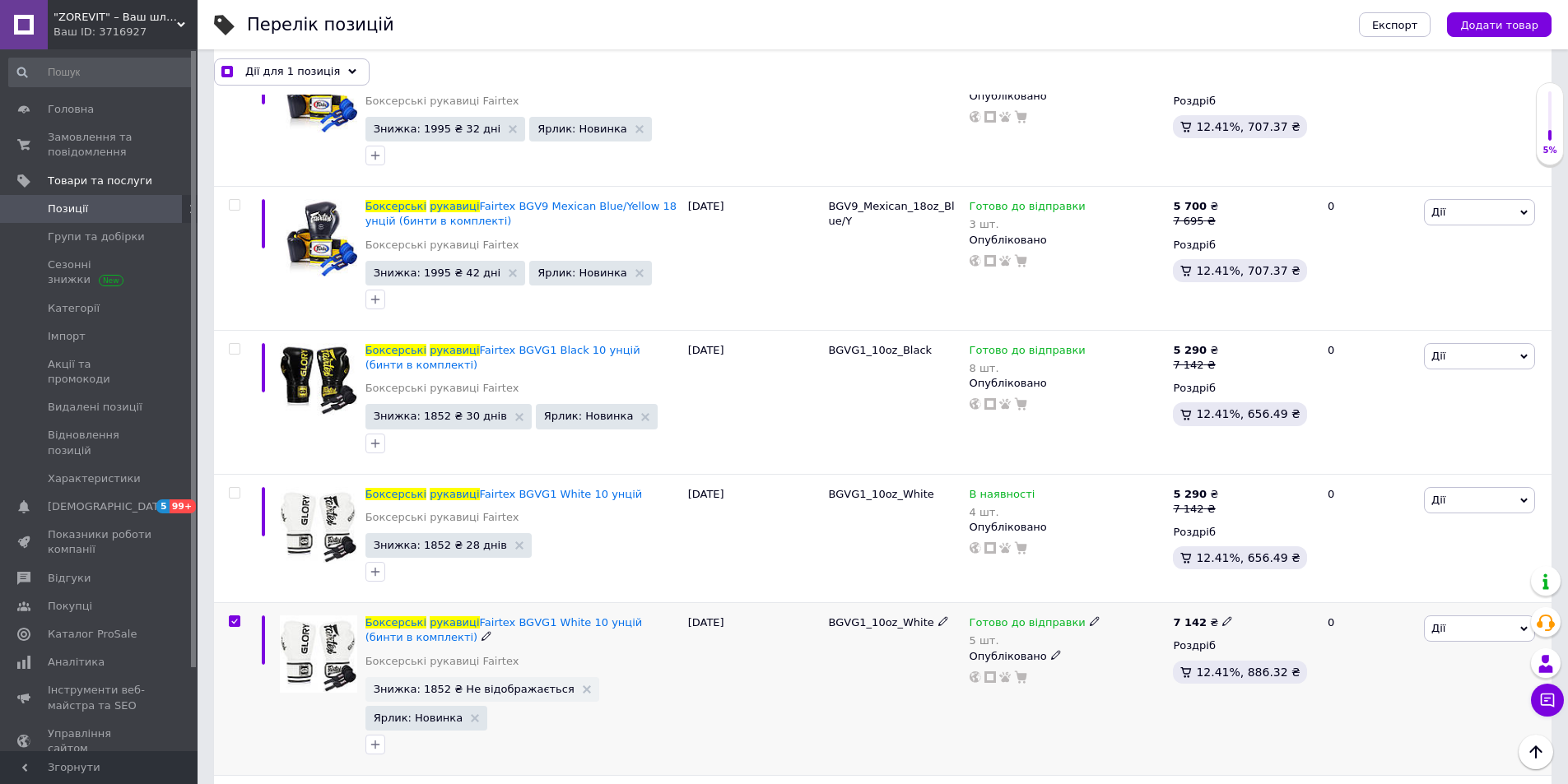
scroll to position [10124, 0]
click at [1525, 627] on icon at bounding box center [1523, 630] width 7 height 7
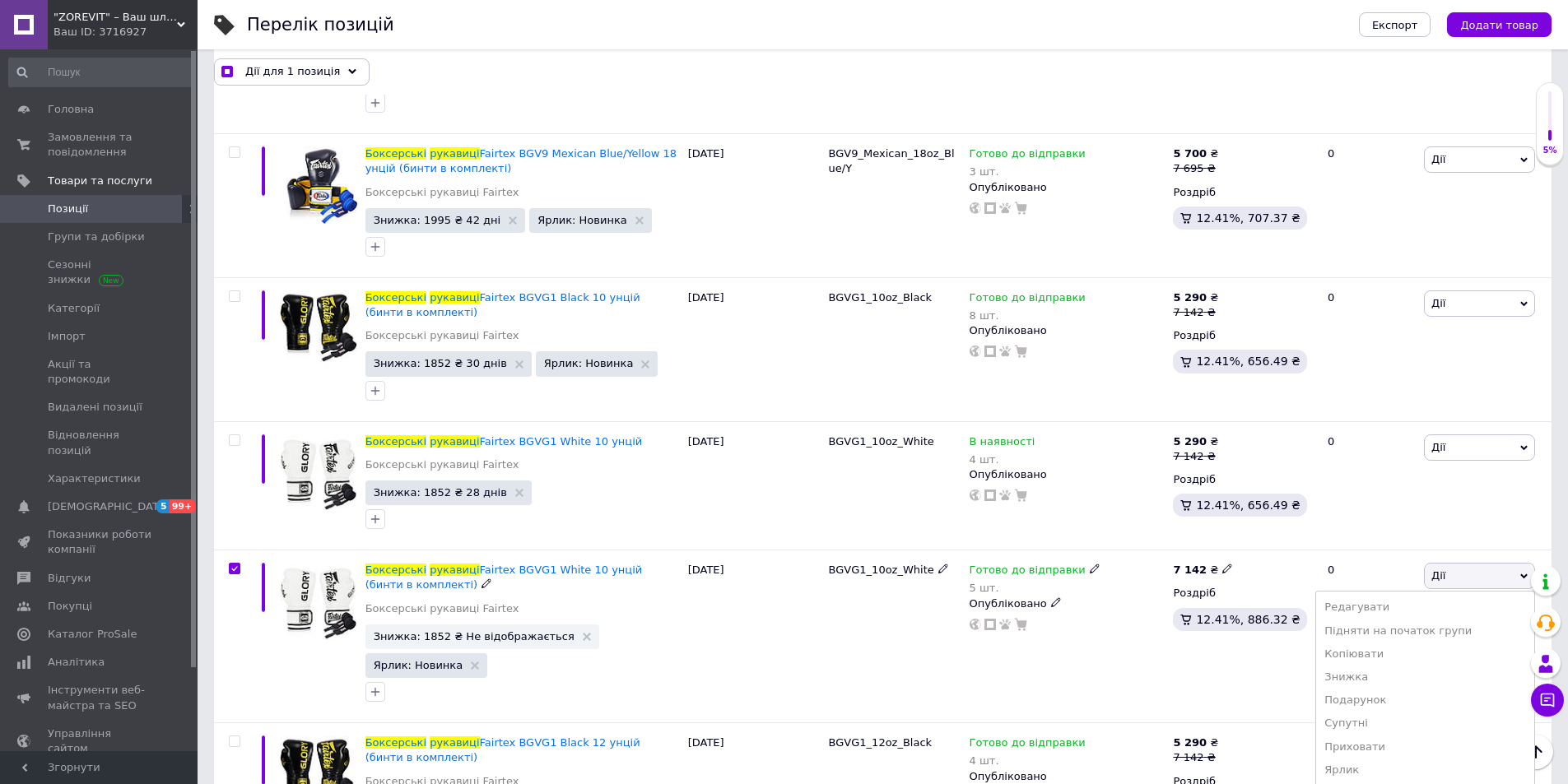
scroll to position [10289, 0]
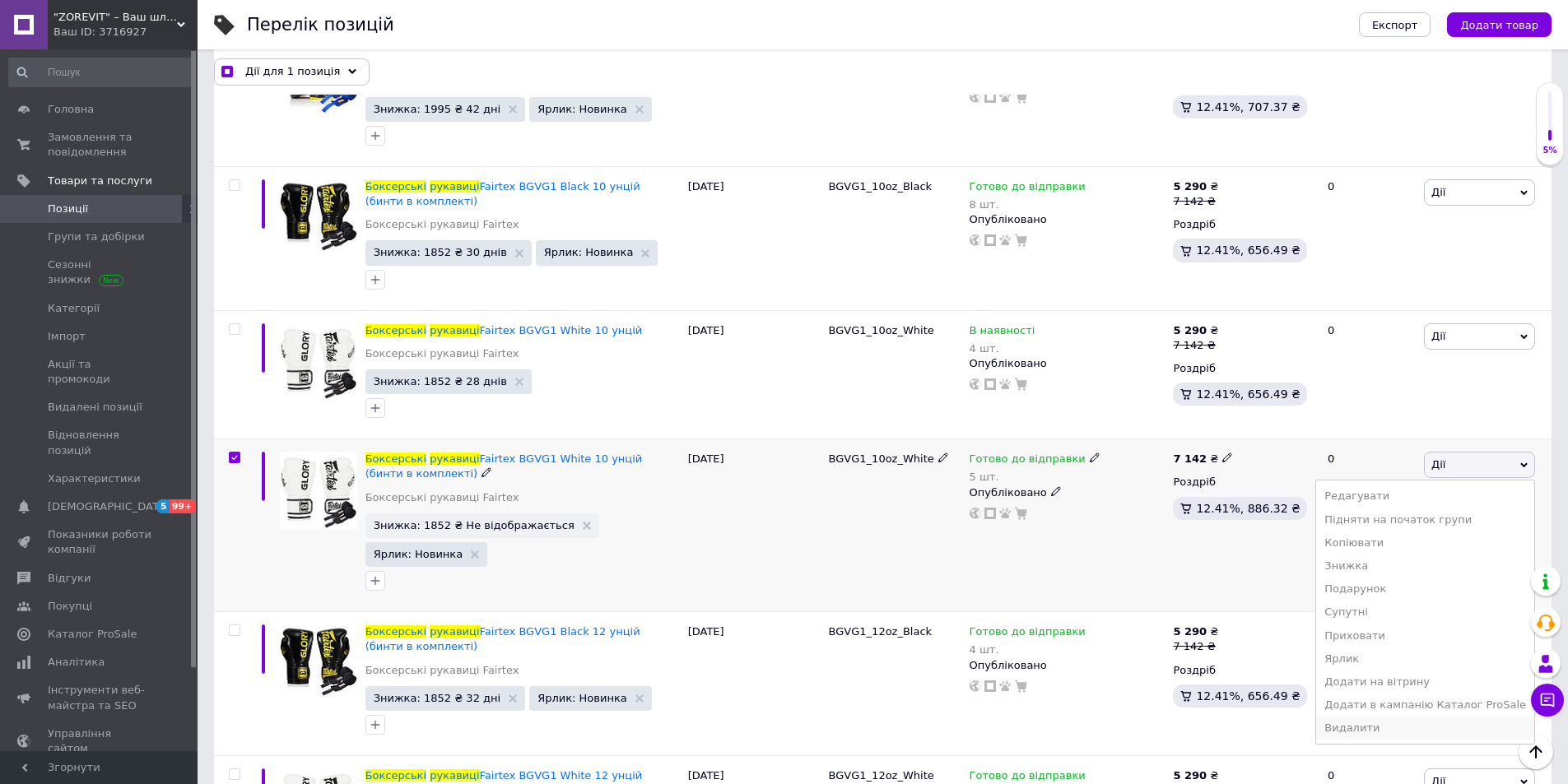
click at [1406, 717] on li "Видалити" at bounding box center [1425, 728] width 218 height 23
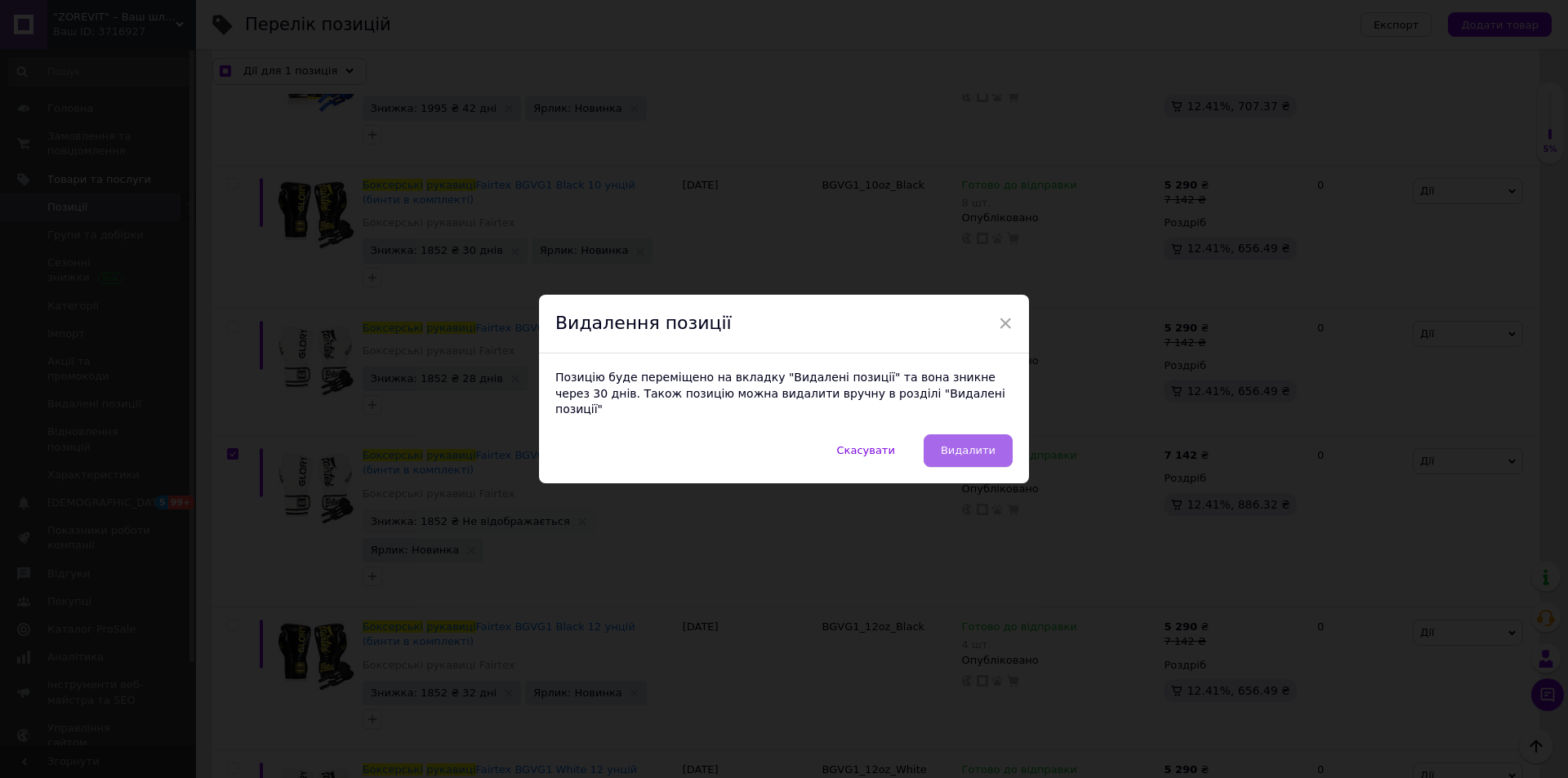
click at [996, 445] on button "Видалити" at bounding box center [968, 450] width 89 height 33
click at [996, 504] on icon at bounding box center [997, 509] width 12 height 12
checkbox input "true"
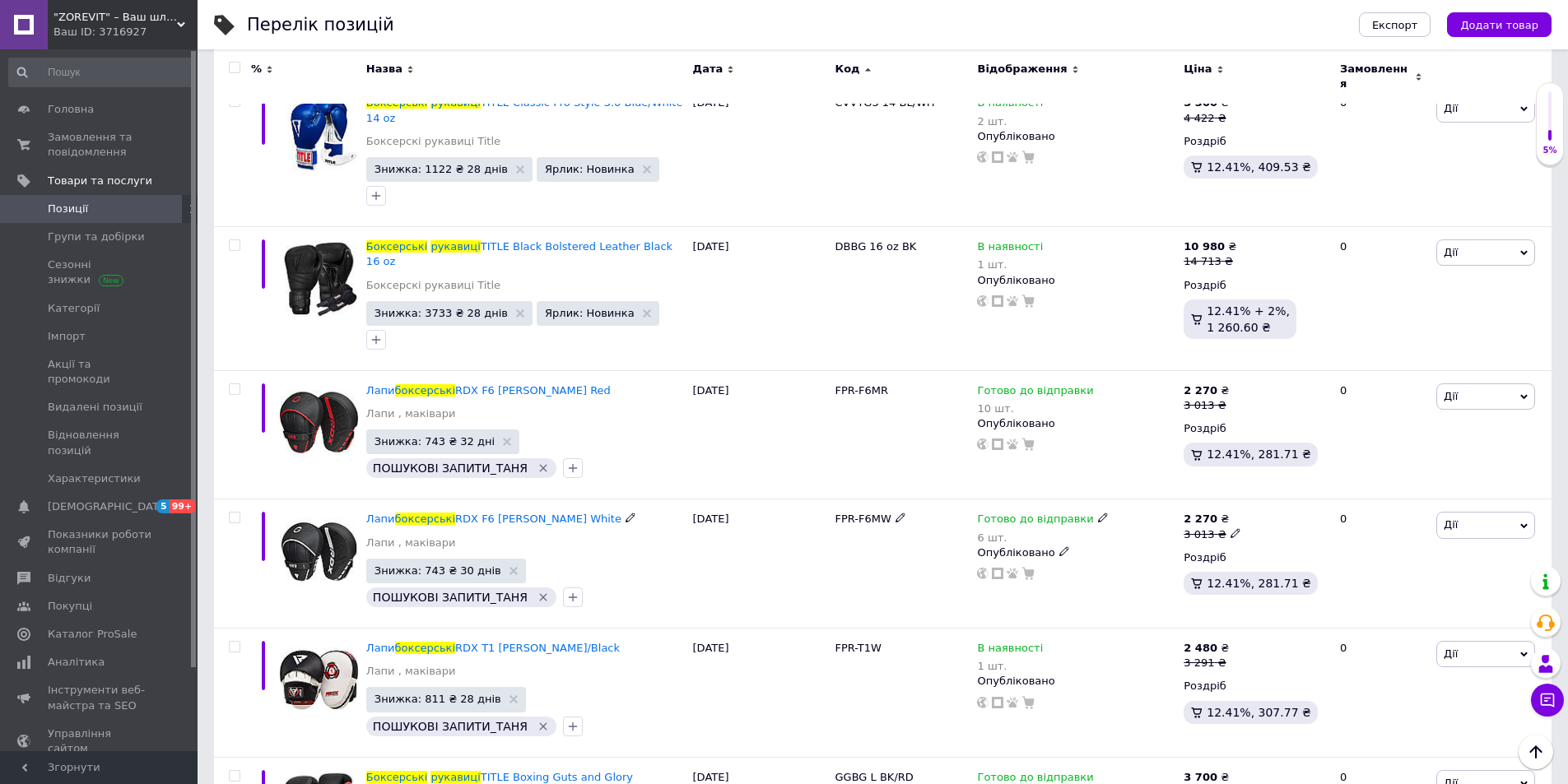
scroll to position [13614, 0]
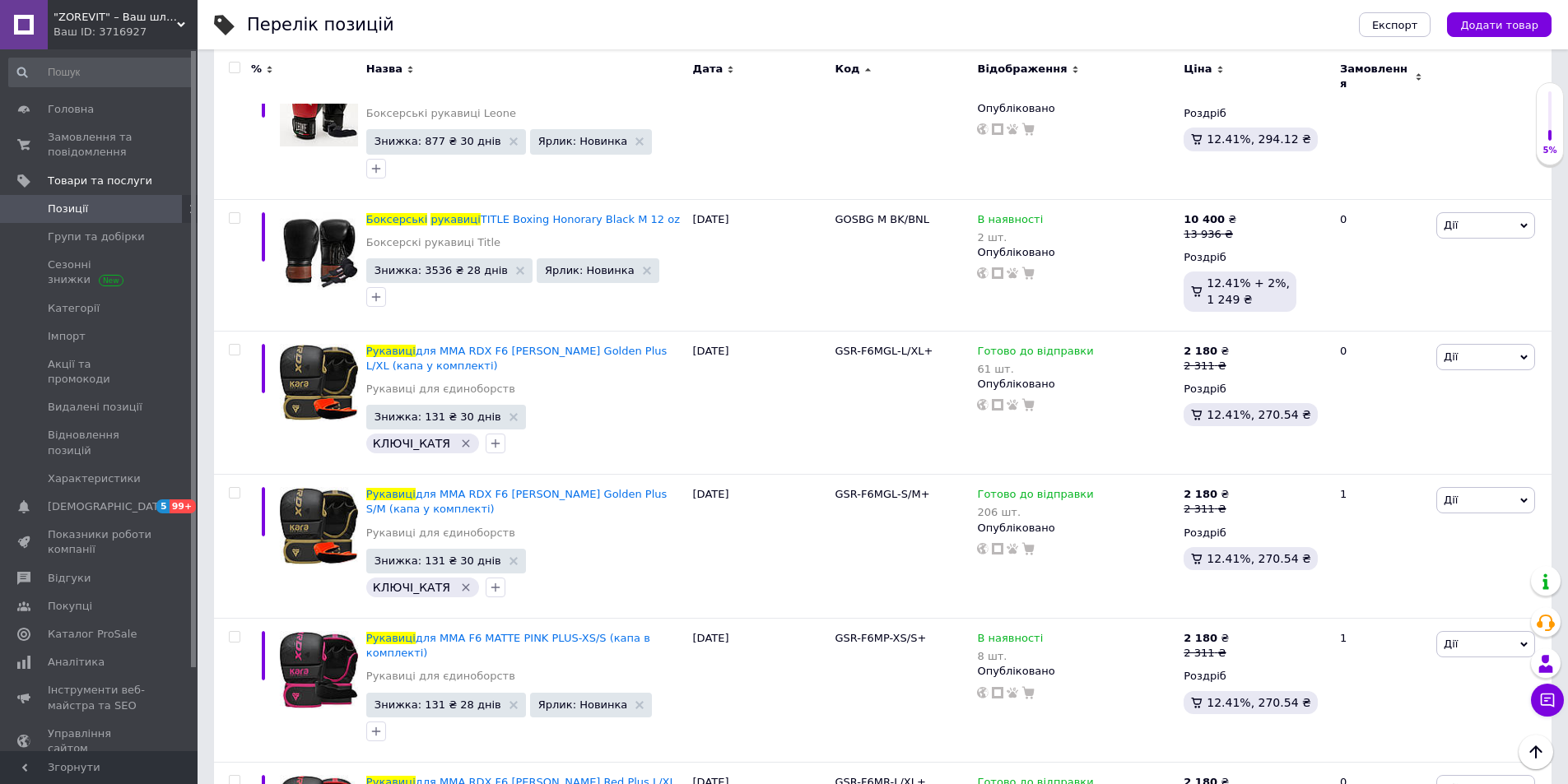
scroll to position [13898, 0]
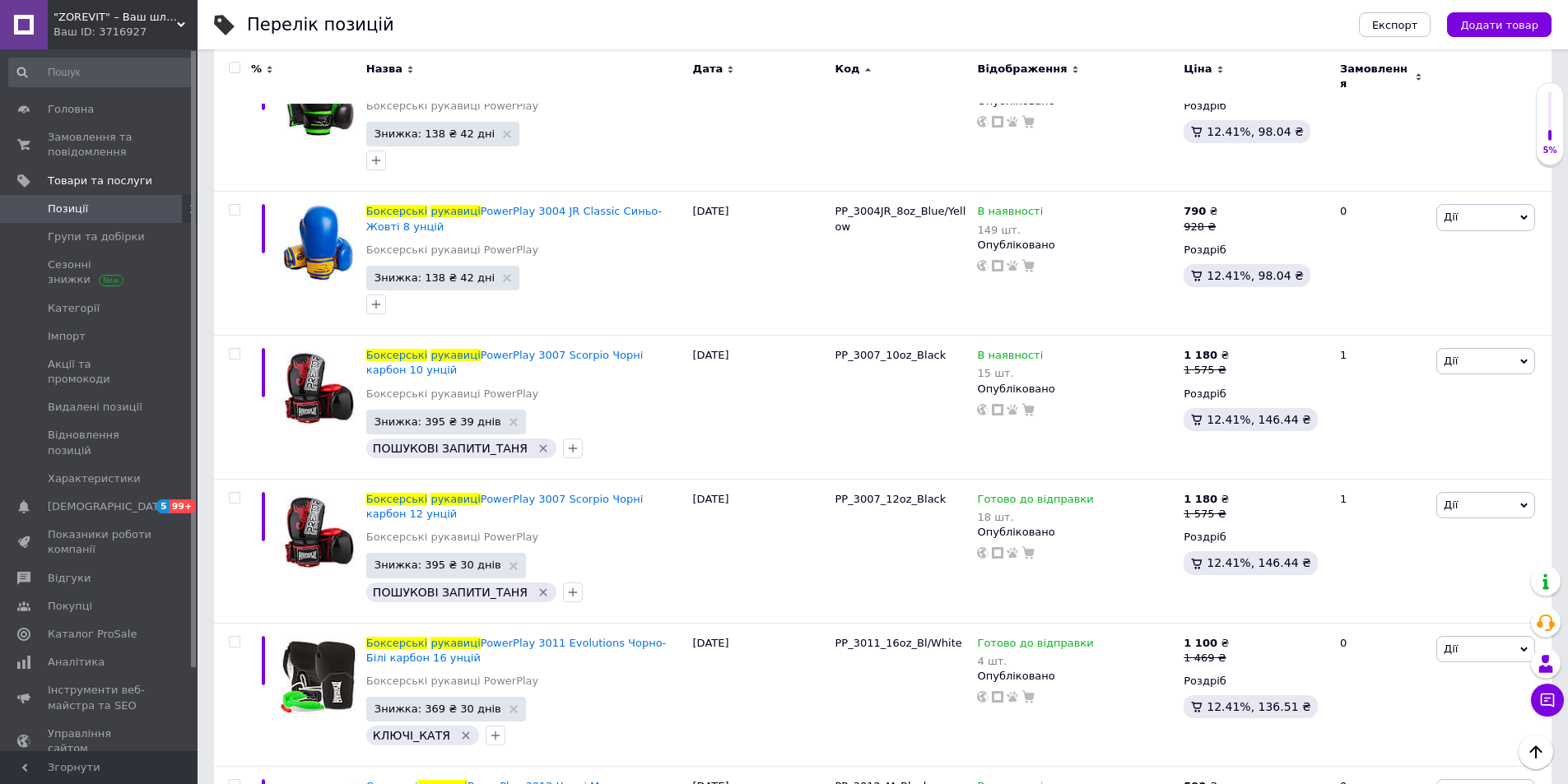
scroll to position [13217, 0]
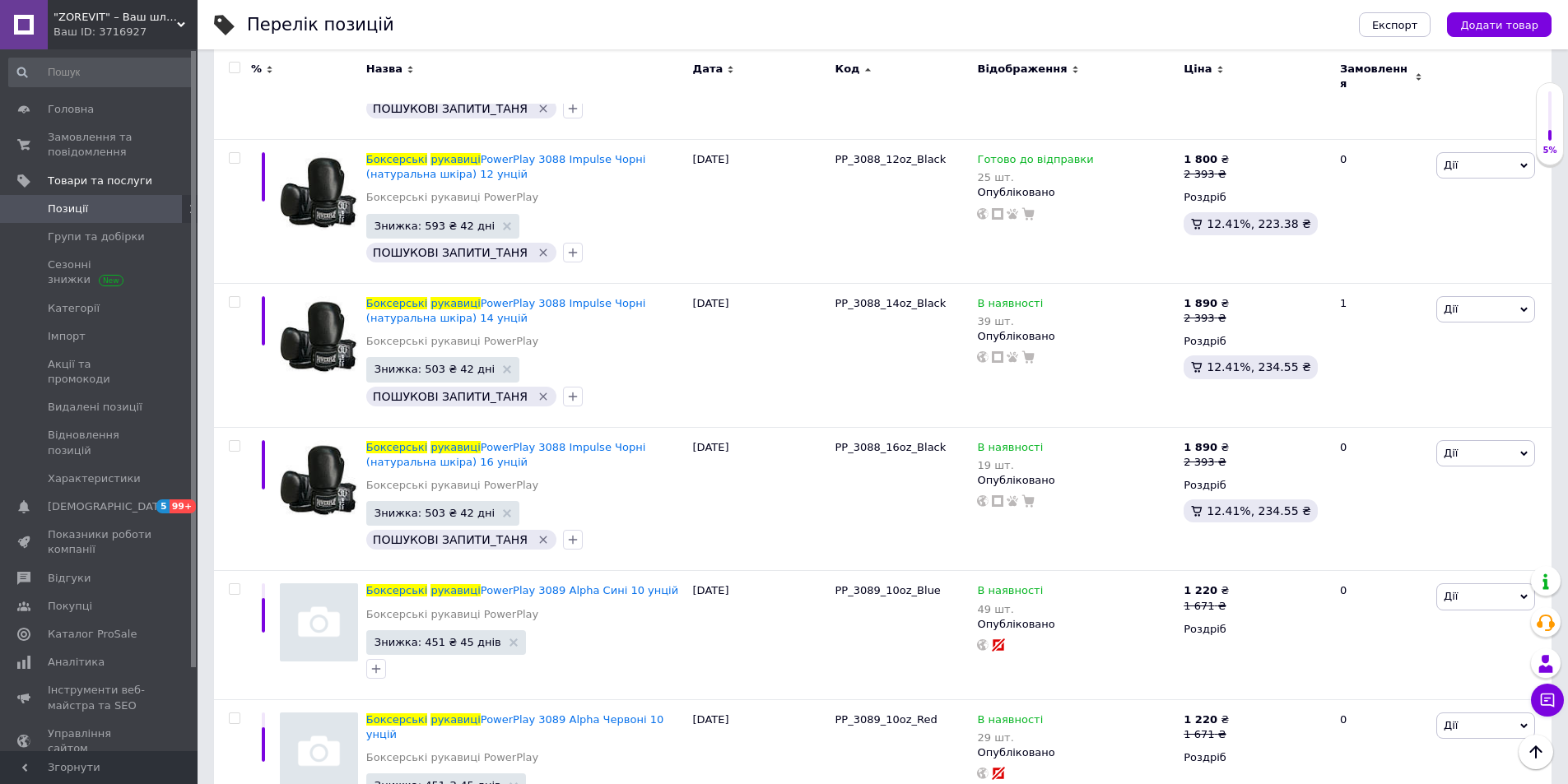
scroll to position [12064, 0]
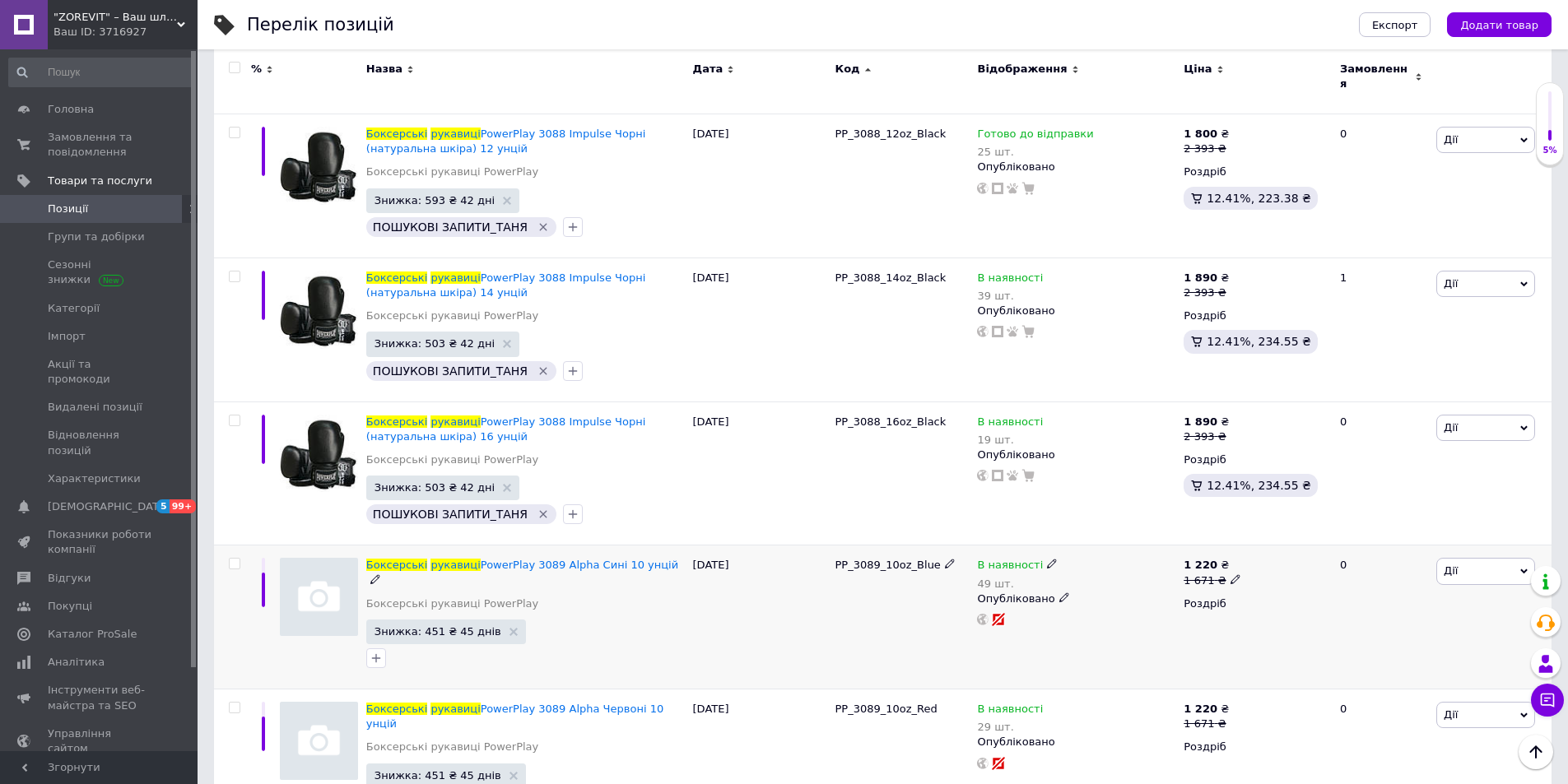
click at [237, 559] on input "checkbox" at bounding box center [234, 564] width 11 height 11
checkbox input "true"
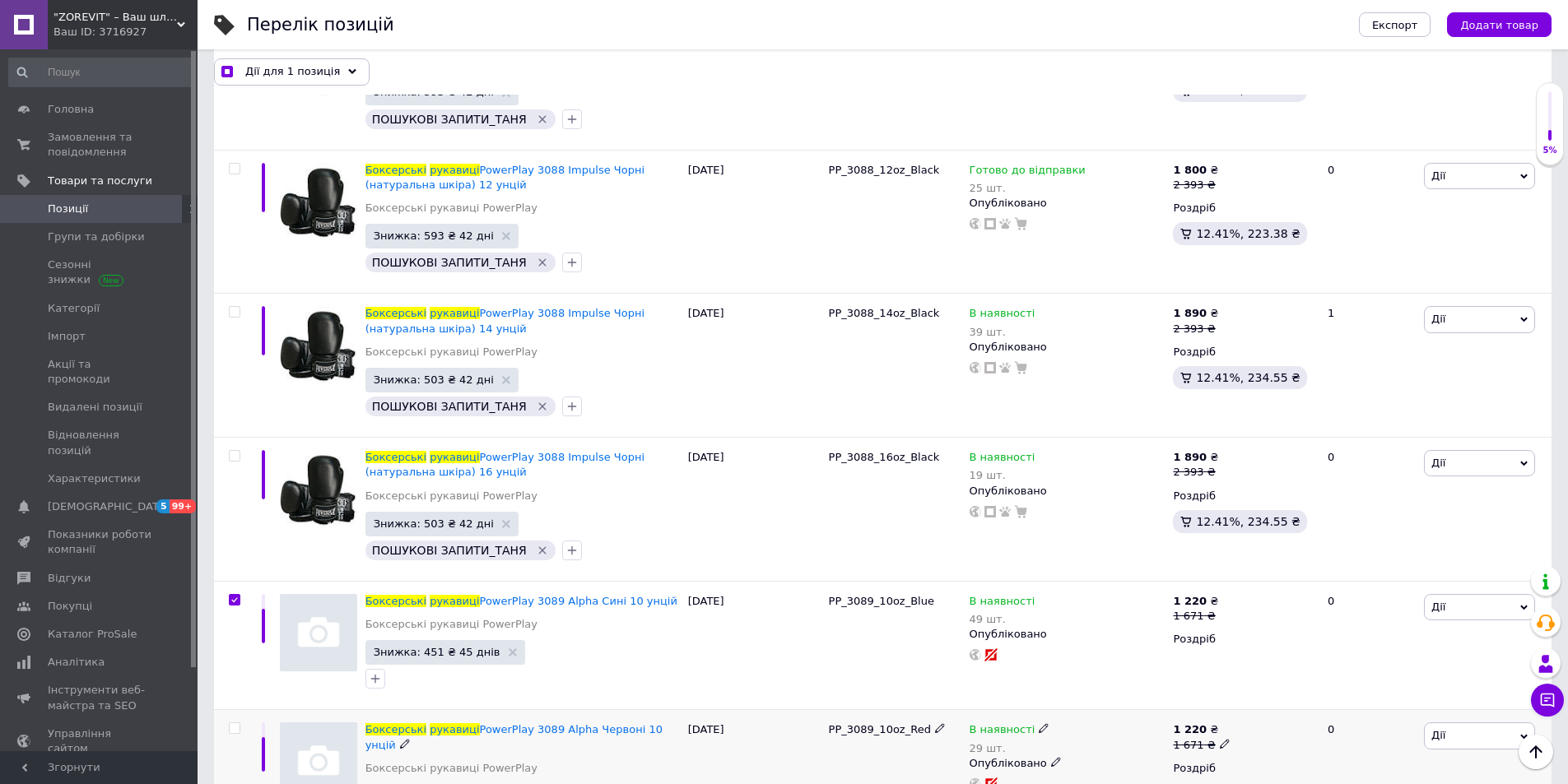
click at [234, 723] on input "checkbox" at bounding box center [234, 728] width 11 height 11
checkbox input "true"
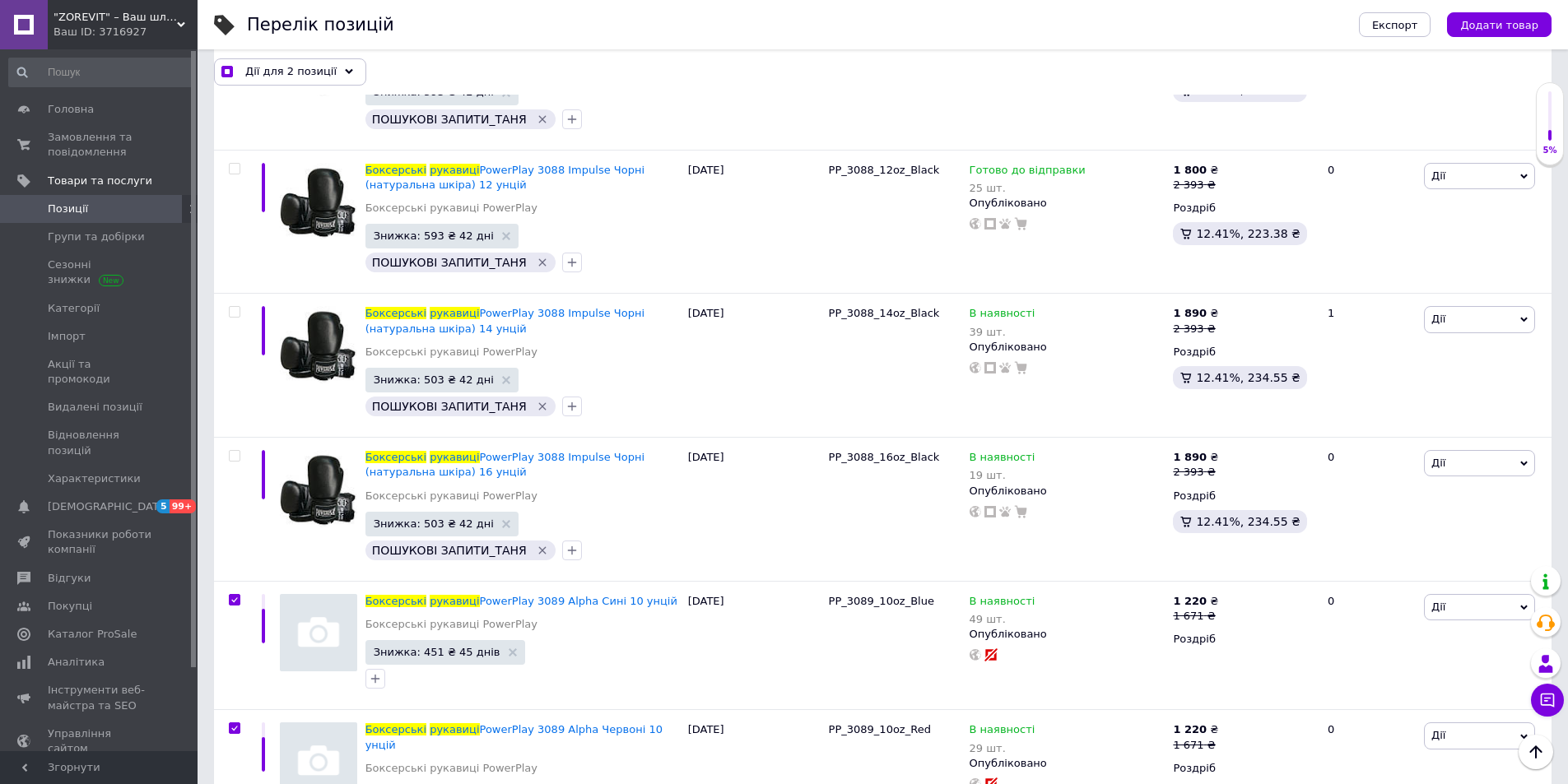
checkbox input "true"
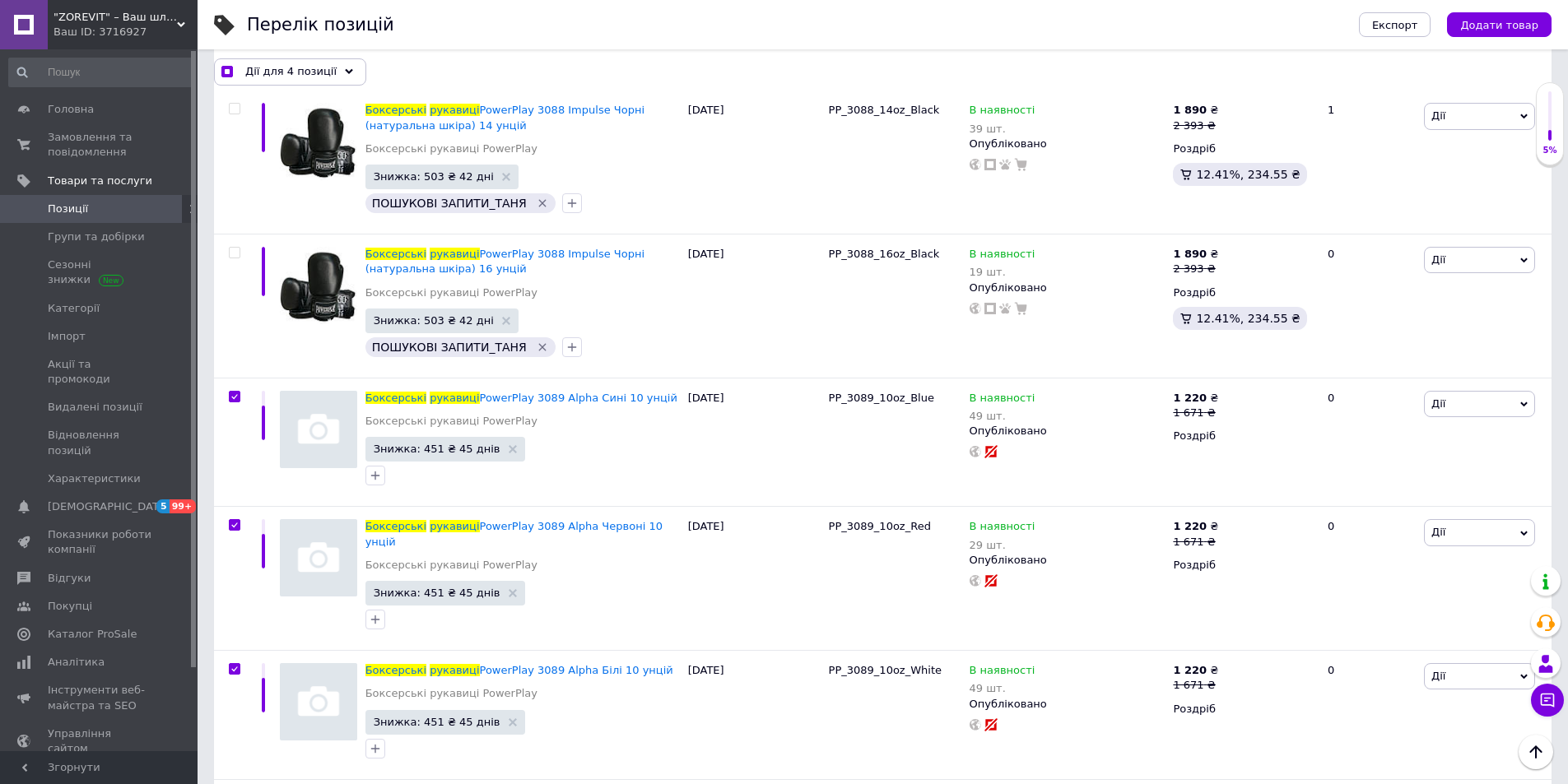
scroll to position [12340, 0]
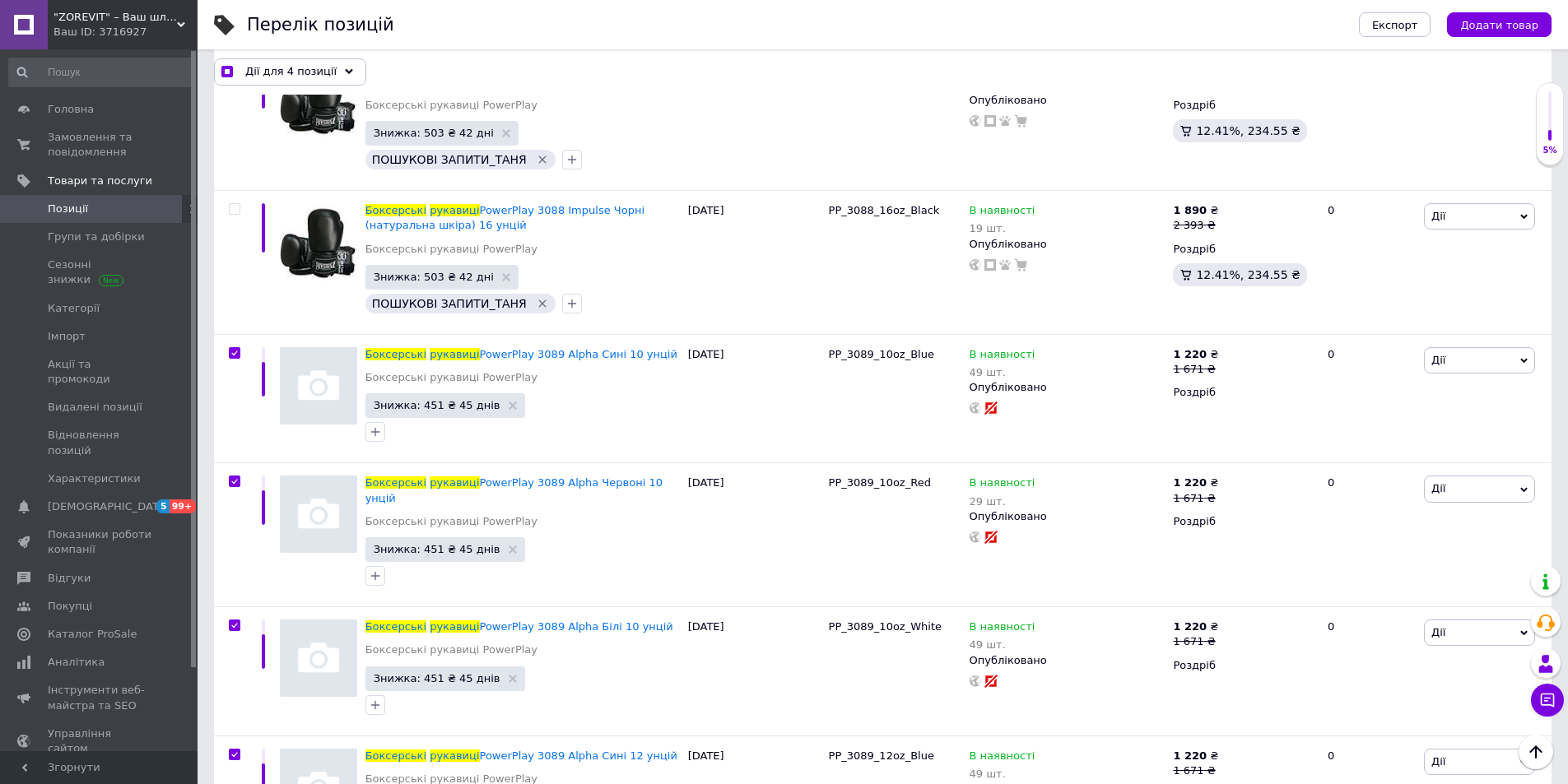
drag, startPoint x: 231, startPoint y: 522, endPoint x: 233, endPoint y: 535, distance: 13.2
checkbox input "true"
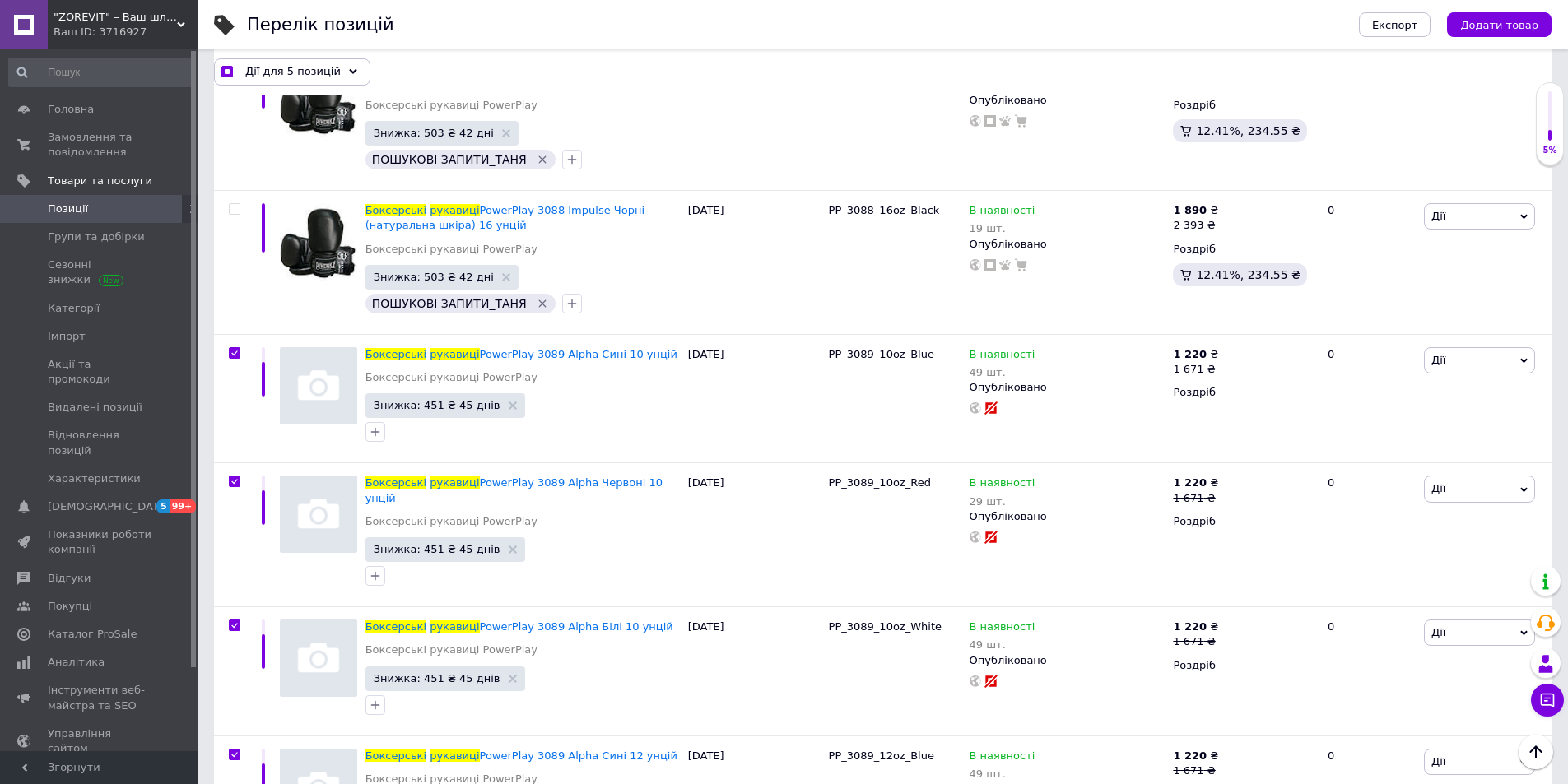
checkbox input "true"
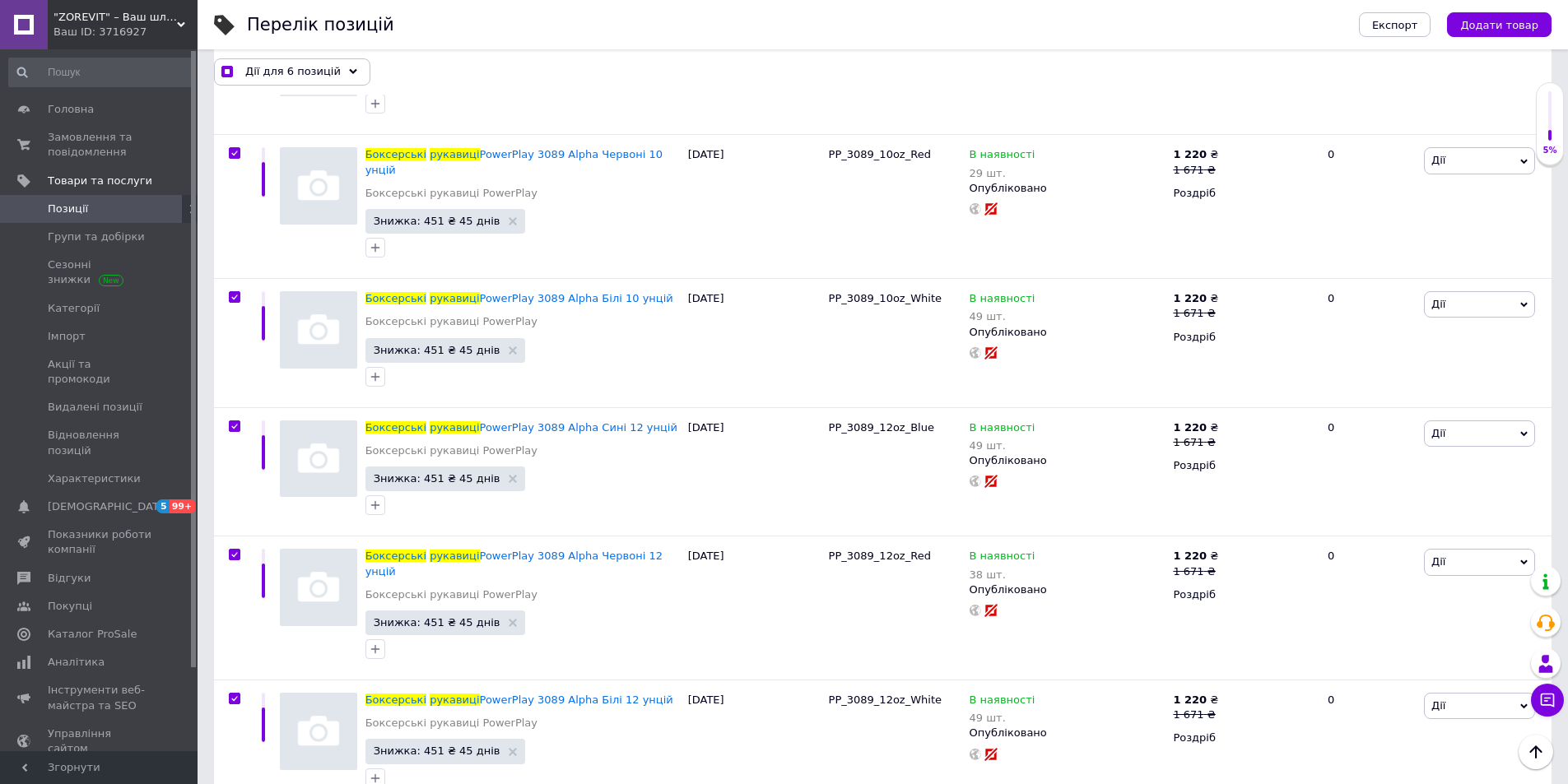
scroll to position [12669, 0]
checkbox input "true"
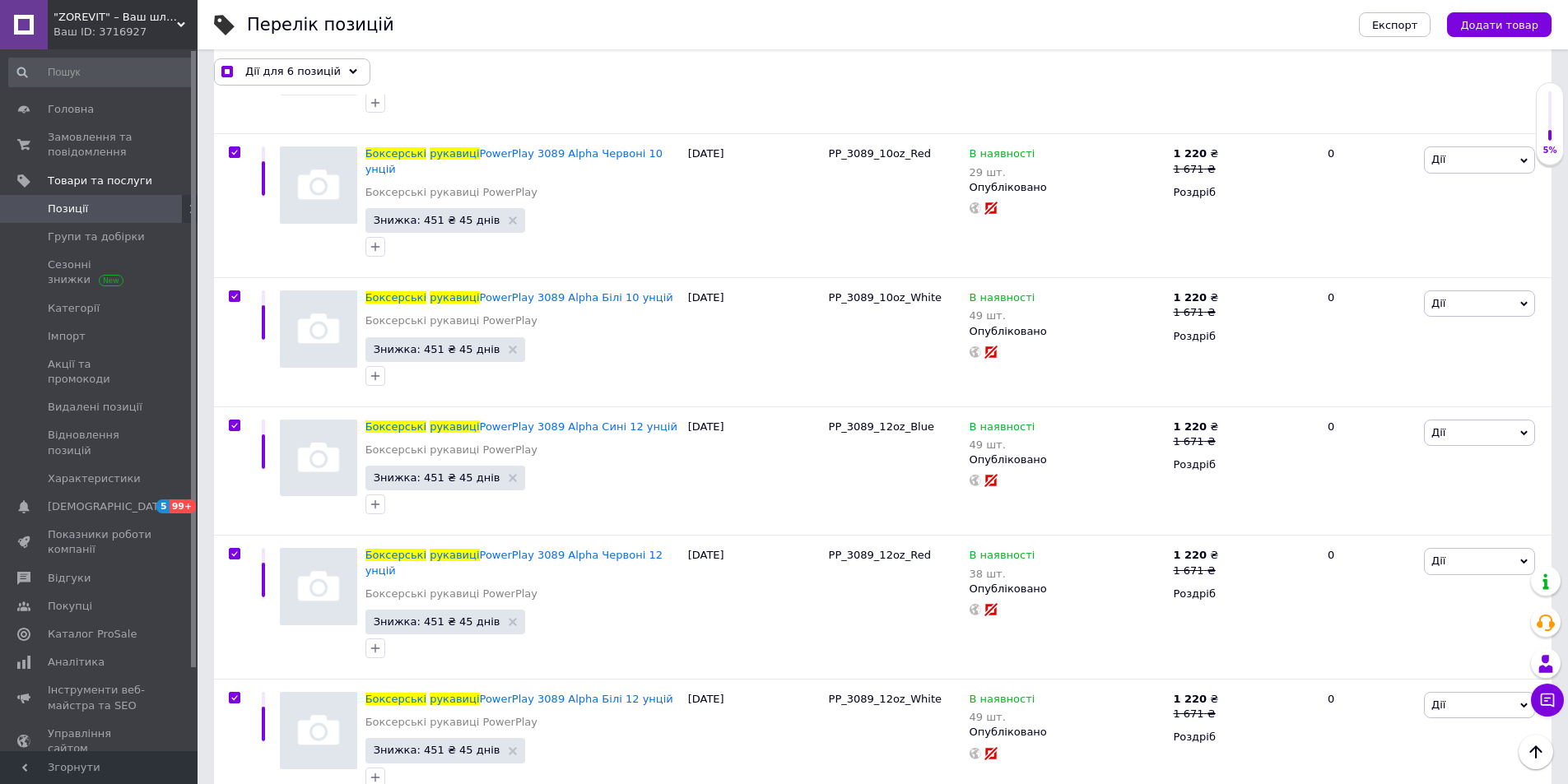
checkbox input "true"
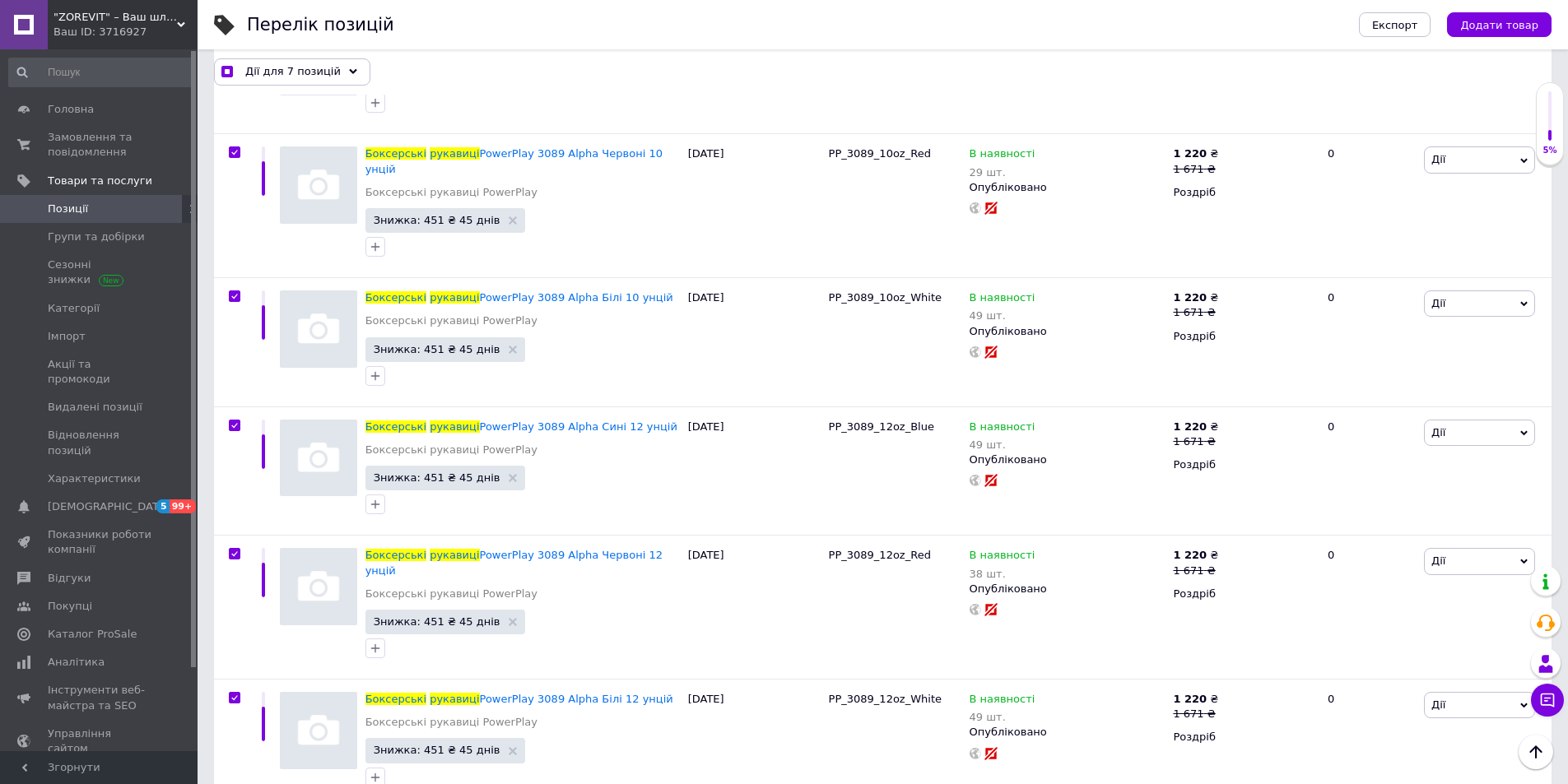
checkbox input "true"
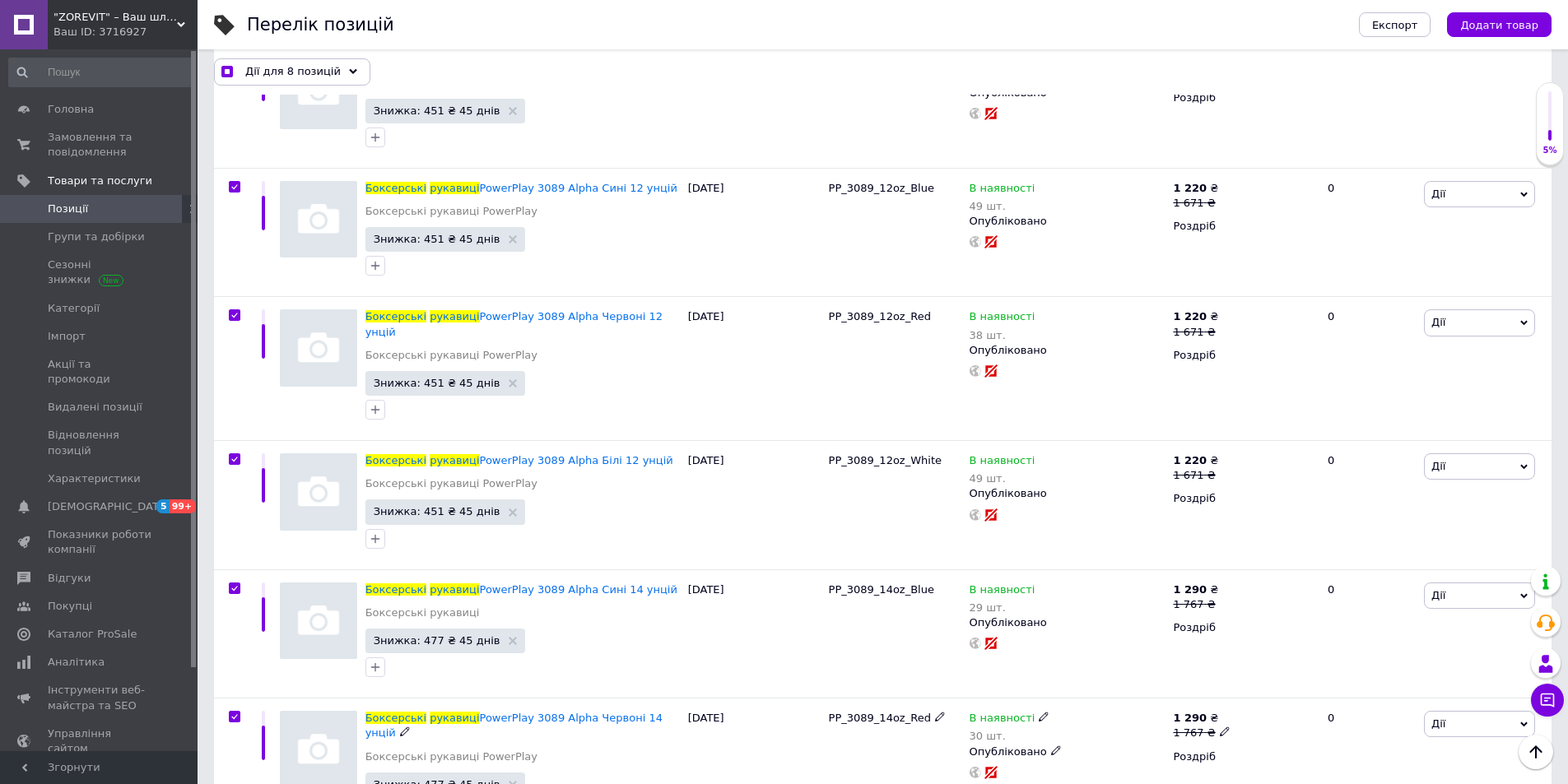
scroll to position [12916, 0]
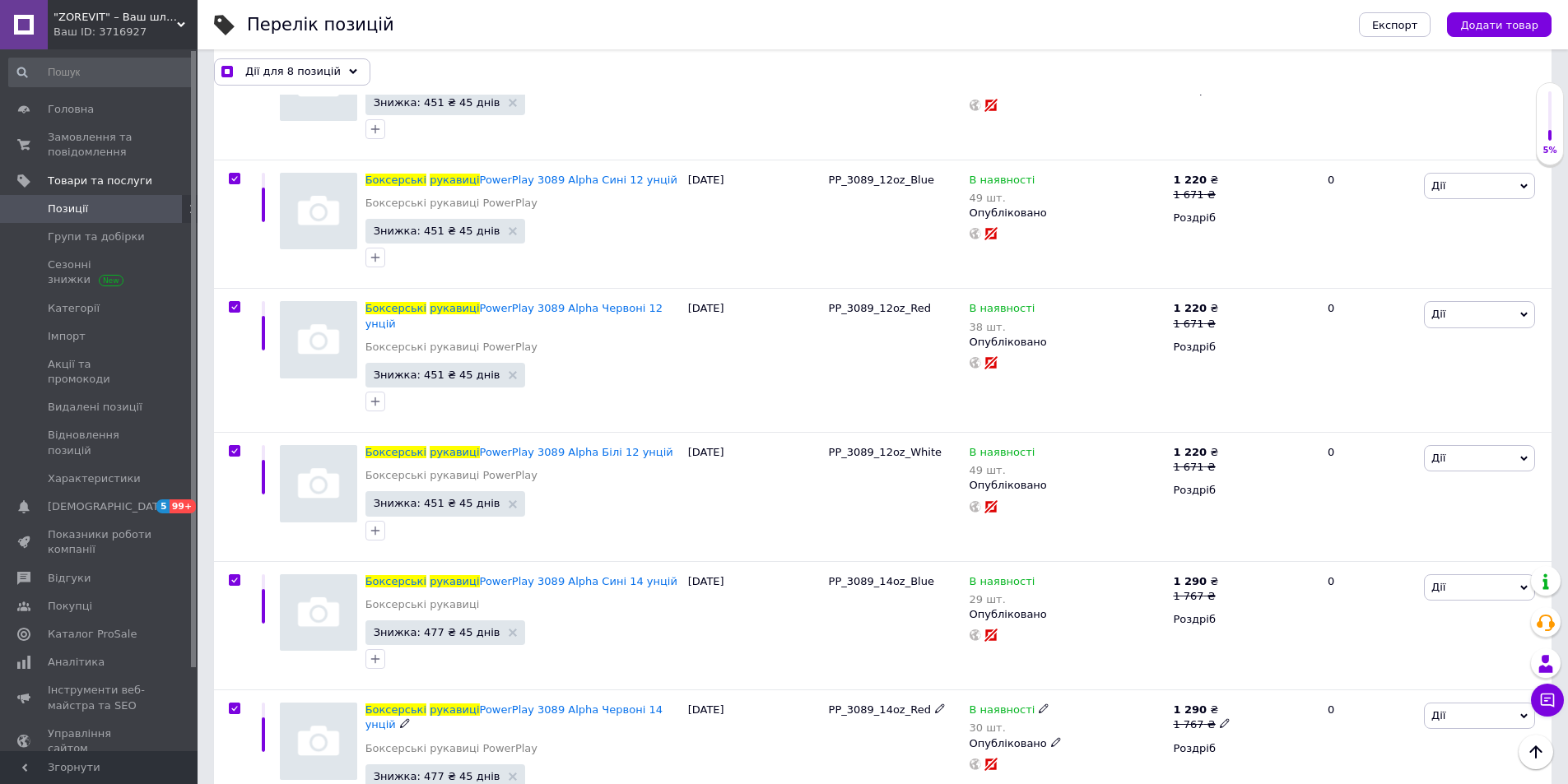
checkbox input "true"
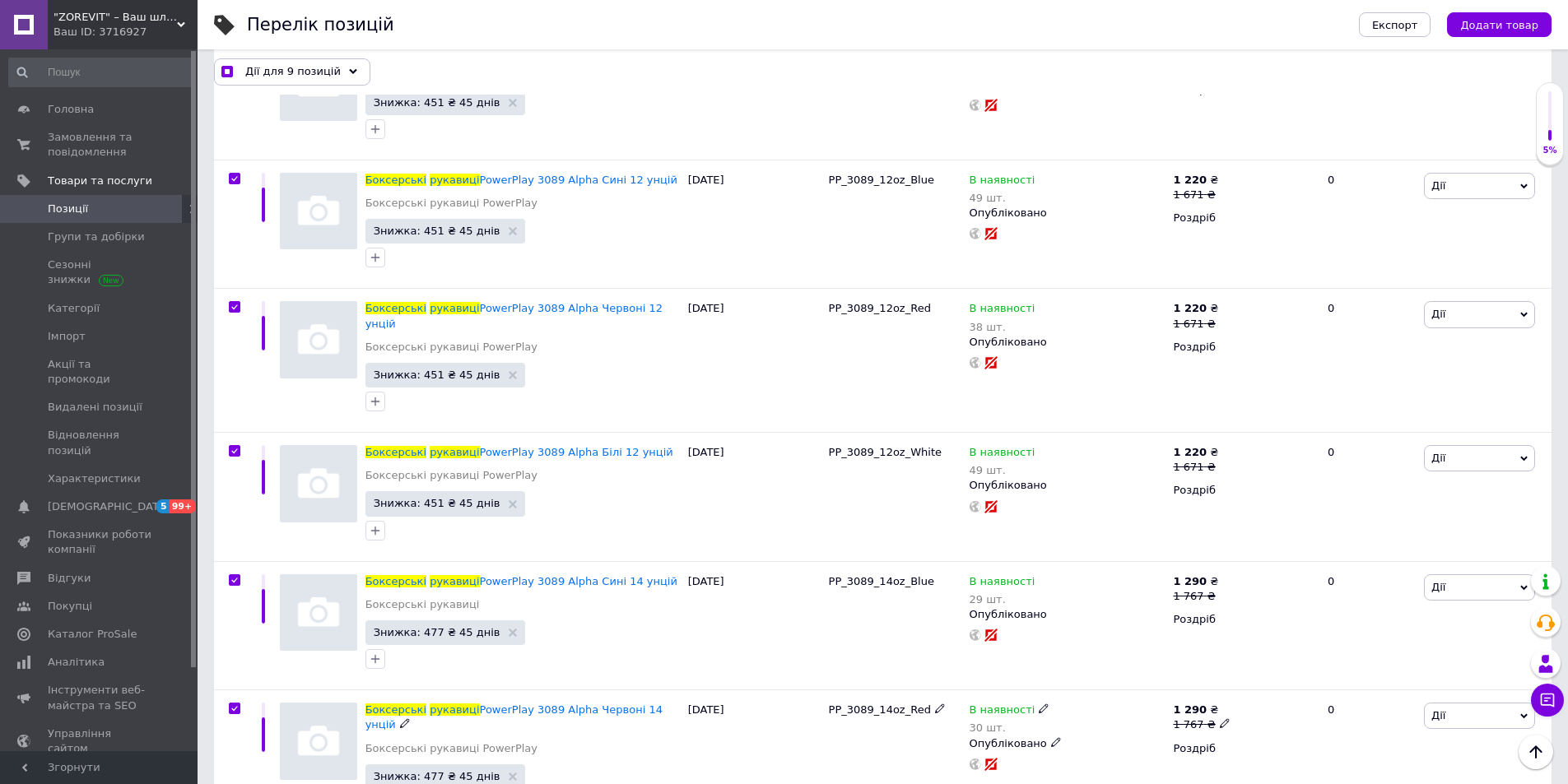
checkbox input "true"
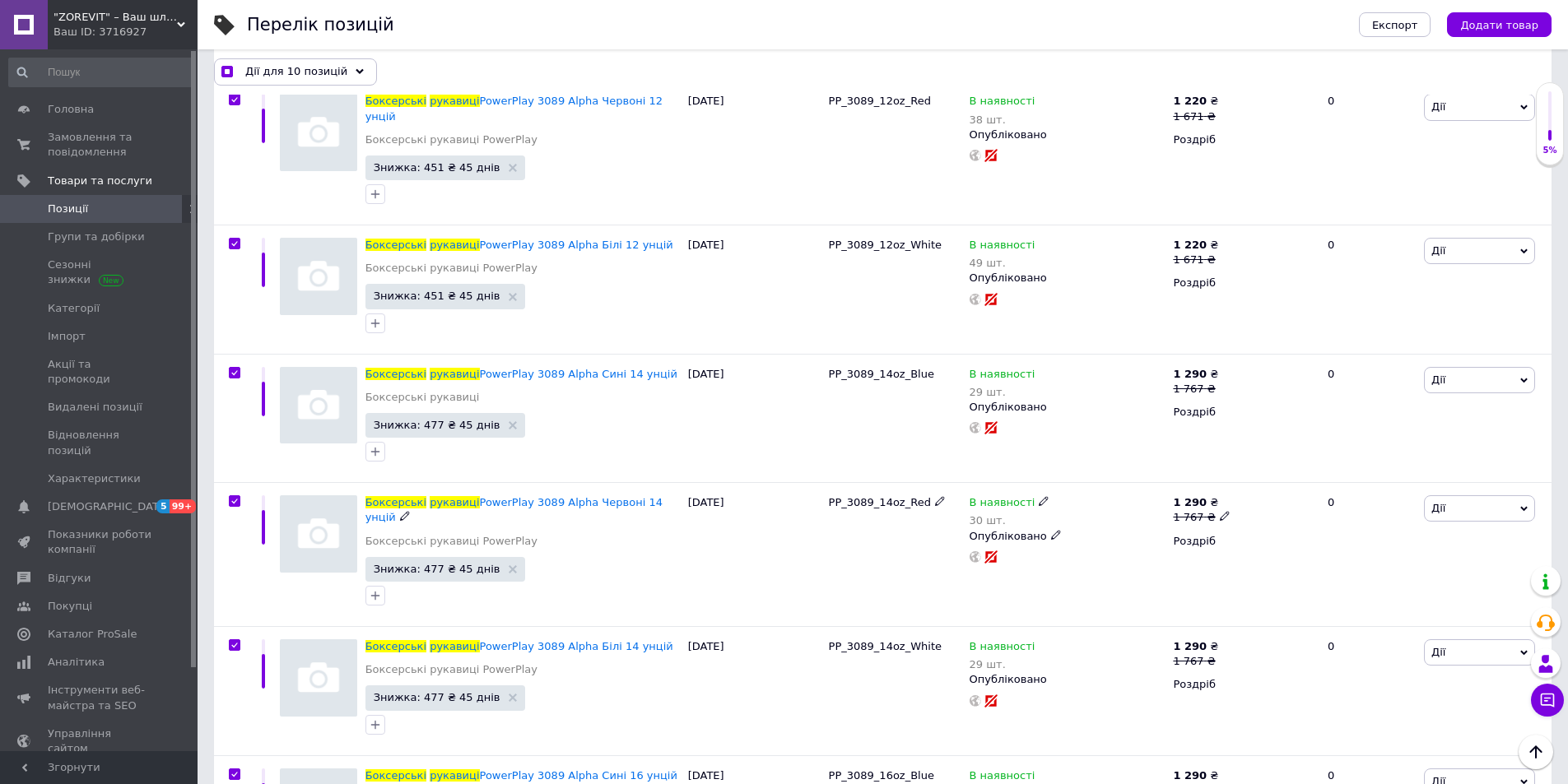
scroll to position [13245, 0]
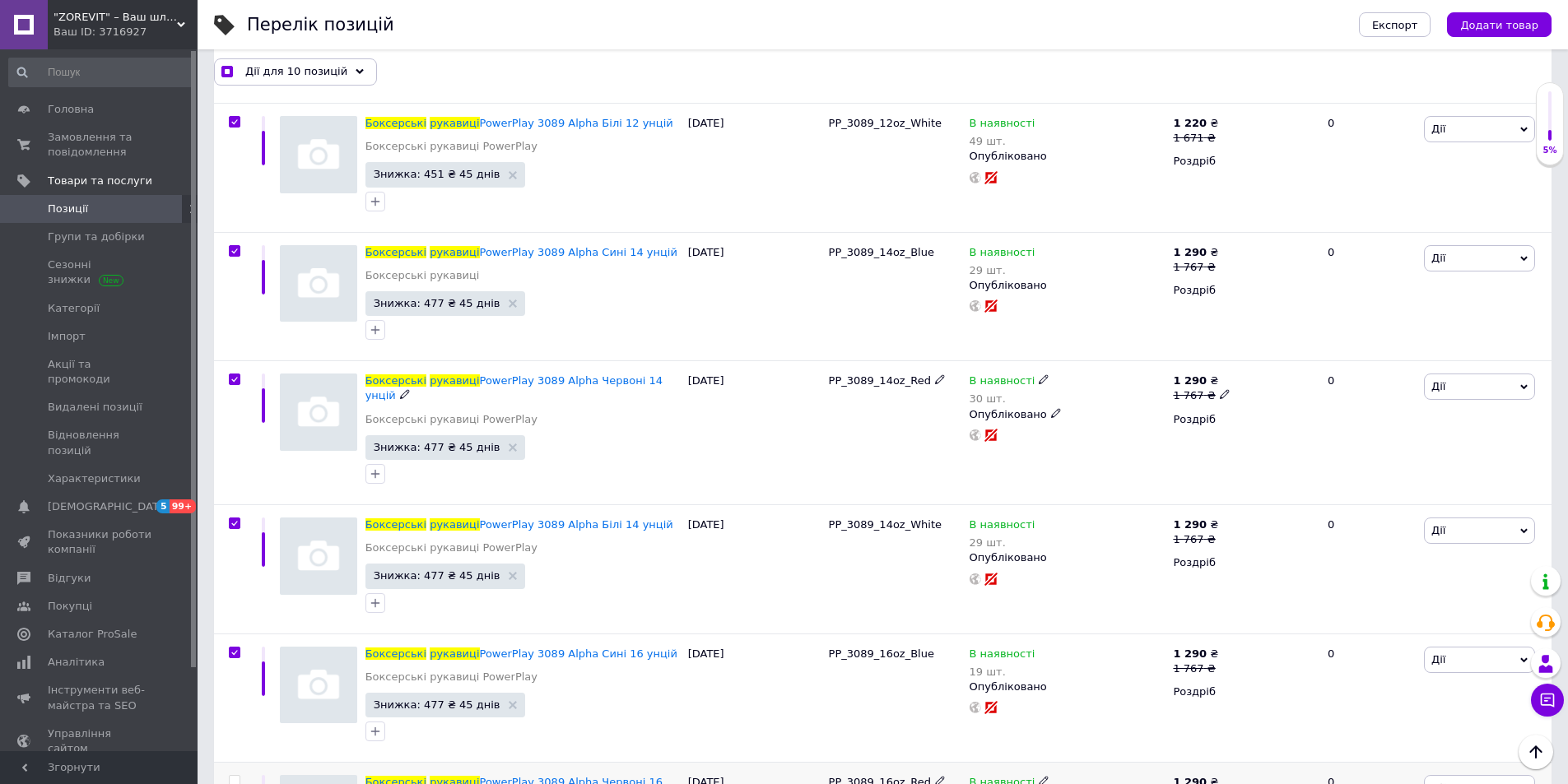
click at [234, 776] on input "checkbox" at bounding box center [234, 781] width 11 height 11
checkbox input "true"
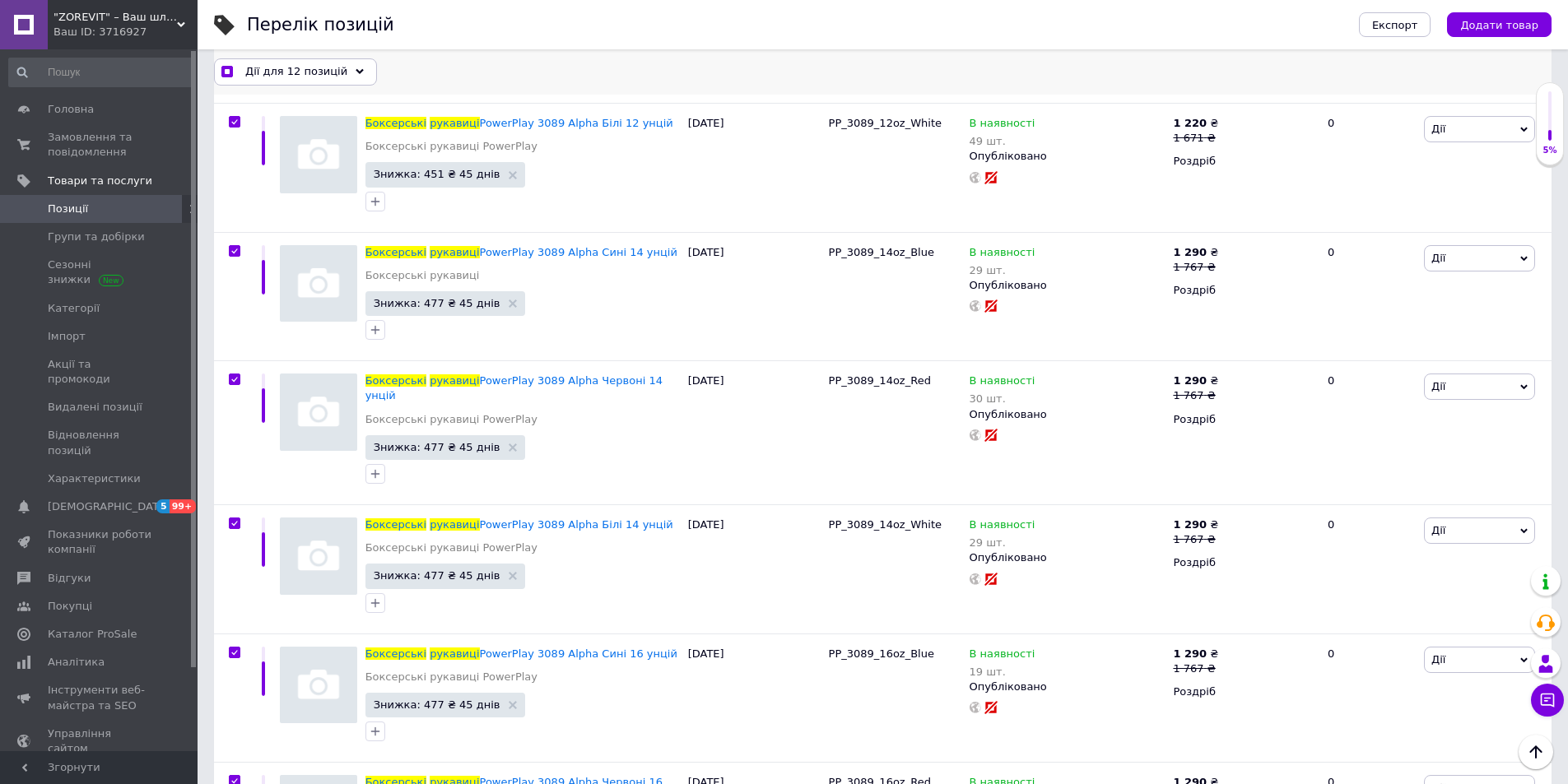
click at [355, 74] on use at bounding box center [359, 71] width 8 height 5
click at [355, 73] on use at bounding box center [359, 71] width 8 height 5
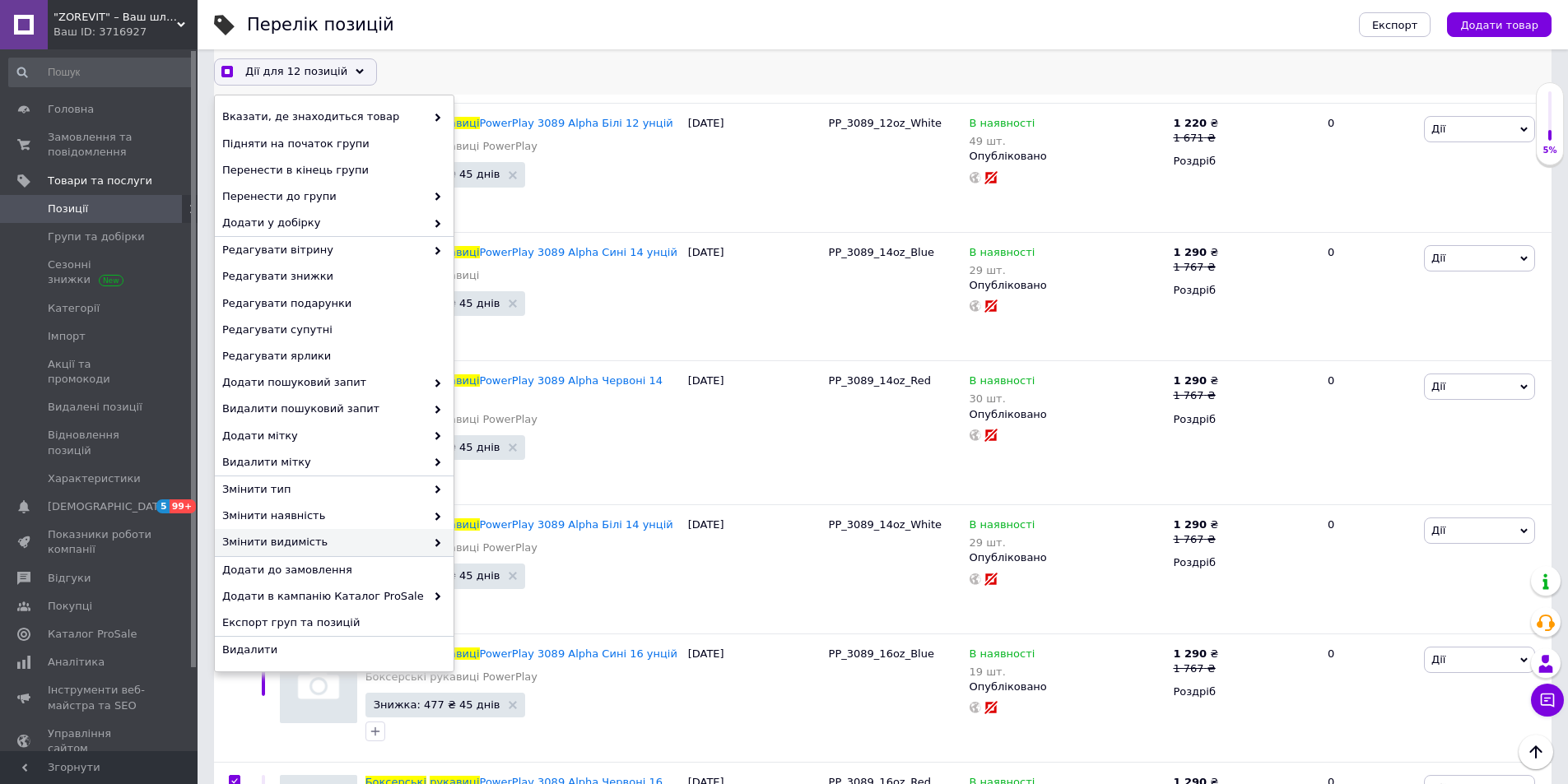
click at [413, 541] on span "Змінити видимість" at bounding box center [323, 542] width 203 height 15
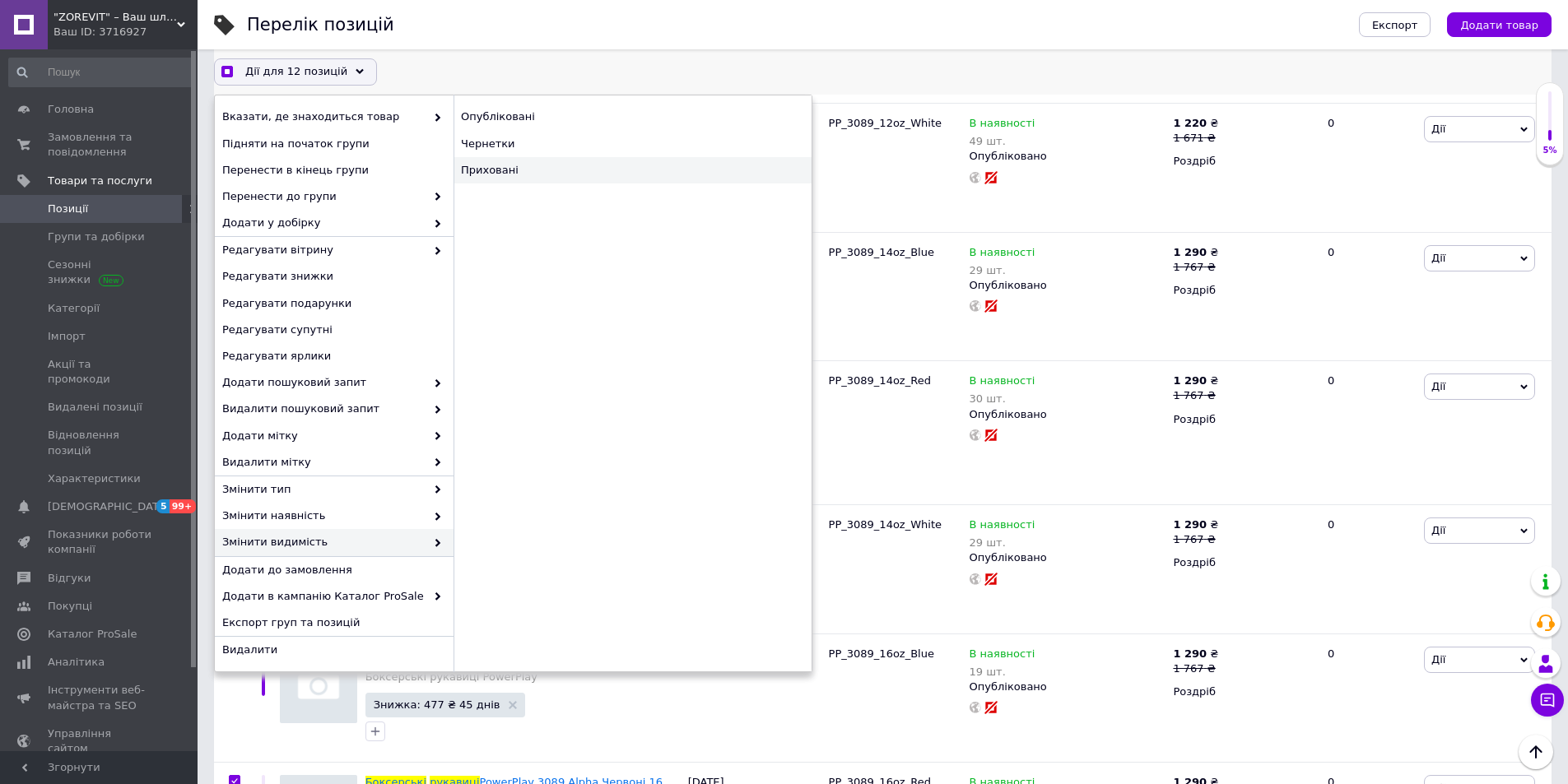
checkbox input "true"
click at [515, 172] on div "Приховані" at bounding box center [633, 170] width 358 height 26
checkbox input "false"
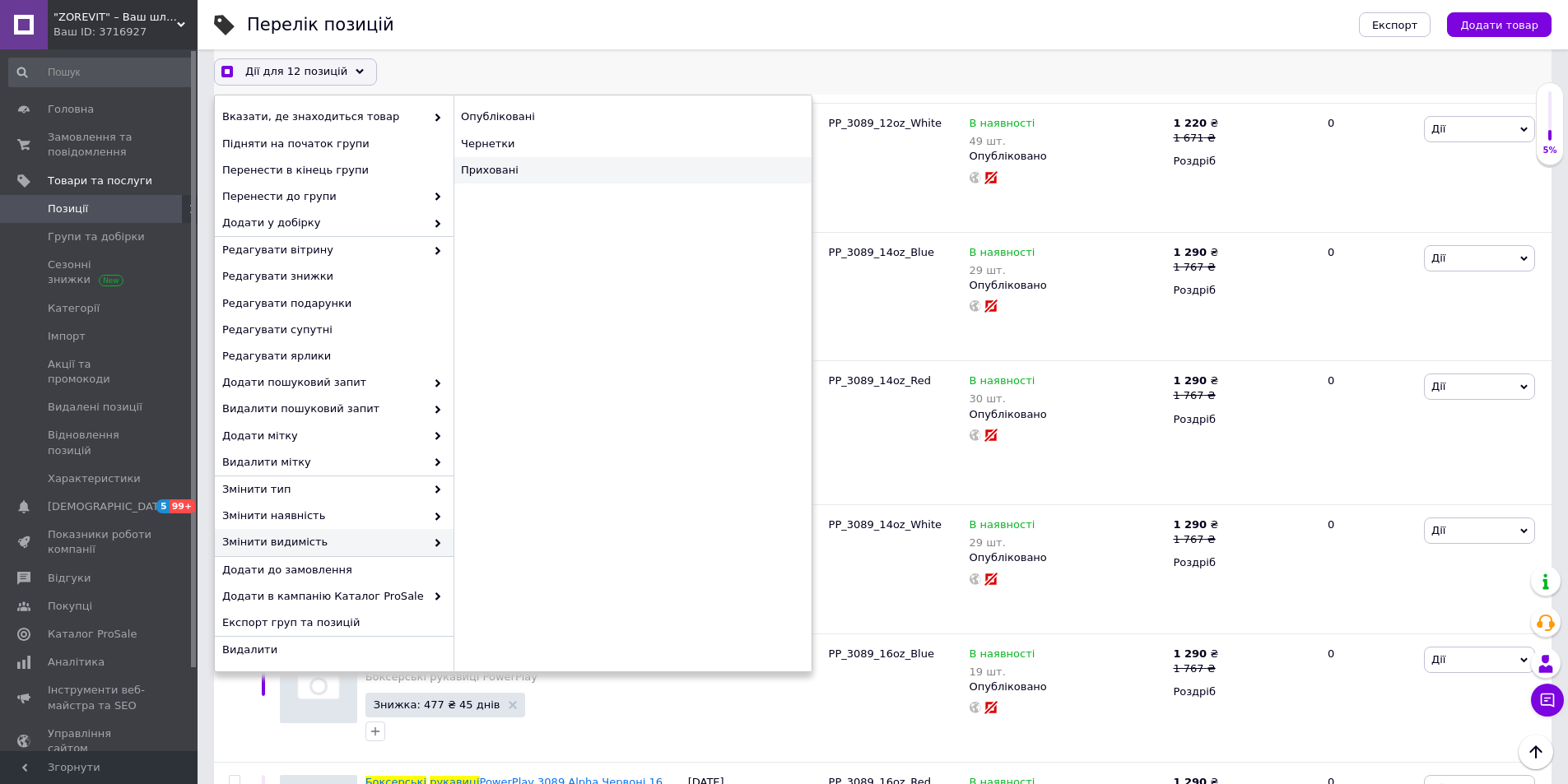
checkbox input "false"
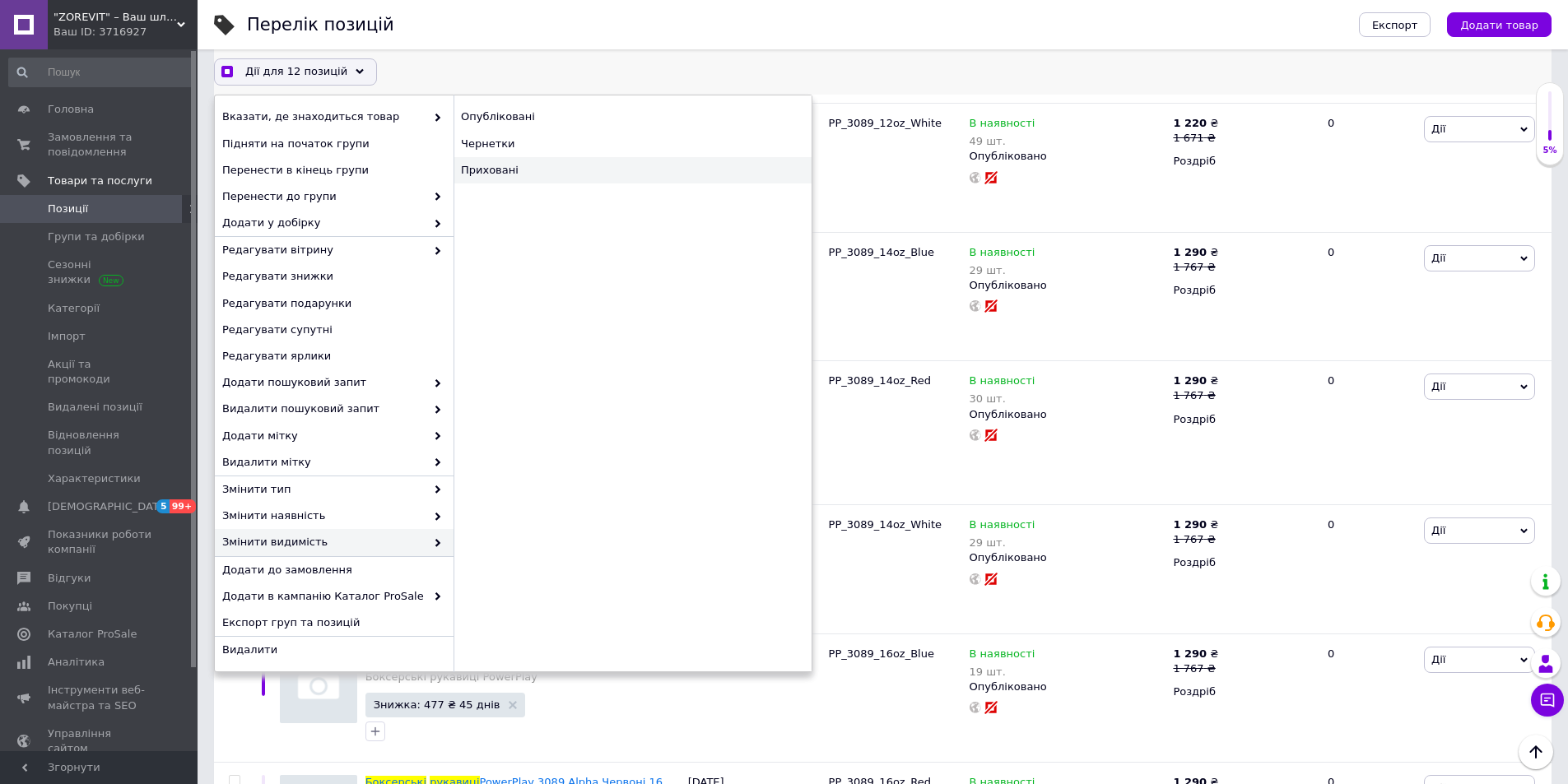
checkbox input "false"
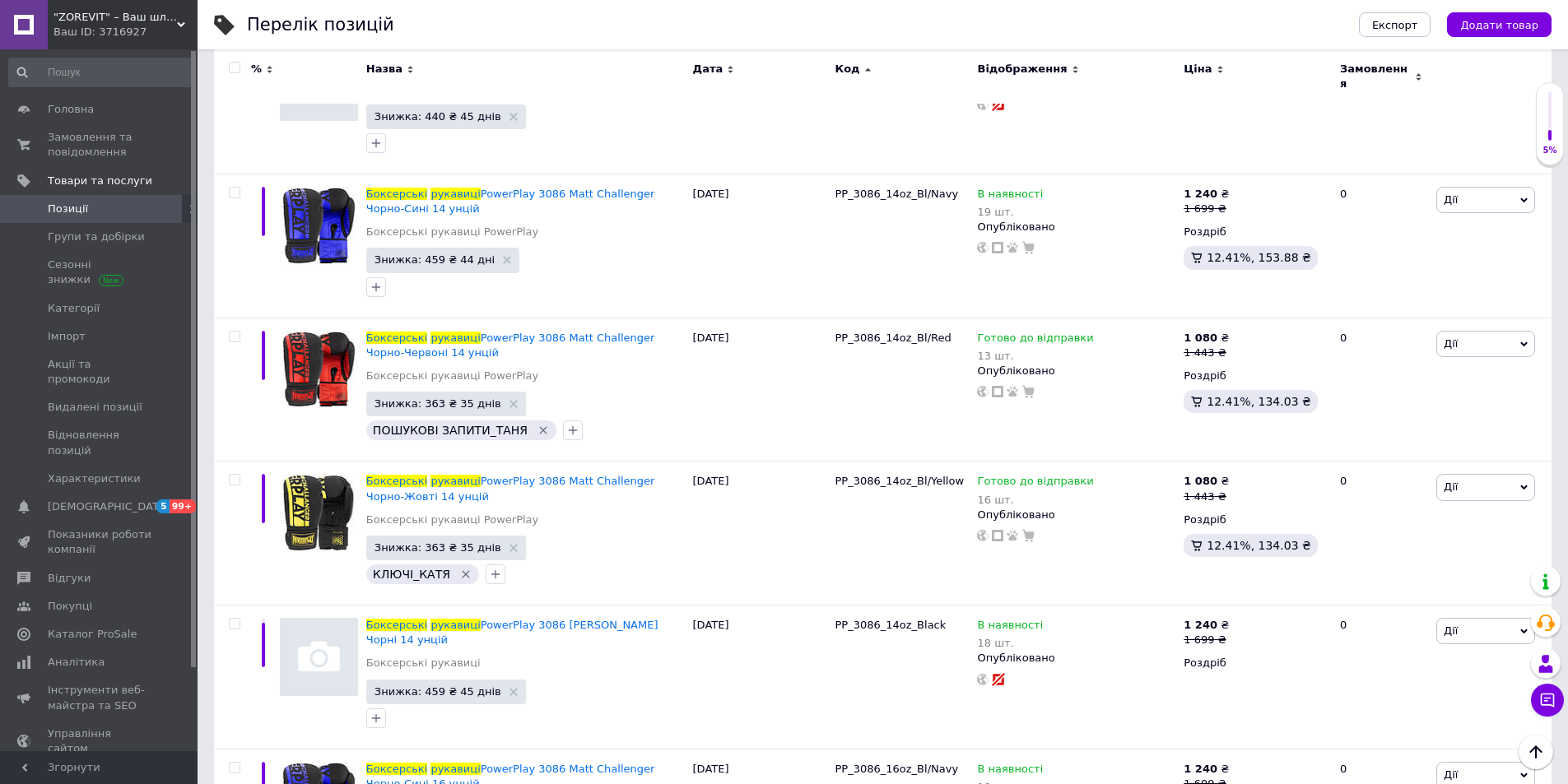
scroll to position [10993, 0]
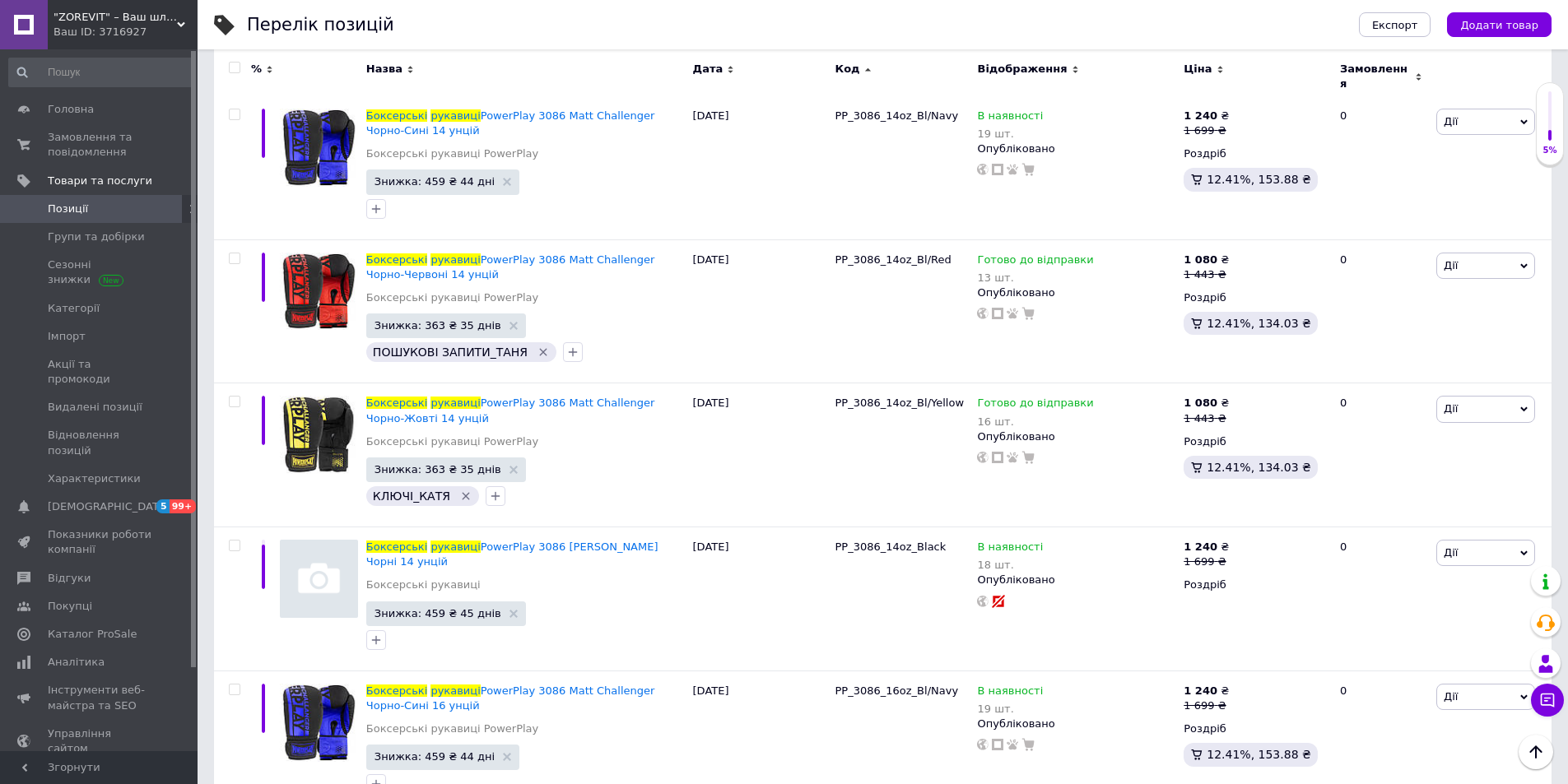
scroll to position [11158, 0]
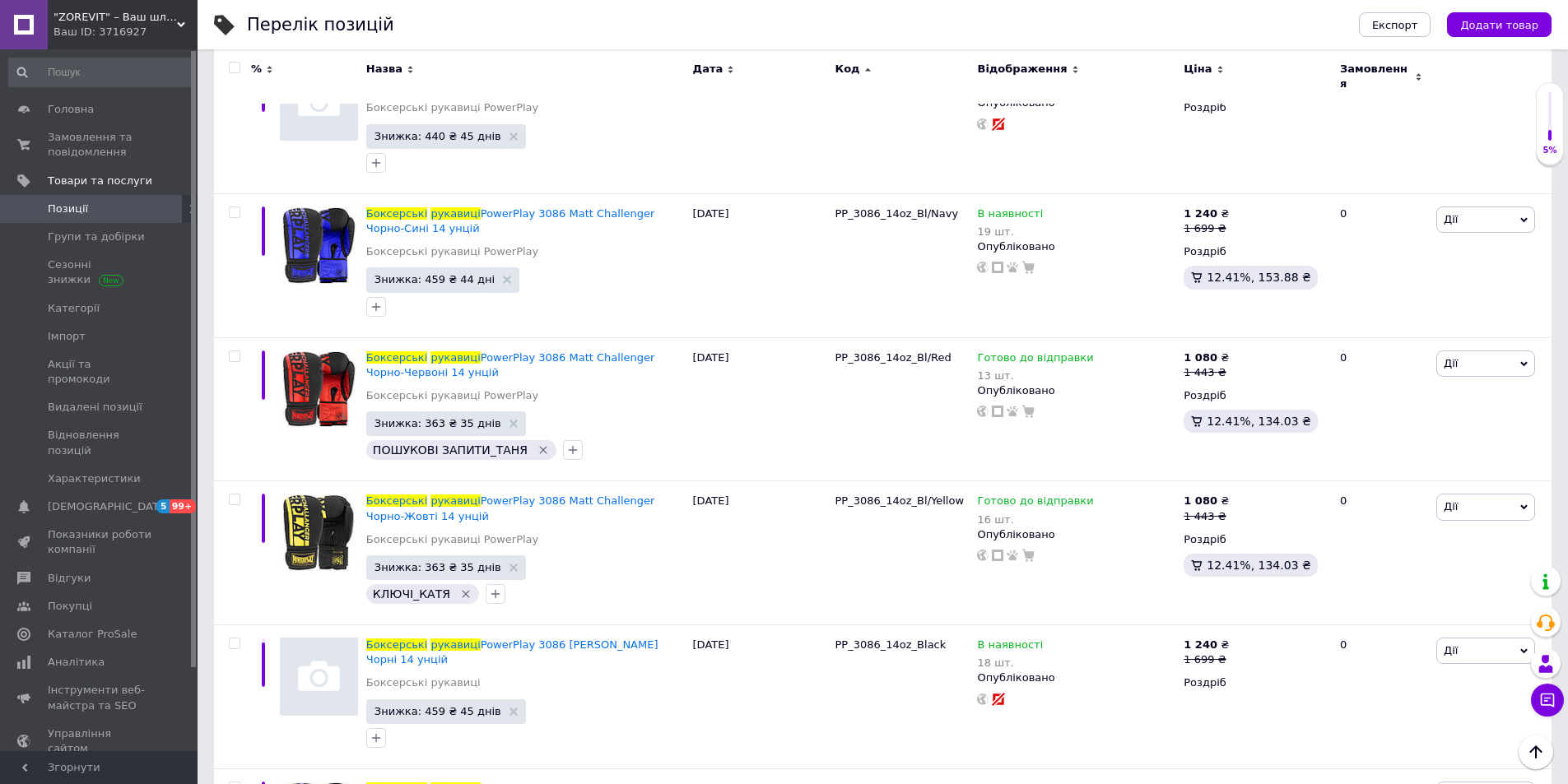
scroll to position [10911, 0]
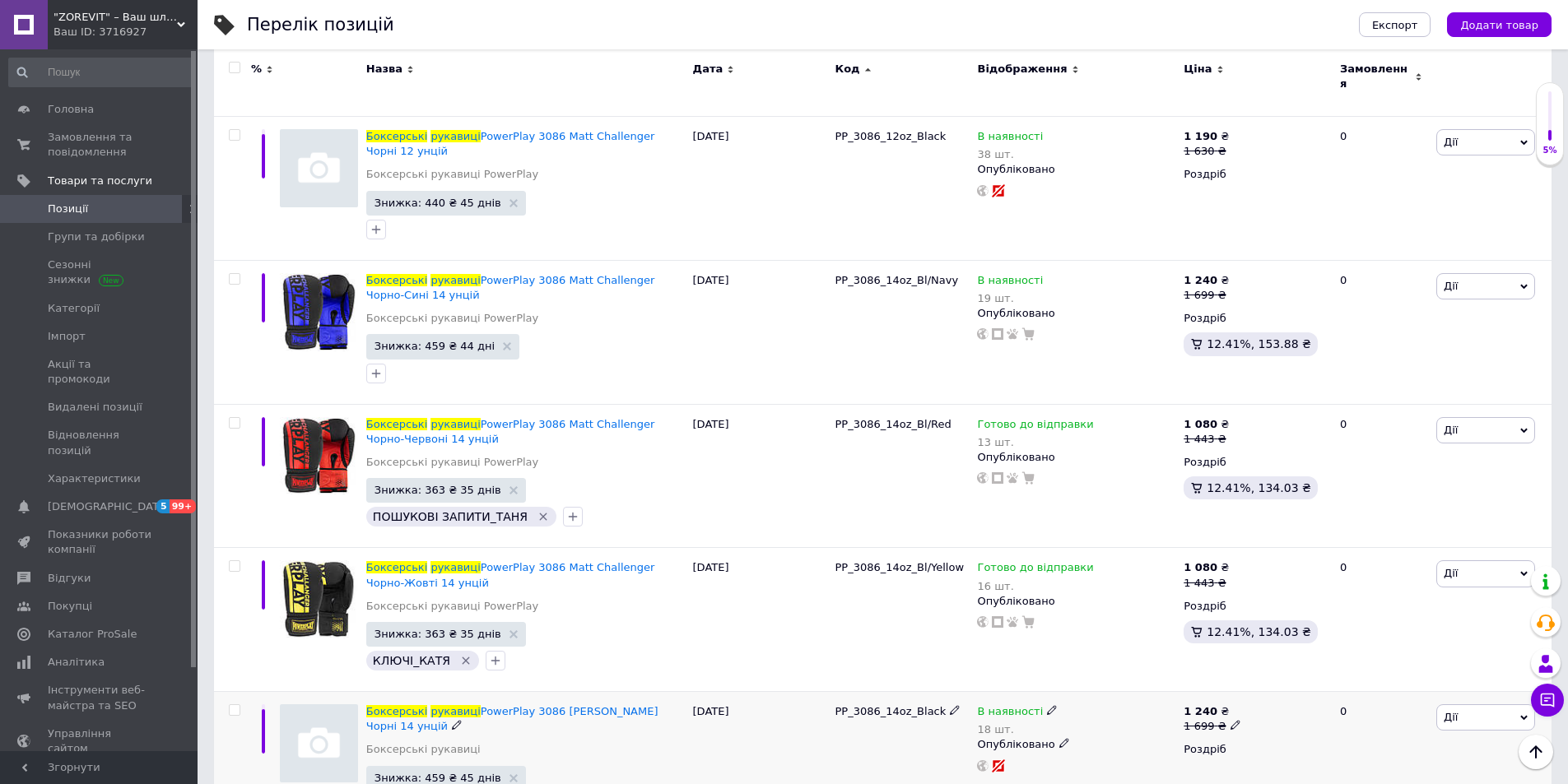
click at [237, 705] on input "checkbox" at bounding box center [234, 710] width 11 height 11
checkbox input "true"
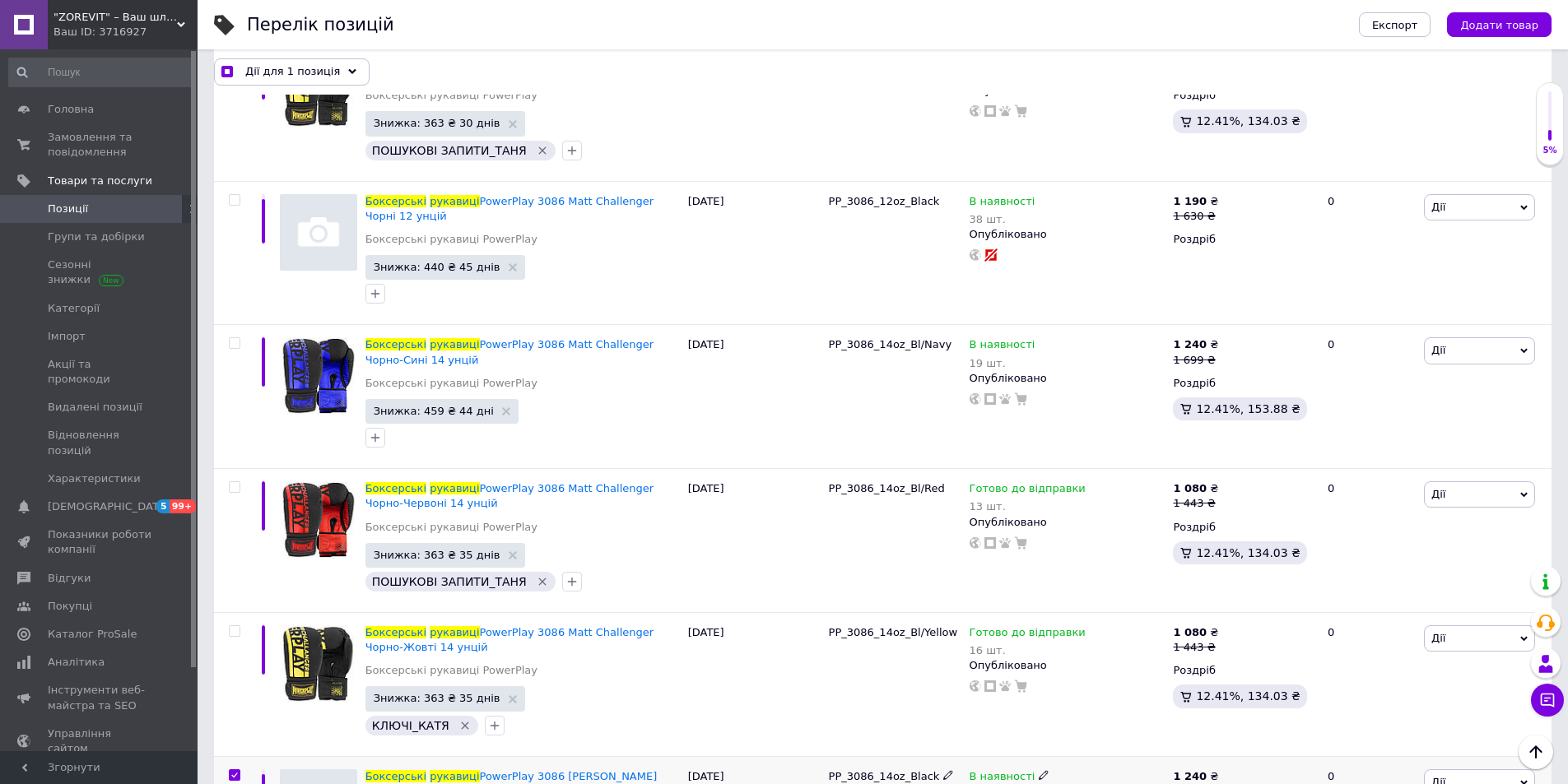
scroll to position [10940, 0]
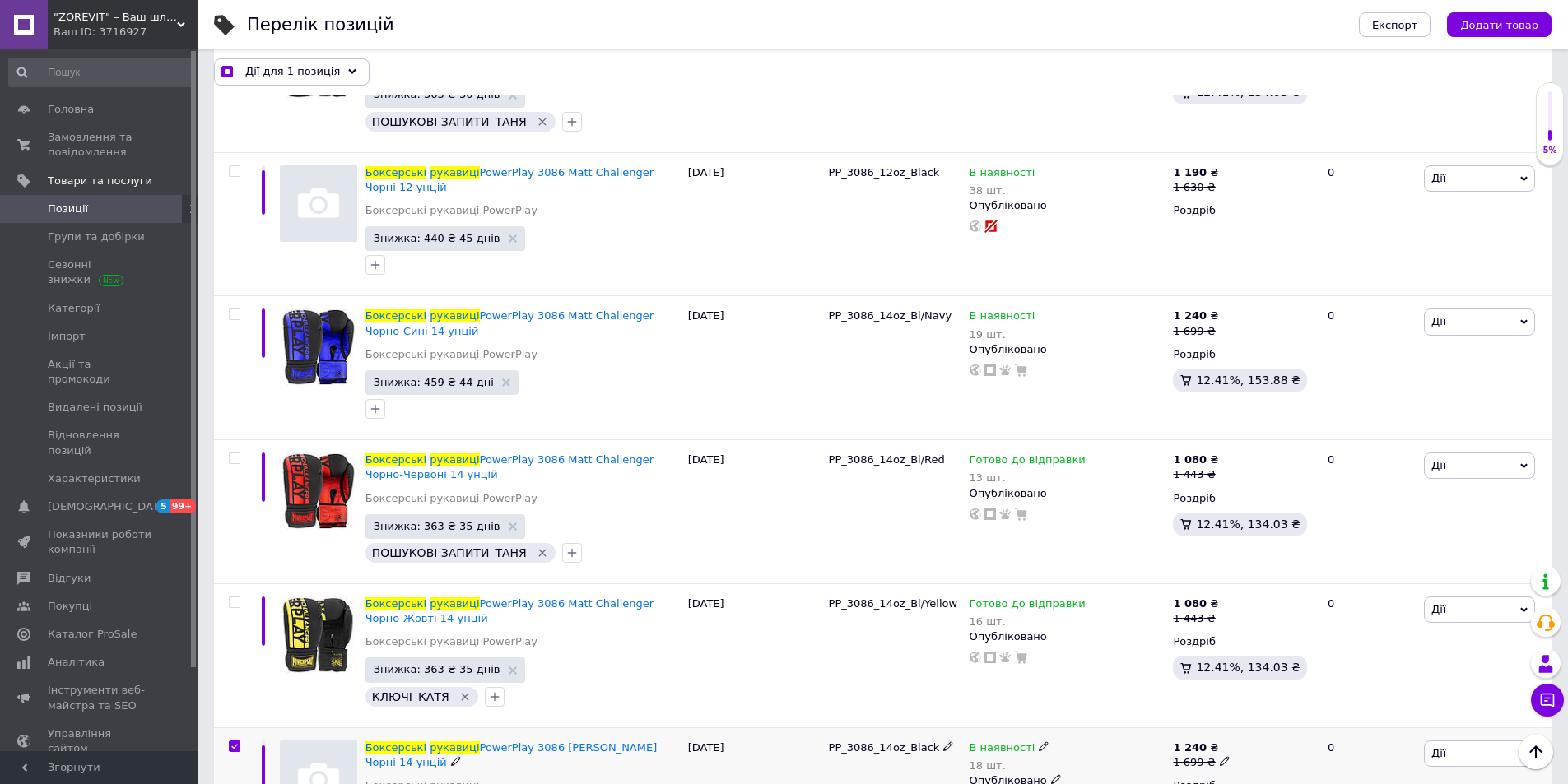
click at [1521, 751] on icon at bounding box center [1523, 754] width 7 height 7
checkbox input "true"
checkbox input "false"
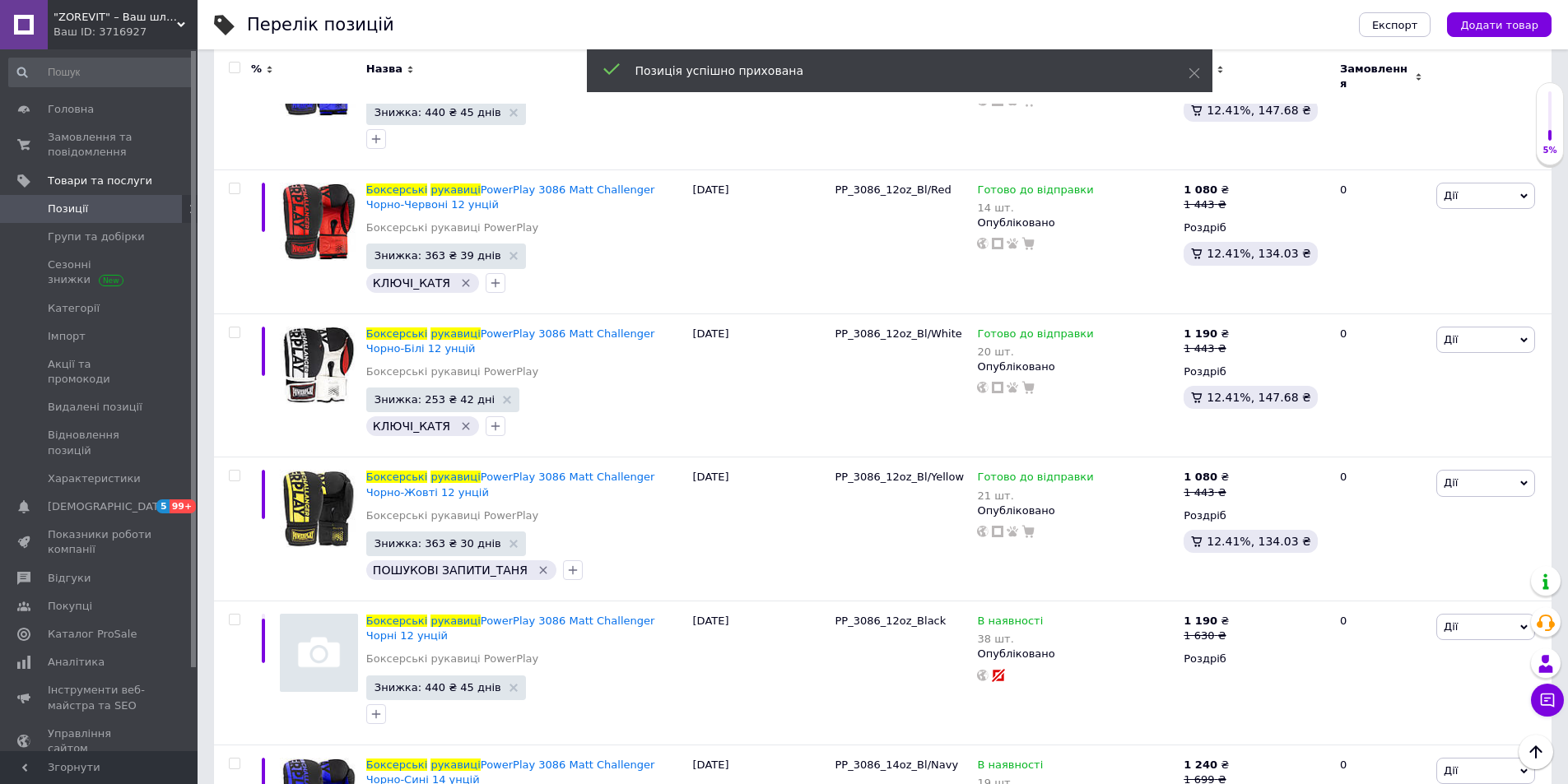
scroll to position [10417, 0]
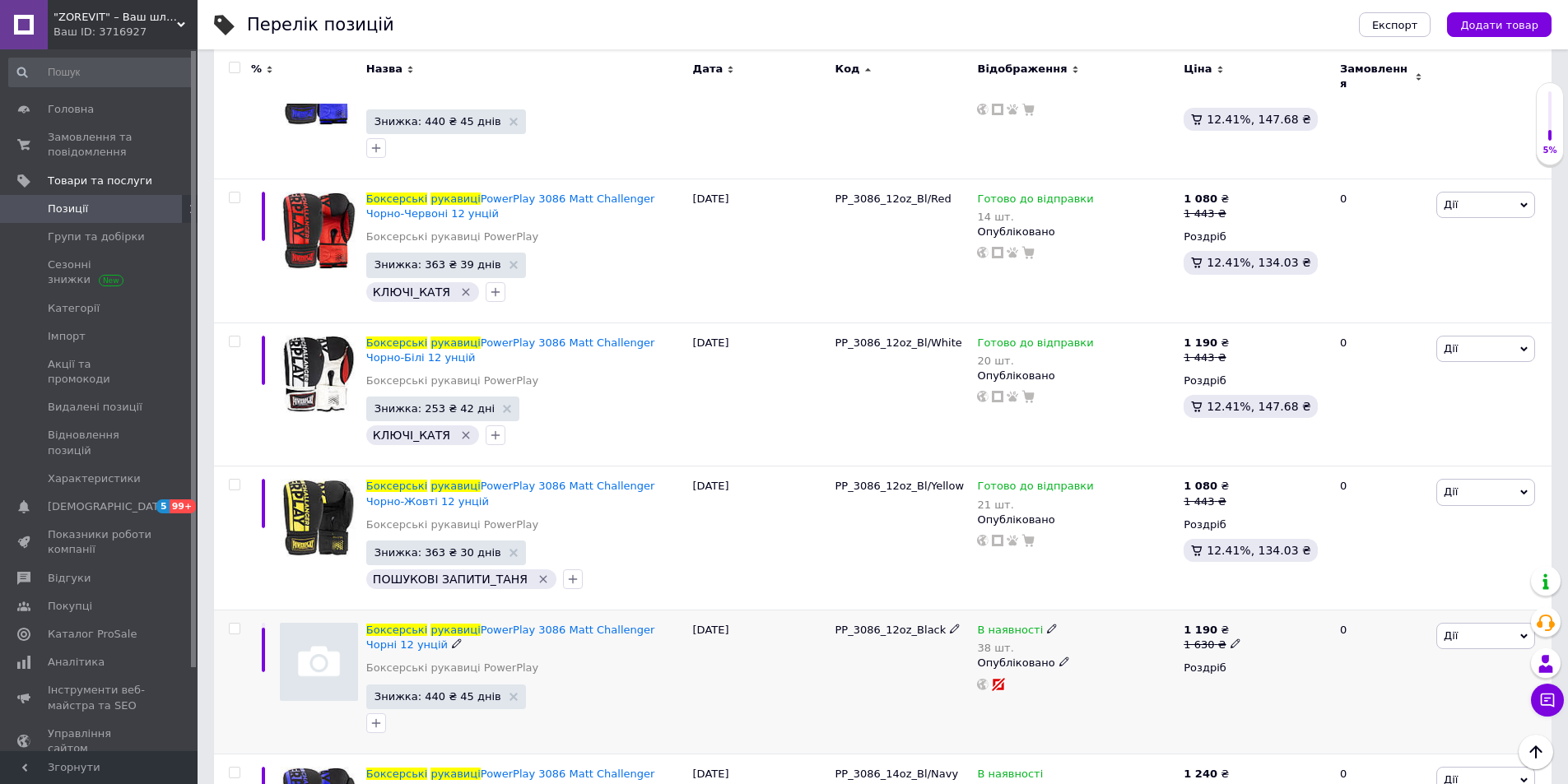
click at [230, 624] on input "checkbox" at bounding box center [234, 629] width 11 height 11
click at [231, 624] on input "checkbox" at bounding box center [234, 629] width 11 height 11
checkbox input "true"
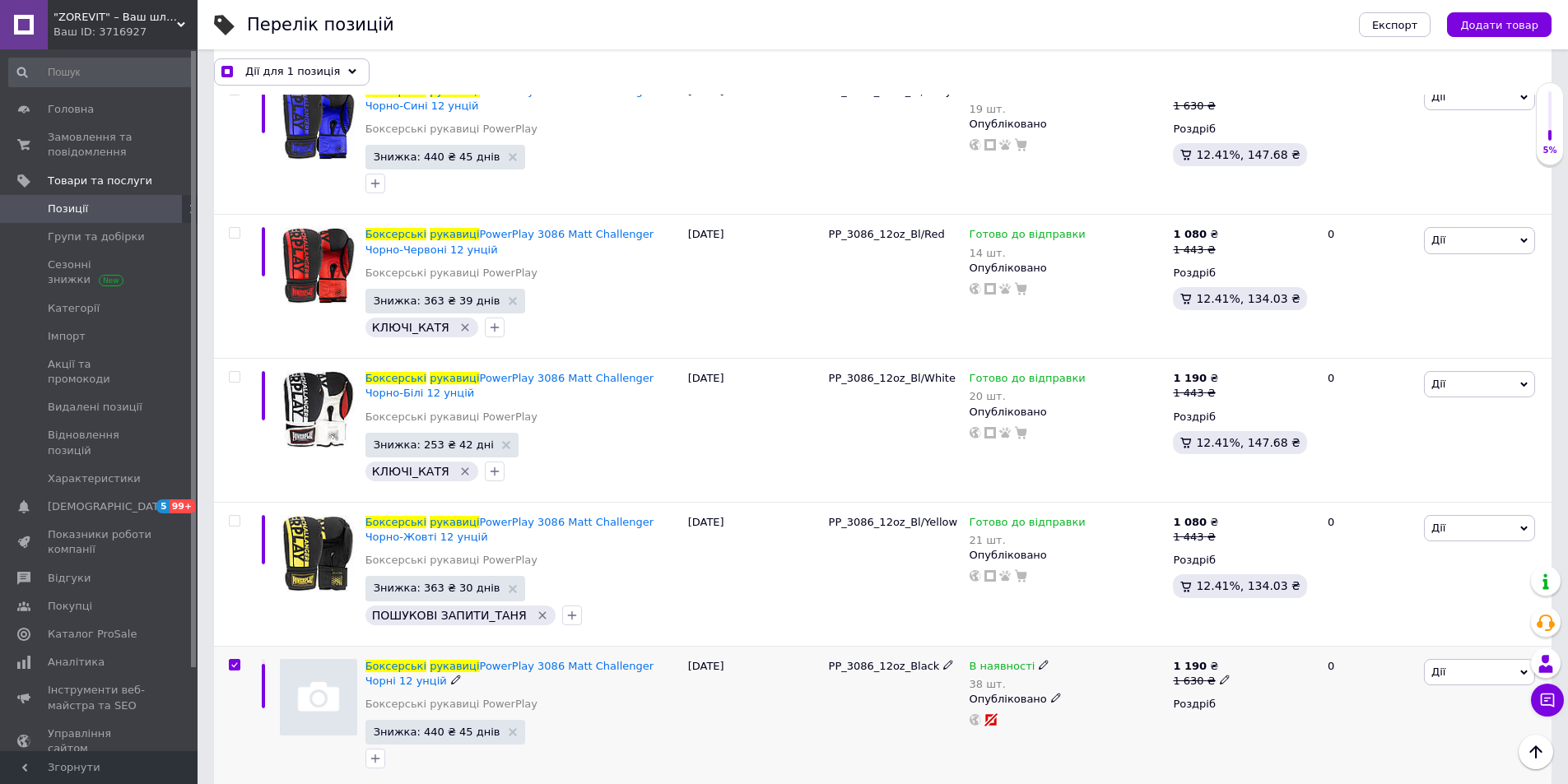
click at [1527, 670] on icon at bounding box center [1523, 673] width 7 height 7
checkbox input "true"
checkbox input "false"
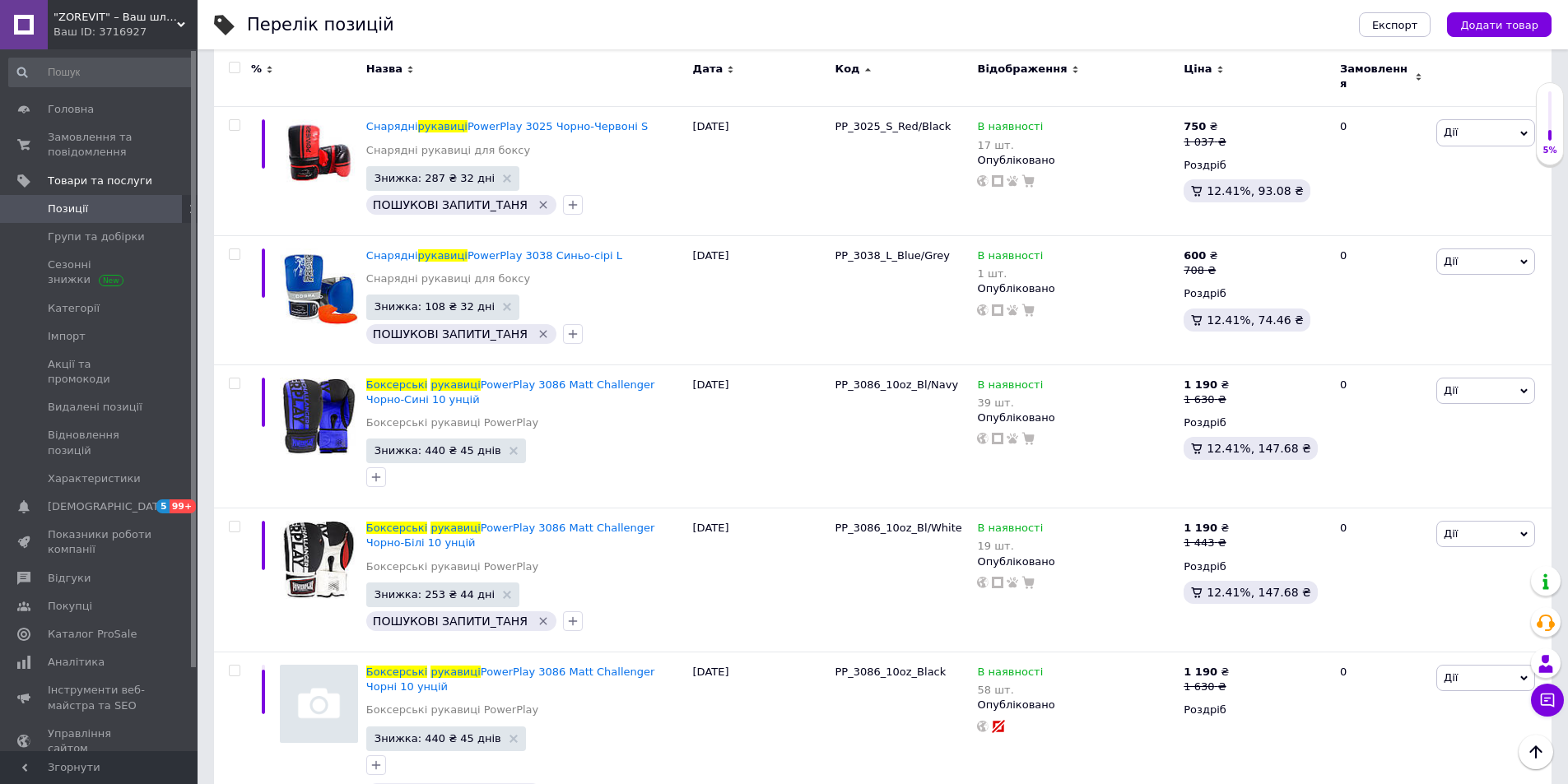
scroll to position [9594, 0]
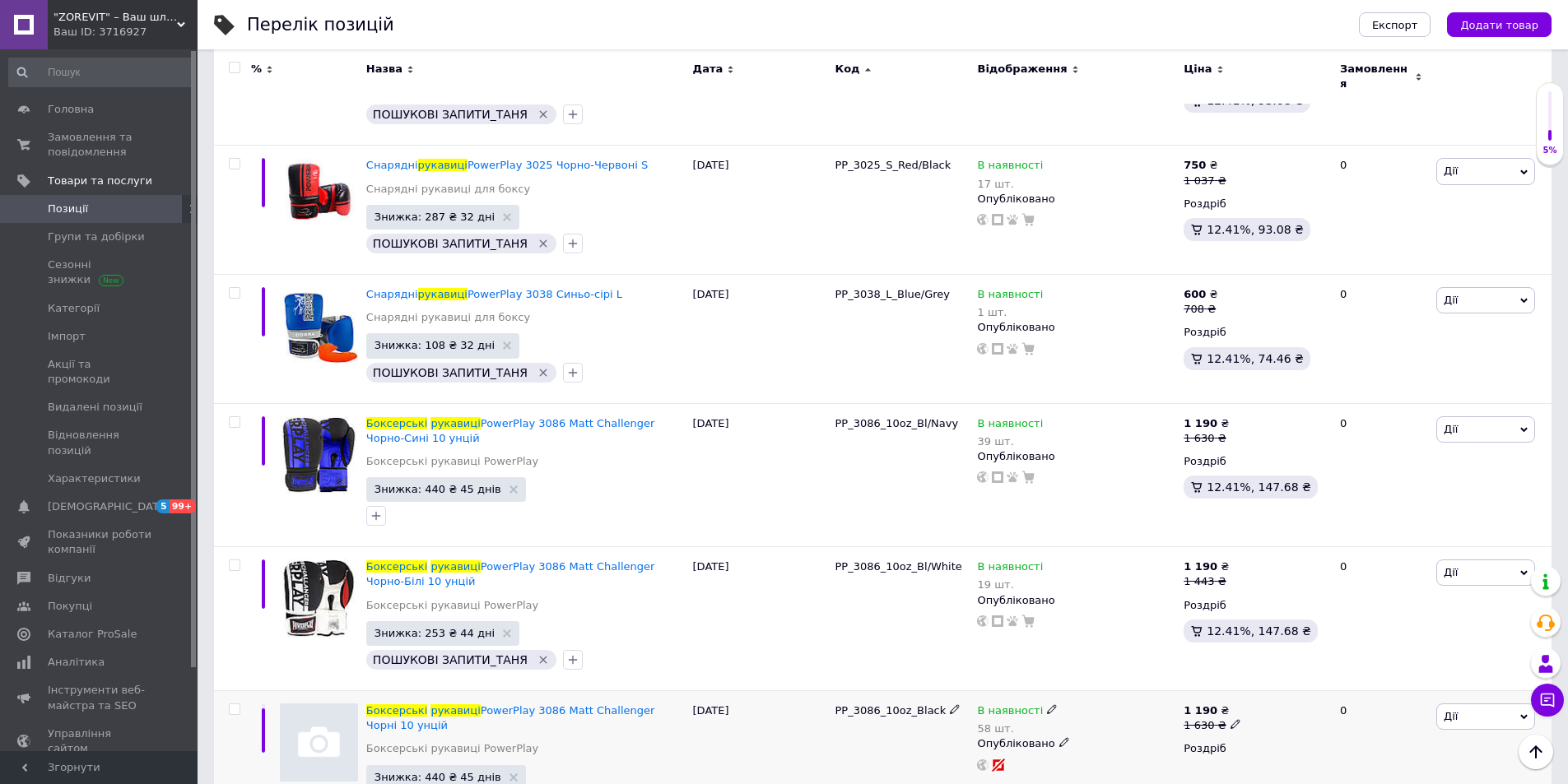
click at [231, 704] on input "checkbox" at bounding box center [234, 709] width 11 height 11
checkbox input "true"
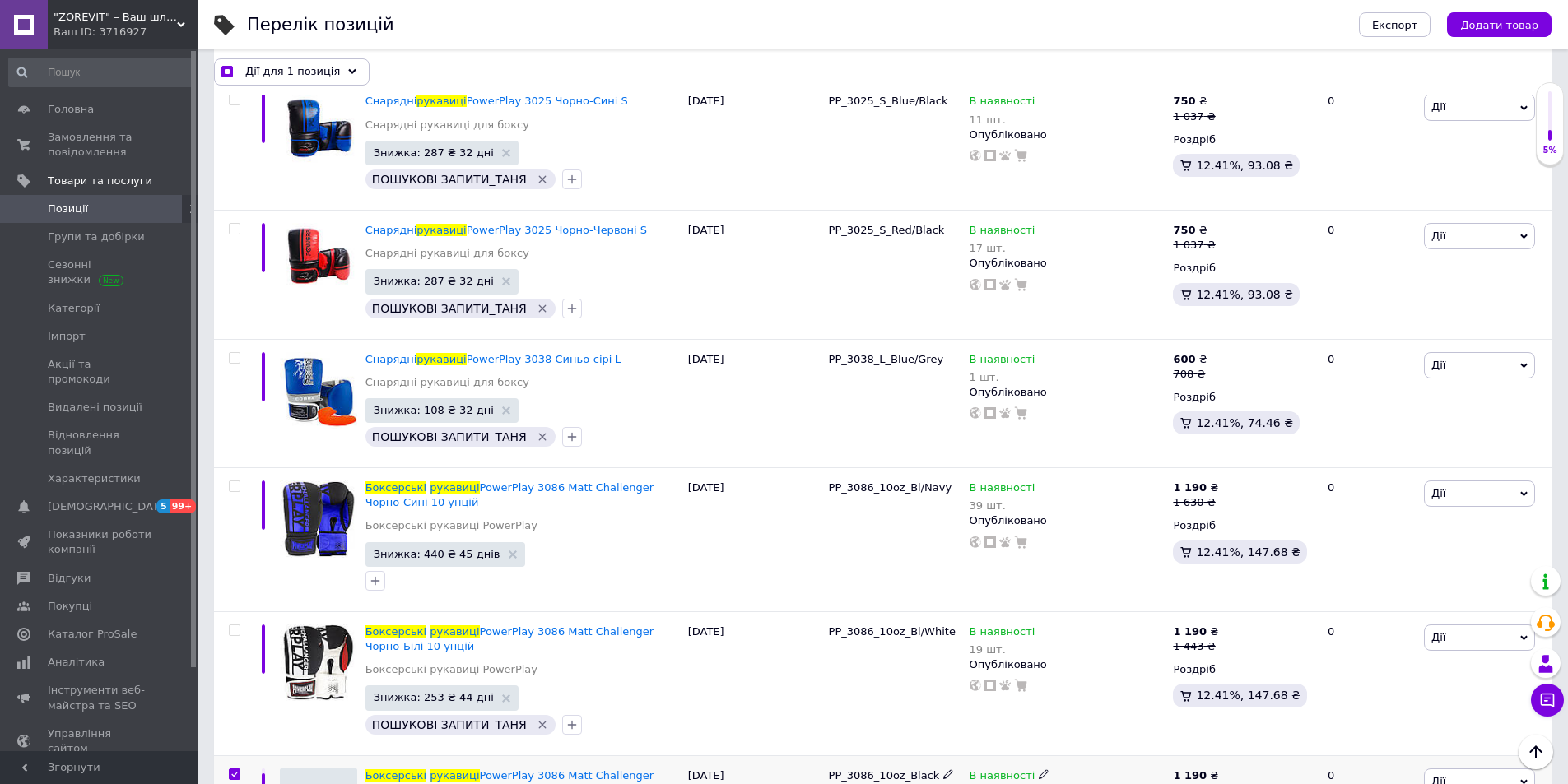
scroll to position [9624, 0]
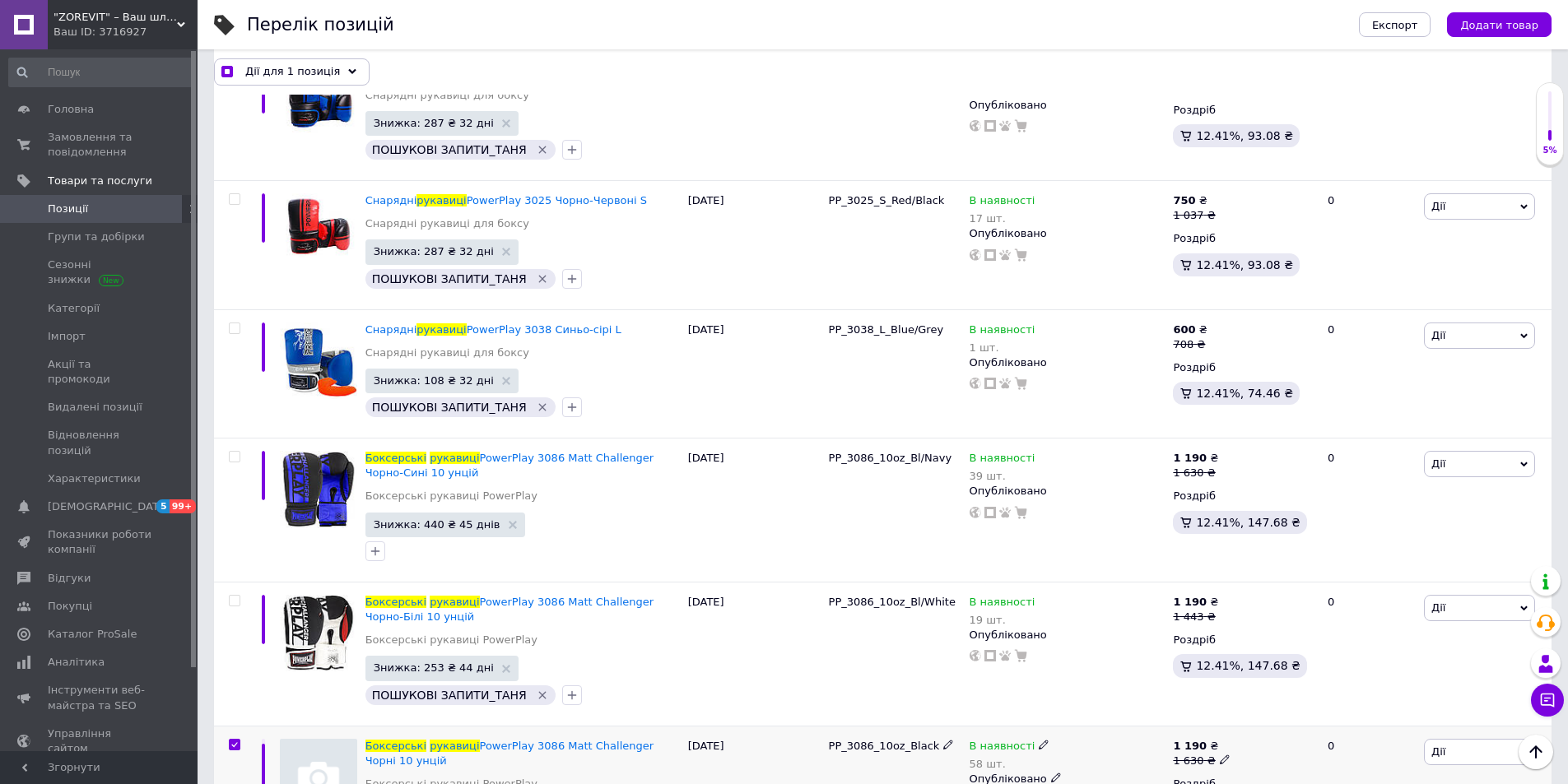
click at [1523, 750] on icon at bounding box center [1523, 752] width 7 height 5
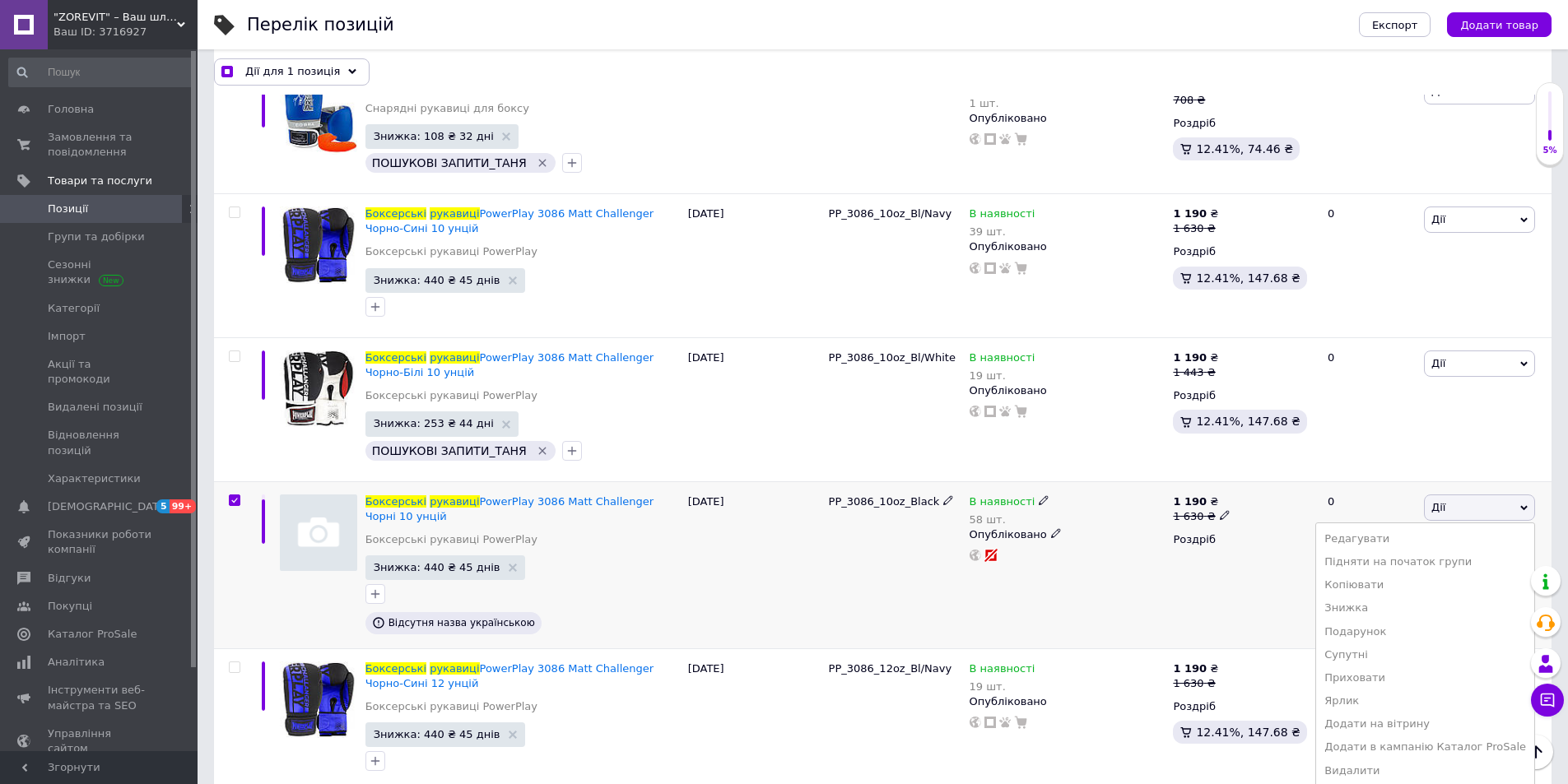
scroll to position [9871, 0]
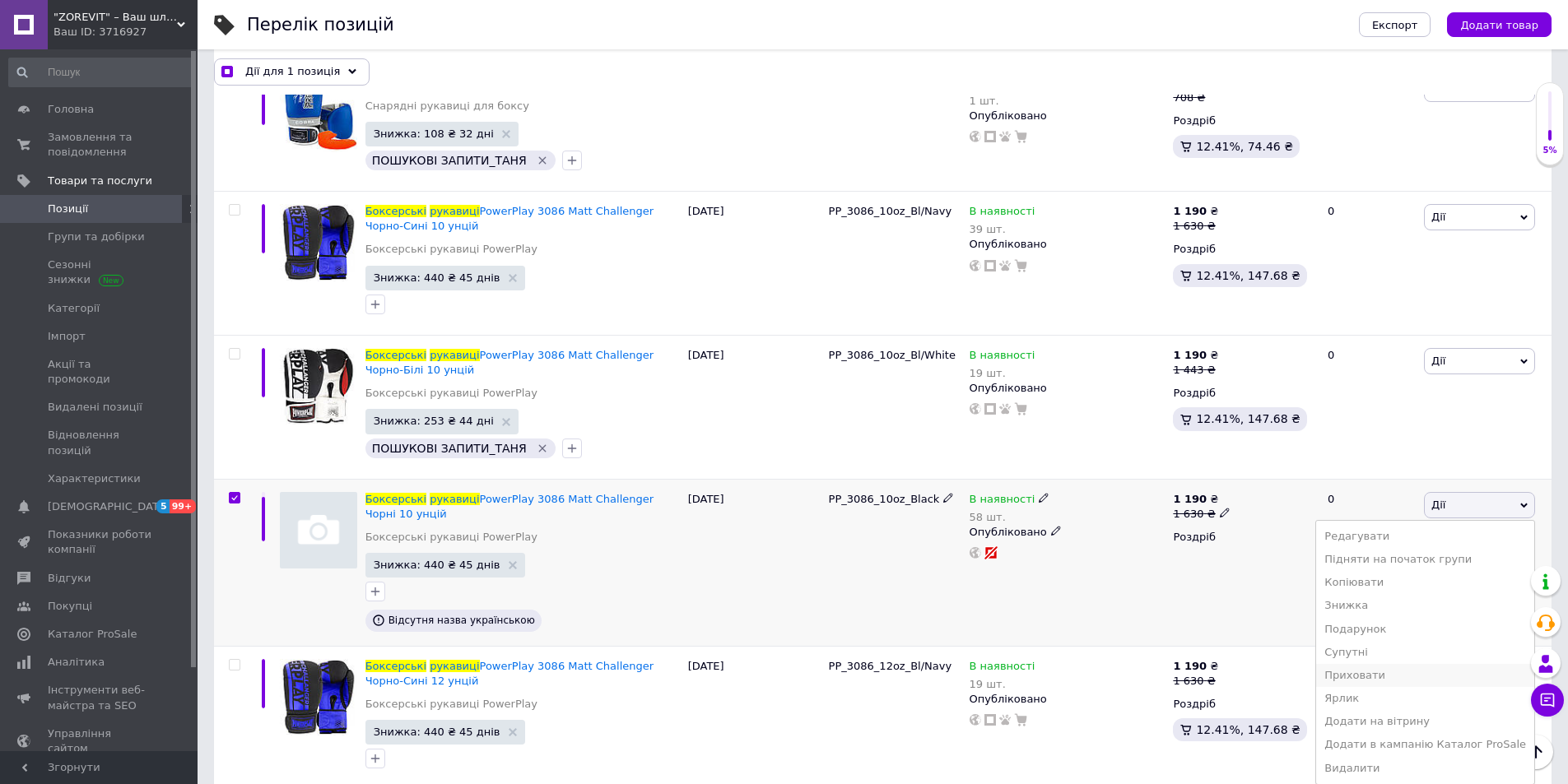
click at [1461, 665] on li "Приховати" at bounding box center [1425, 676] width 218 height 23
click at [1461, 660] on span "Дії" at bounding box center [1479, 673] width 111 height 26
checkbox input "true"
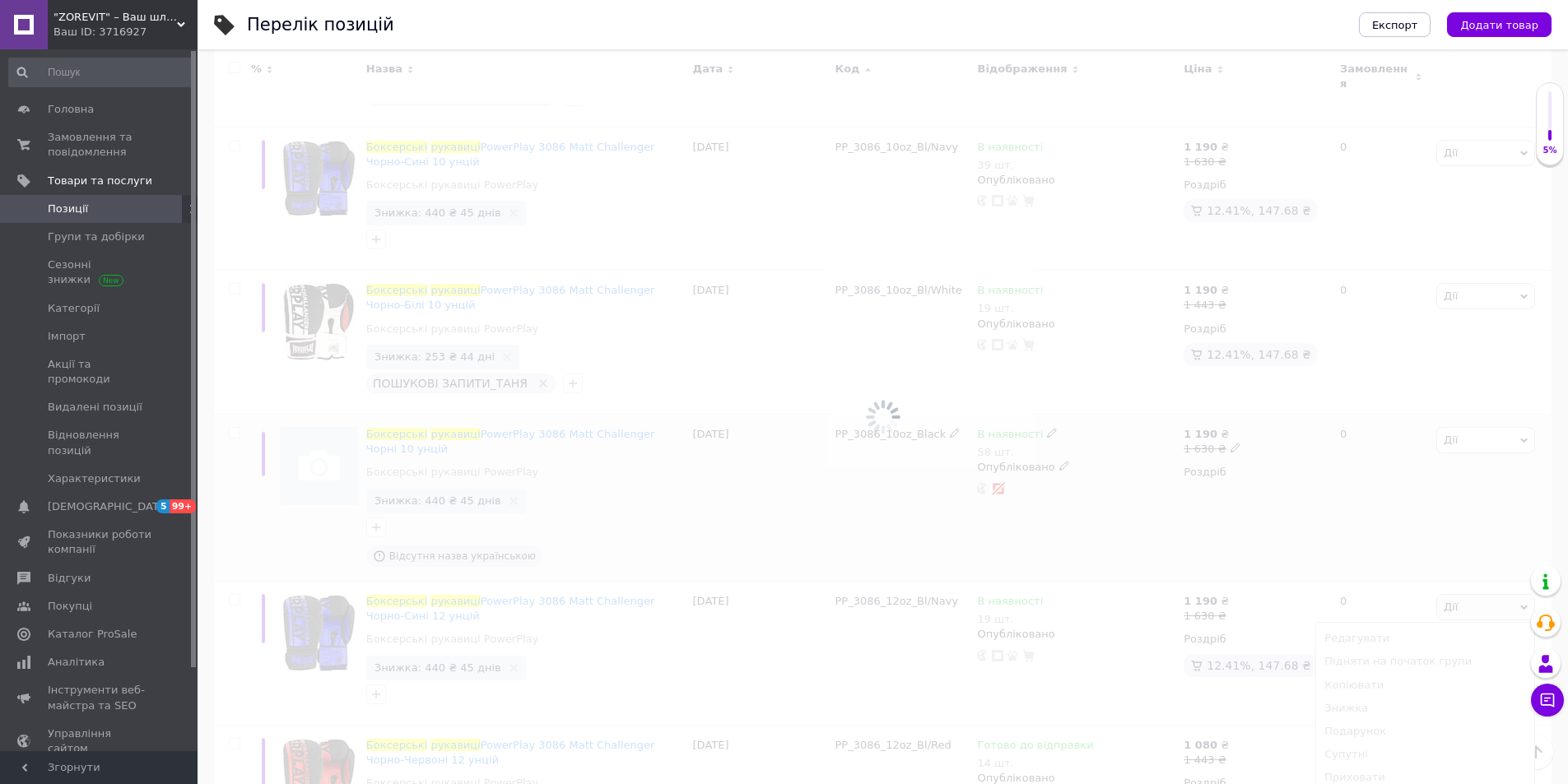
checkbox input "false"
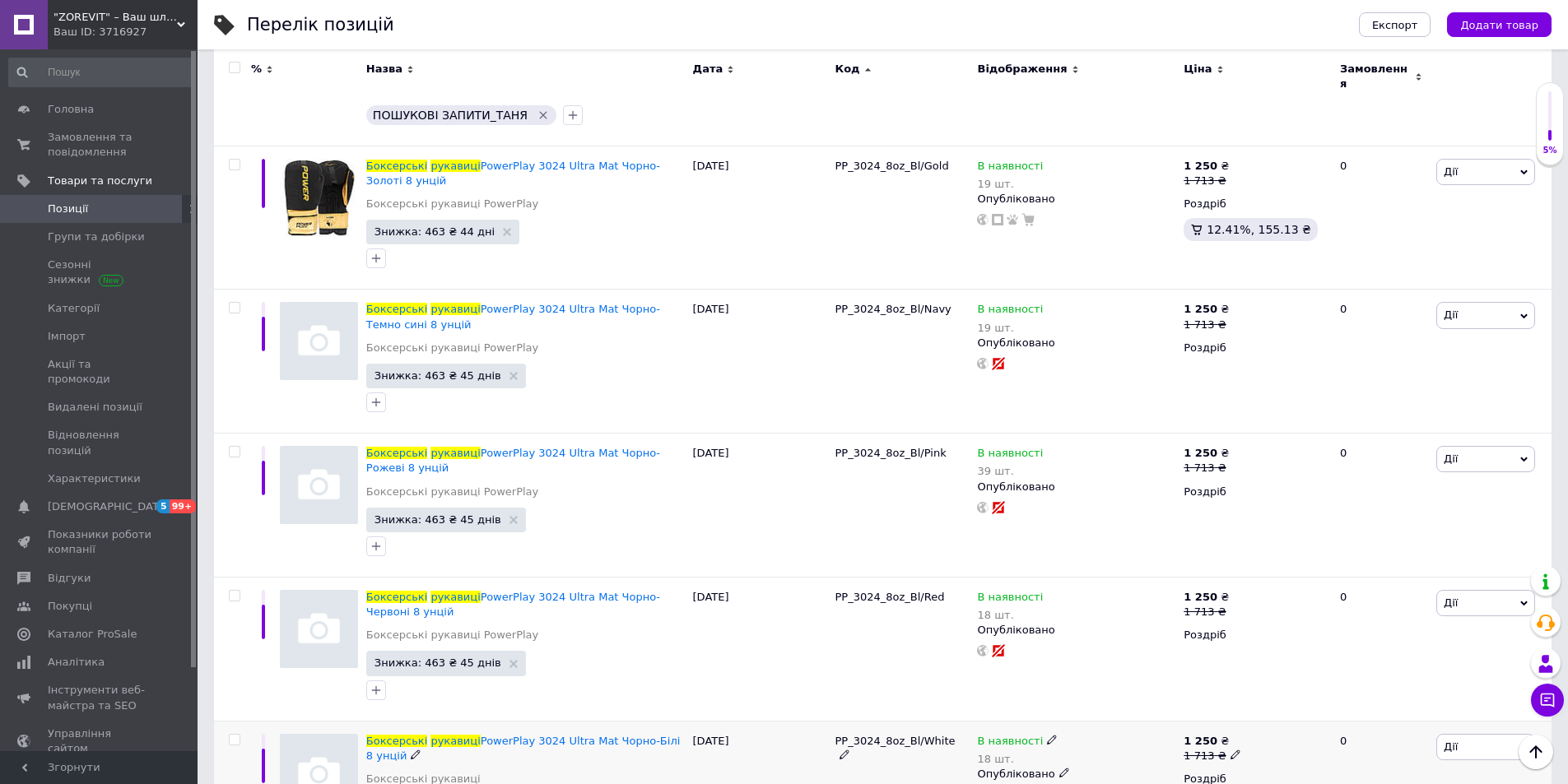
scroll to position [8194, 0]
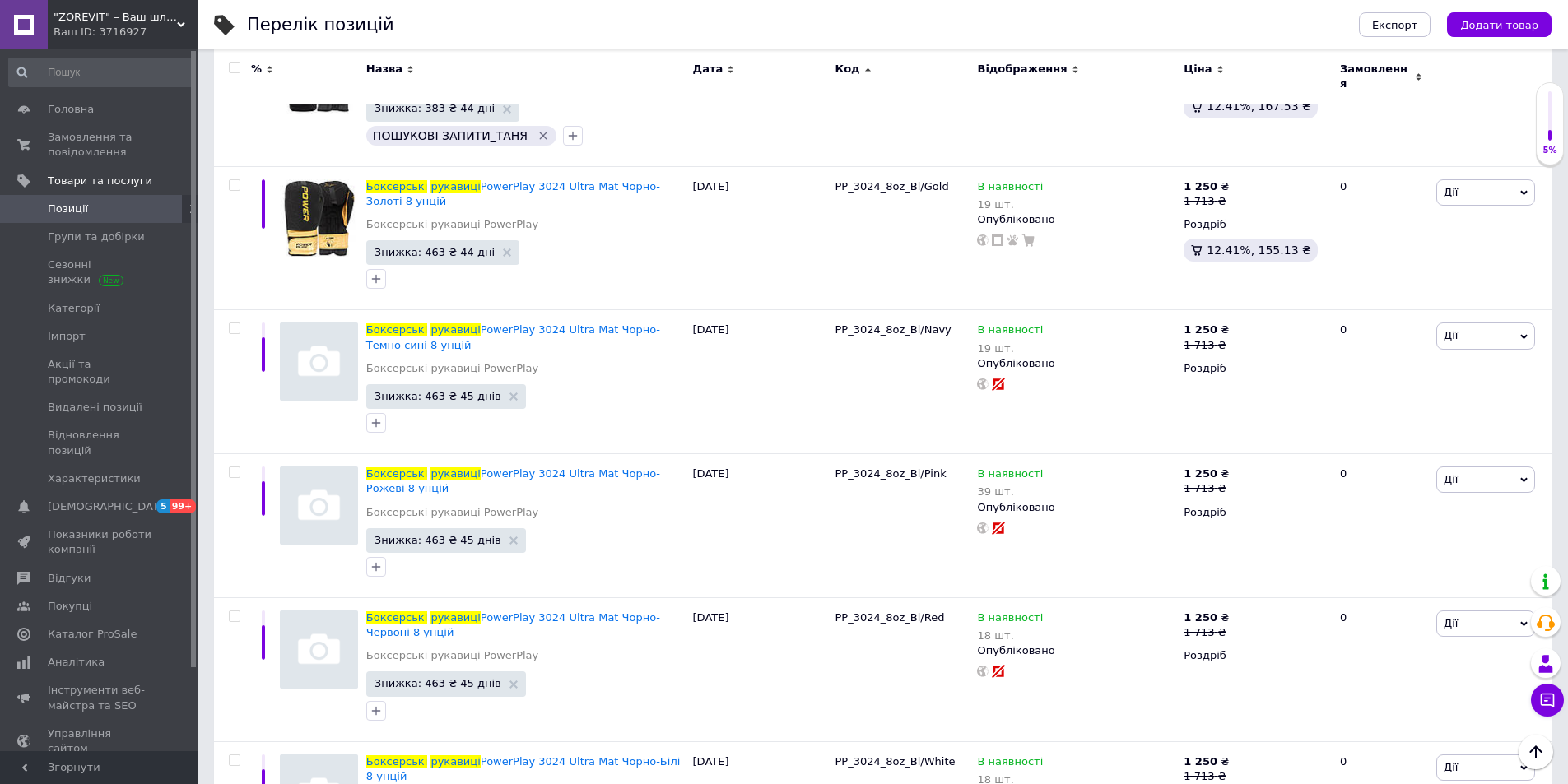
checkbox input "true"
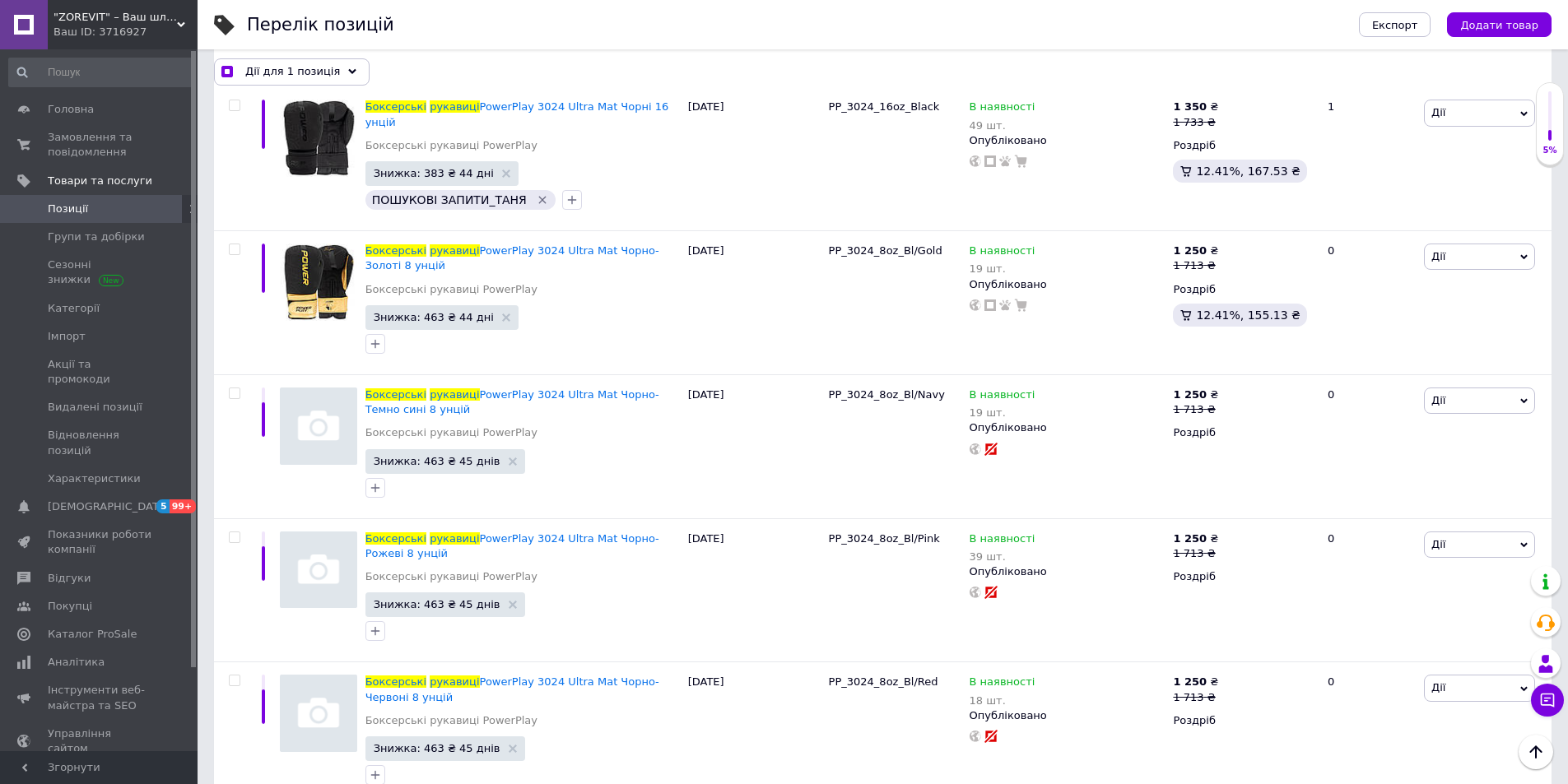
scroll to position [8208, 0]
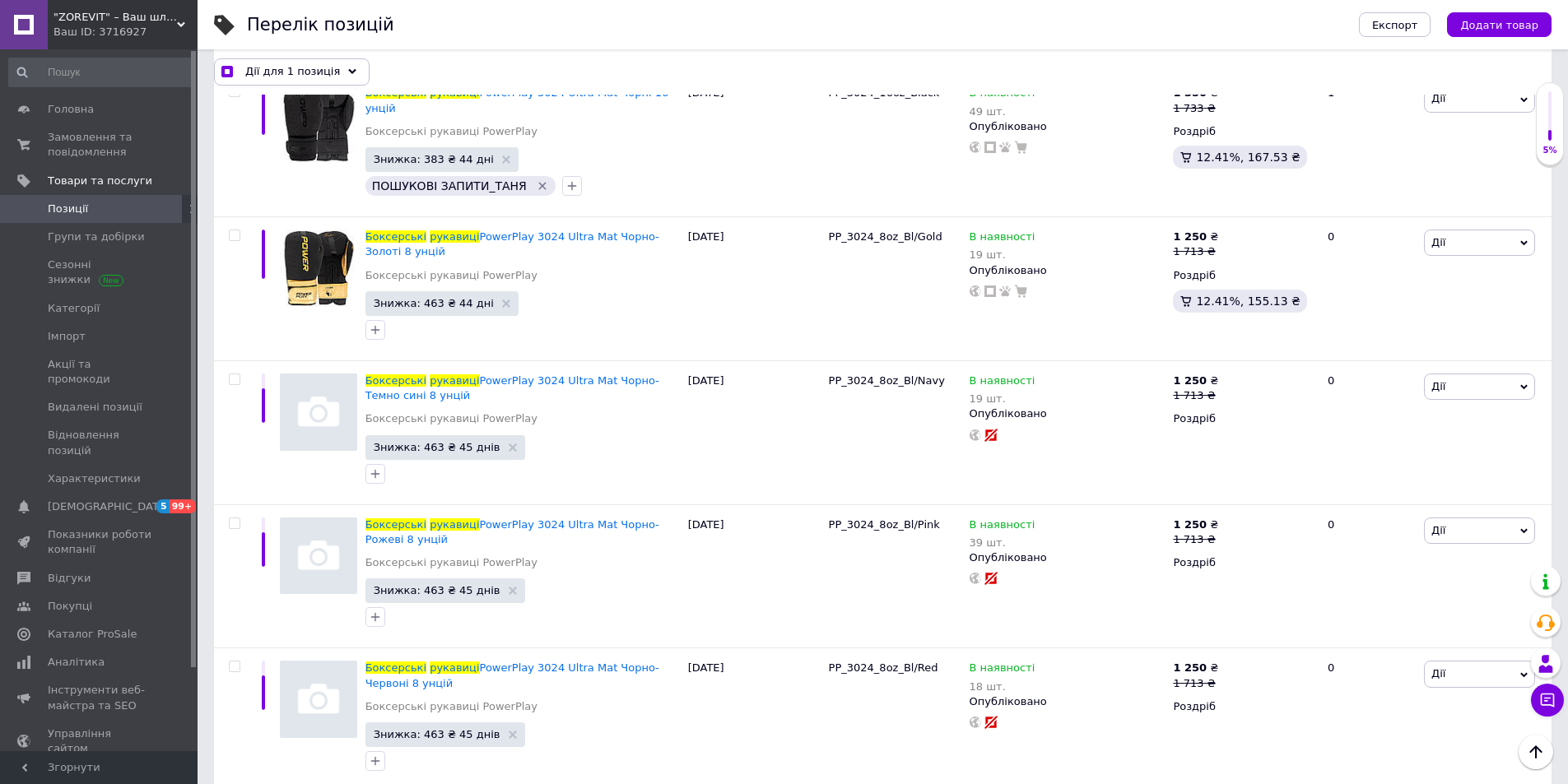
checkbox input "true"
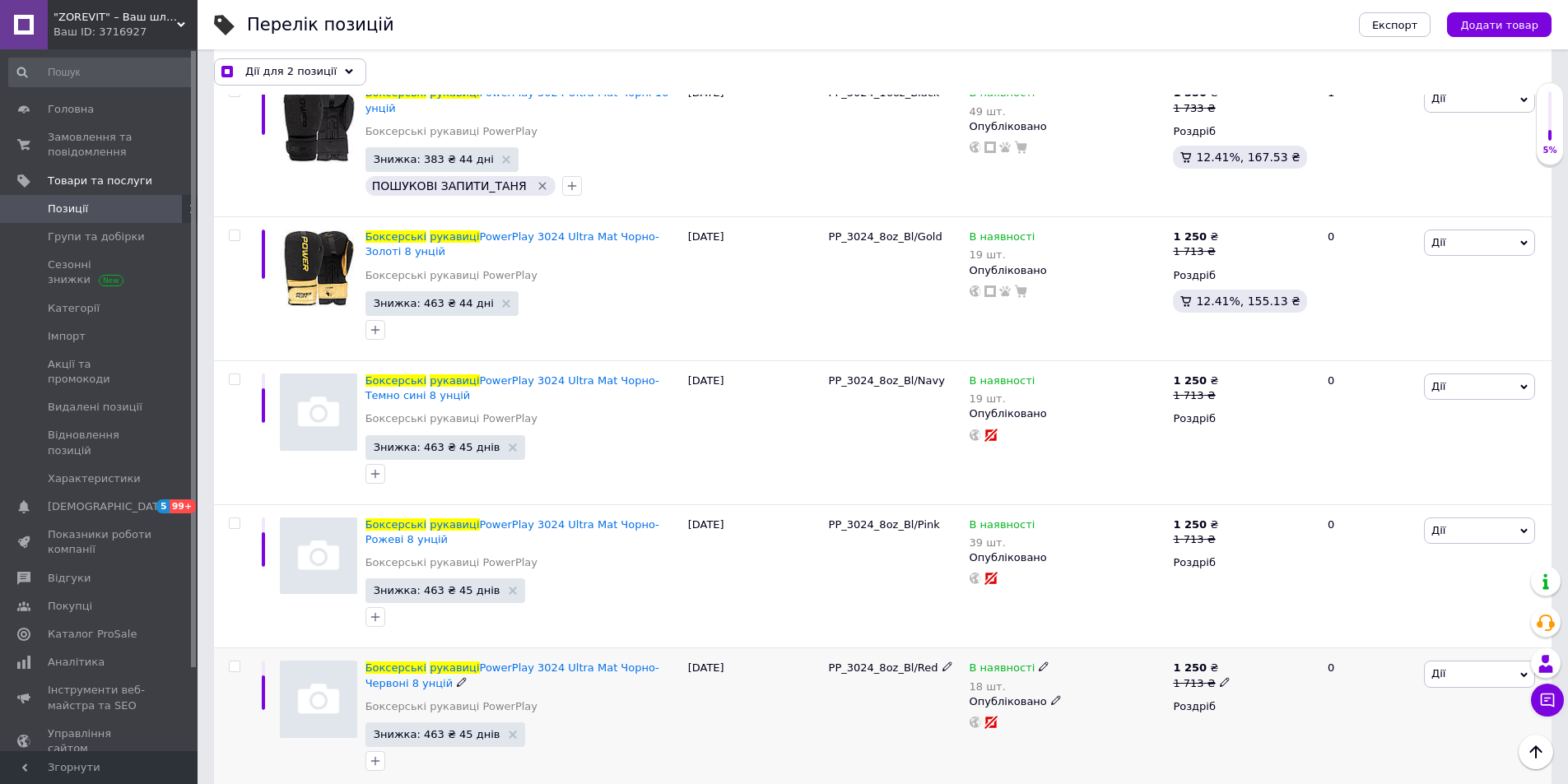
click at [236, 662] on input "checkbox" at bounding box center [234, 667] width 11 height 11
checkbox input "true"
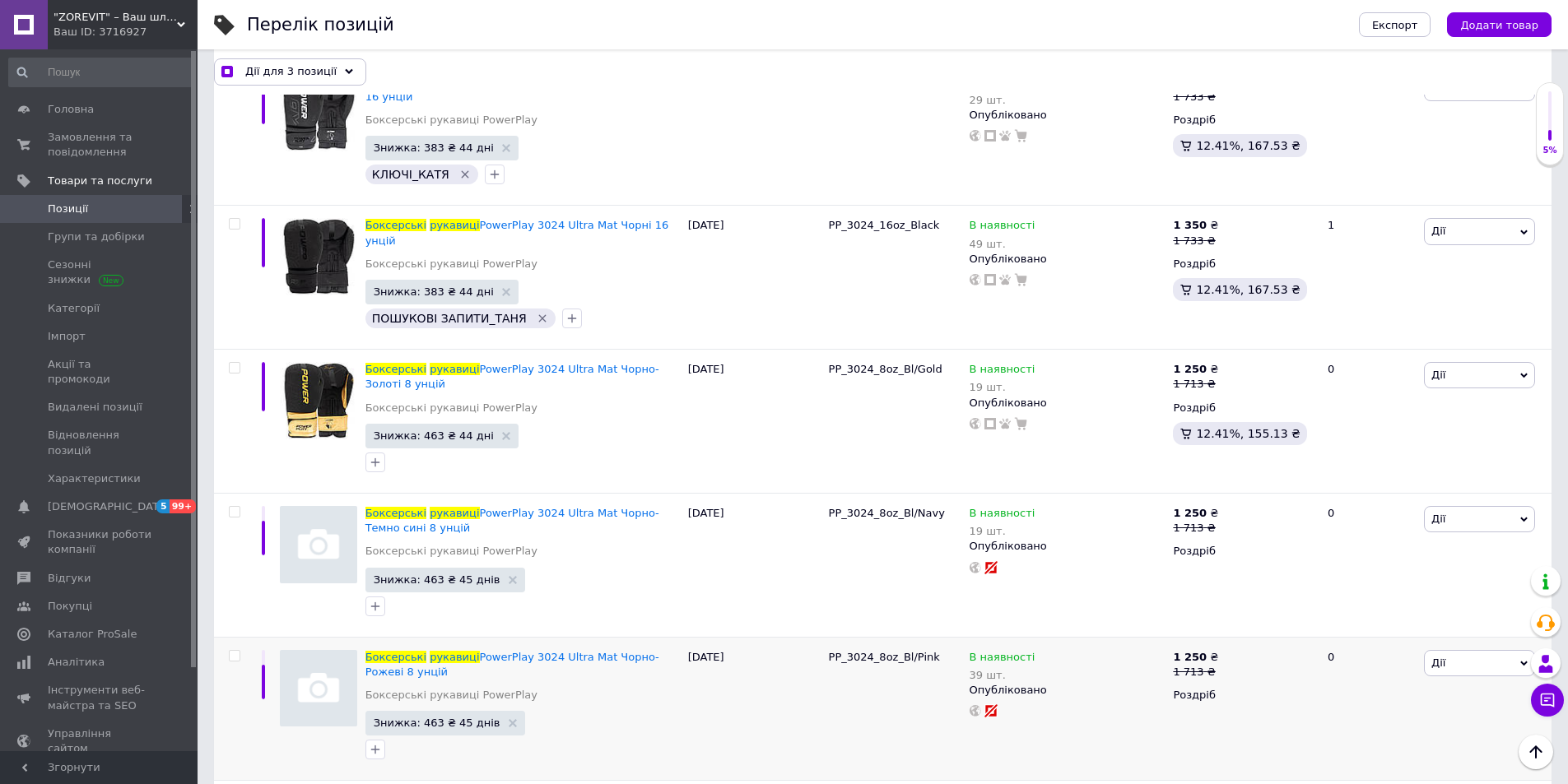
scroll to position [8044, 0]
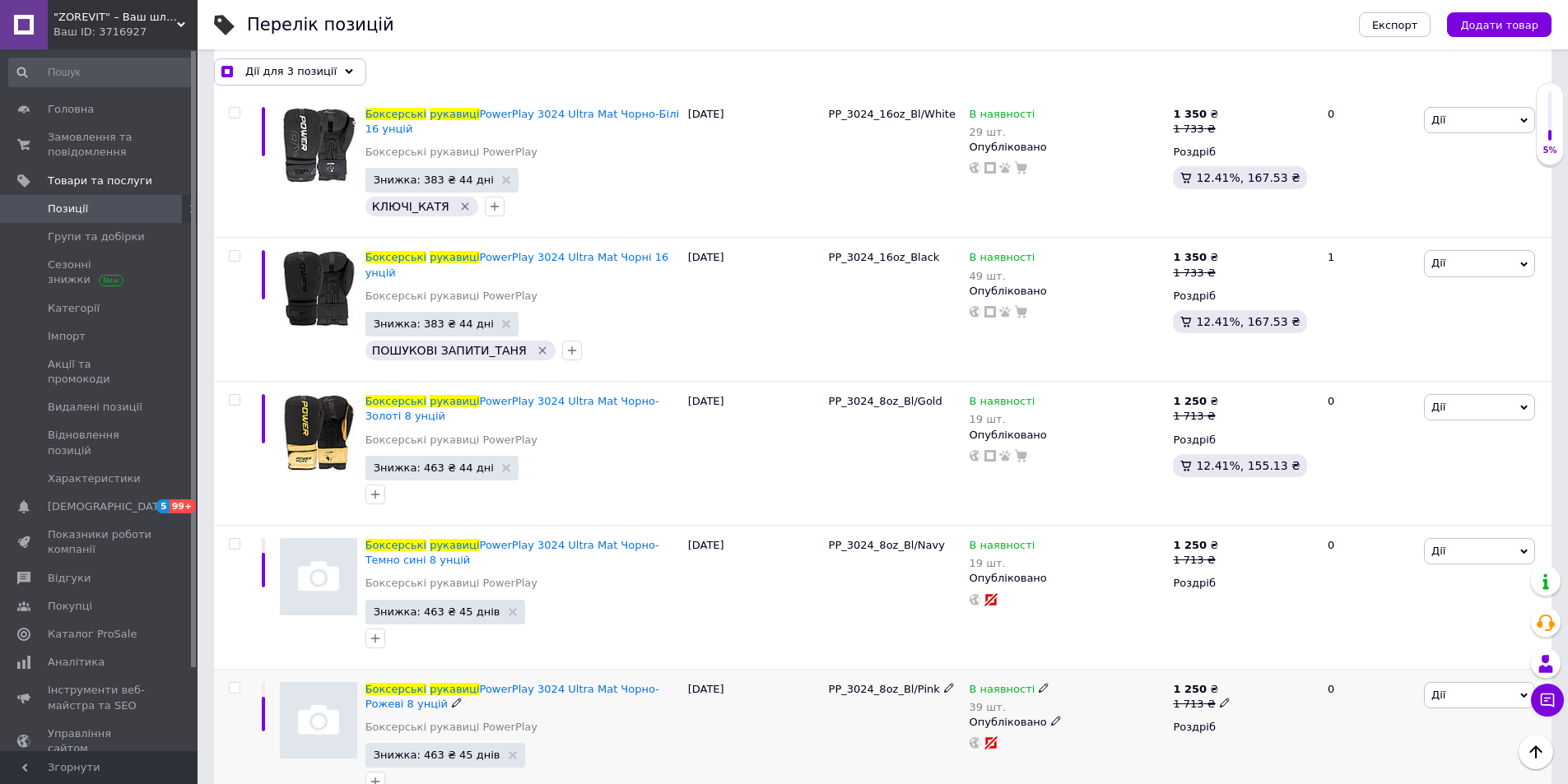
click at [232, 684] on input "checkbox" at bounding box center [234, 688] width 11 height 11
drag, startPoint x: 232, startPoint y: 358, endPoint x: 242, endPoint y: 369, distance: 14.9
click at [232, 684] on input "checkbox" at bounding box center [234, 688] width 11 height 11
checkbox input "false"
checkbox input "true"
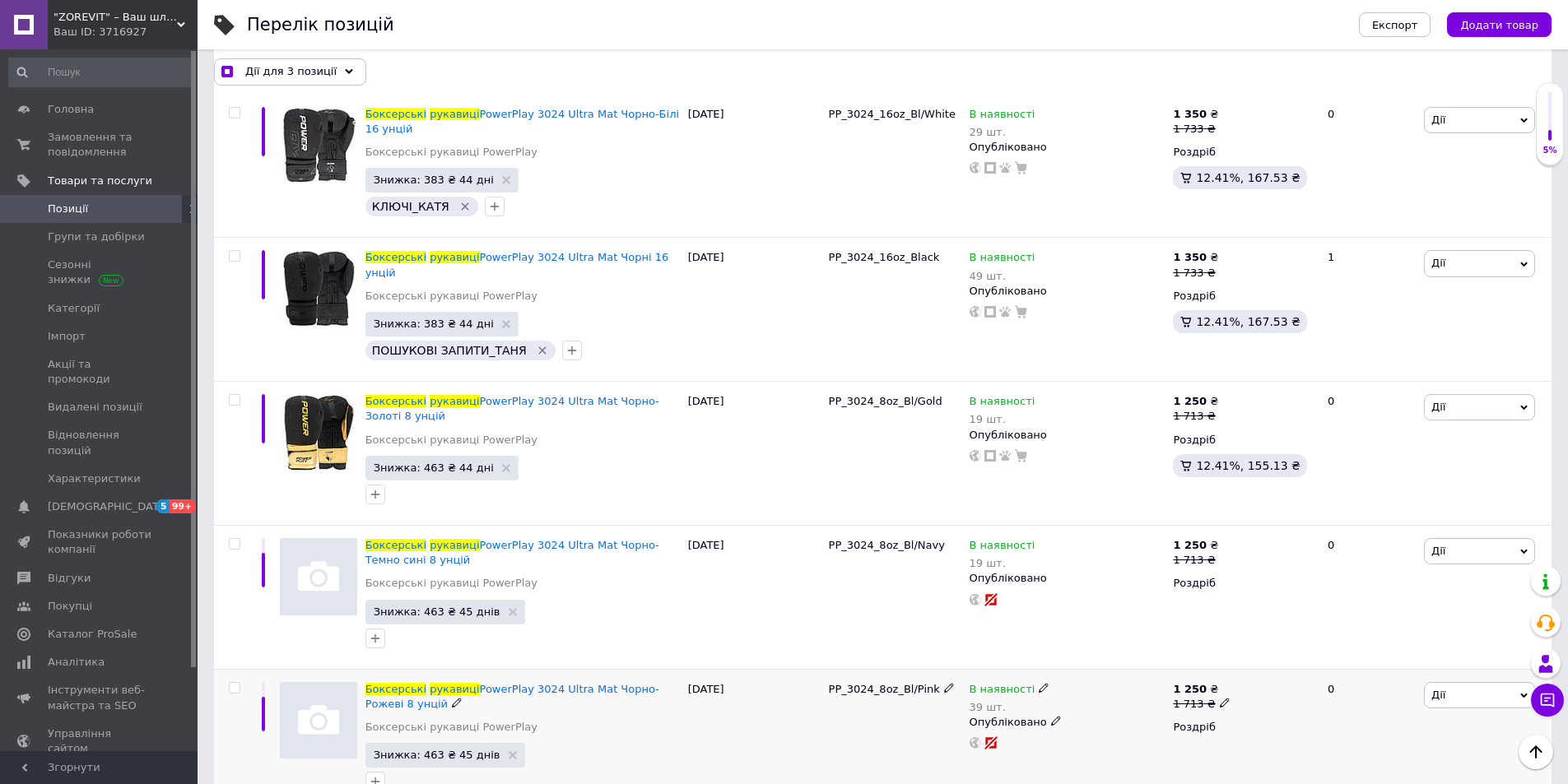
click at [235, 684] on input "checkbox" at bounding box center [234, 688] width 11 height 11
checkbox input "true"
click at [235, 539] on input "checkbox" at bounding box center [234, 544] width 11 height 11
checkbox input "true"
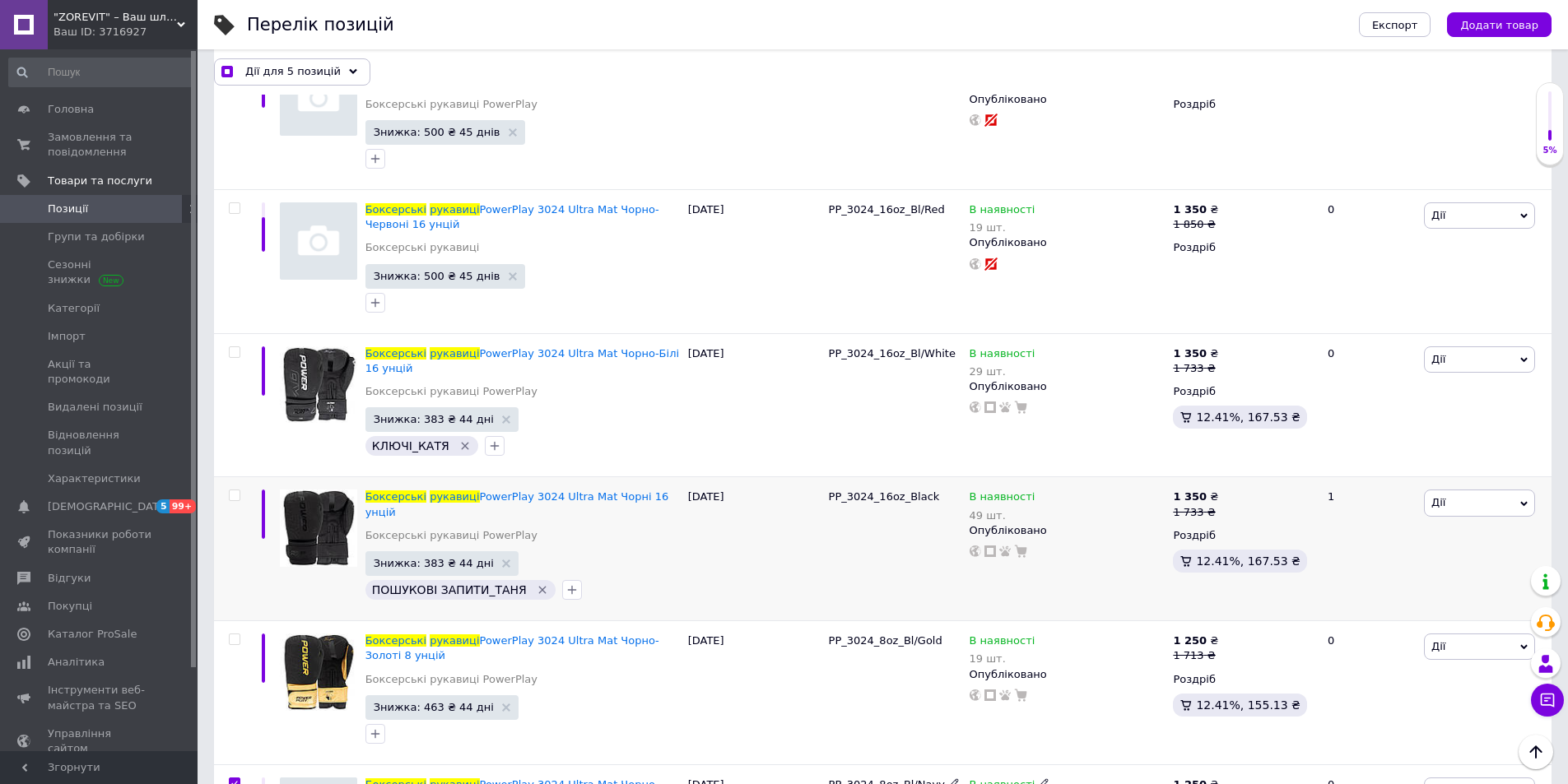
scroll to position [7797, 0]
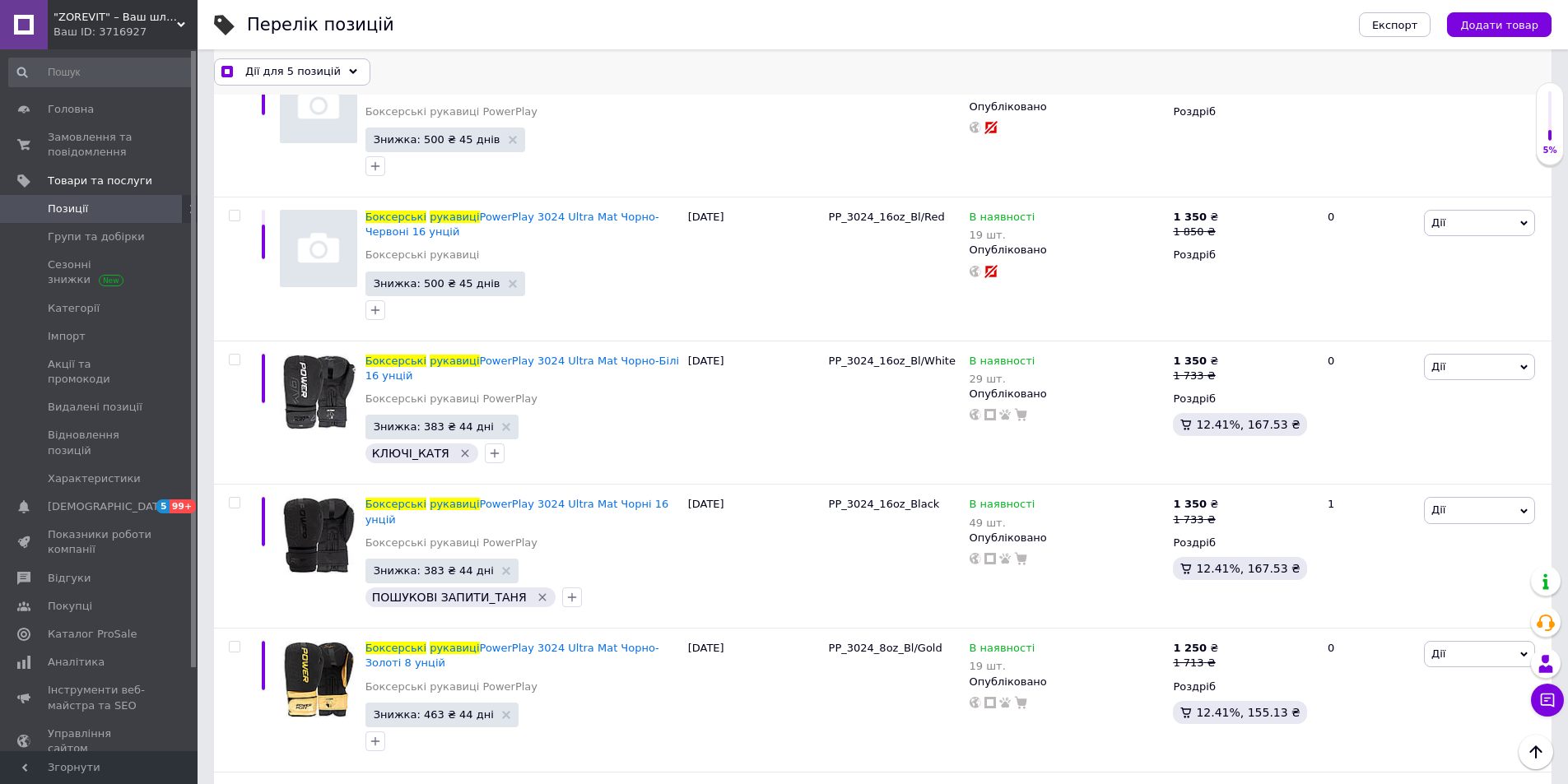
click at [349, 72] on use at bounding box center [353, 71] width 8 height 5
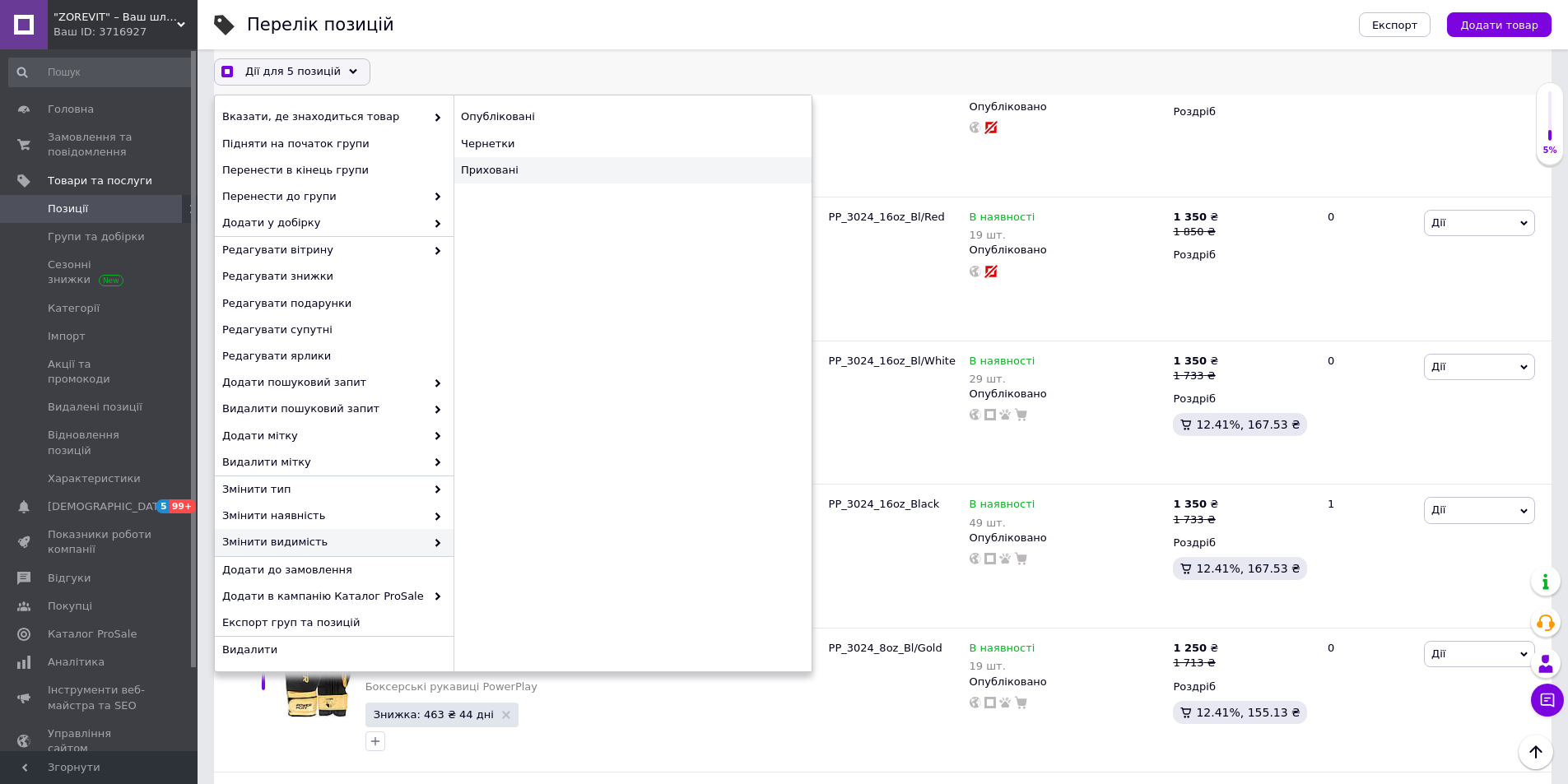
checkbox input "true"
click at [501, 168] on div "Приховані" at bounding box center [633, 170] width 358 height 26
checkbox input "false"
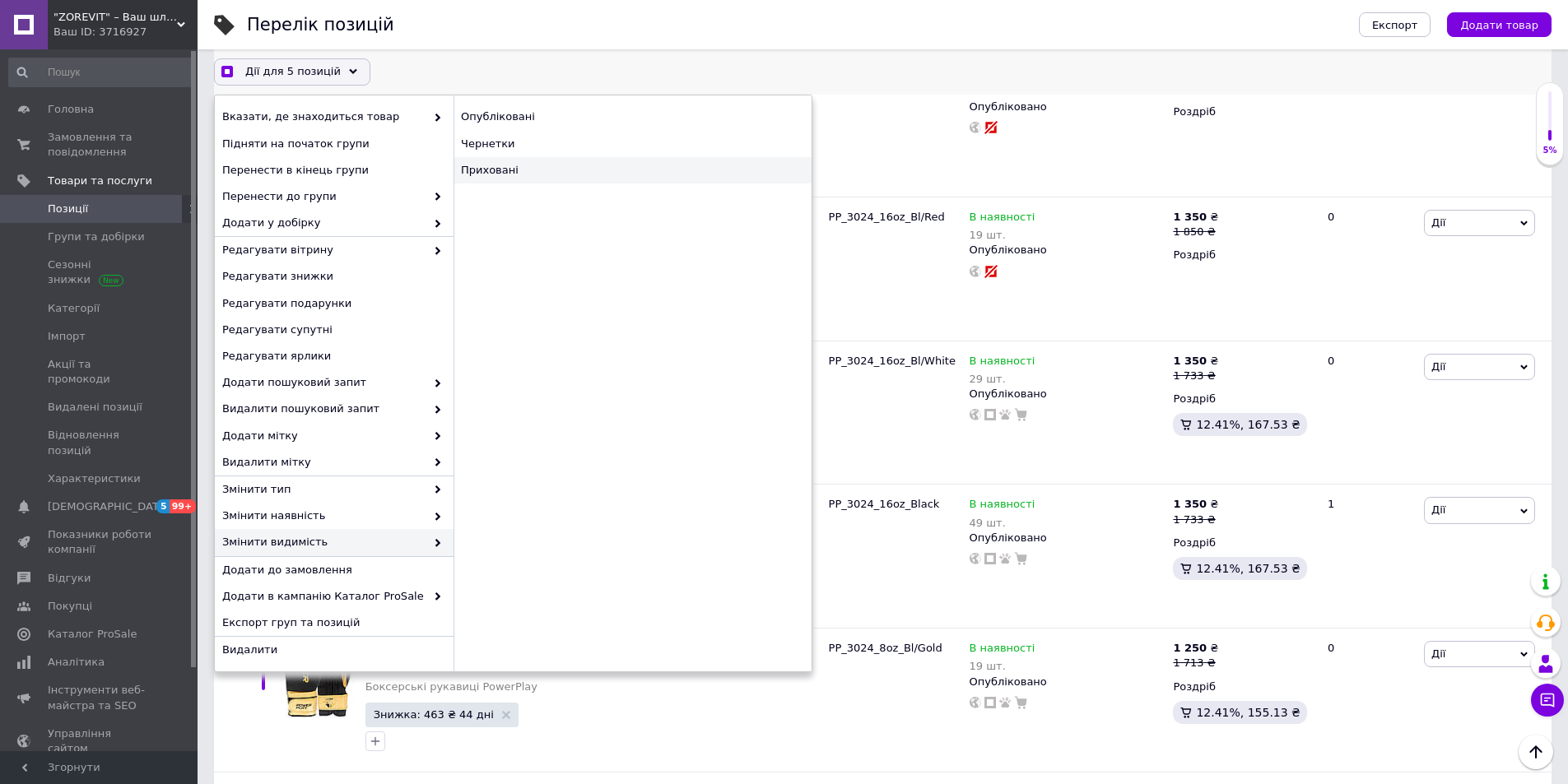
checkbox input "false"
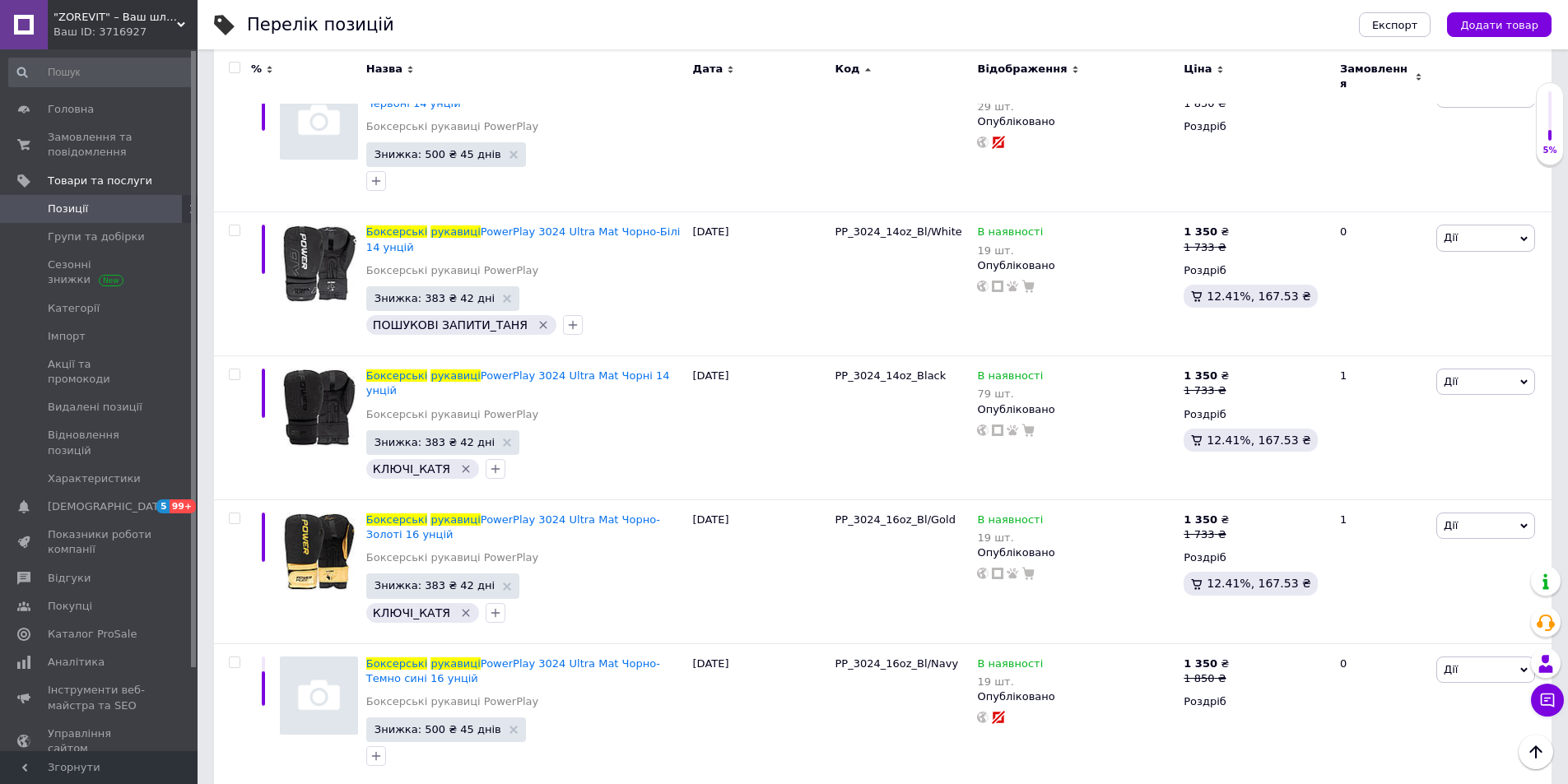
scroll to position [7125, 0]
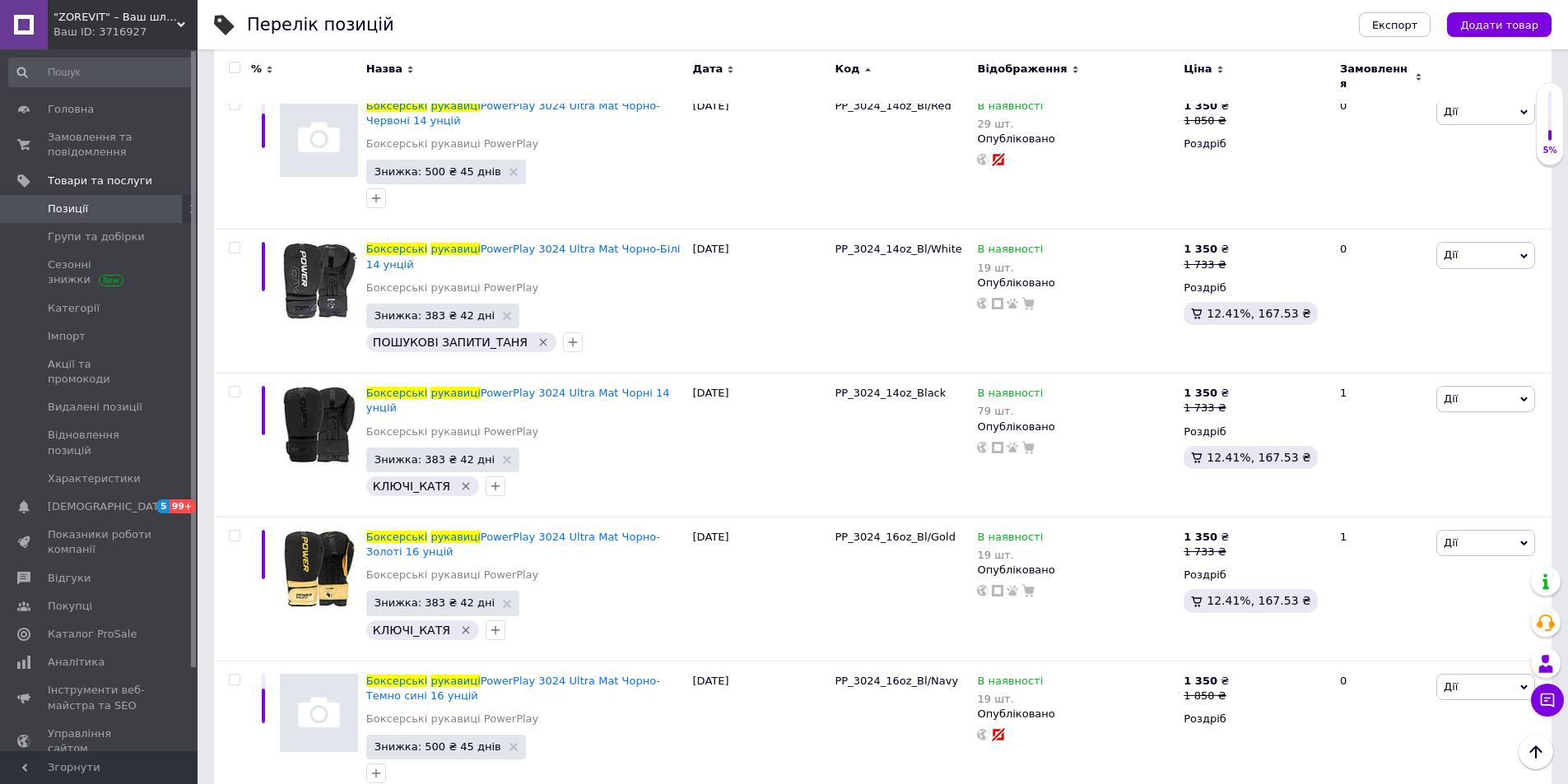
checkbox input "true"
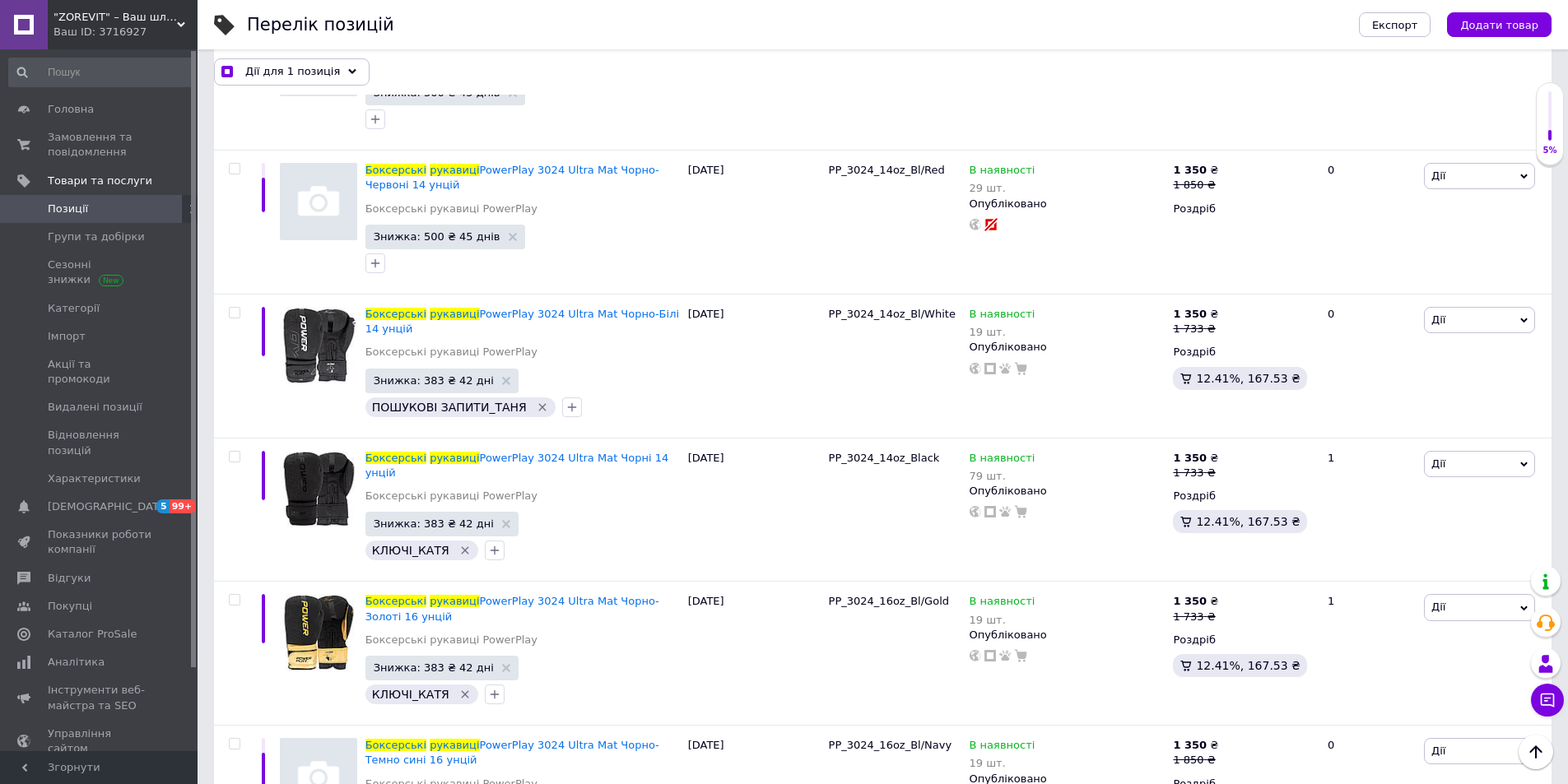
scroll to position [7140, 0]
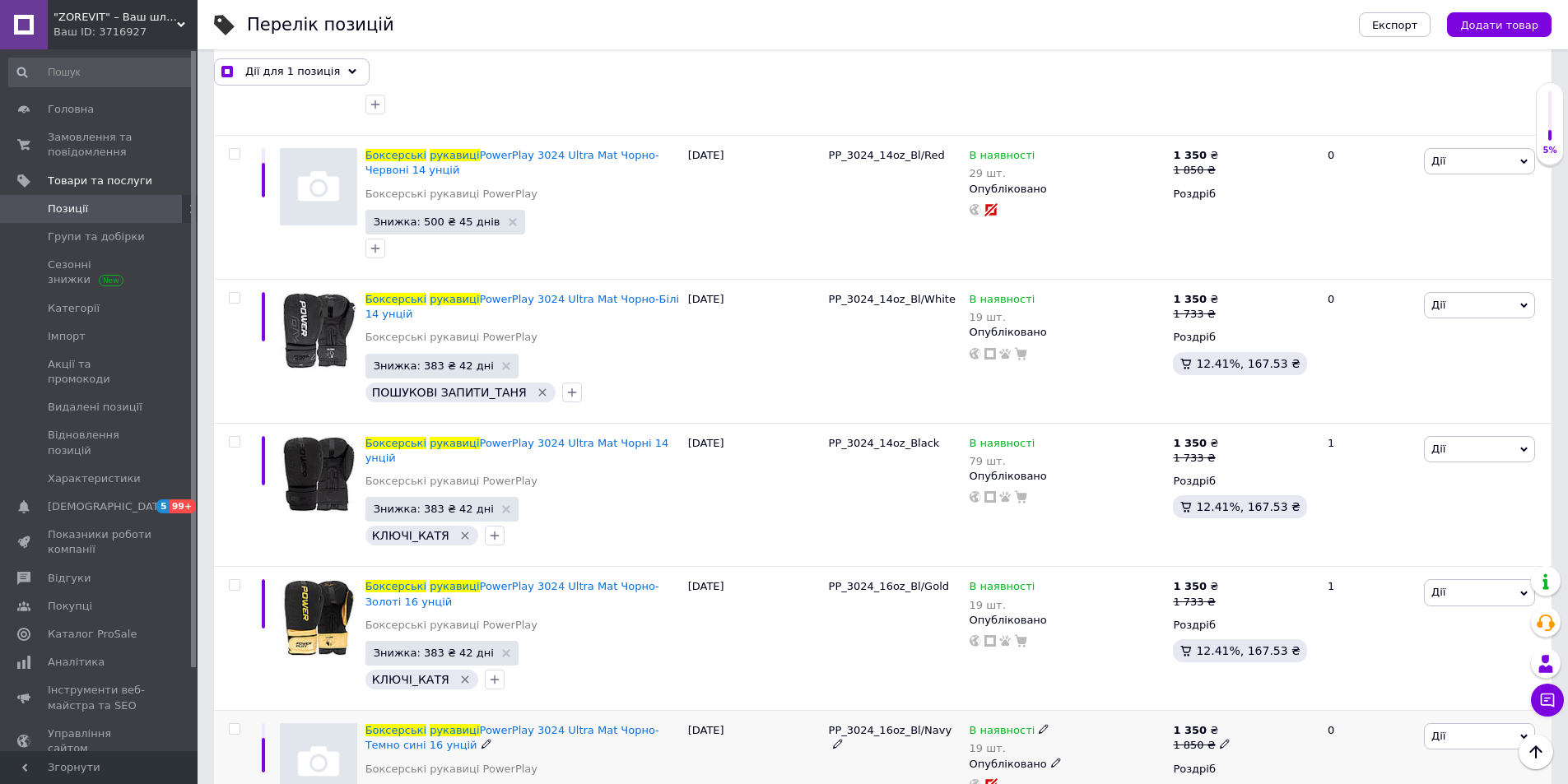
click at [237, 724] on input "checkbox" at bounding box center [234, 729] width 11 height 11
checkbox input "true"
click at [345, 74] on icon at bounding box center [349, 73] width 8 height 8
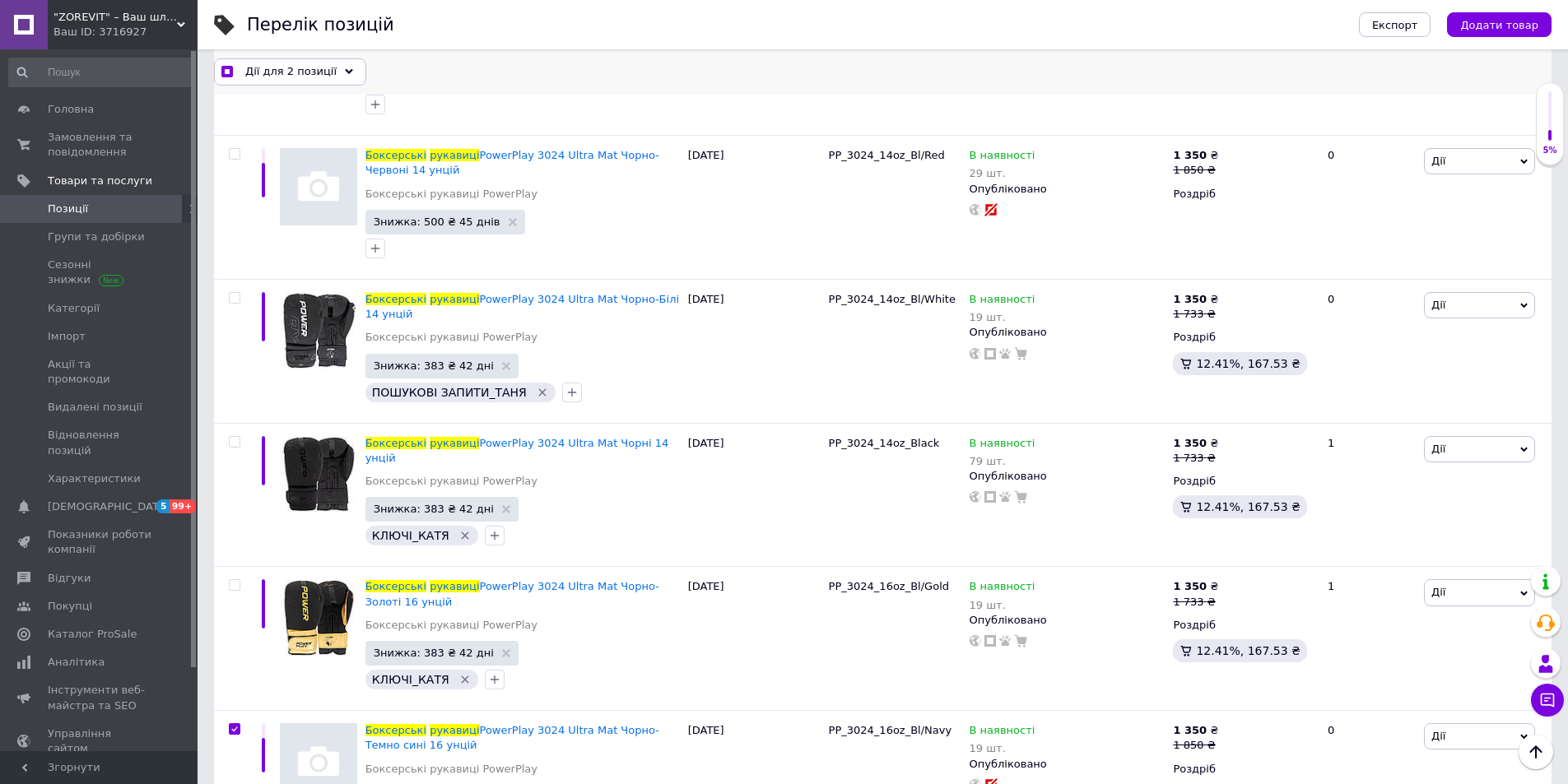
click at [345, 74] on use at bounding box center [349, 71] width 8 height 5
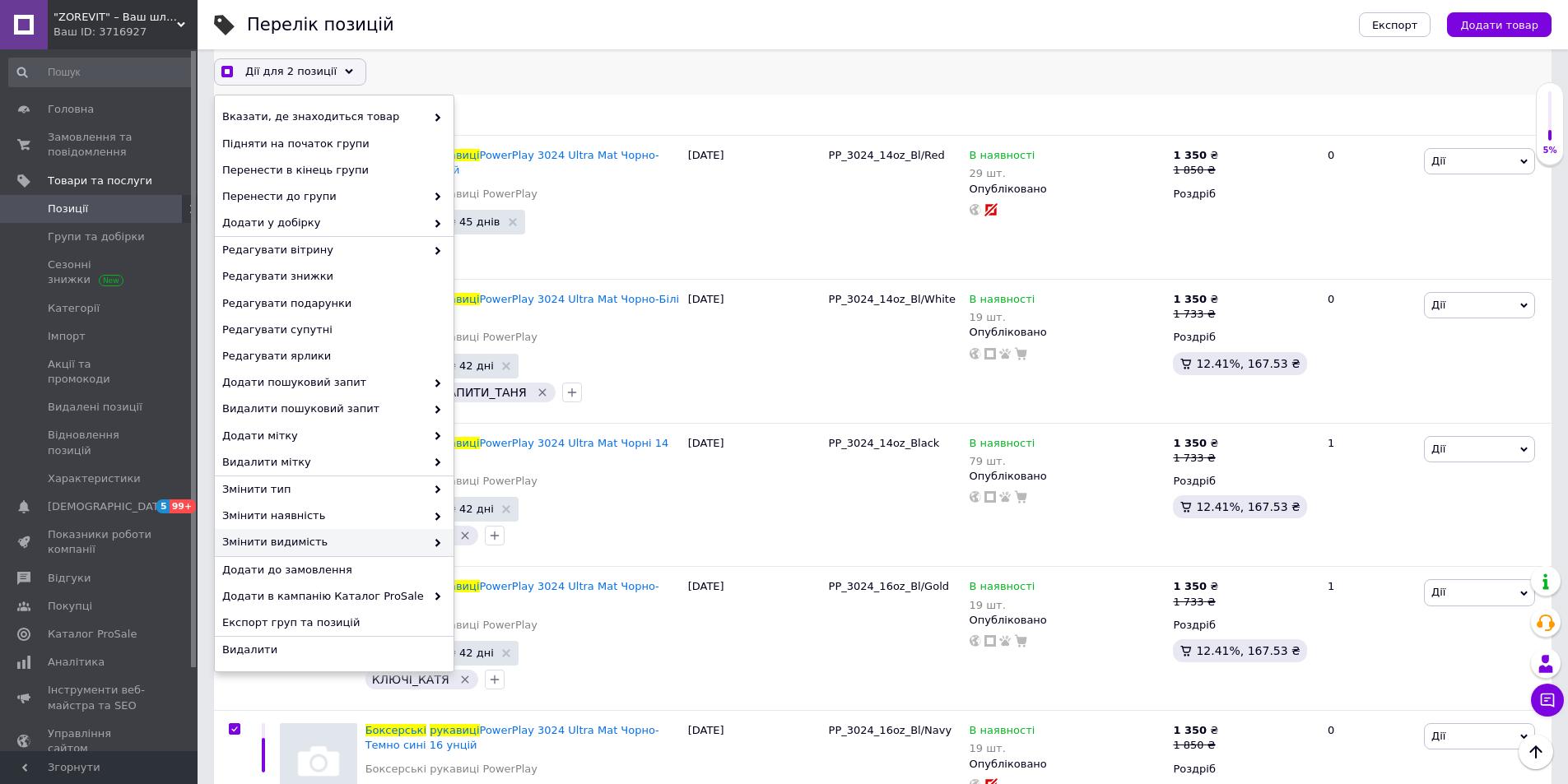
click at [355, 545] on span "Змінити видимість" at bounding box center [323, 542] width 203 height 15
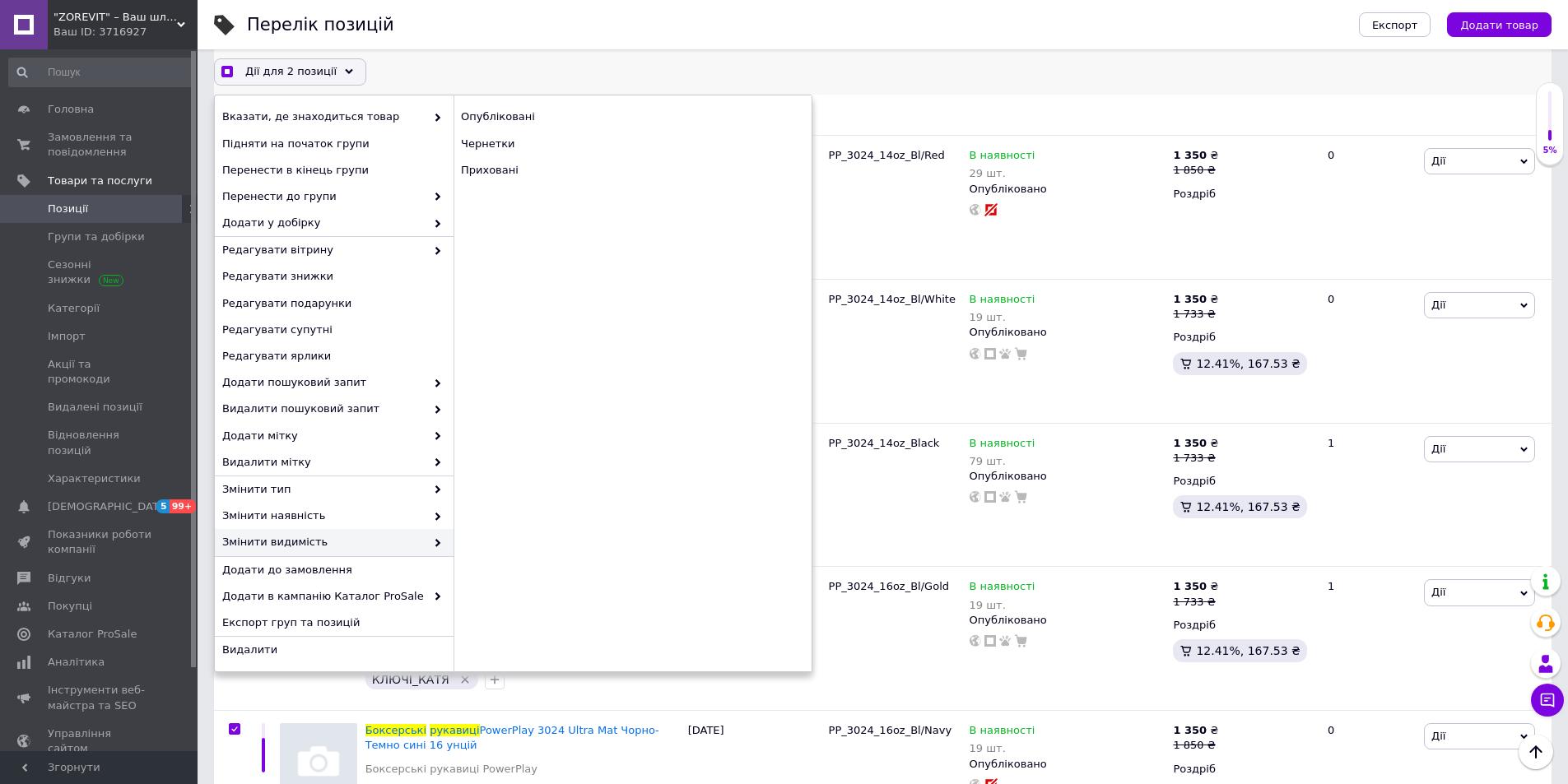
click at [355, 546] on span "Змінити видимість" at bounding box center [323, 542] width 203 height 15
checkbox input "true"
click at [475, 168] on div "Приховані" at bounding box center [633, 170] width 358 height 26
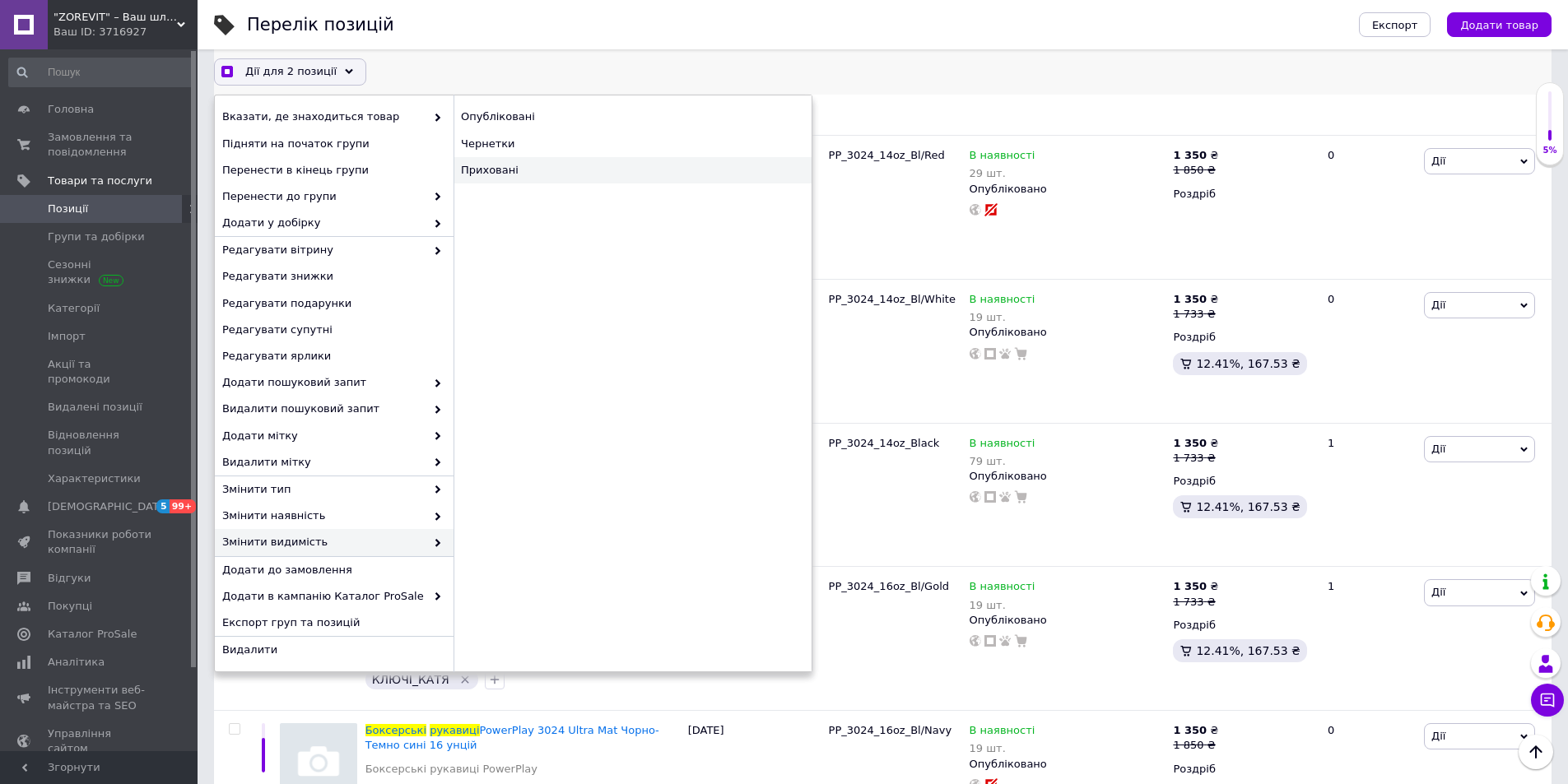
checkbox input "false"
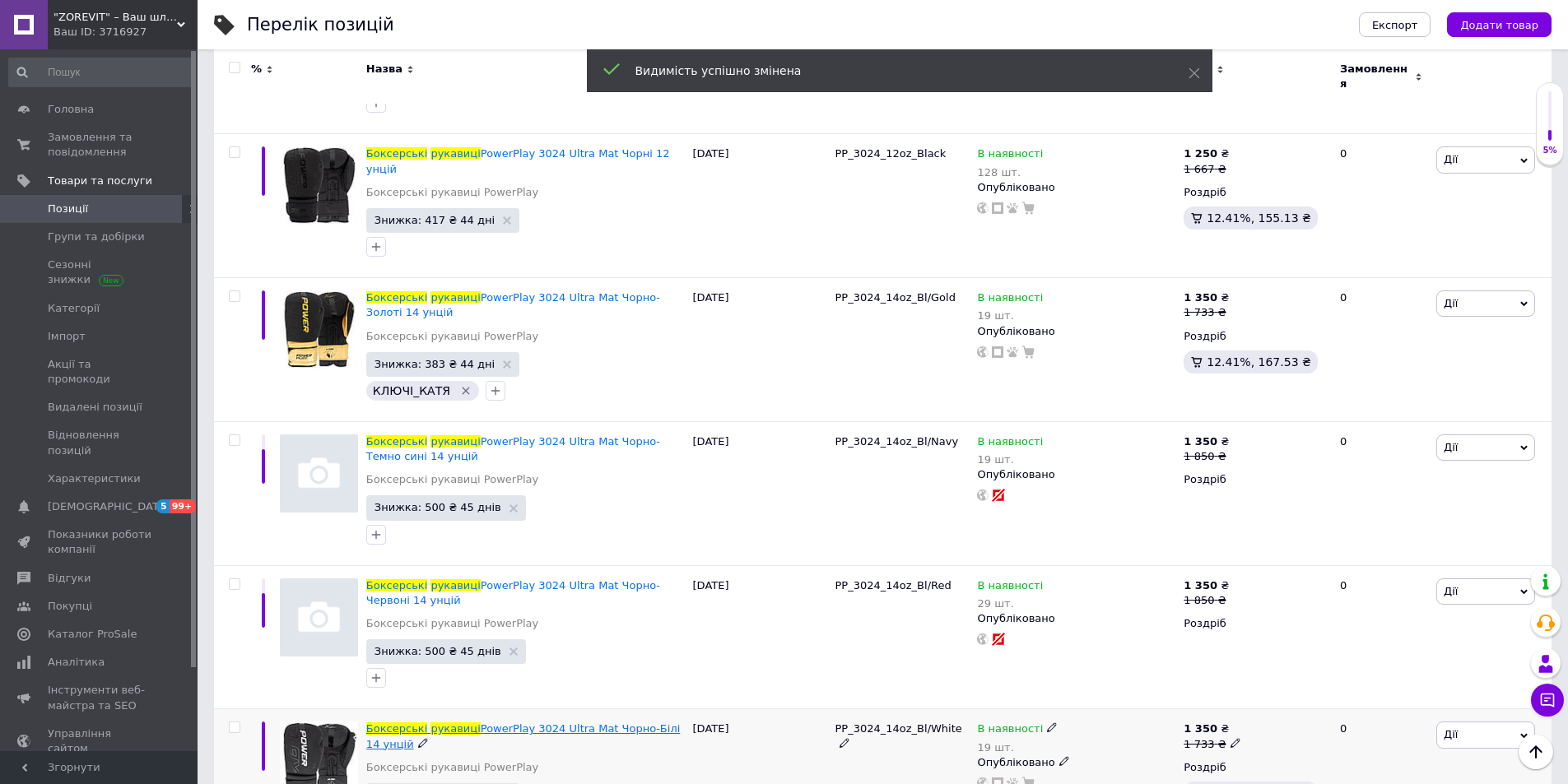
scroll to position [6630, 0]
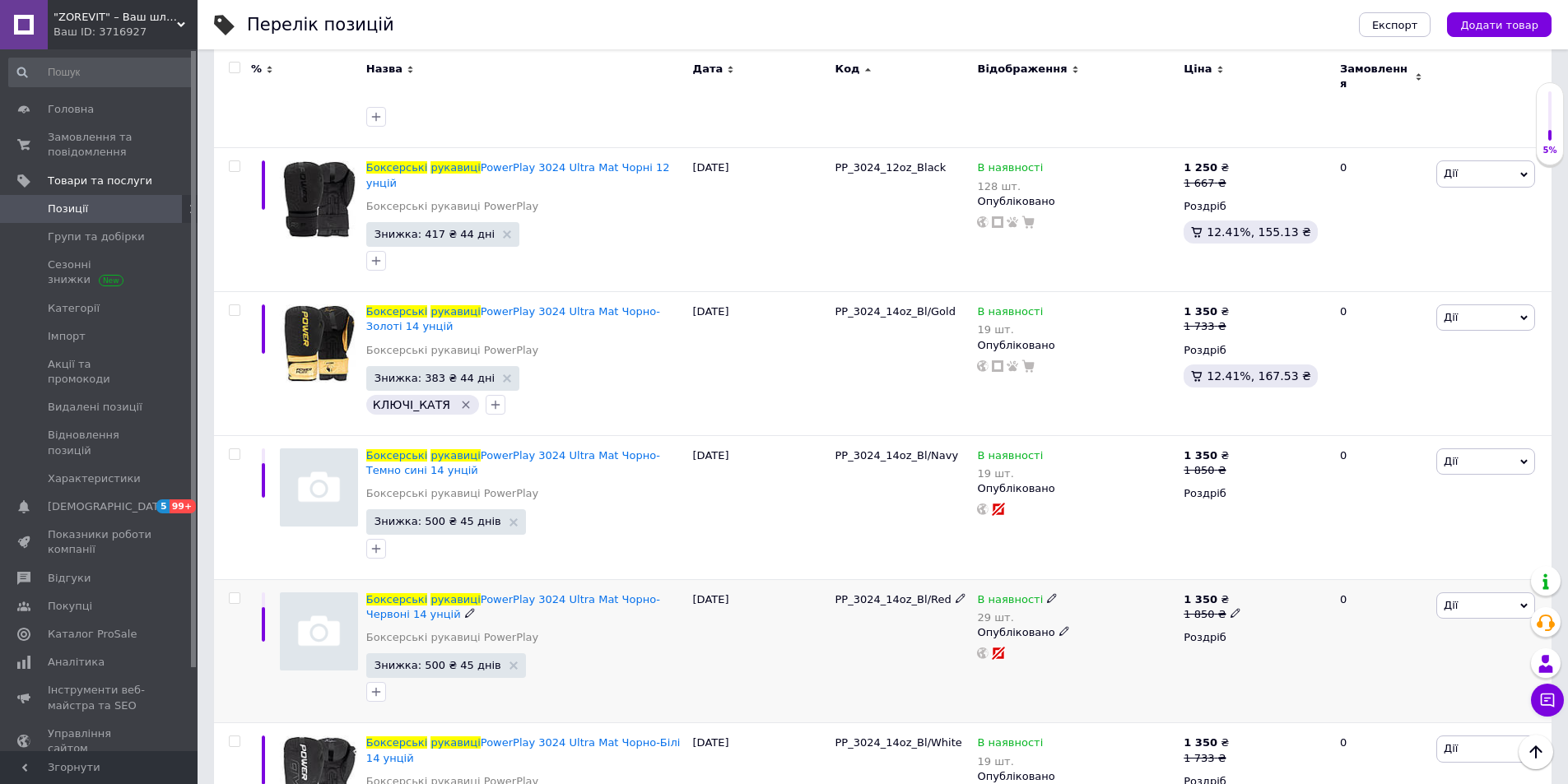
click at [234, 594] on input "checkbox" at bounding box center [234, 599] width 11 height 11
checkbox input "true"
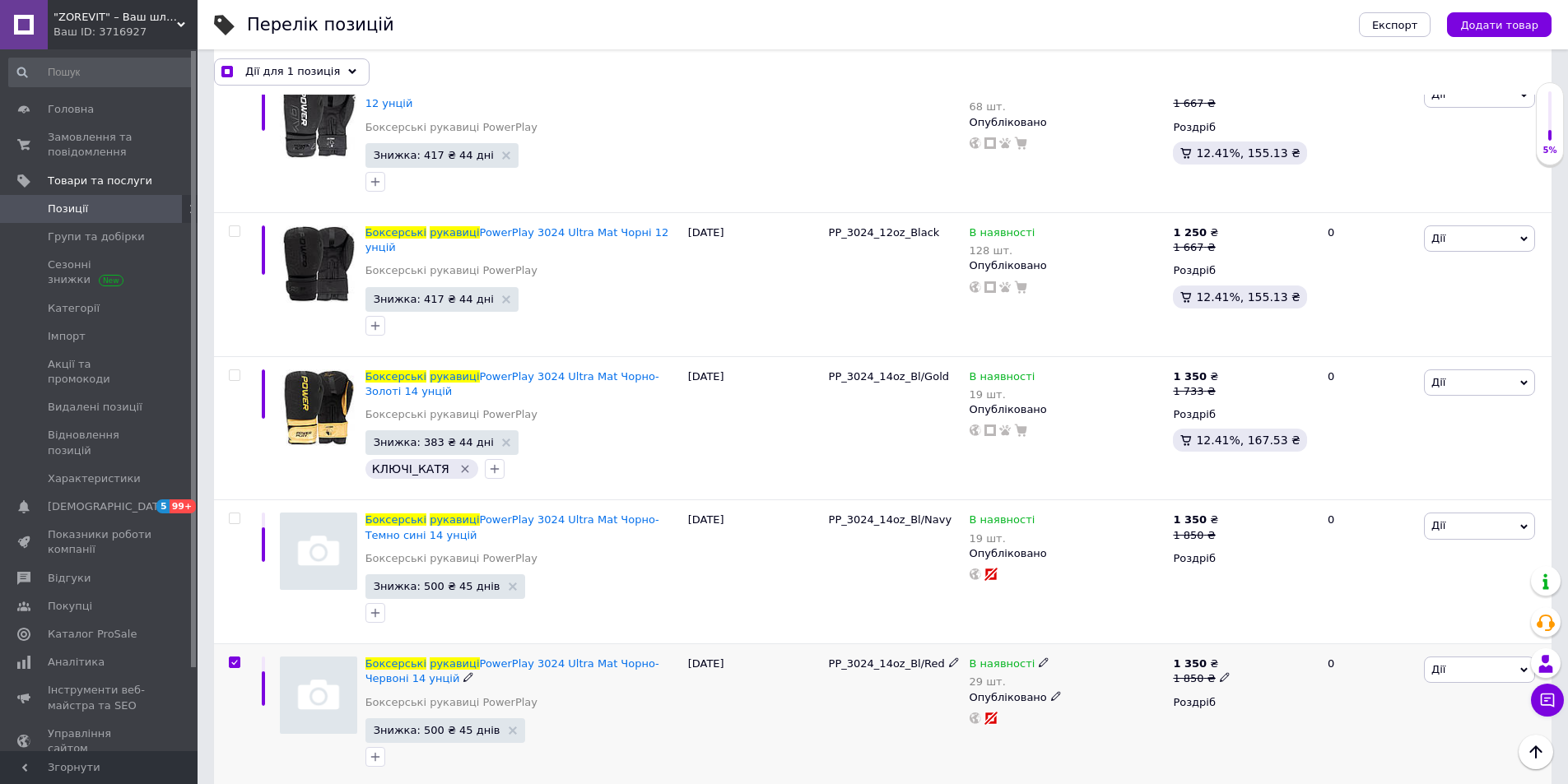
scroll to position [6645, 0]
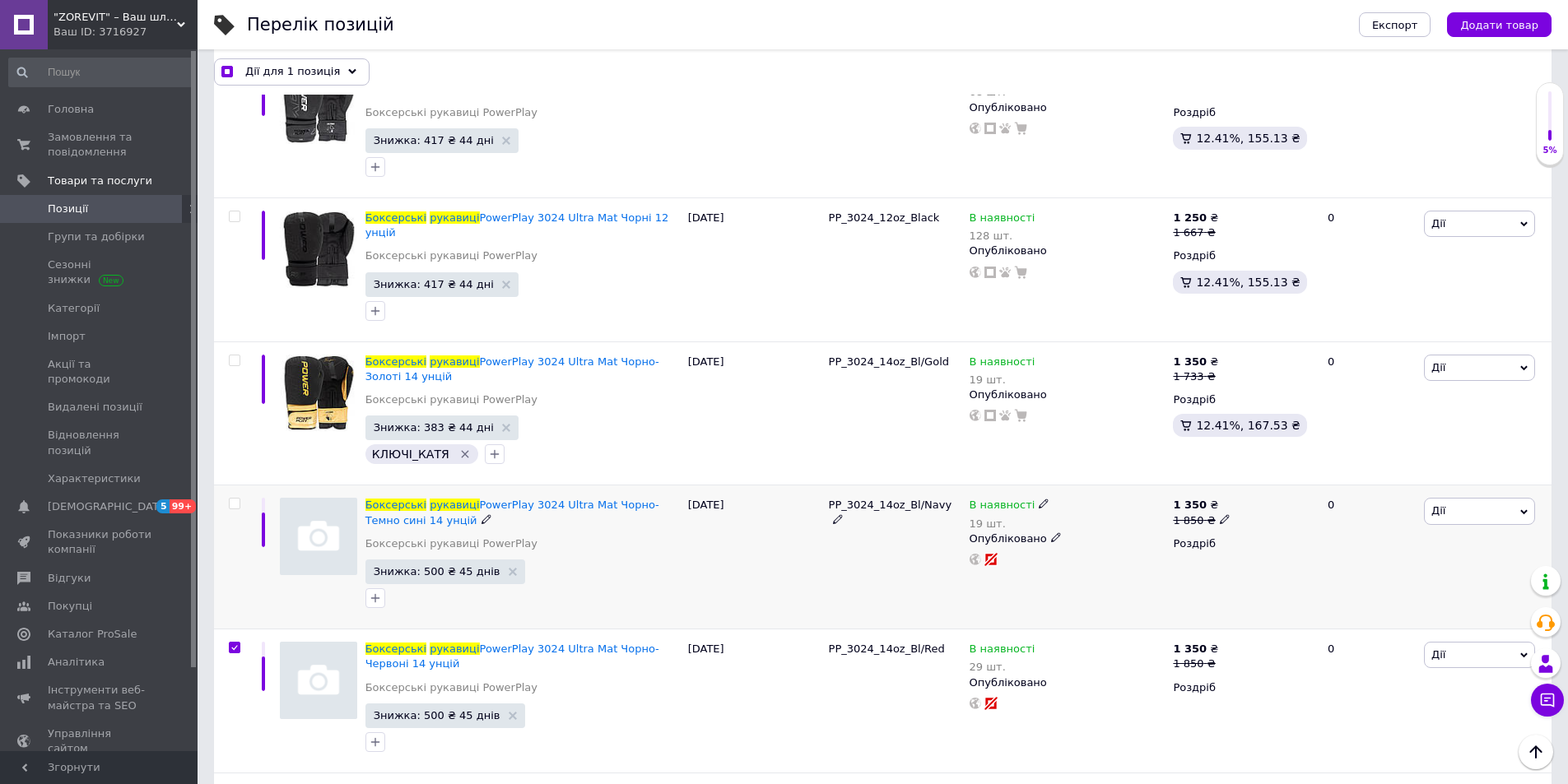
click at [239, 498] on input "checkbox" at bounding box center [234, 503] width 11 height 11
checkbox input "false"
checkbox input "true"
click at [238, 498] on input "checkbox" at bounding box center [234, 503] width 11 height 11
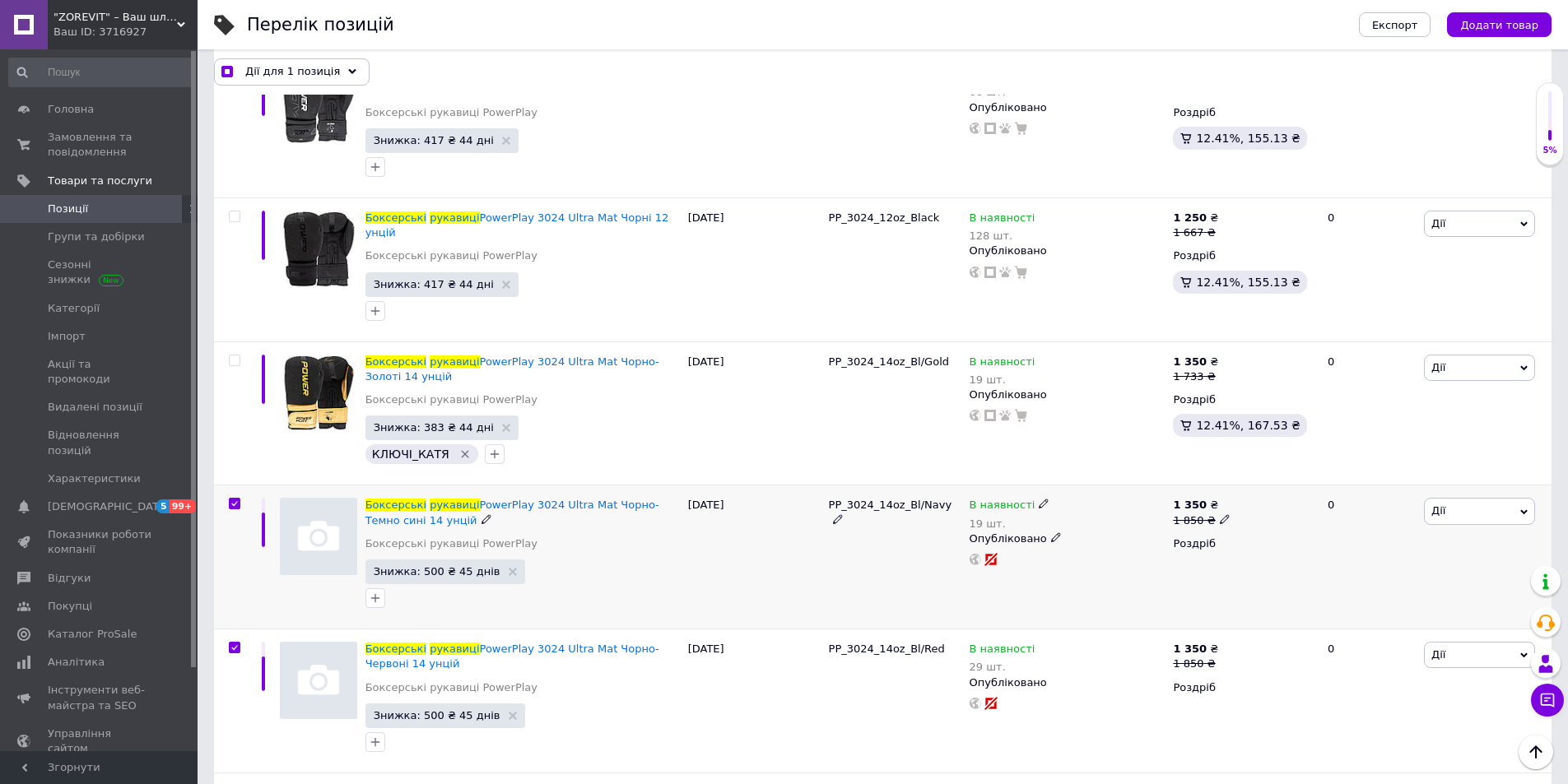
checkbox input "true"
click at [345, 73] on icon at bounding box center [349, 73] width 8 height 8
click at [345, 73] on use at bounding box center [349, 71] width 8 height 5
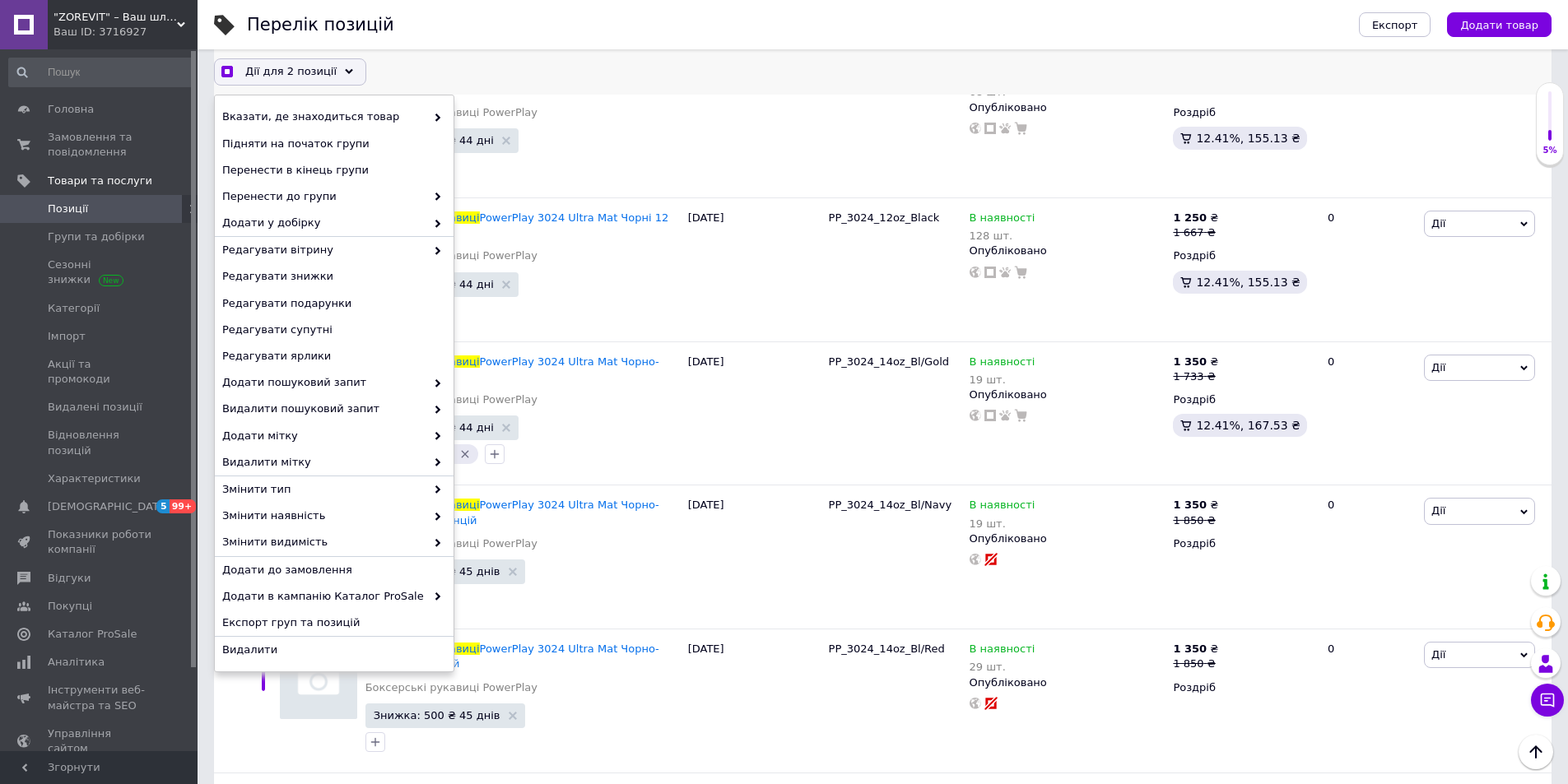
click at [345, 73] on use at bounding box center [349, 71] width 8 height 5
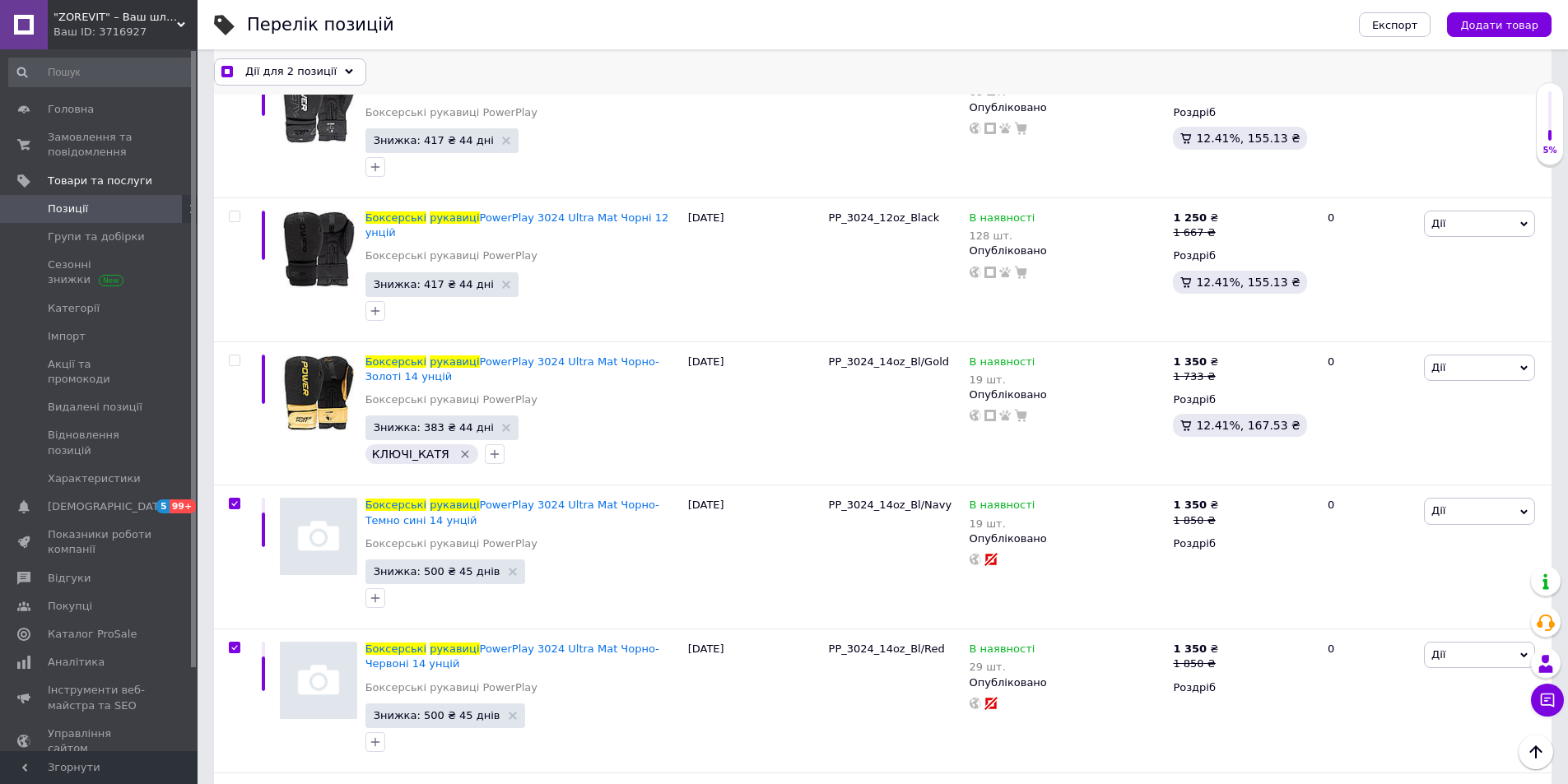
click at [345, 71] on icon at bounding box center [349, 73] width 8 height 8
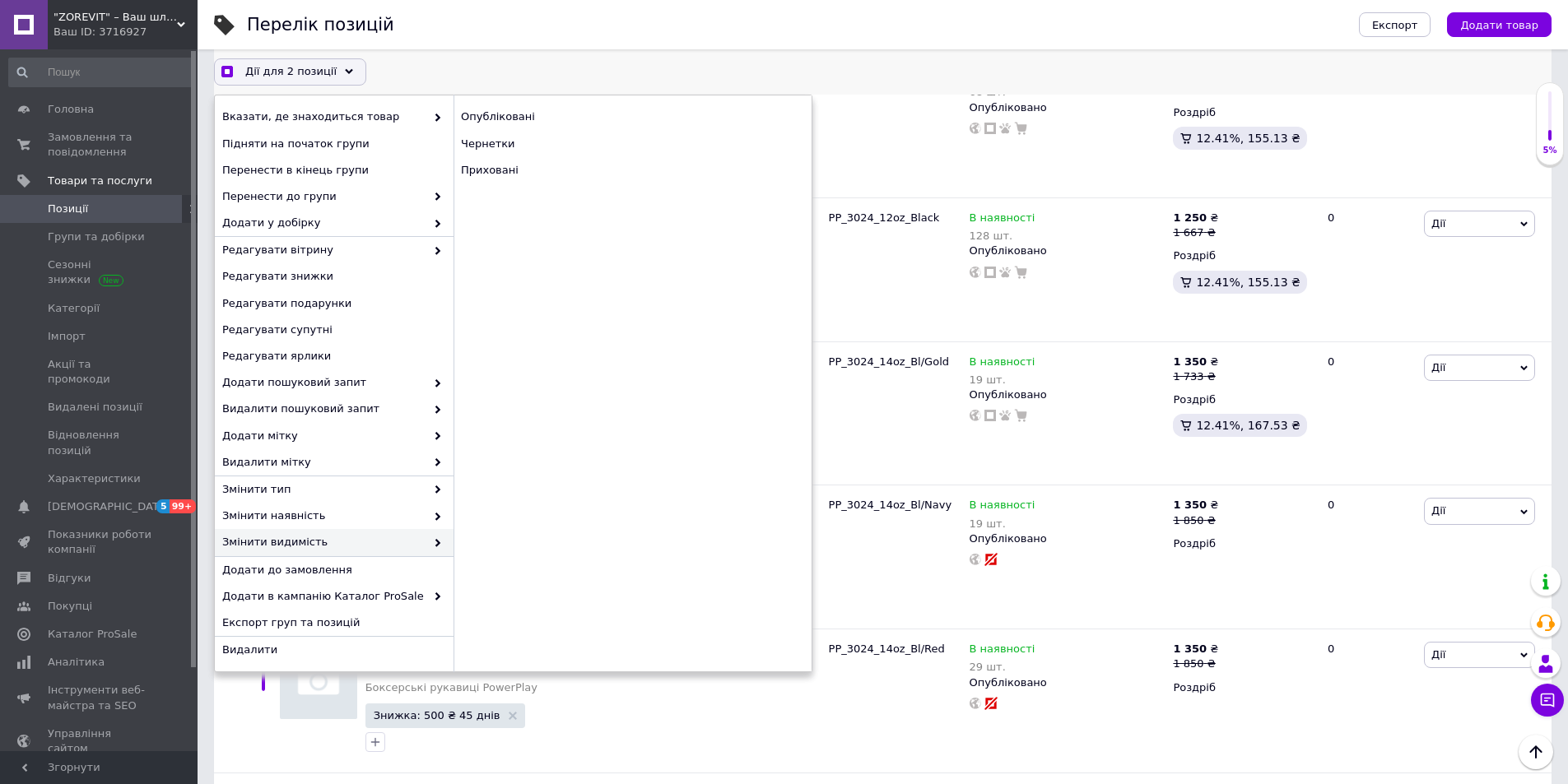
click at [365, 537] on span "Змінити видимість" at bounding box center [323, 542] width 203 height 15
click at [481, 171] on div "Приховані" at bounding box center [633, 170] width 358 height 26
checkbox input "true"
click at [481, 171] on div "Приховані" at bounding box center [633, 170] width 358 height 26
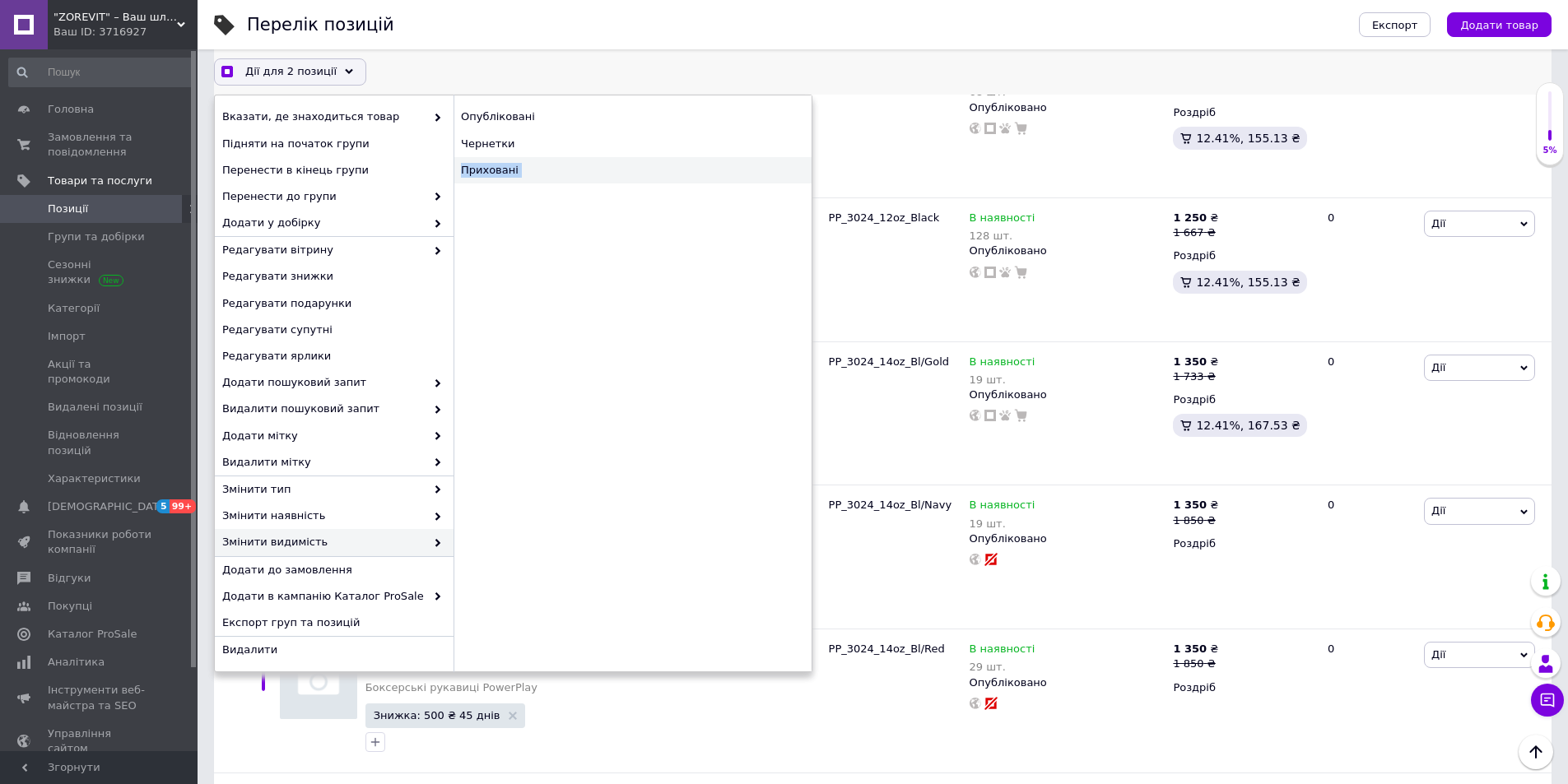
checkbox input "false"
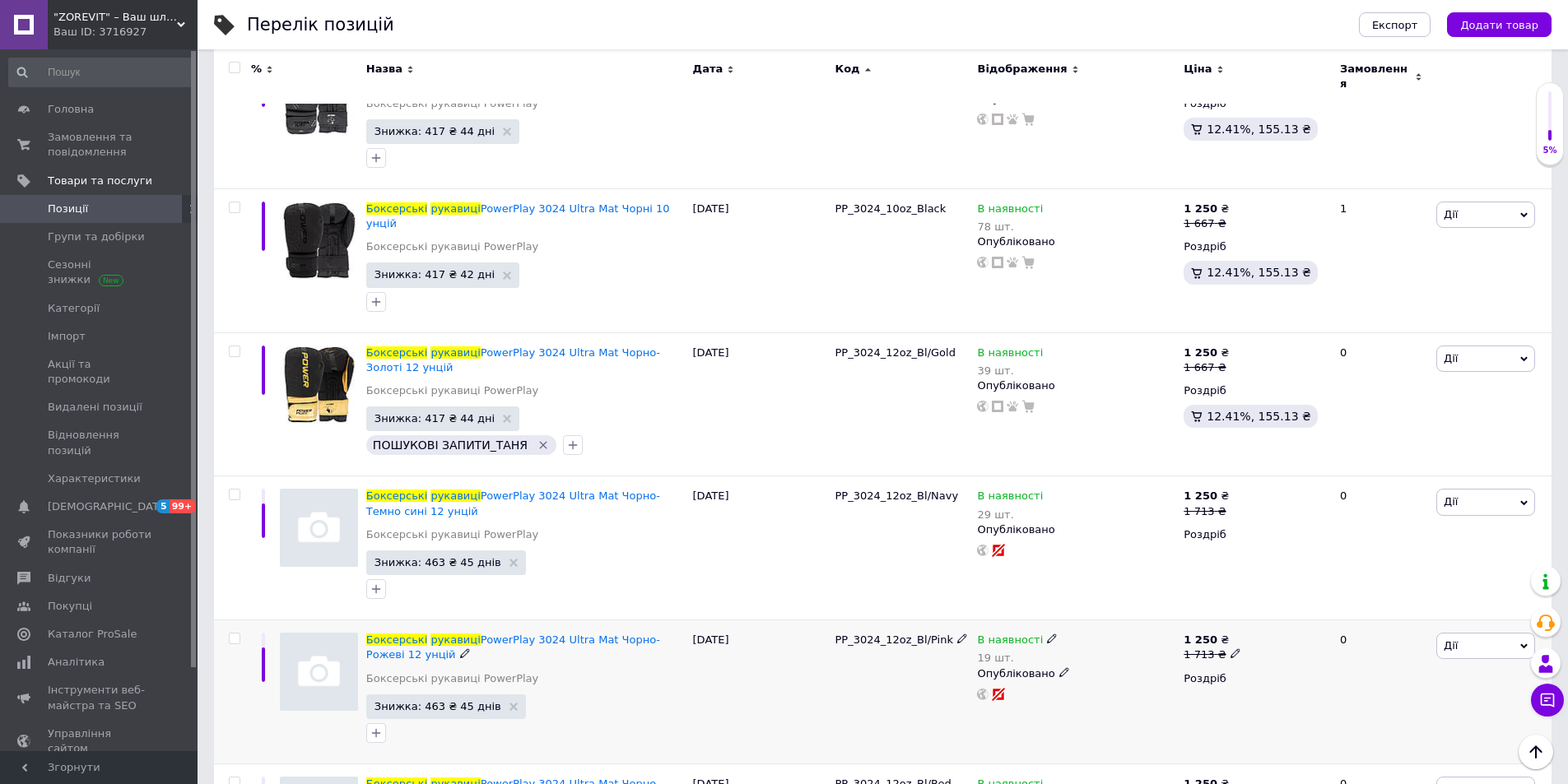
scroll to position [5725, 0]
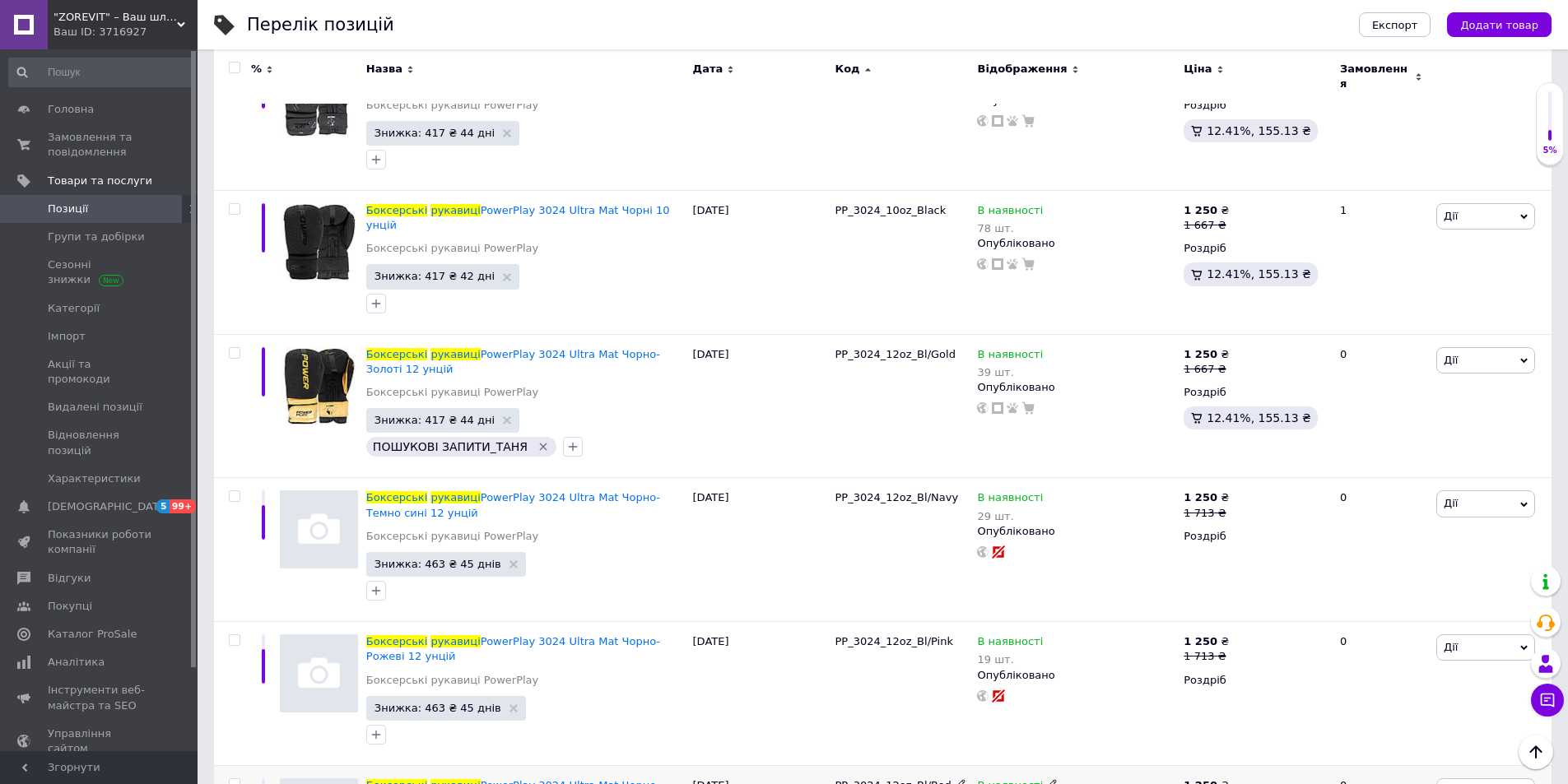
click at [231, 780] on input "checkbox" at bounding box center [234, 785] width 11 height 11
checkbox input "true"
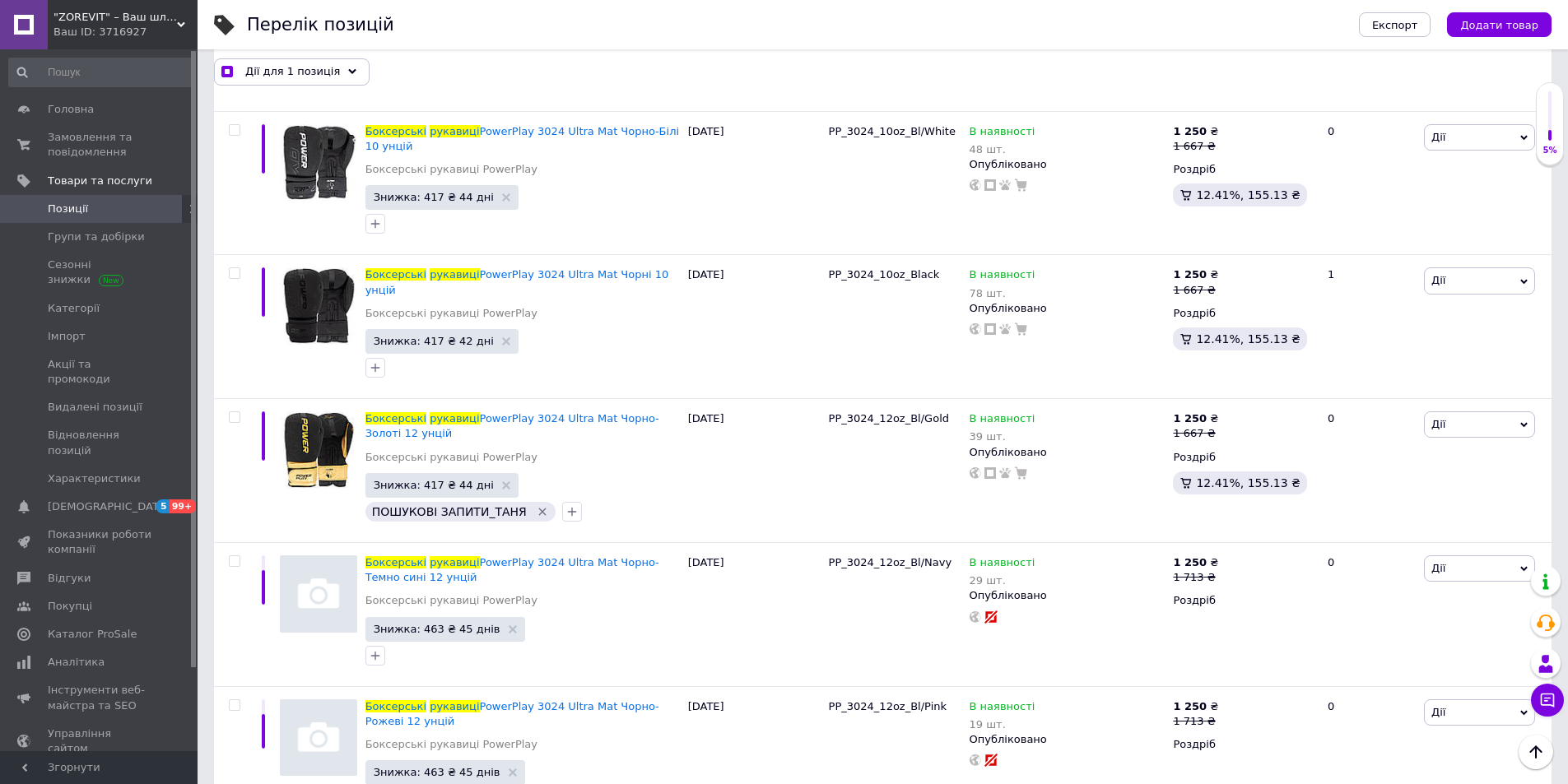
scroll to position [5739, 0]
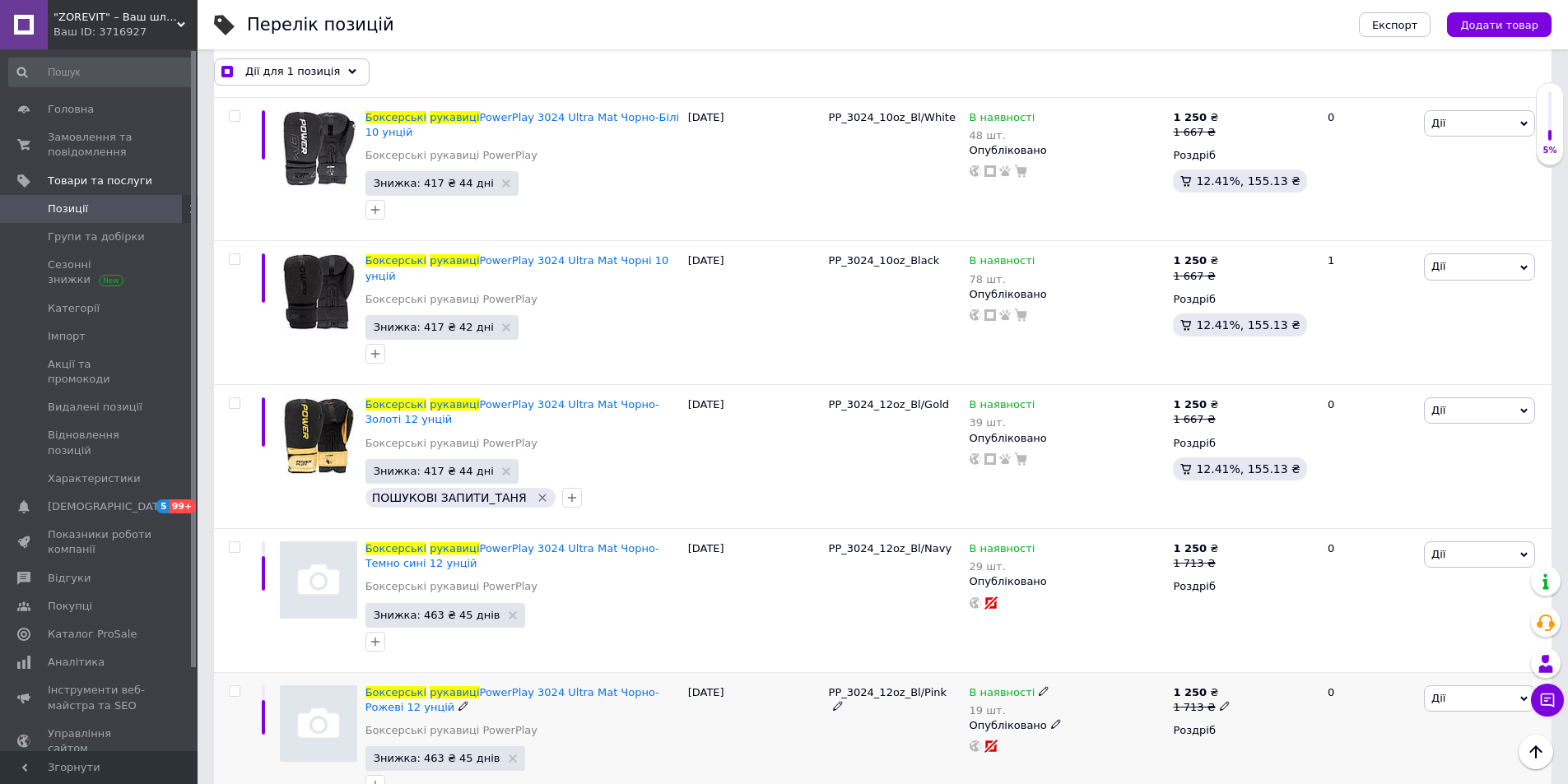
click at [231, 686] on input "checkbox" at bounding box center [234, 691] width 11 height 11
checkbox input "true"
click at [235, 542] on input "checkbox" at bounding box center [234, 547] width 11 height 11
checkbox input "true"
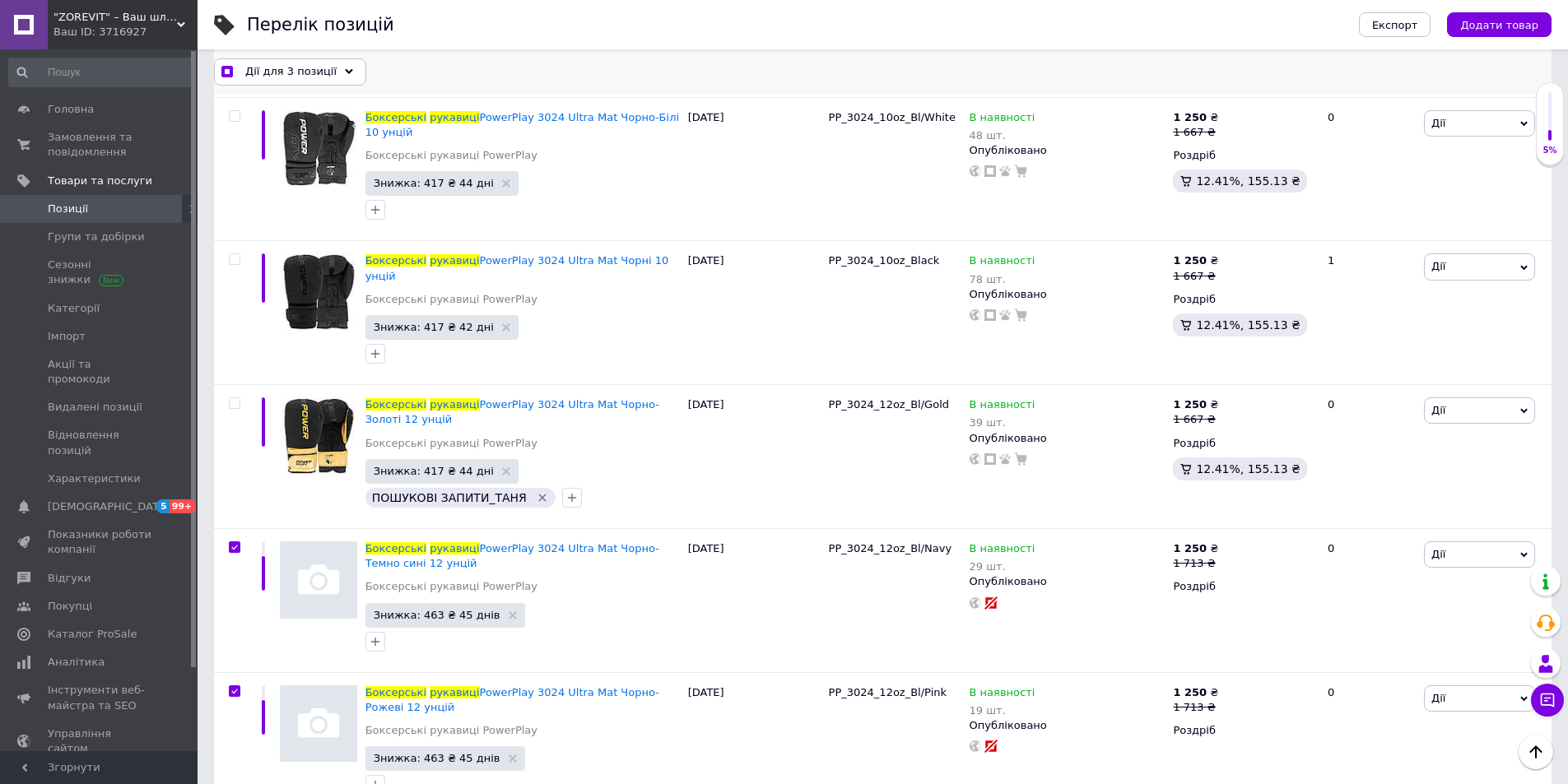
click at [345, 69] on icon at bounding box center [349, 73] width 8 height 8
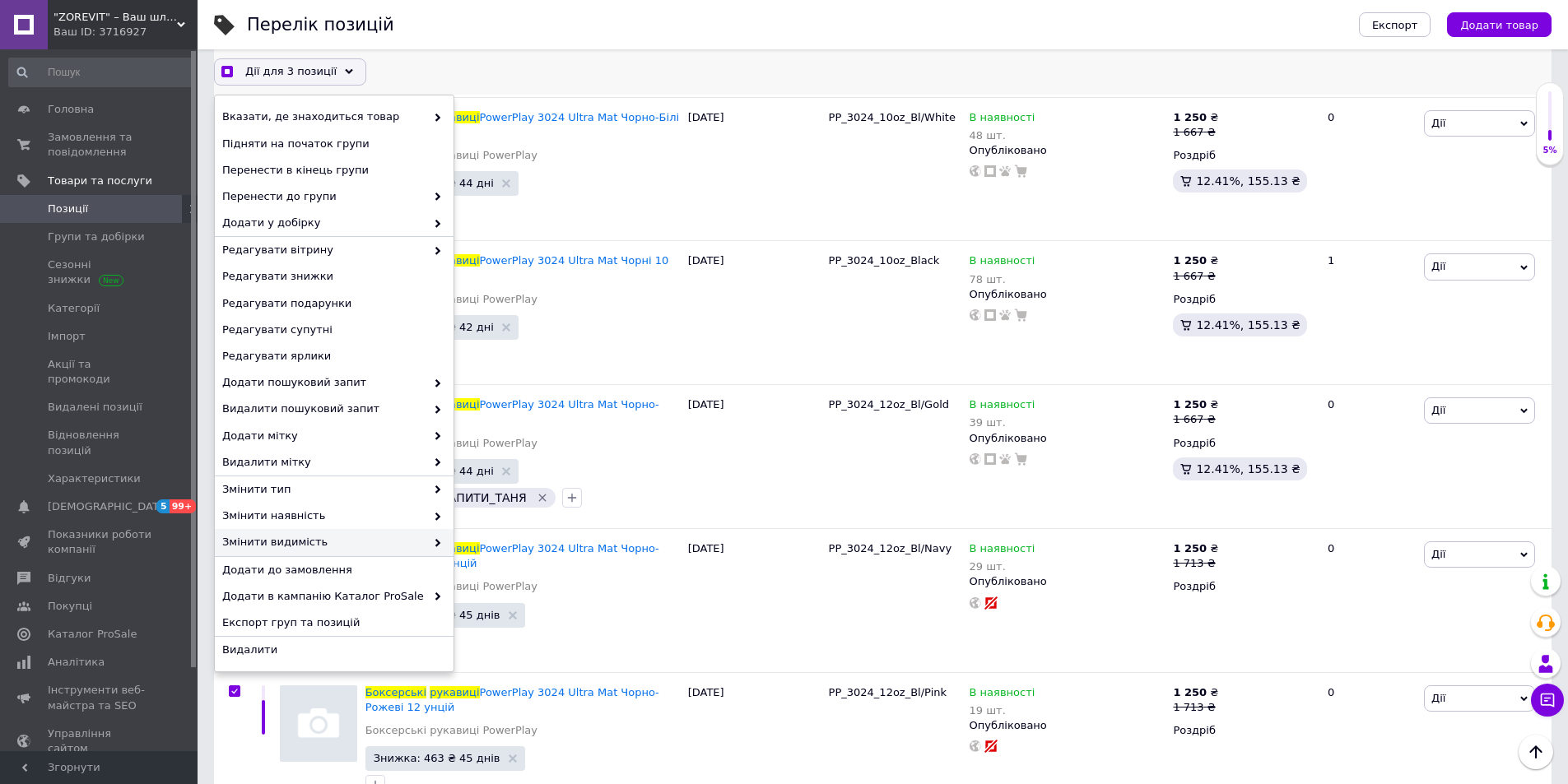
click at [339, 543] on span "Змінити видимість" at bounding box center [323, 542] width 203 height 15
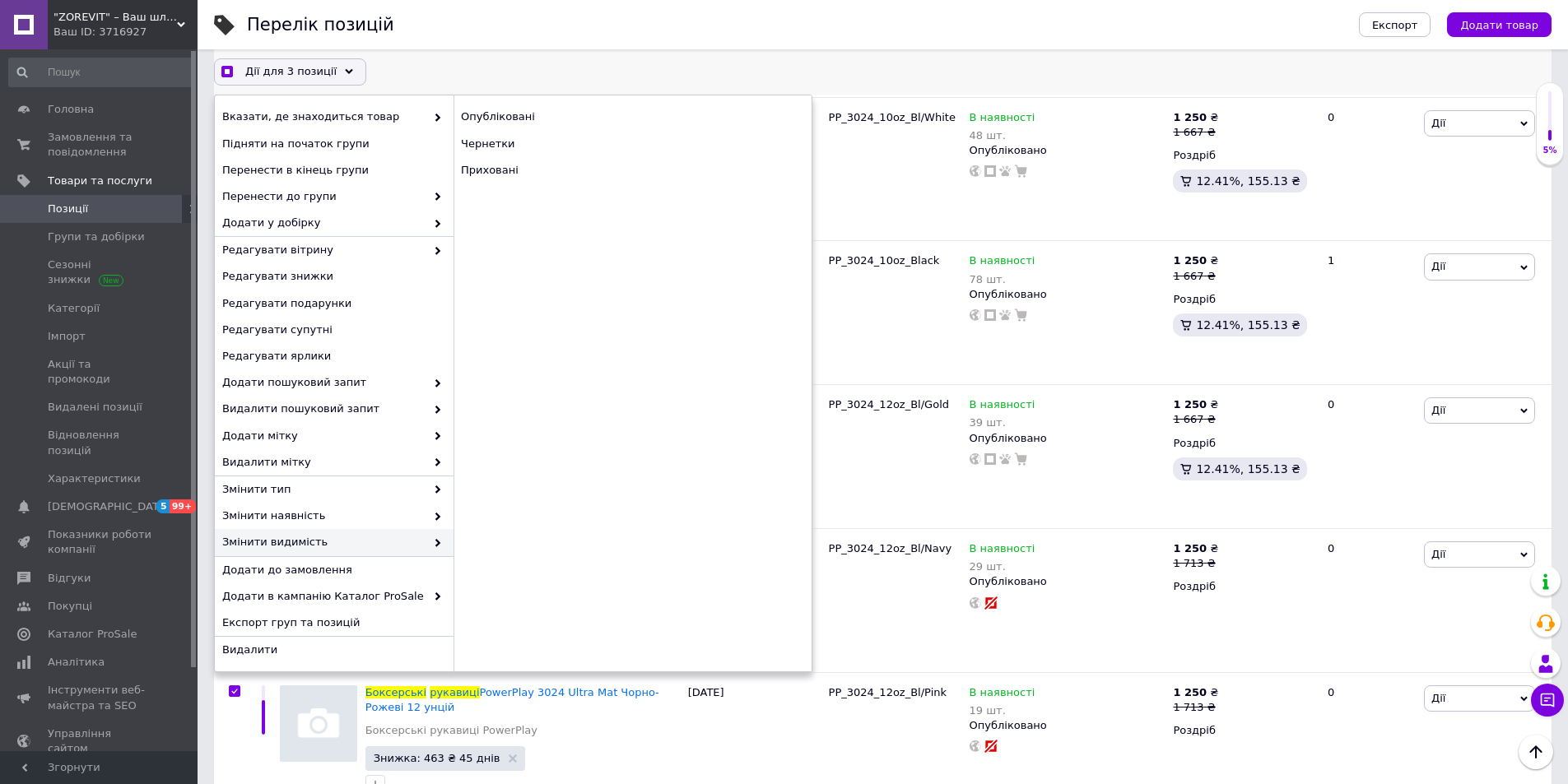
click at [340, 543] on span "Змінити видимість" at bounding box center [323, 542] width 203 height 15
checkbox input "true"
click at [499, 172] on div "Приховані" at bounding box center [633, 170] width 358 height 26
checkbox input "false"
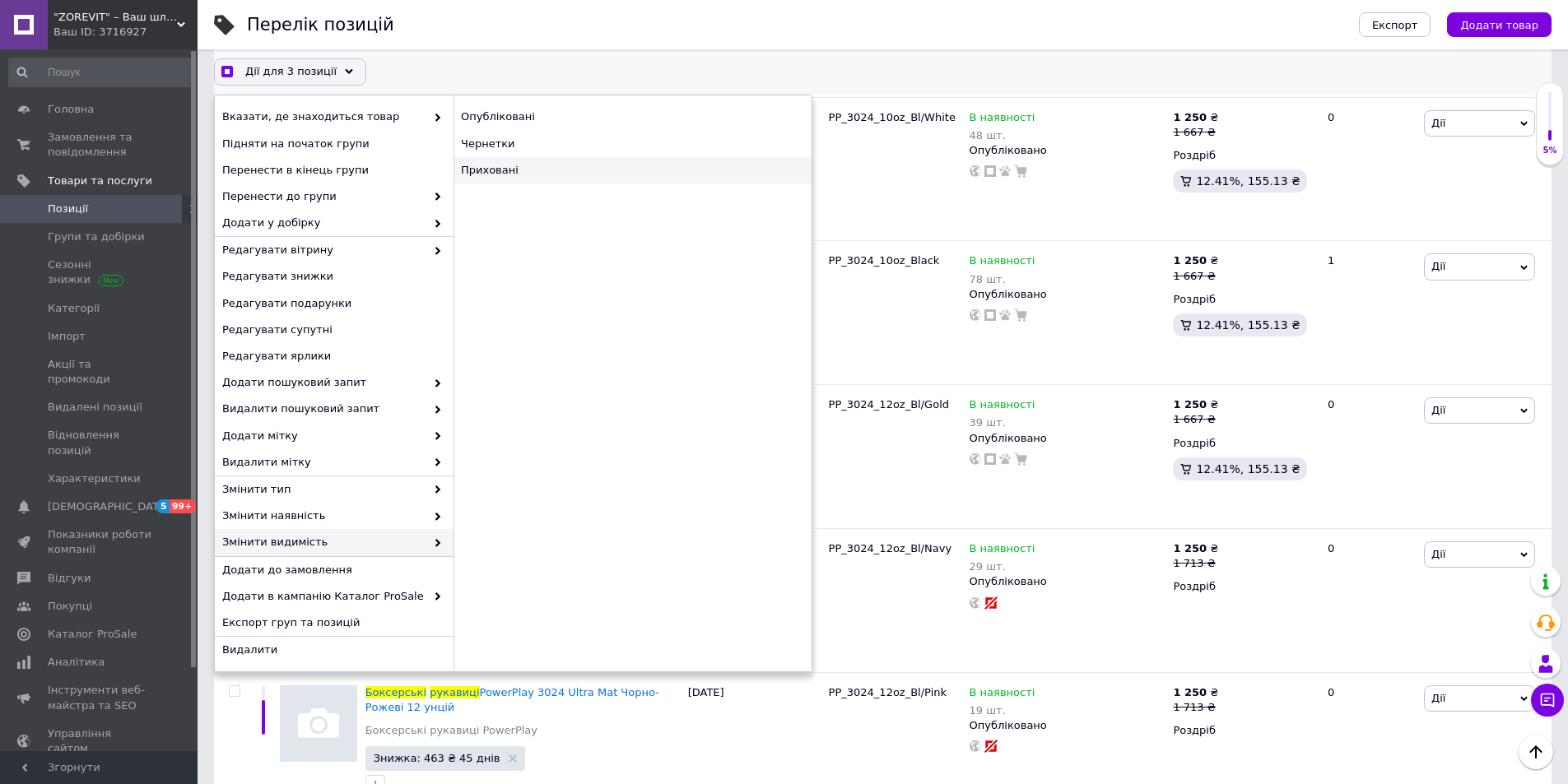
checkbox input "false"
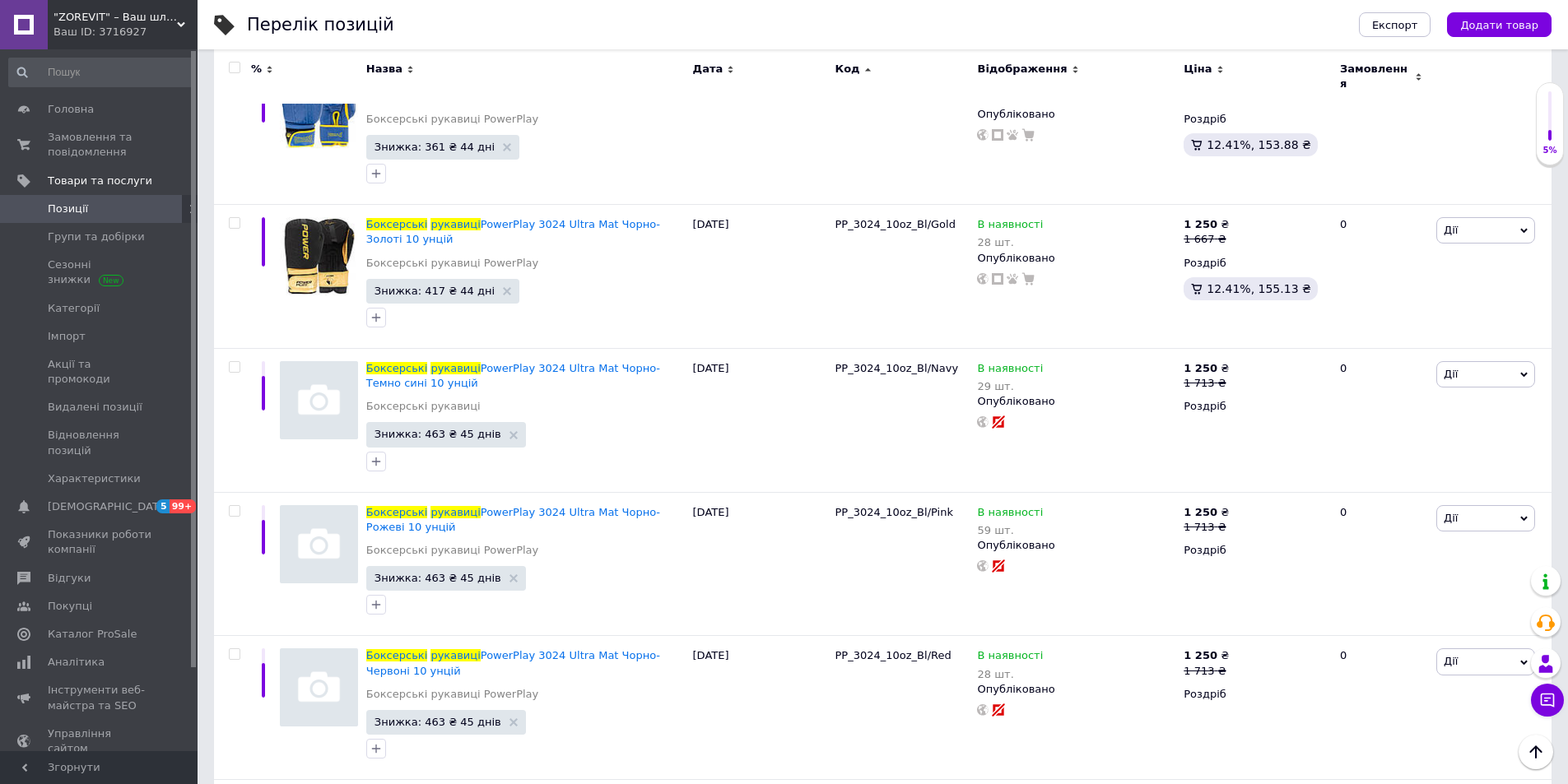
scroll to position [4985, 0]
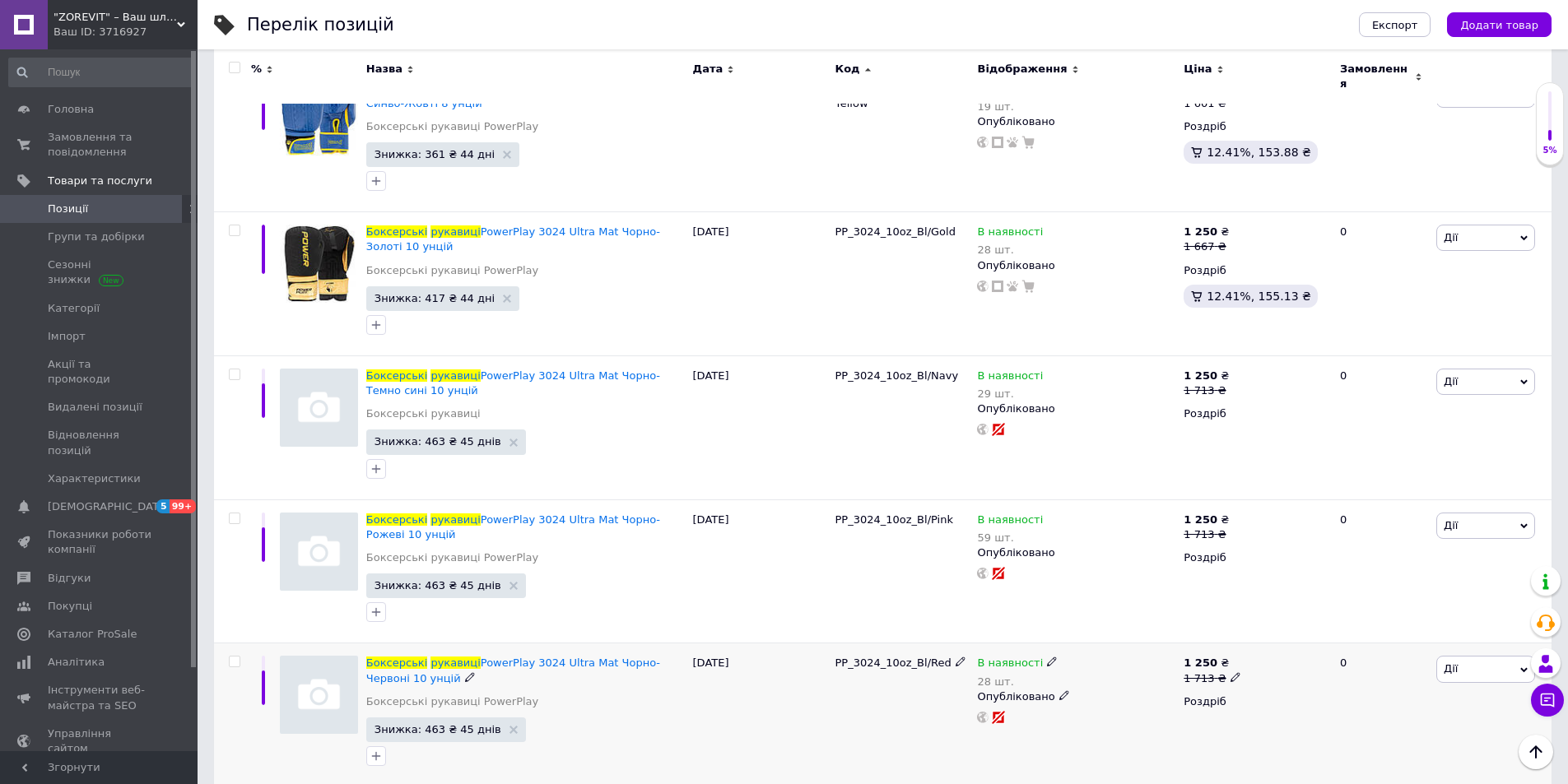
click at [233, 657] on input "checkbox" at bounding box center [234, 662] width 11 height 11
checkbox input "true"
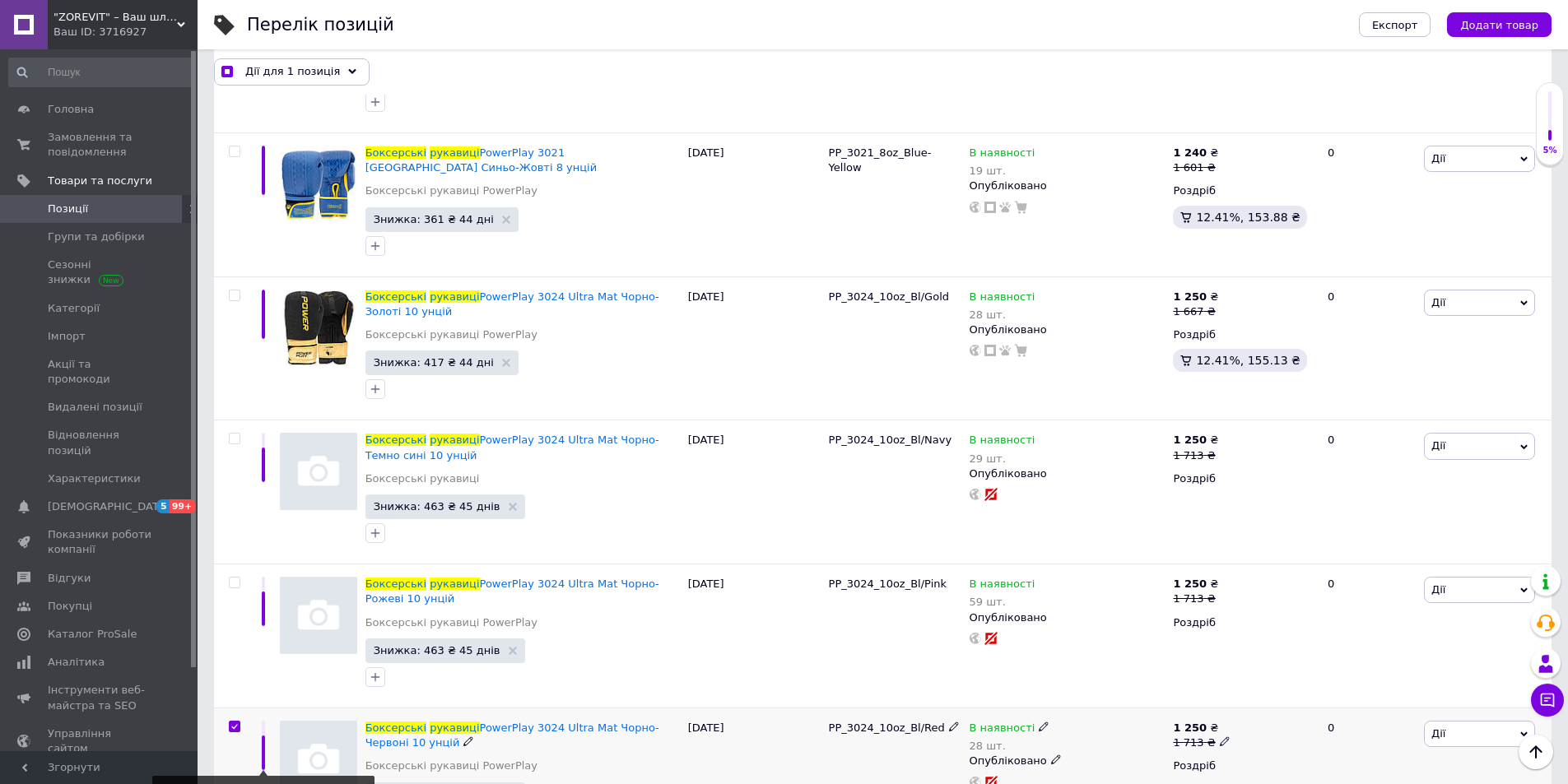
scroll to position [4999, 0]
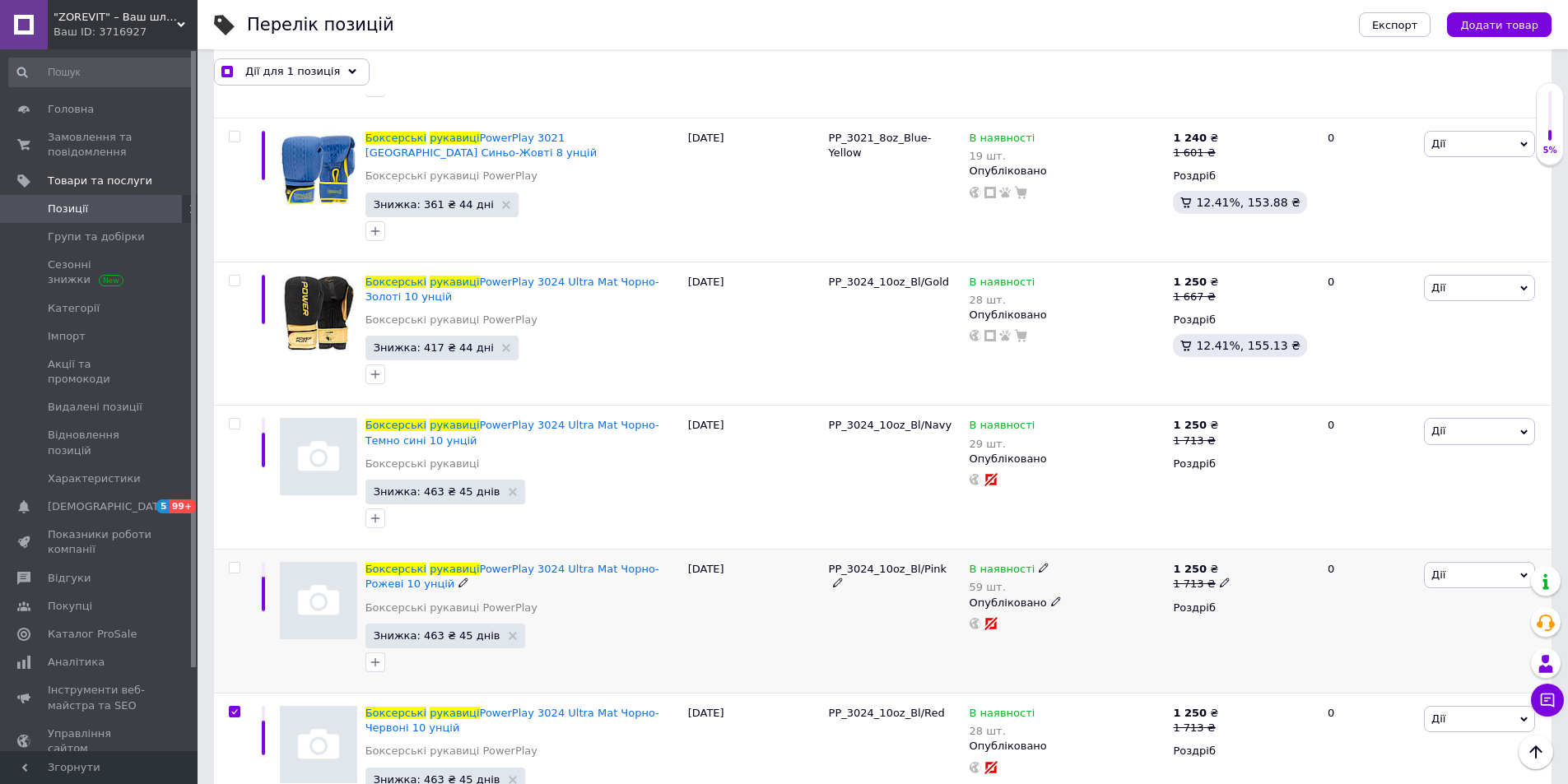
click at [235, 563] on input "checkbox" at bounding box center [234, 568] width 11 height 11
checkbox input "true"
click at [236, 419] on input "checkbox" at bounding box center [234, 424] width 11 height 11
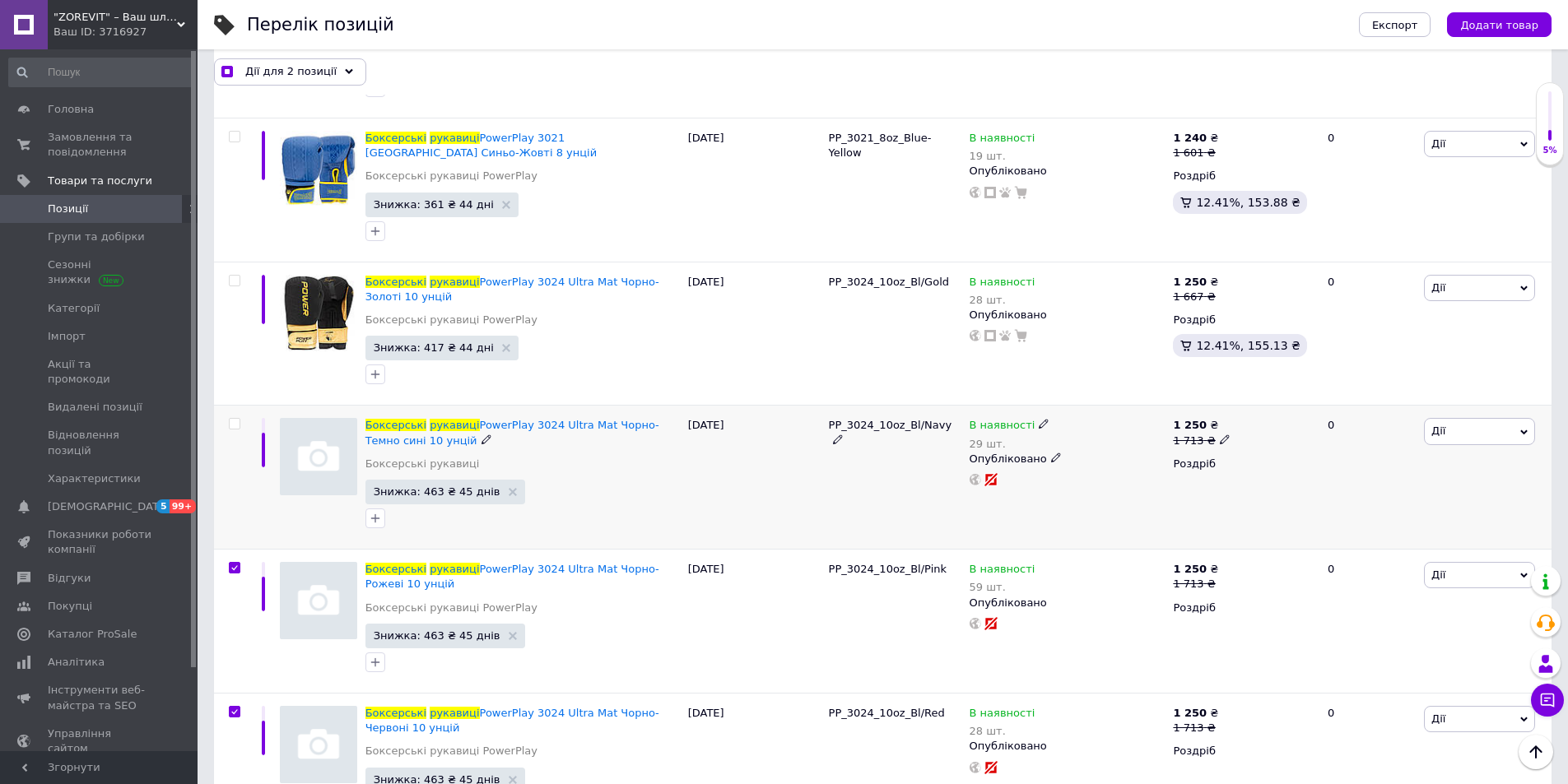
checkbox input "false"
checkbox input "true"
click at [233, 419] on input "checkbox" at bounding box center [234, 424] width 11 height 11
checkbox input "true"
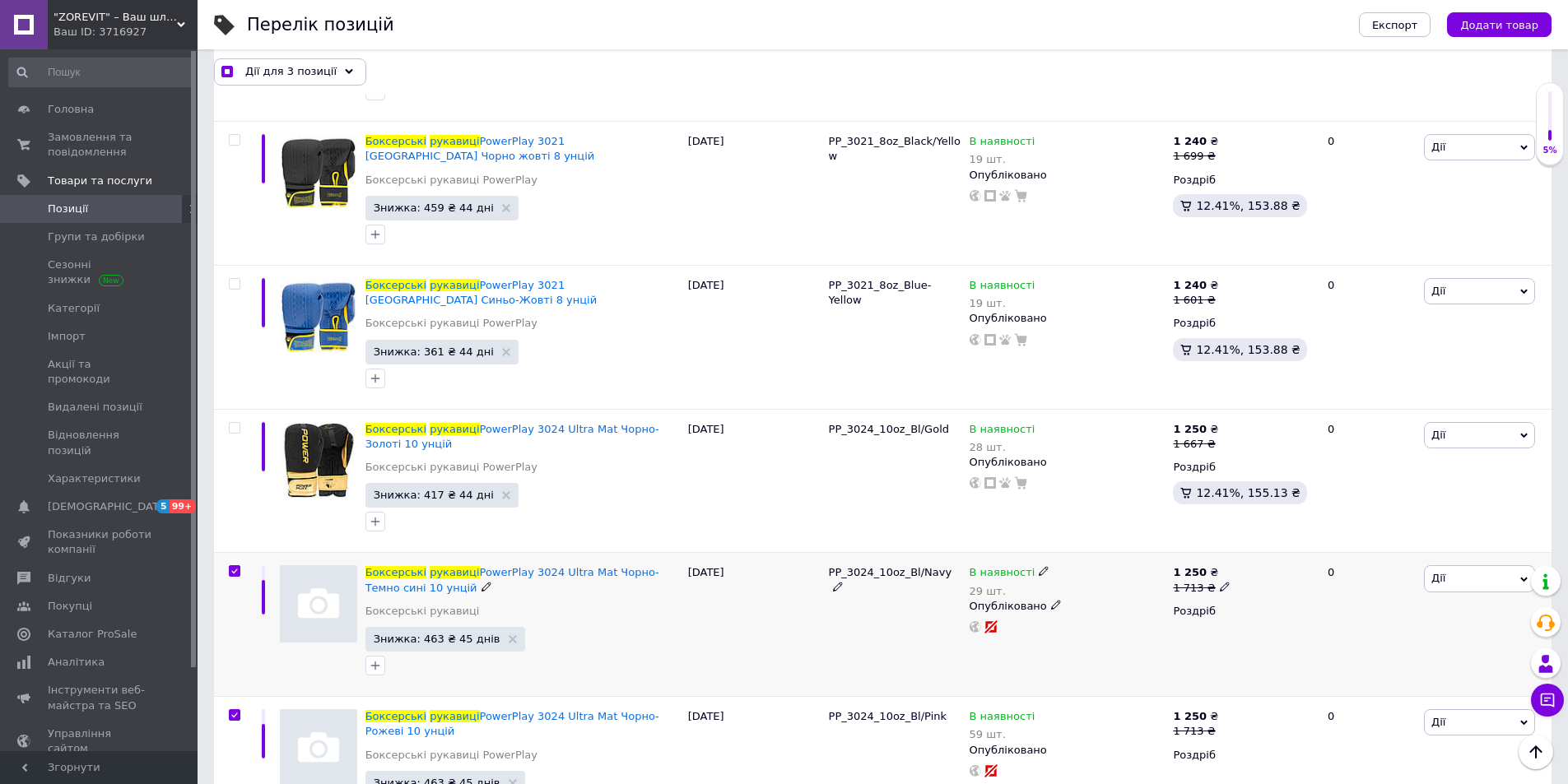
scroll to position [4752, 0]
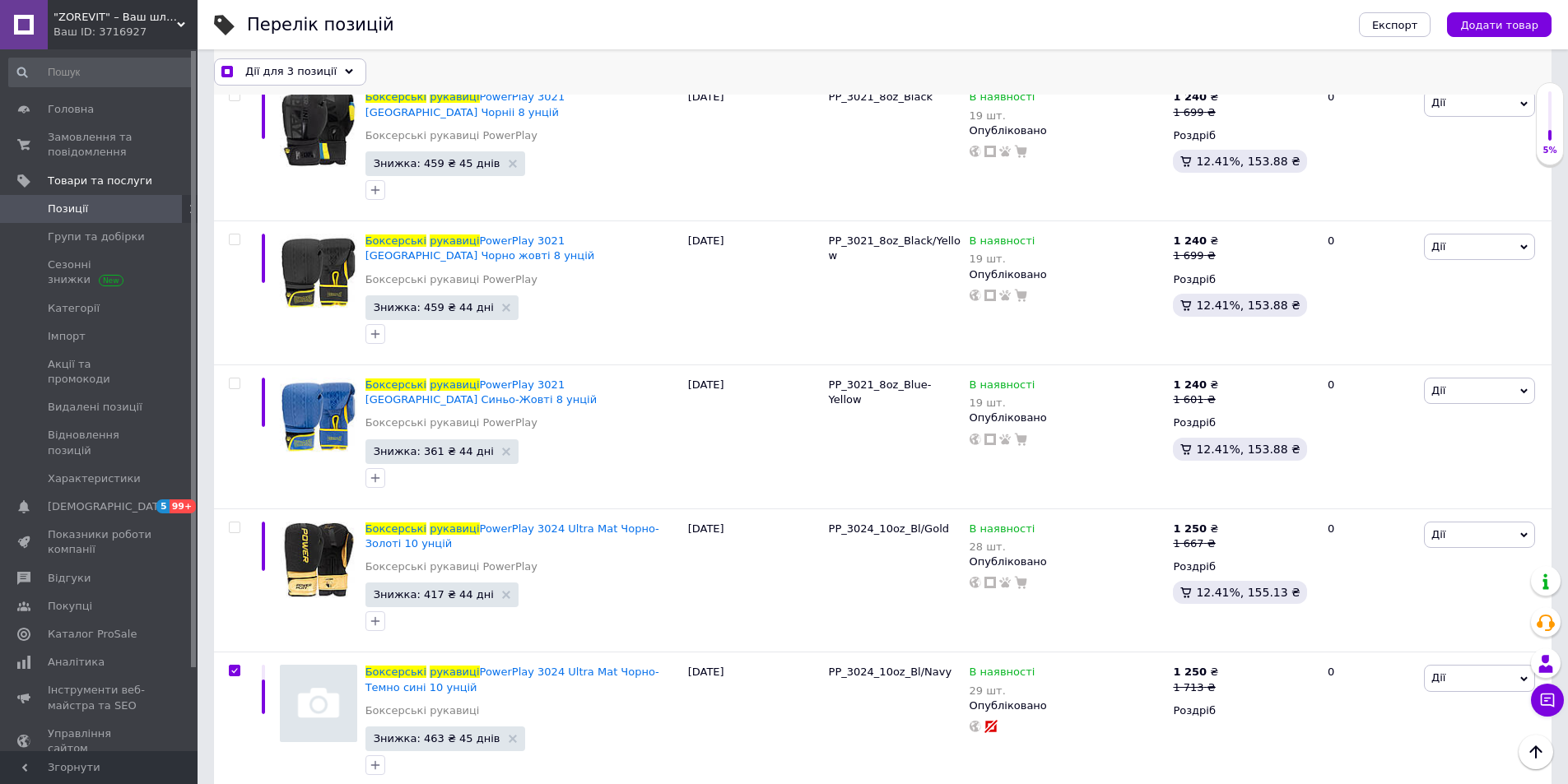
click at [345, 70] on icon at bounding box center [349, 73] width 8 height 8
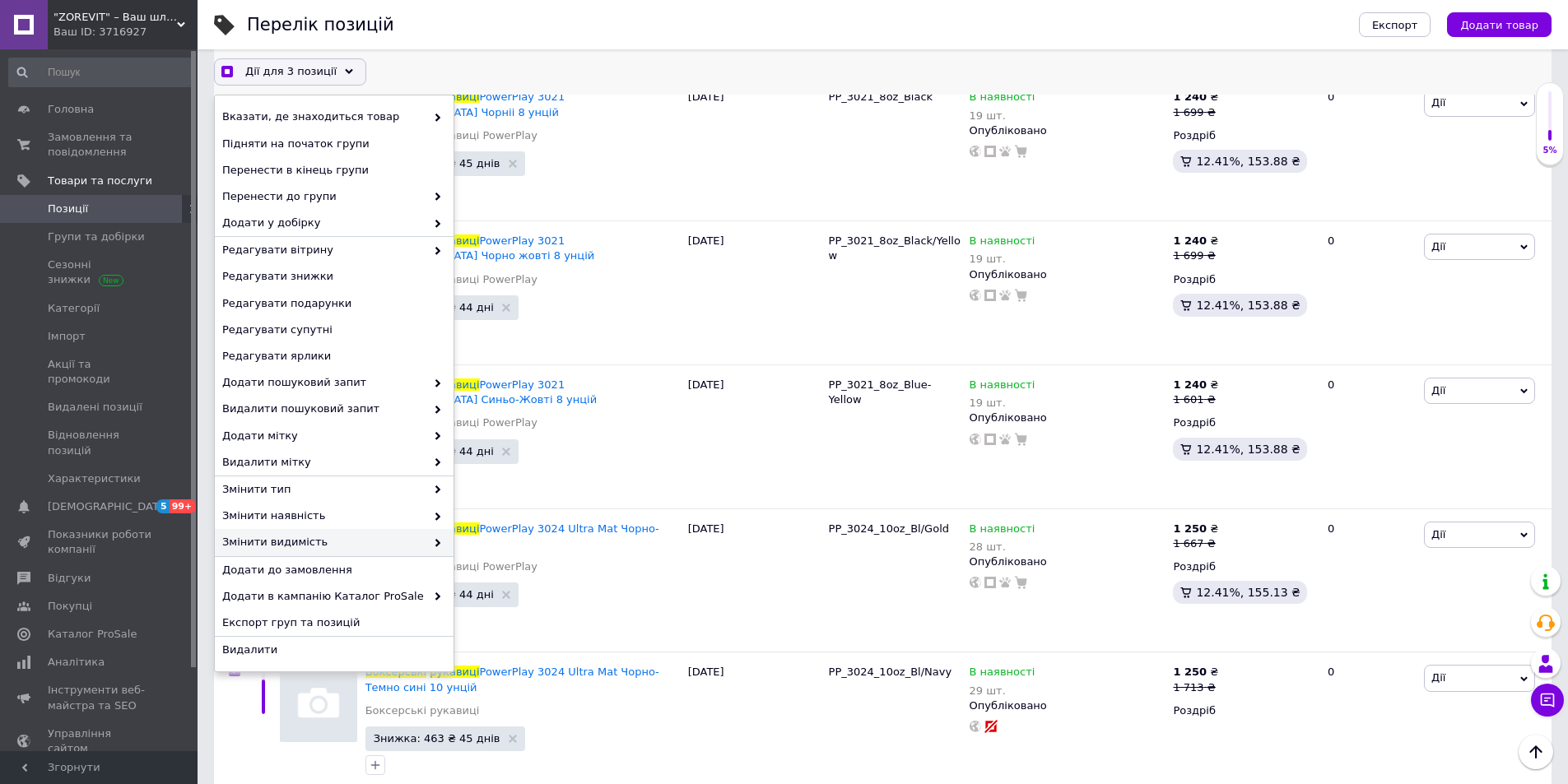
click at [365, 544] on span "Змінити видимість" at bounding box center [323, 542] width 203 height 15
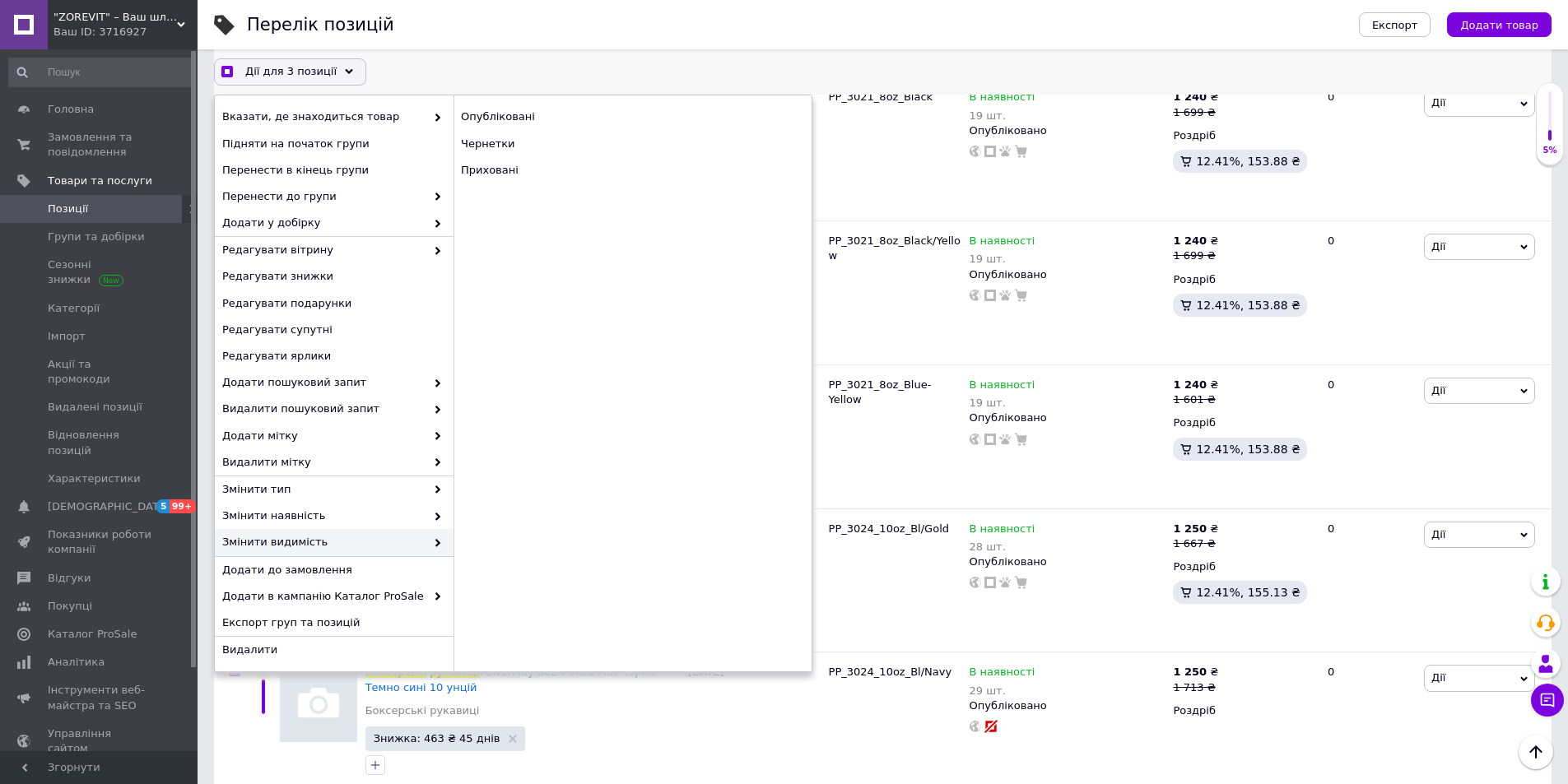
click at [369, 543] on span "Змінити видимість" at bounding box center [323, 542] width 203 height 15
click at [510, 170] on div "Приховані" at bounding box center [633, 170] width 358 height 26
checkbox input "true"
checkbox input "false"
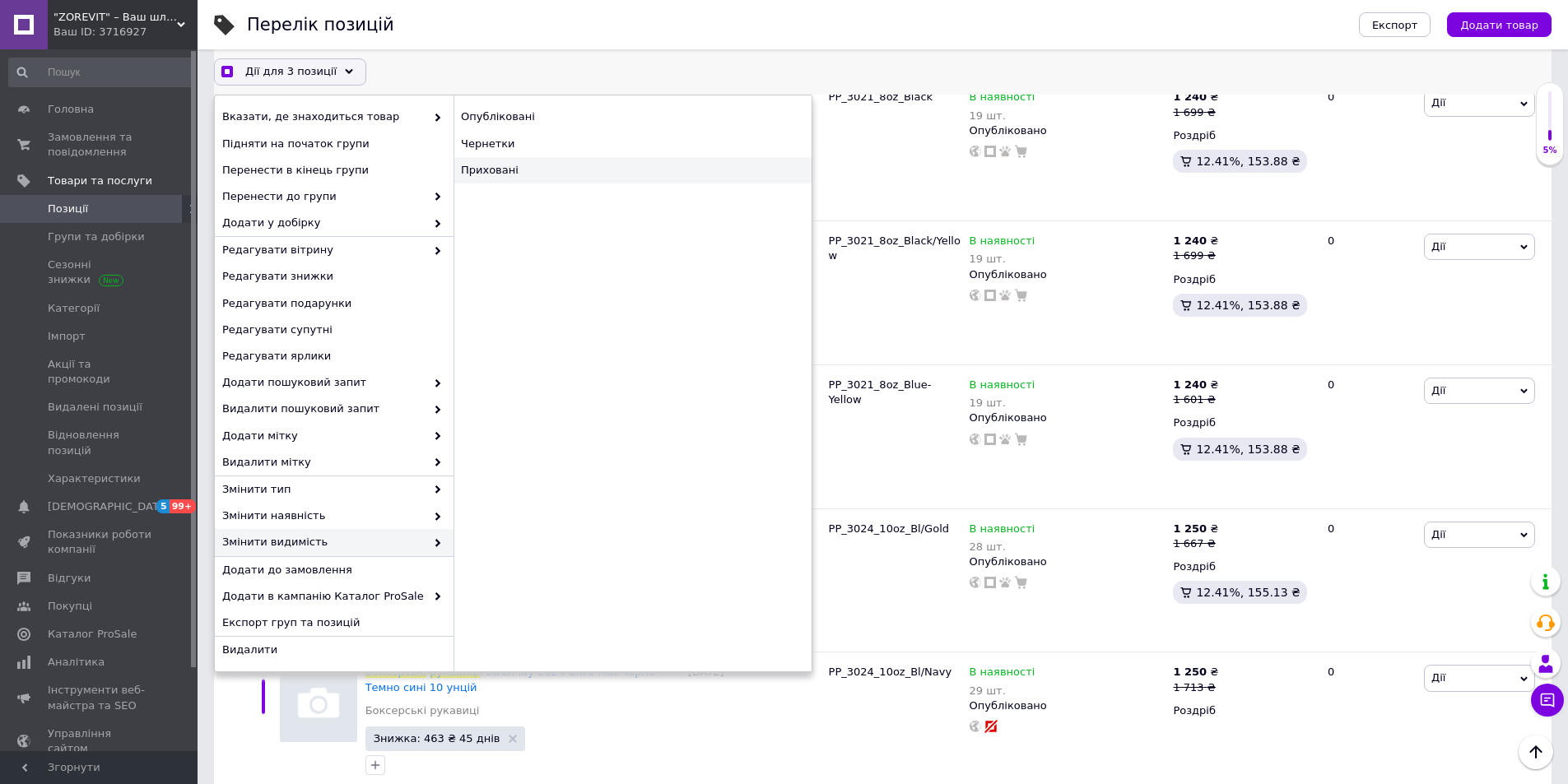
checkbox input "false"
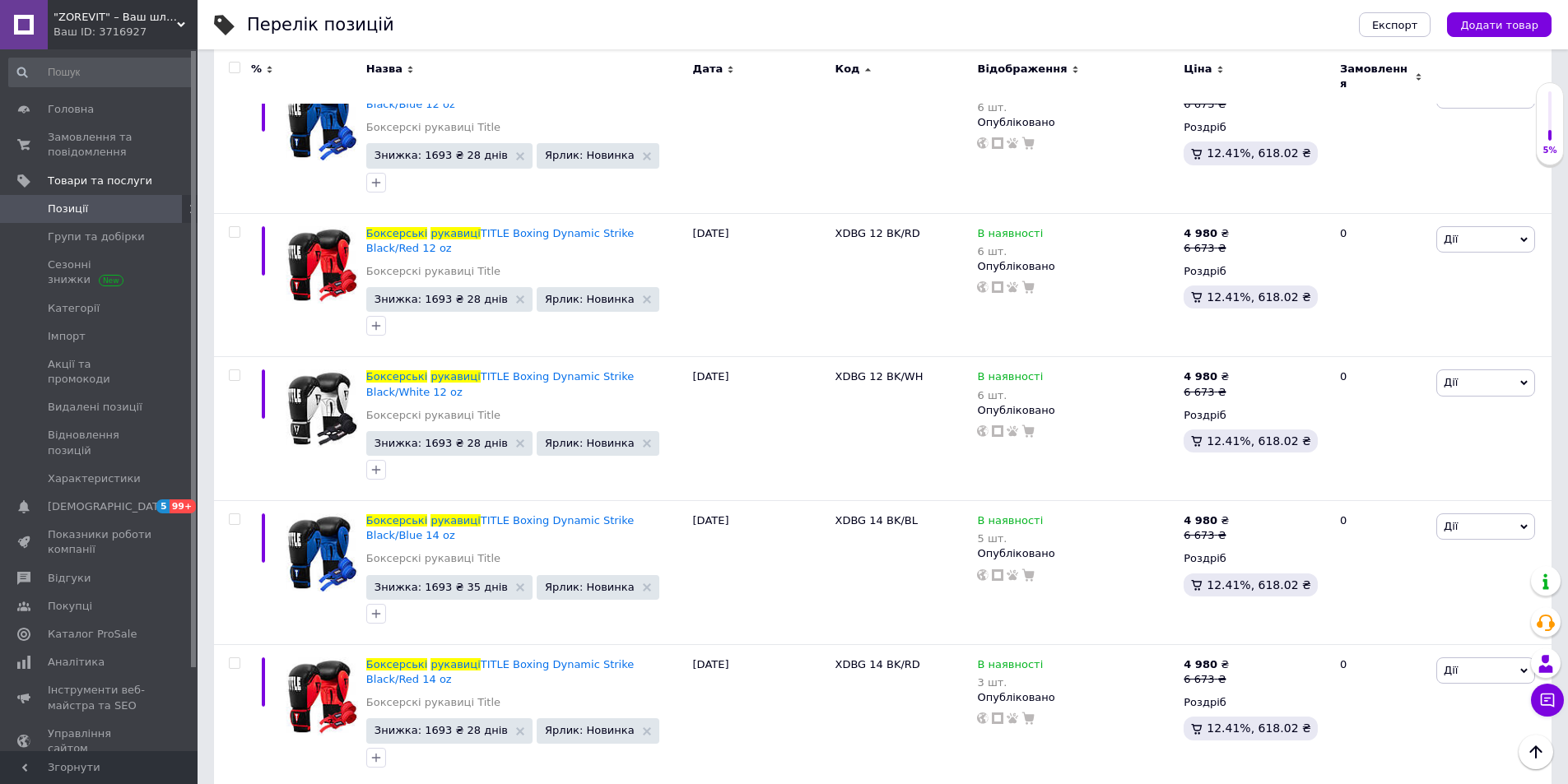
scroll to position [12585, 0]
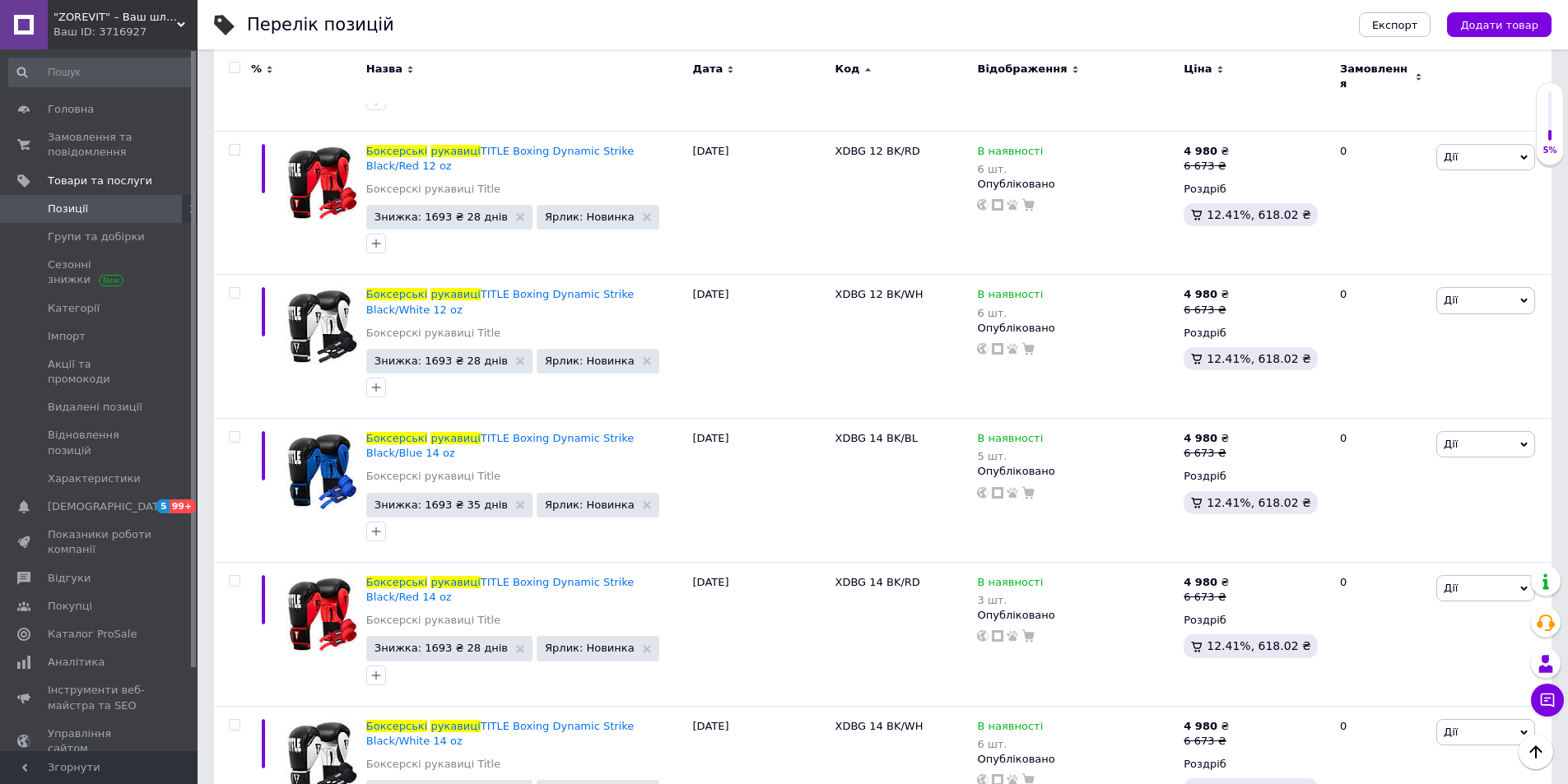
click at [231, 65] on input "checkbox" at bounding box center [234, 68] width 11 height 11
checkbox input "true"
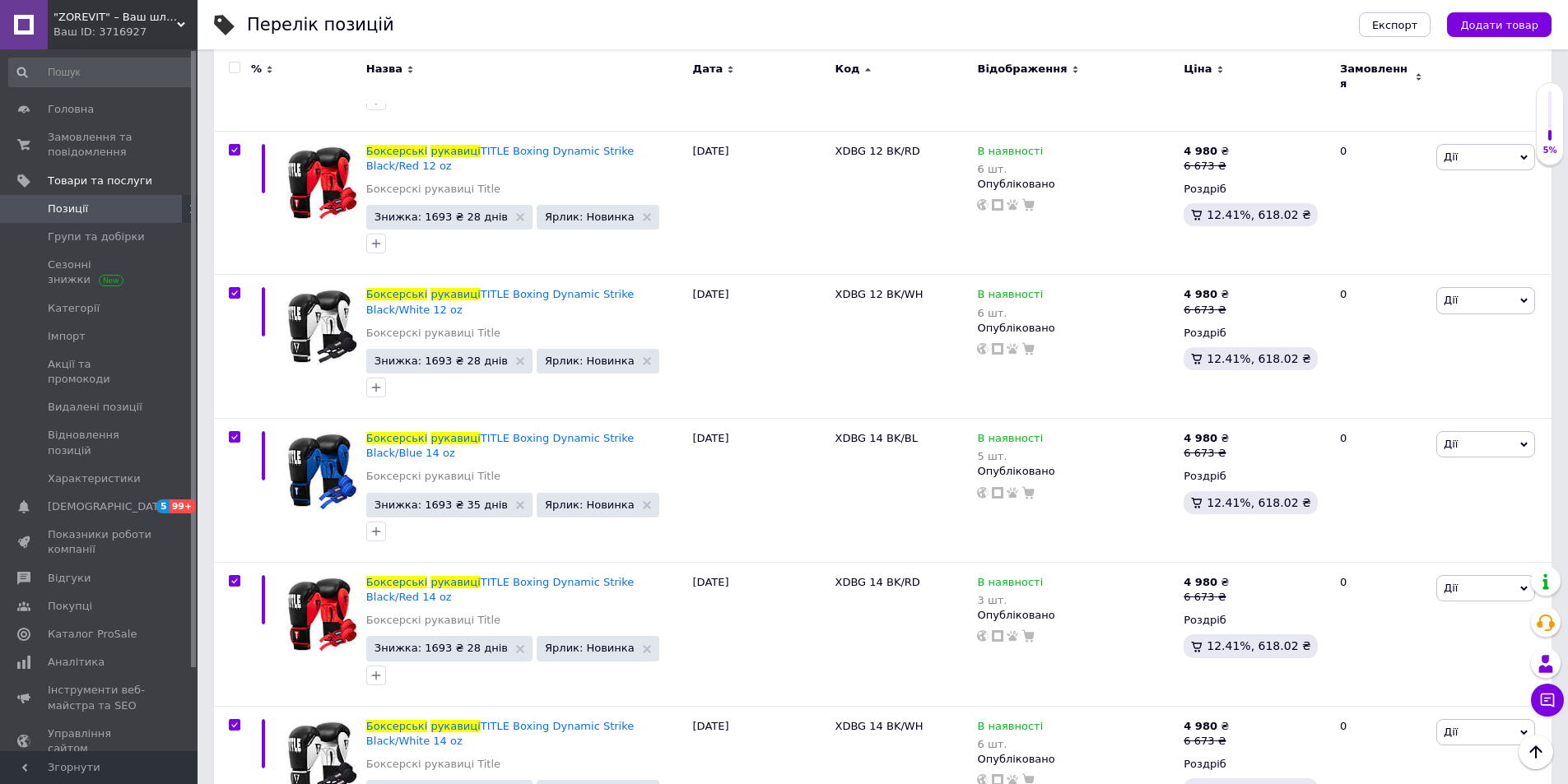
checkbox input "true"
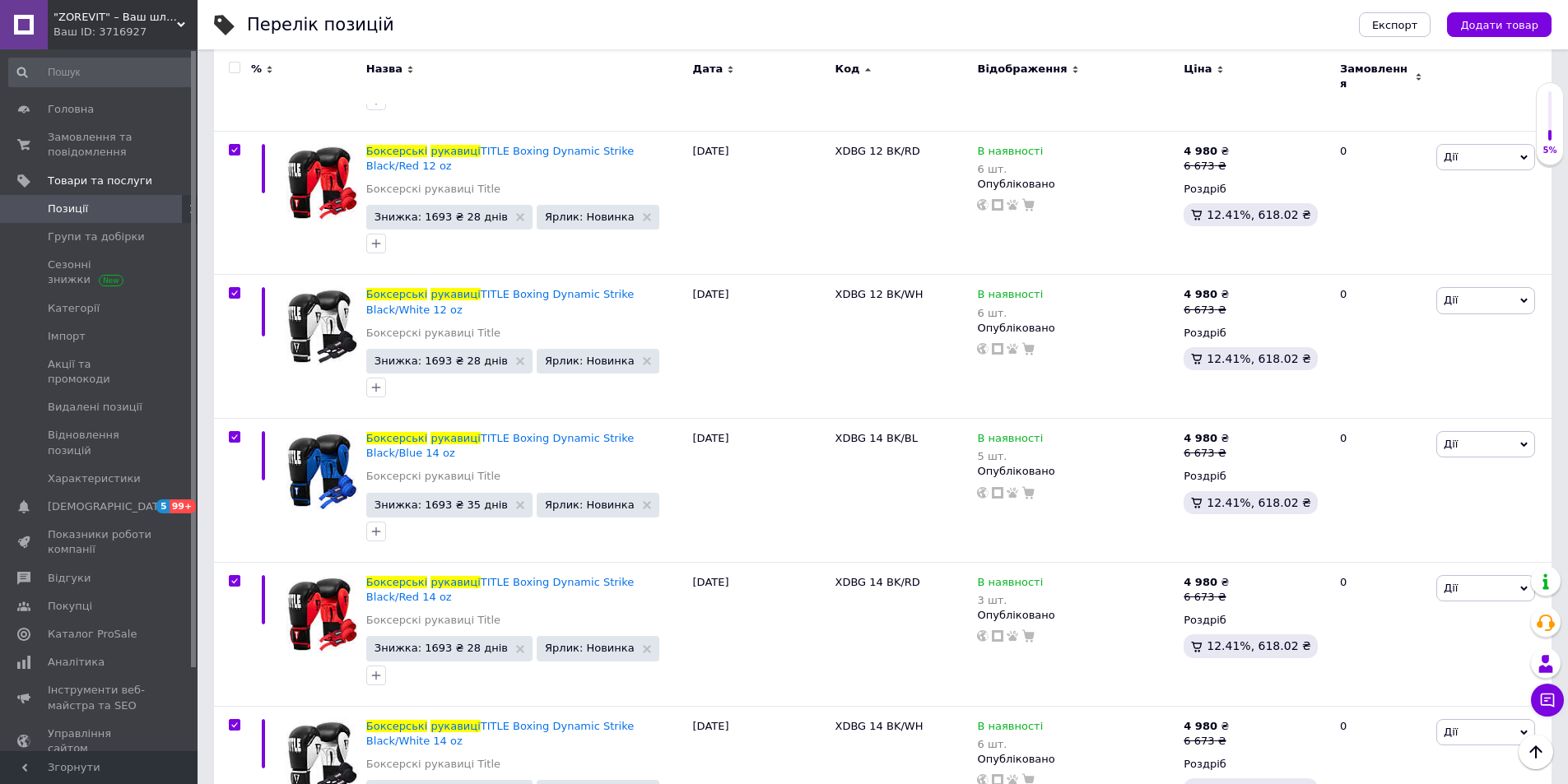
checkbox input "true"
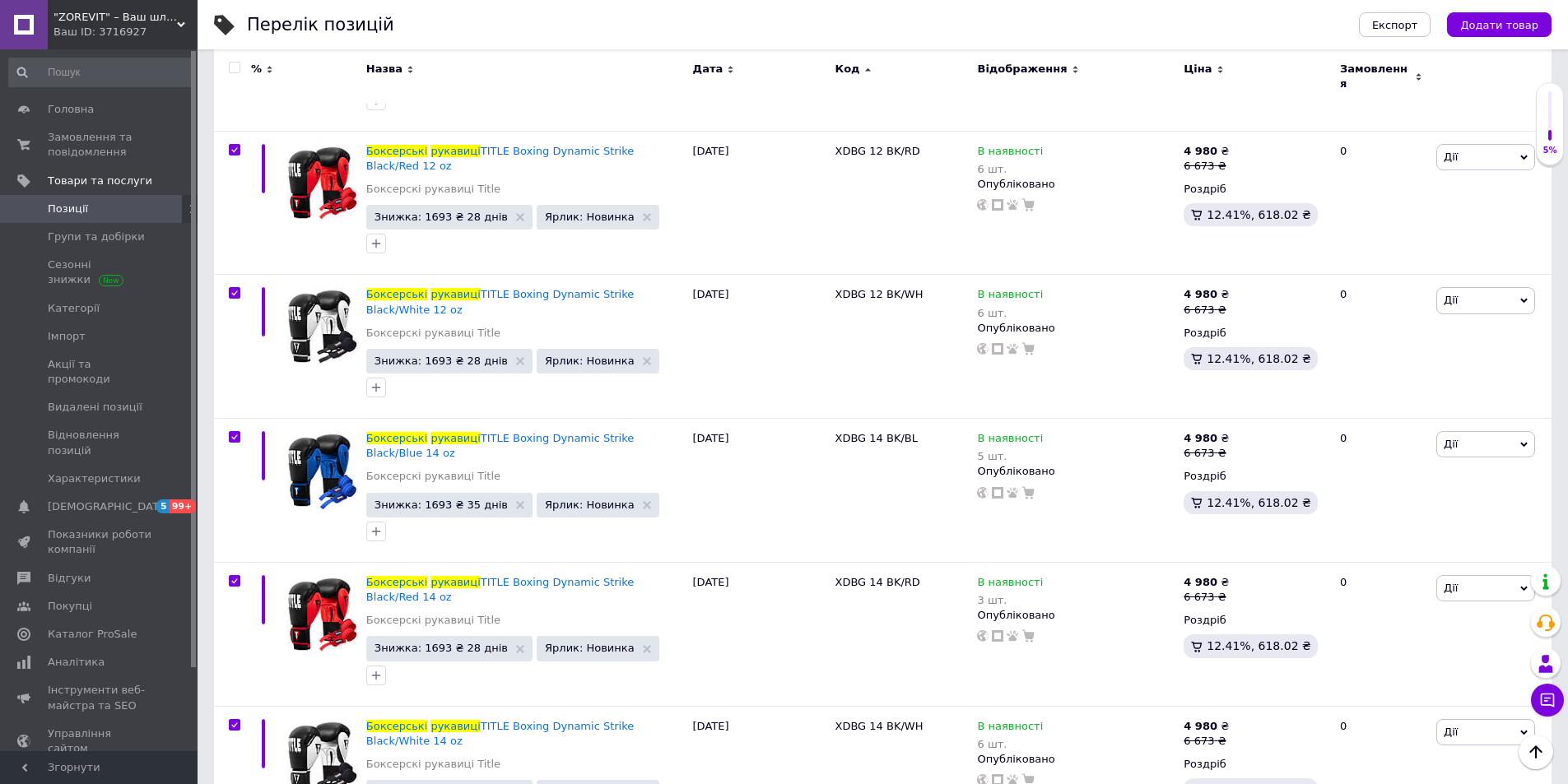
checkbox input "true"
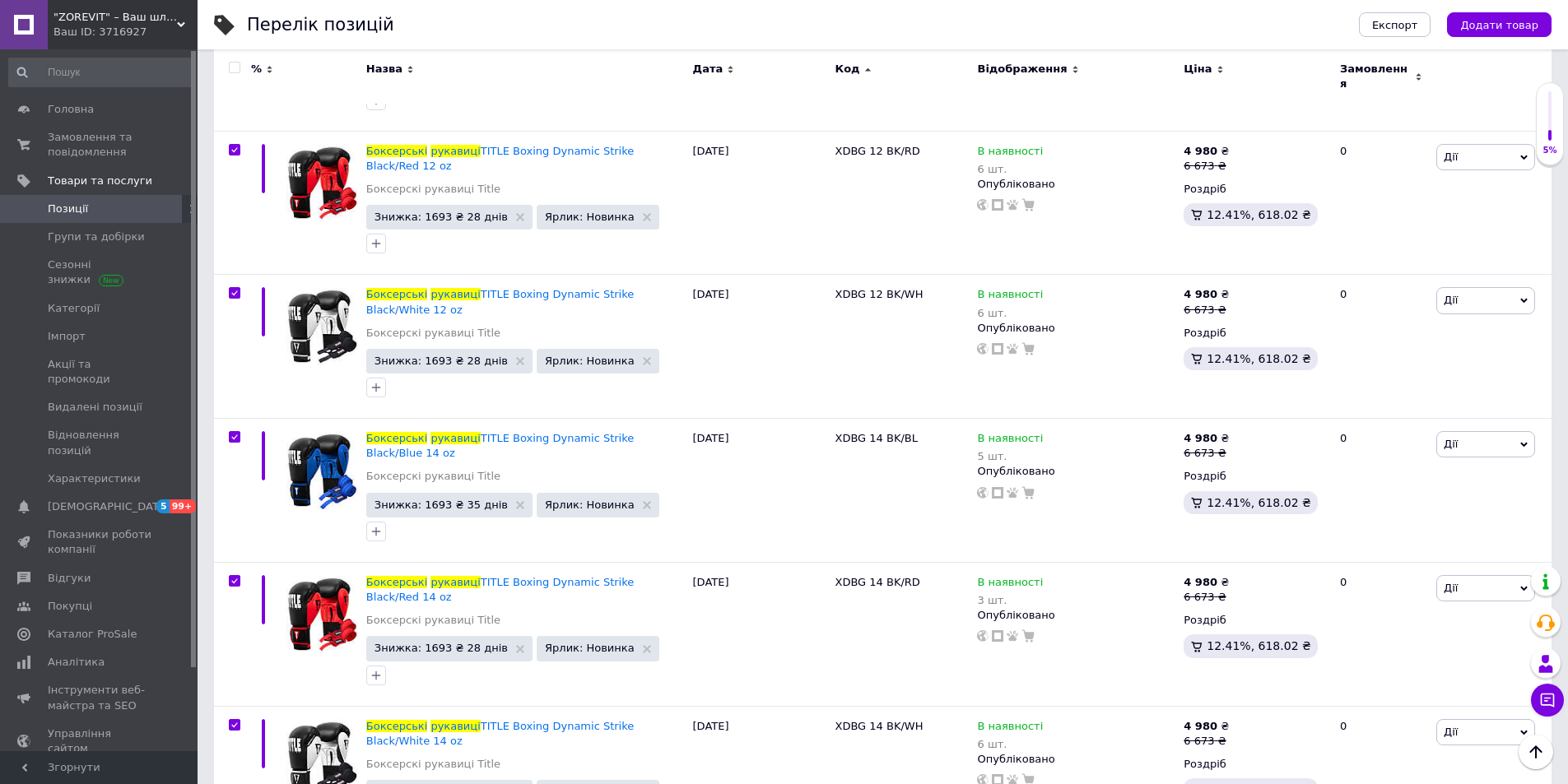
checkbox input "true"
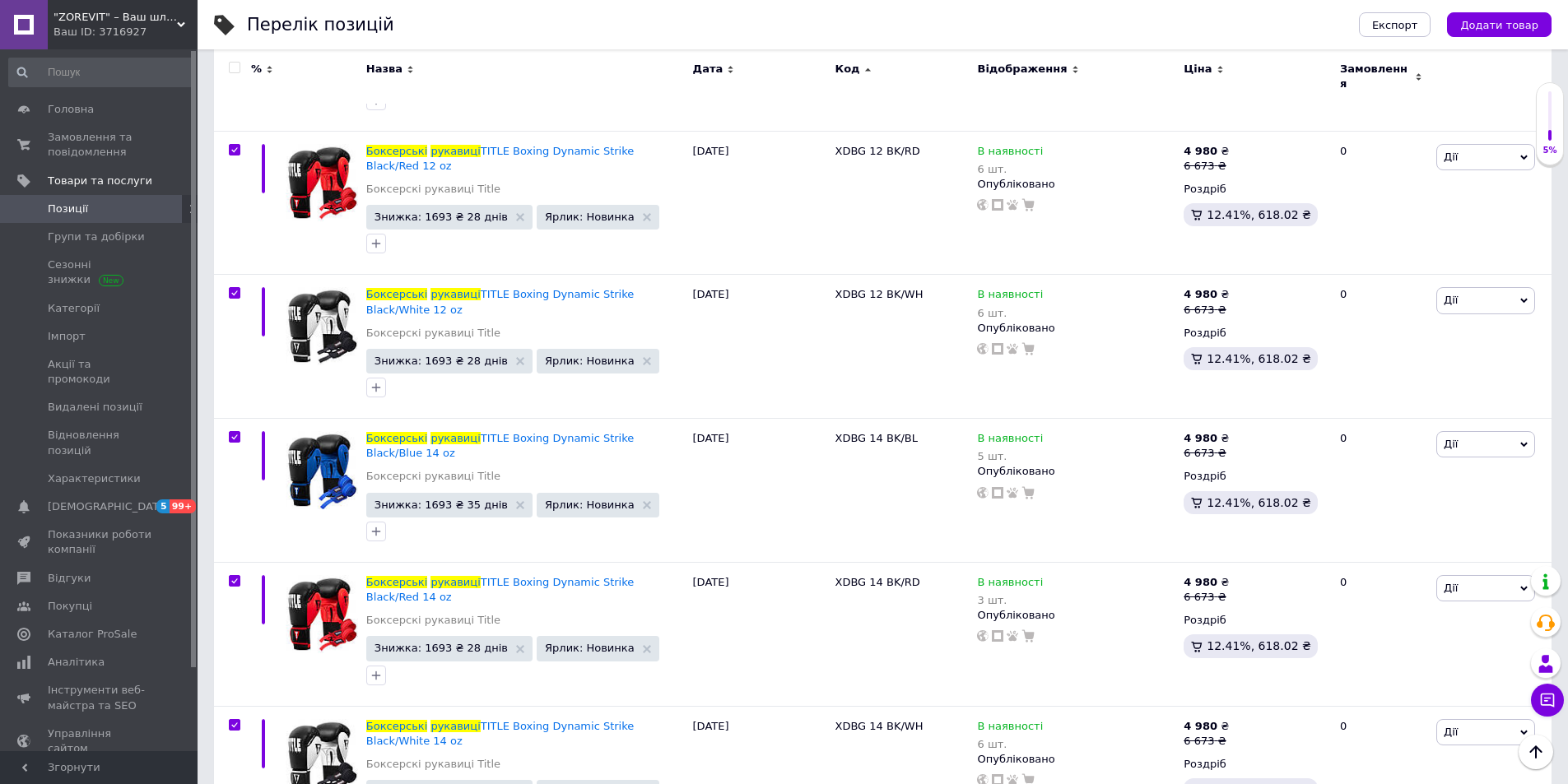
checkbox input "true"
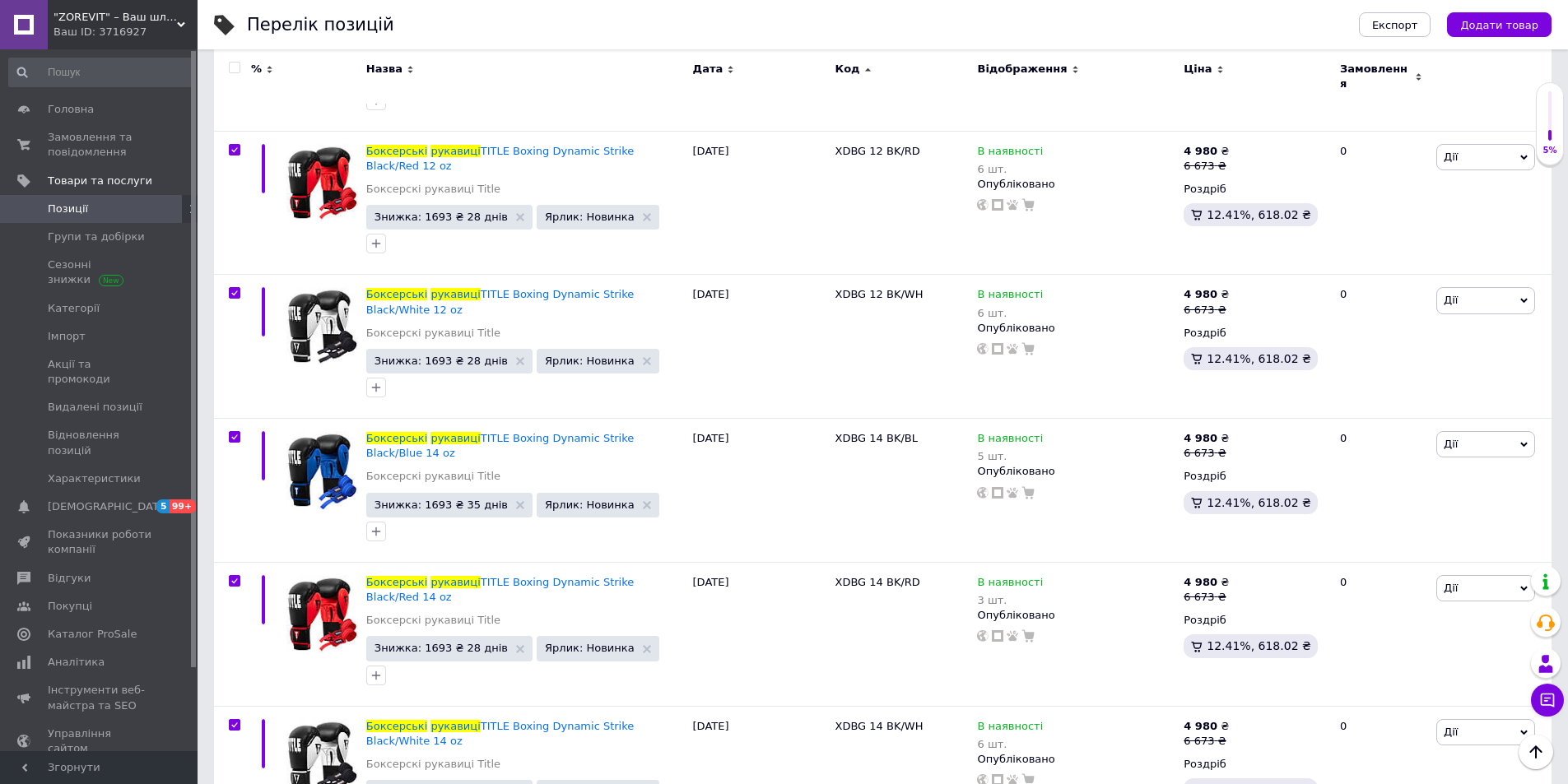
checkbox input "true"
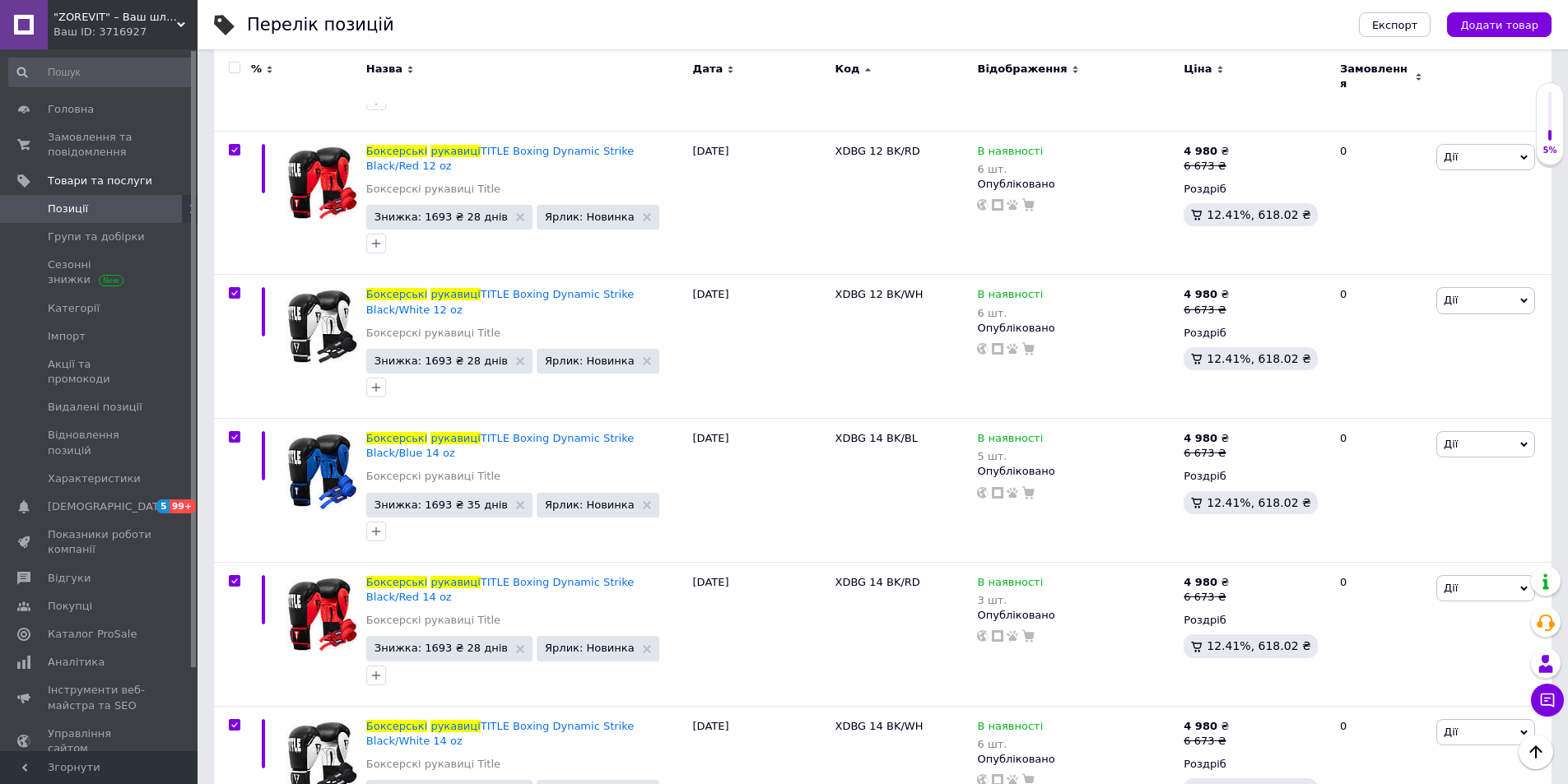
checkbox input "true"
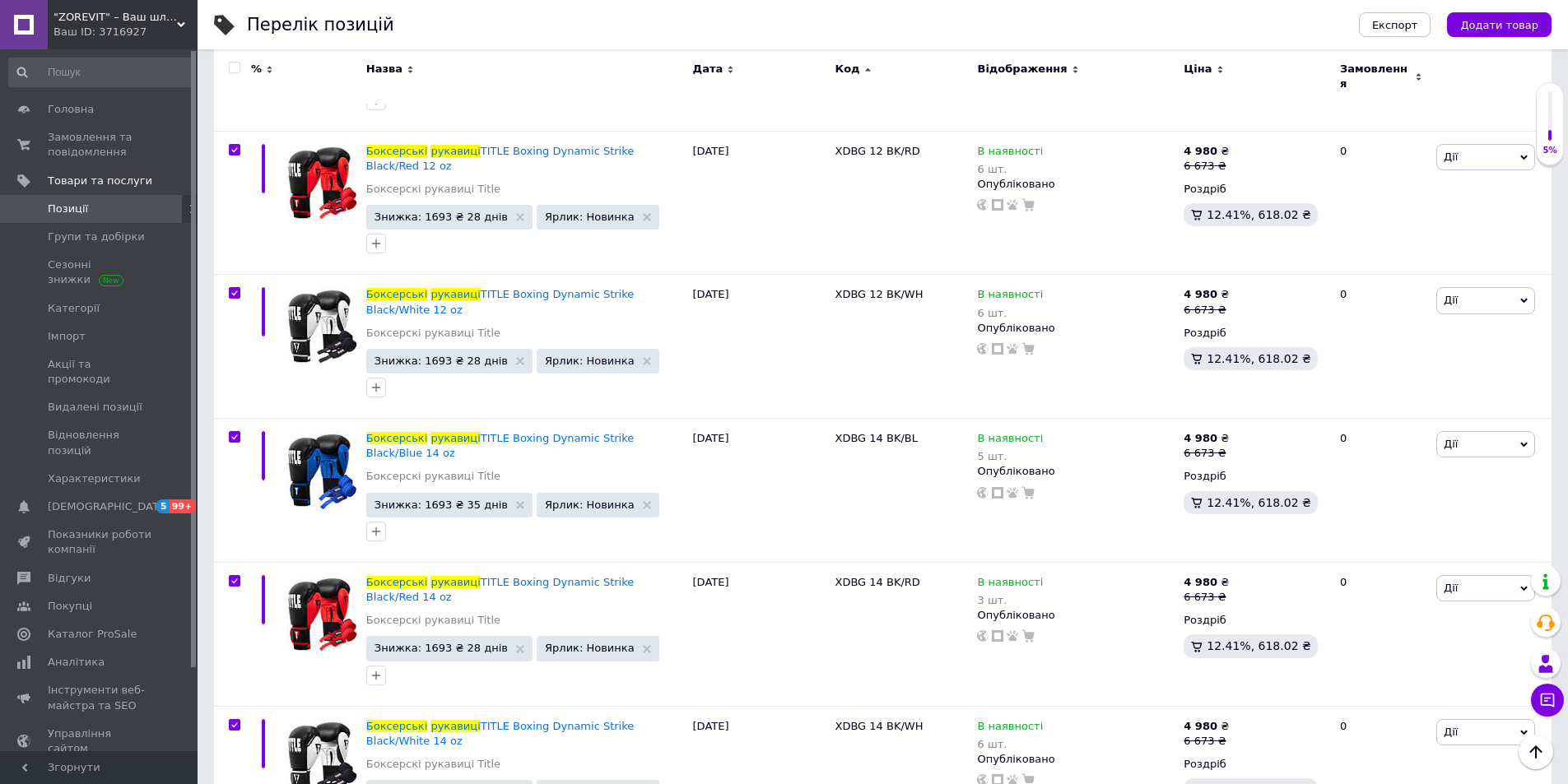
checkbox input "true"
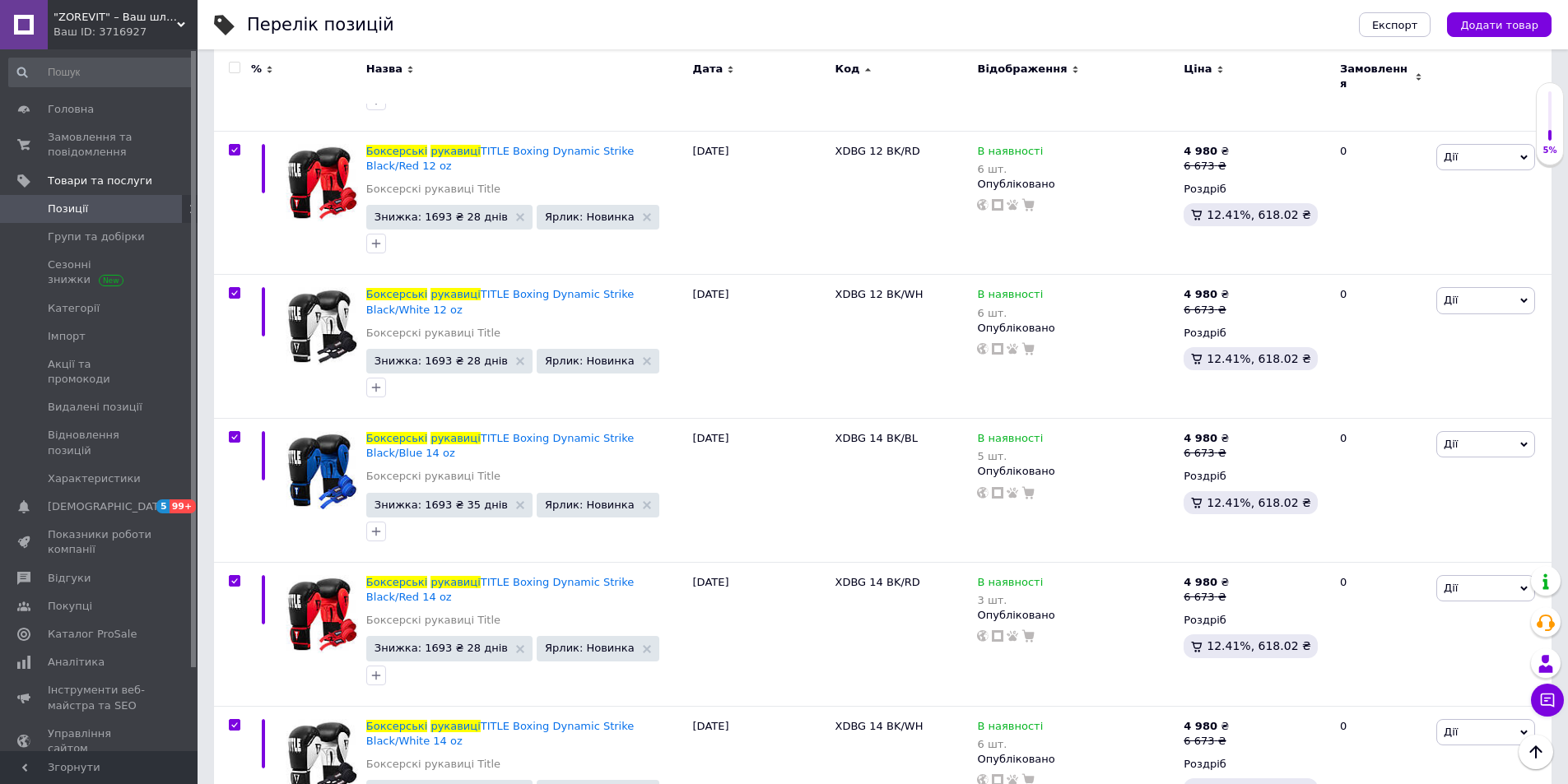
checkbox input "true"
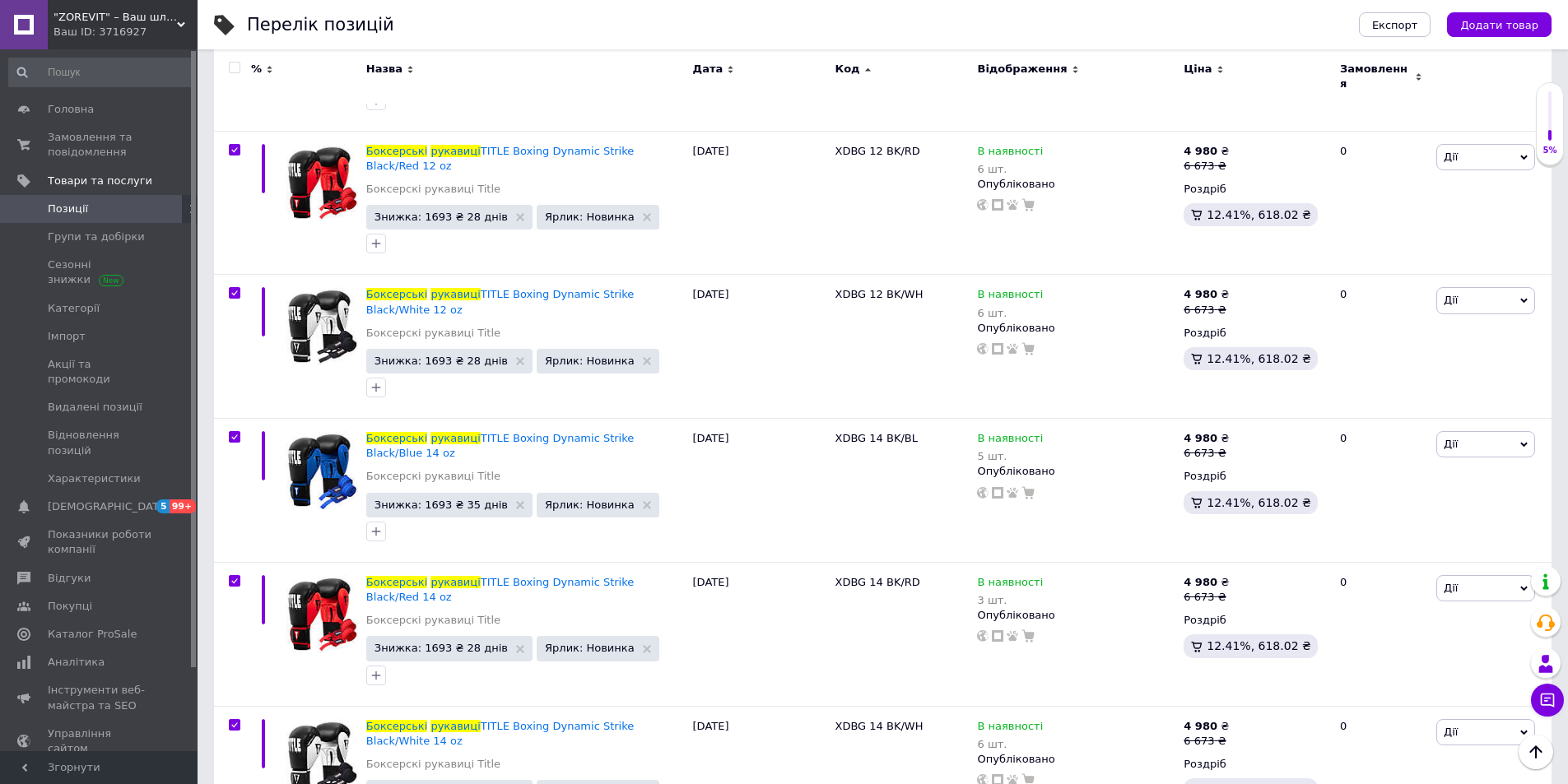
checkbox input "true"
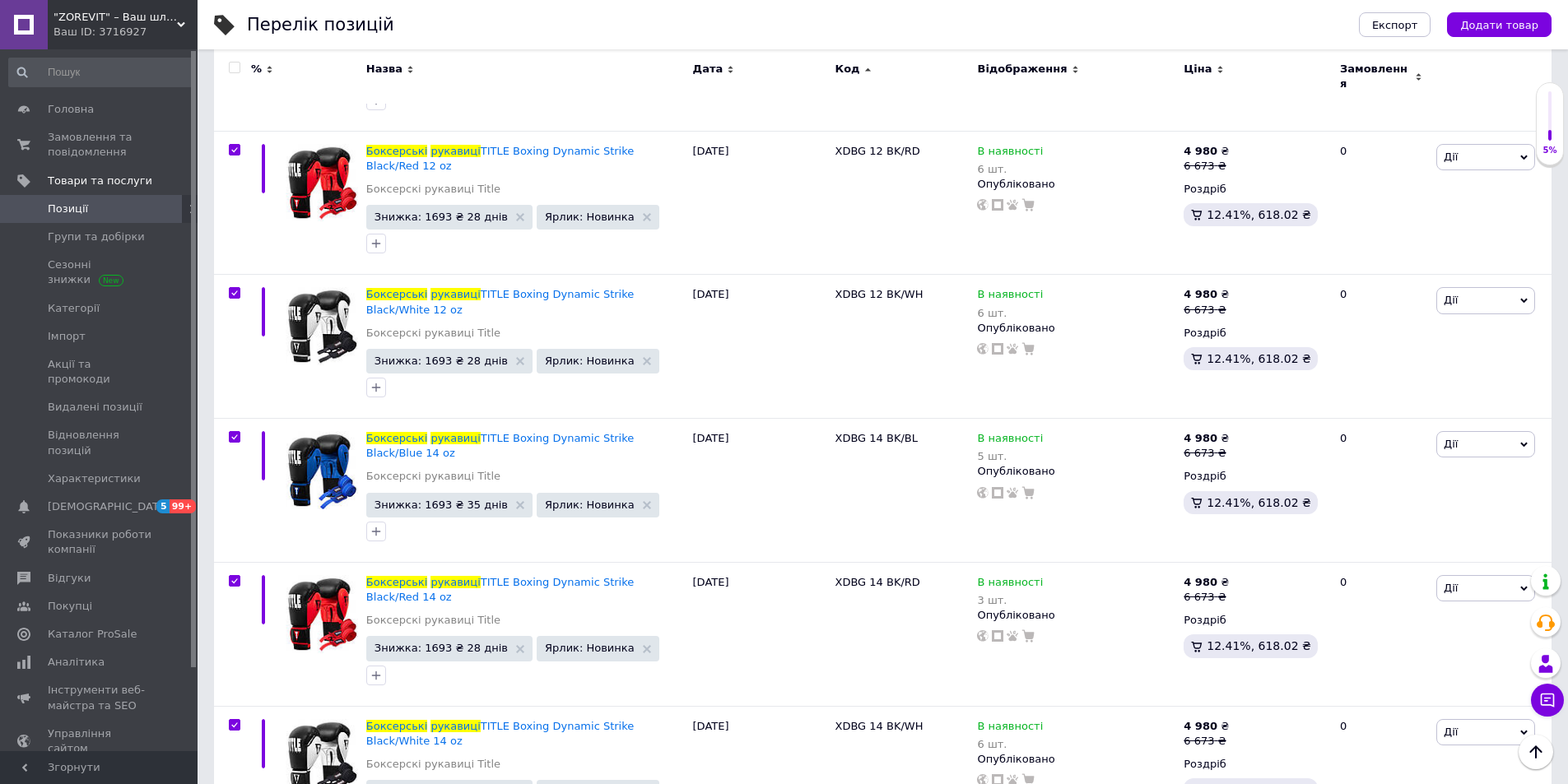
checkbox input "true"
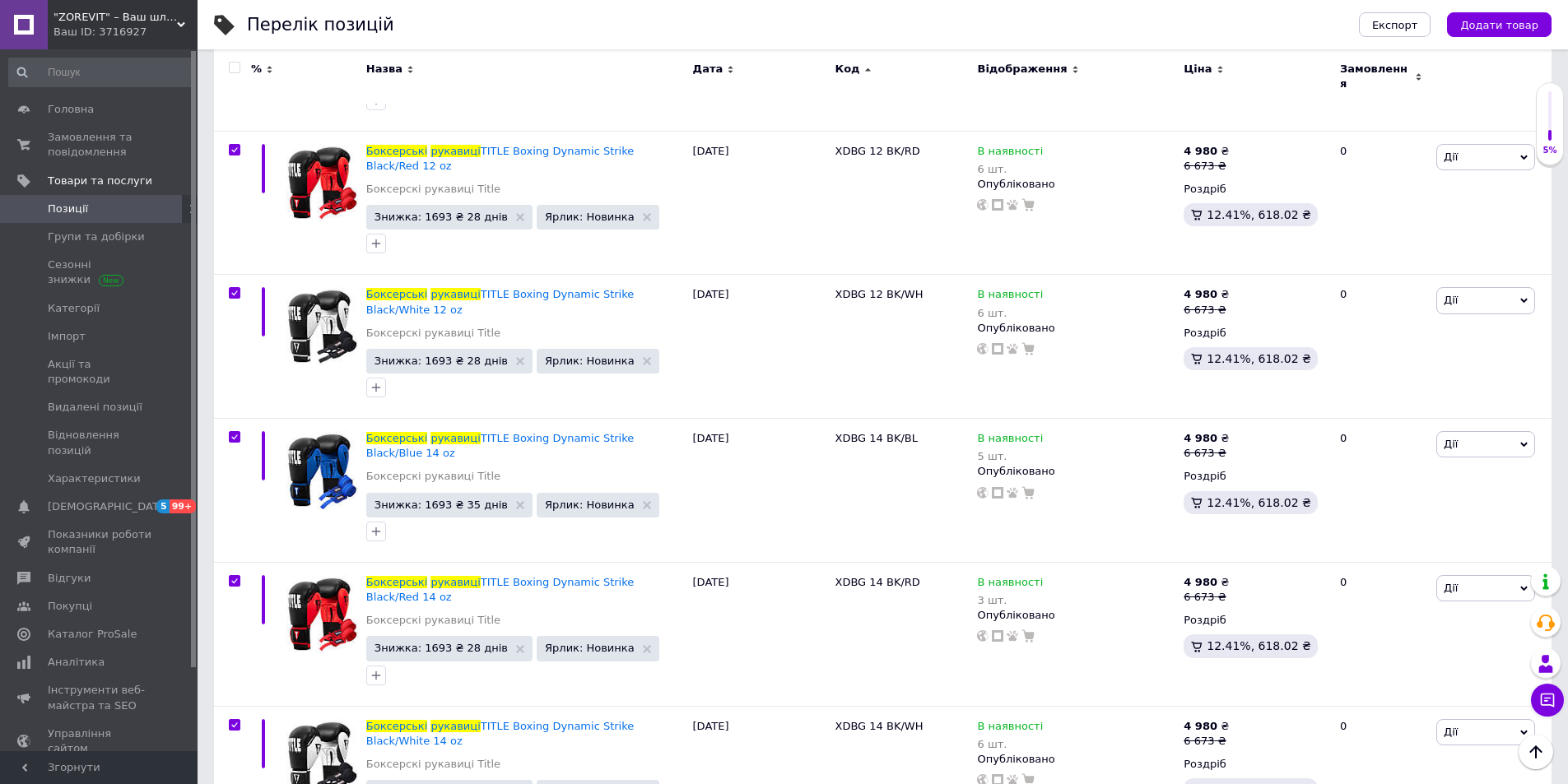
checkbox input "true"
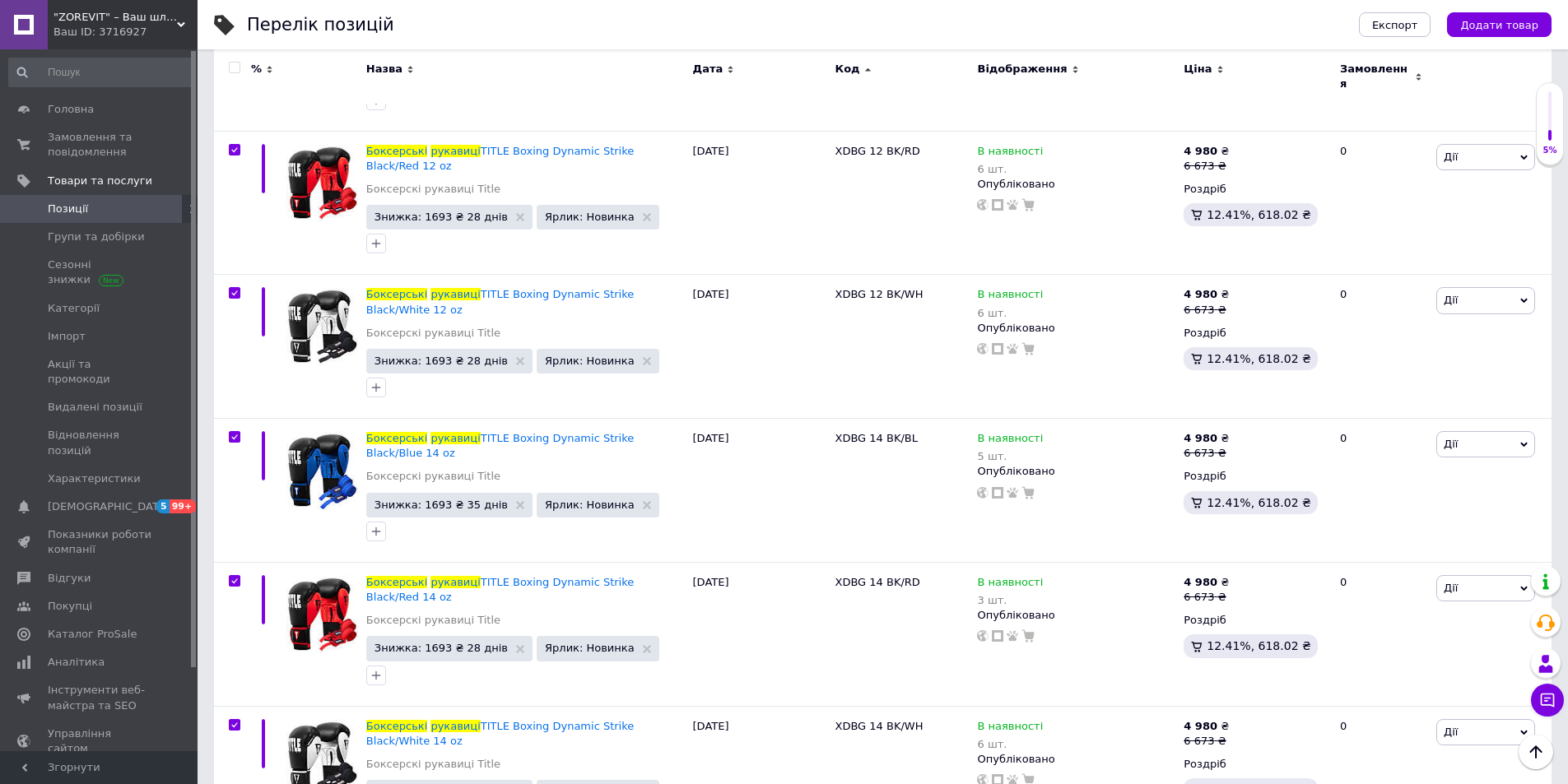
checkbox input "true"
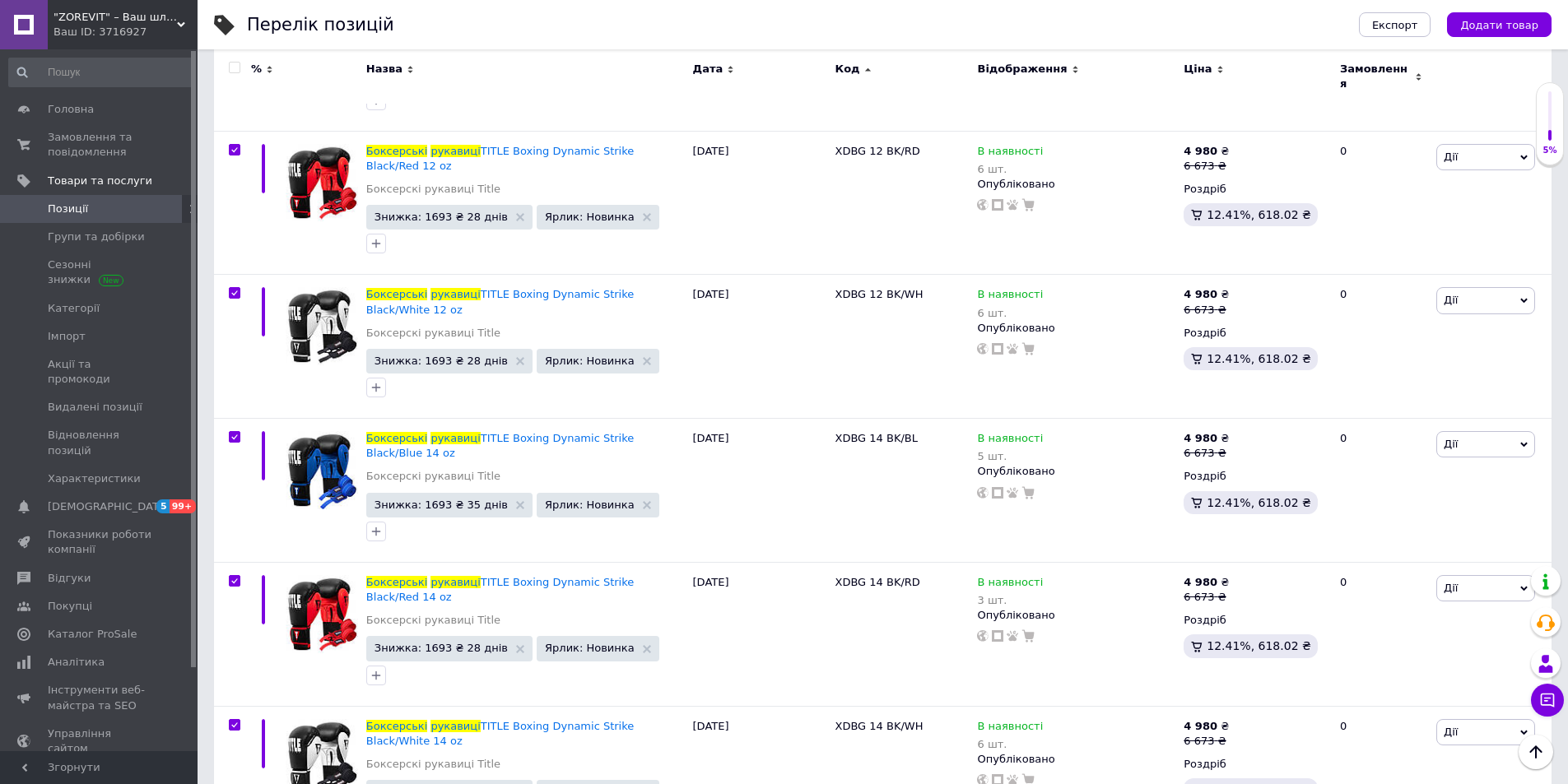
checkbox input "true"
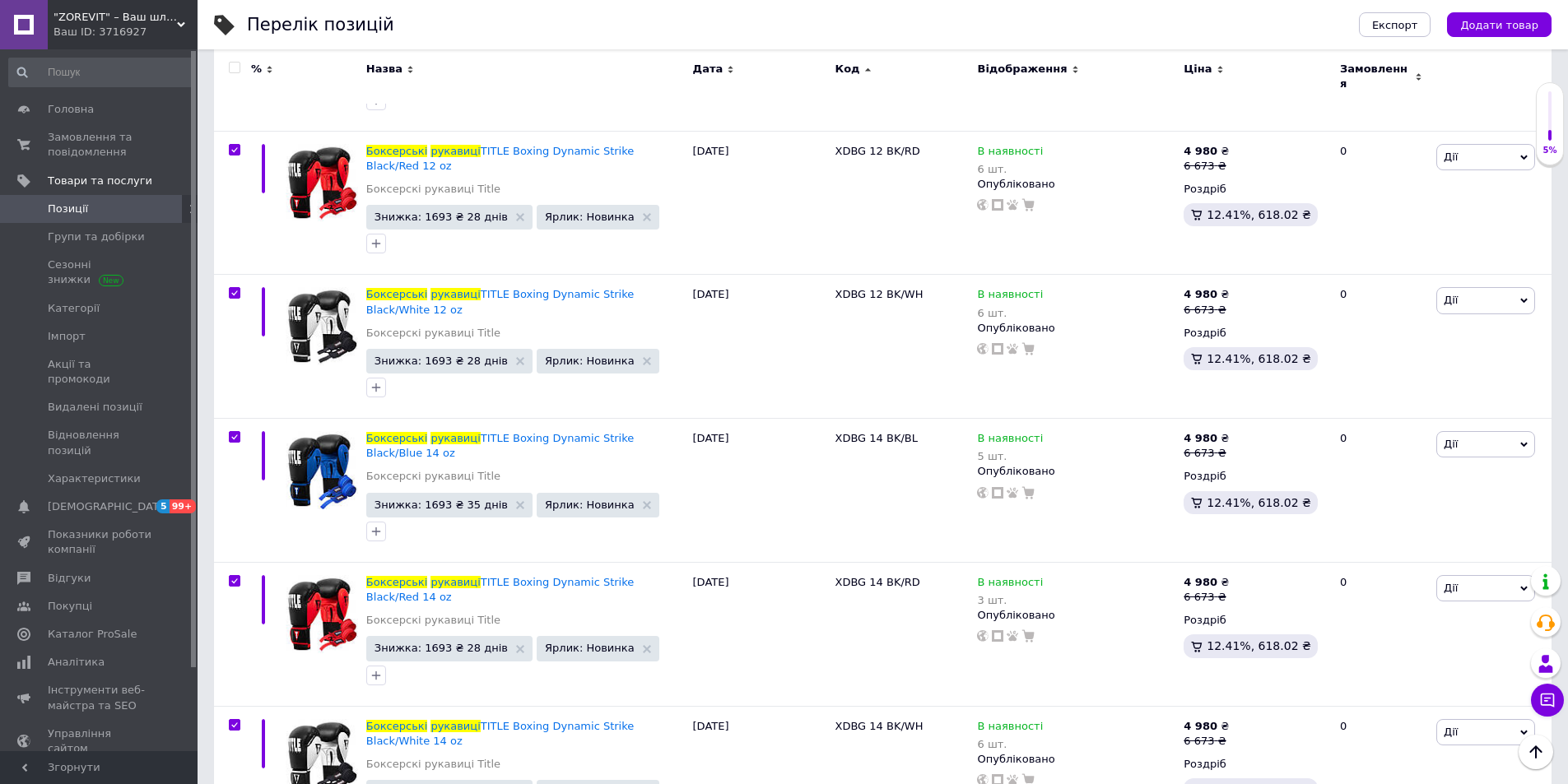
checkbox input "true"
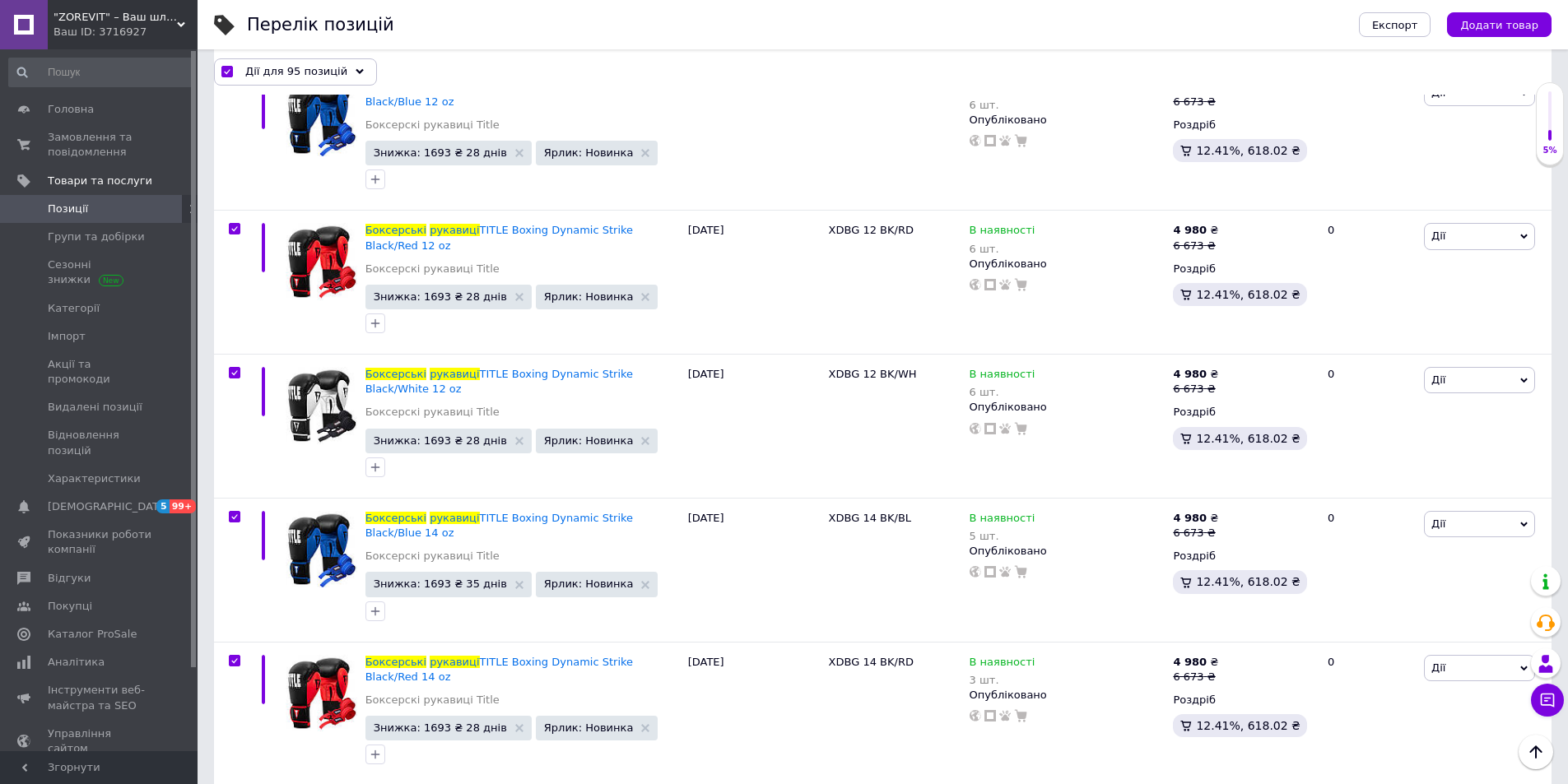
scroll to position [12644, 0]
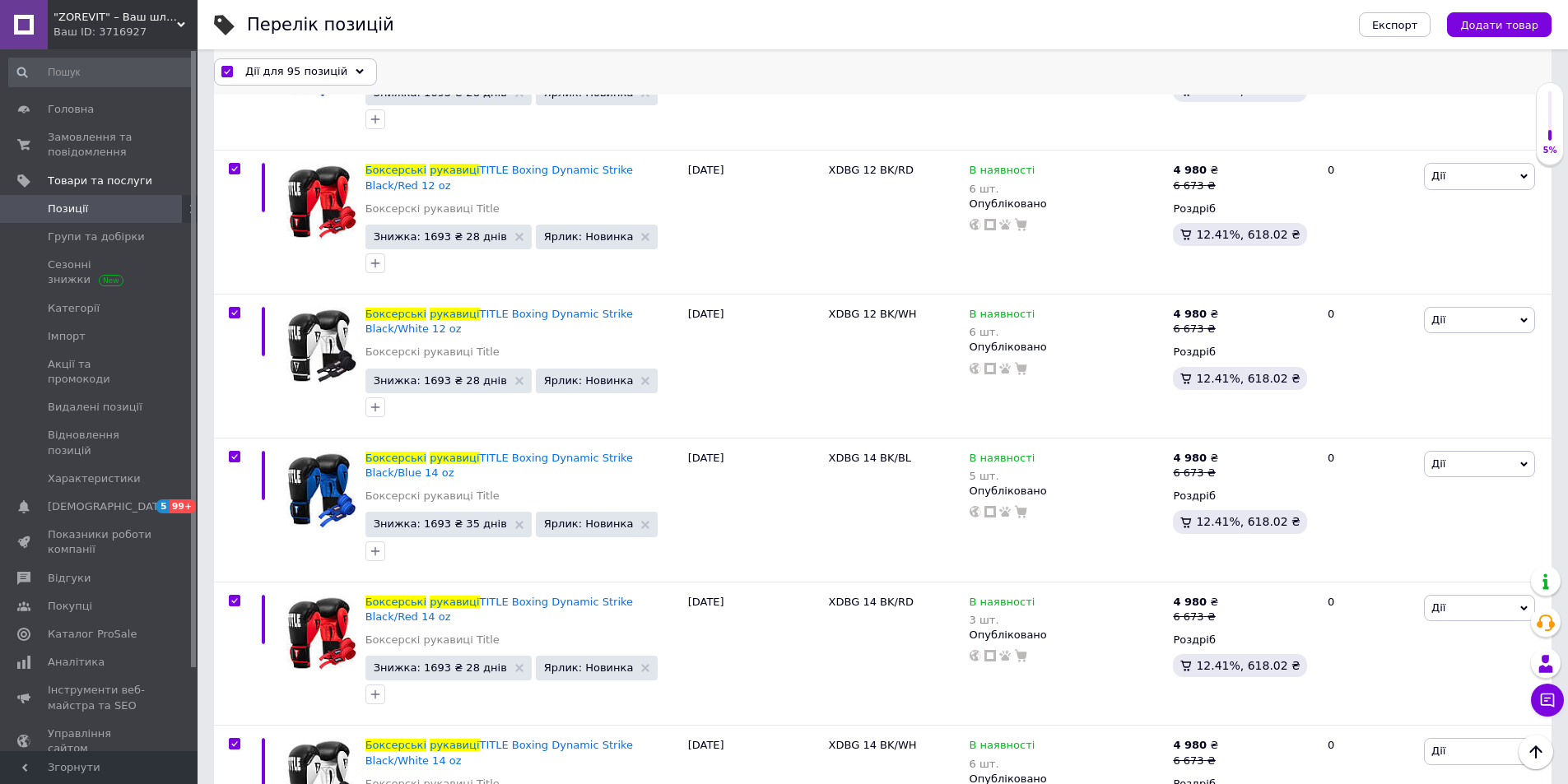
click at [229, 73] on input "checkbox" at bounding box center [227, 73] width 11 height 11
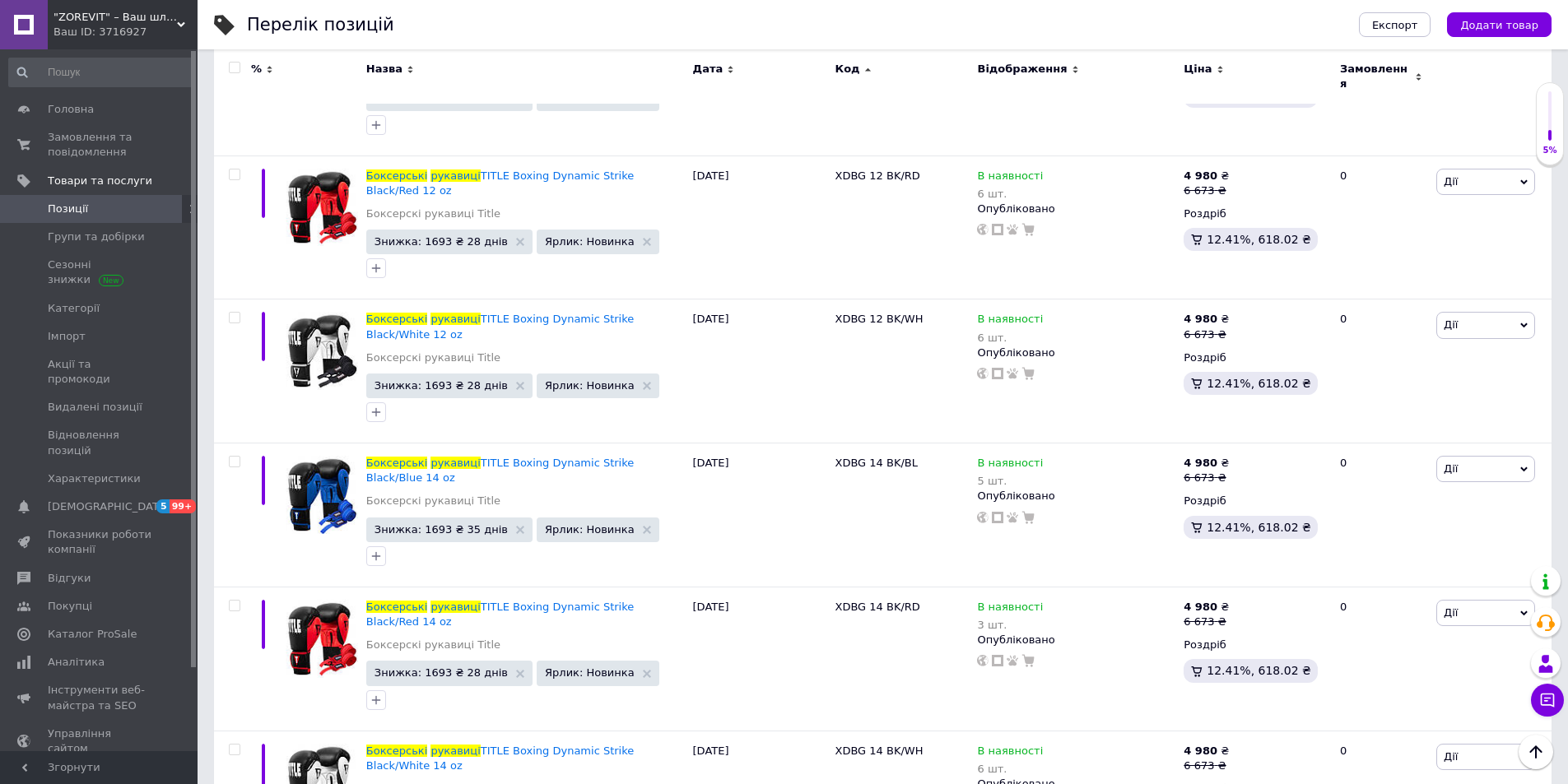
scroll to position [12585, 0]
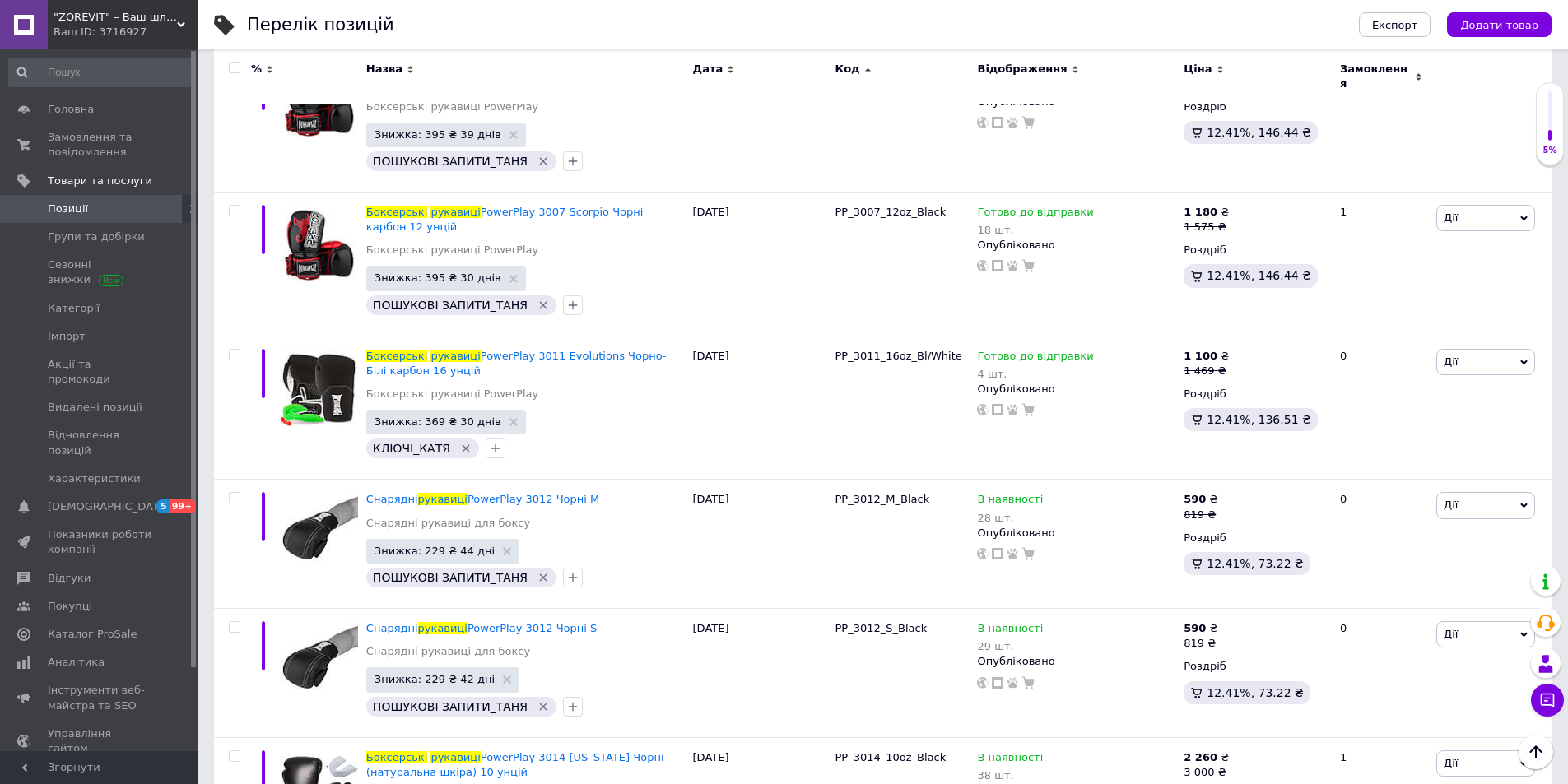
scroll to position [13217, 0]
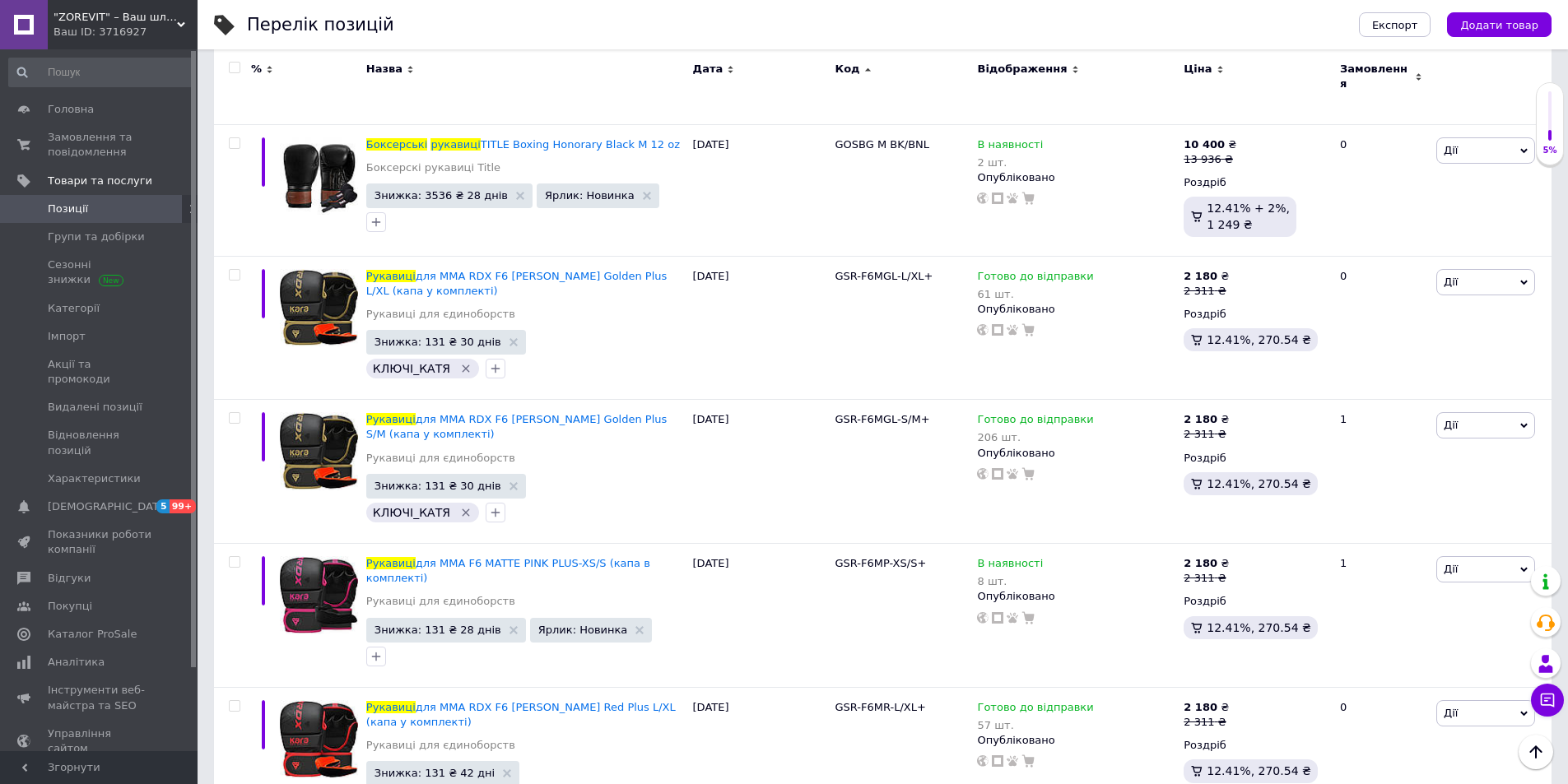
scroll to position [13885, 0]
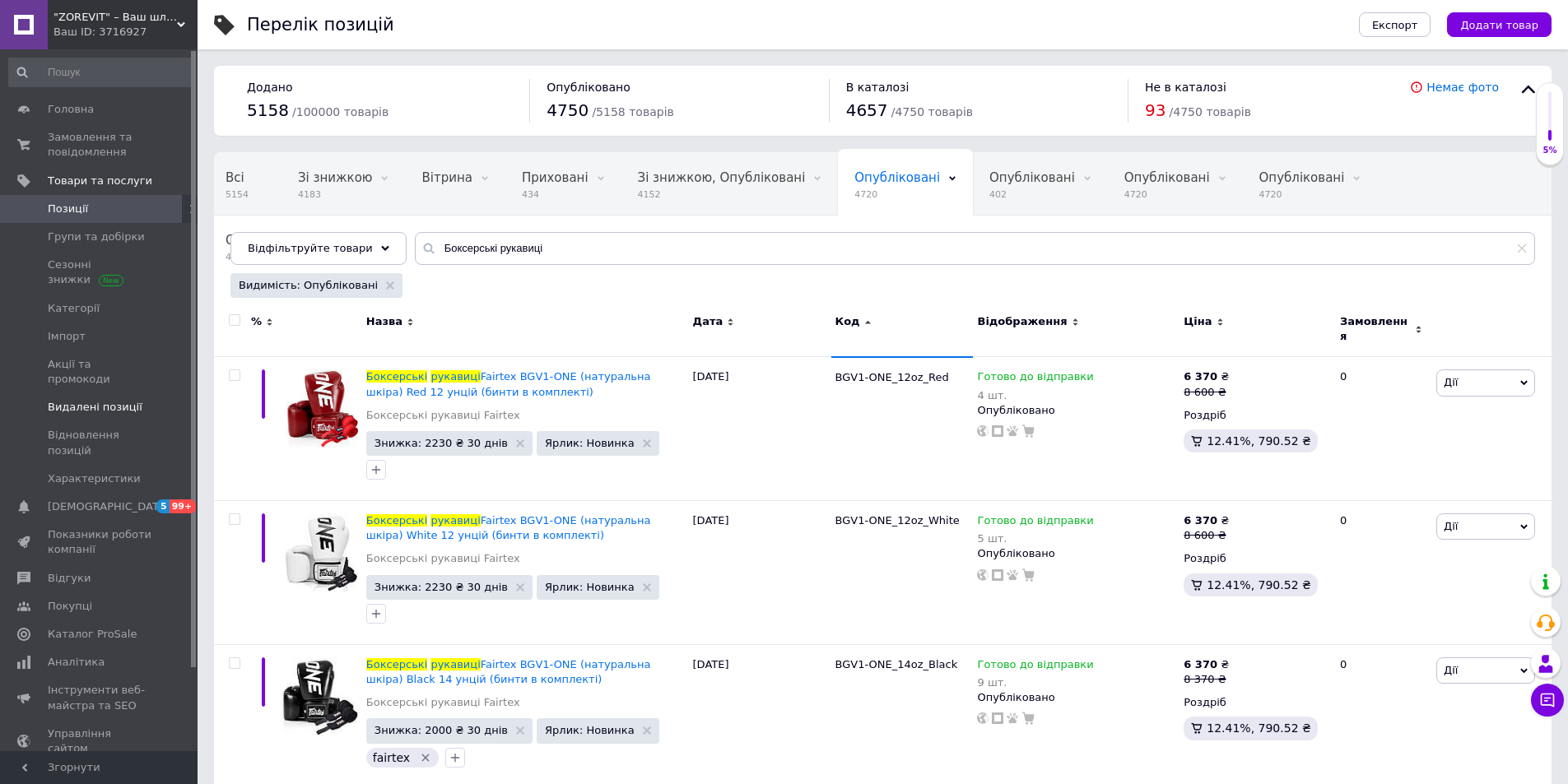
click at [124, 400] on span "Видалені позиції" at bounding box center [95, 407] width 95 height 15
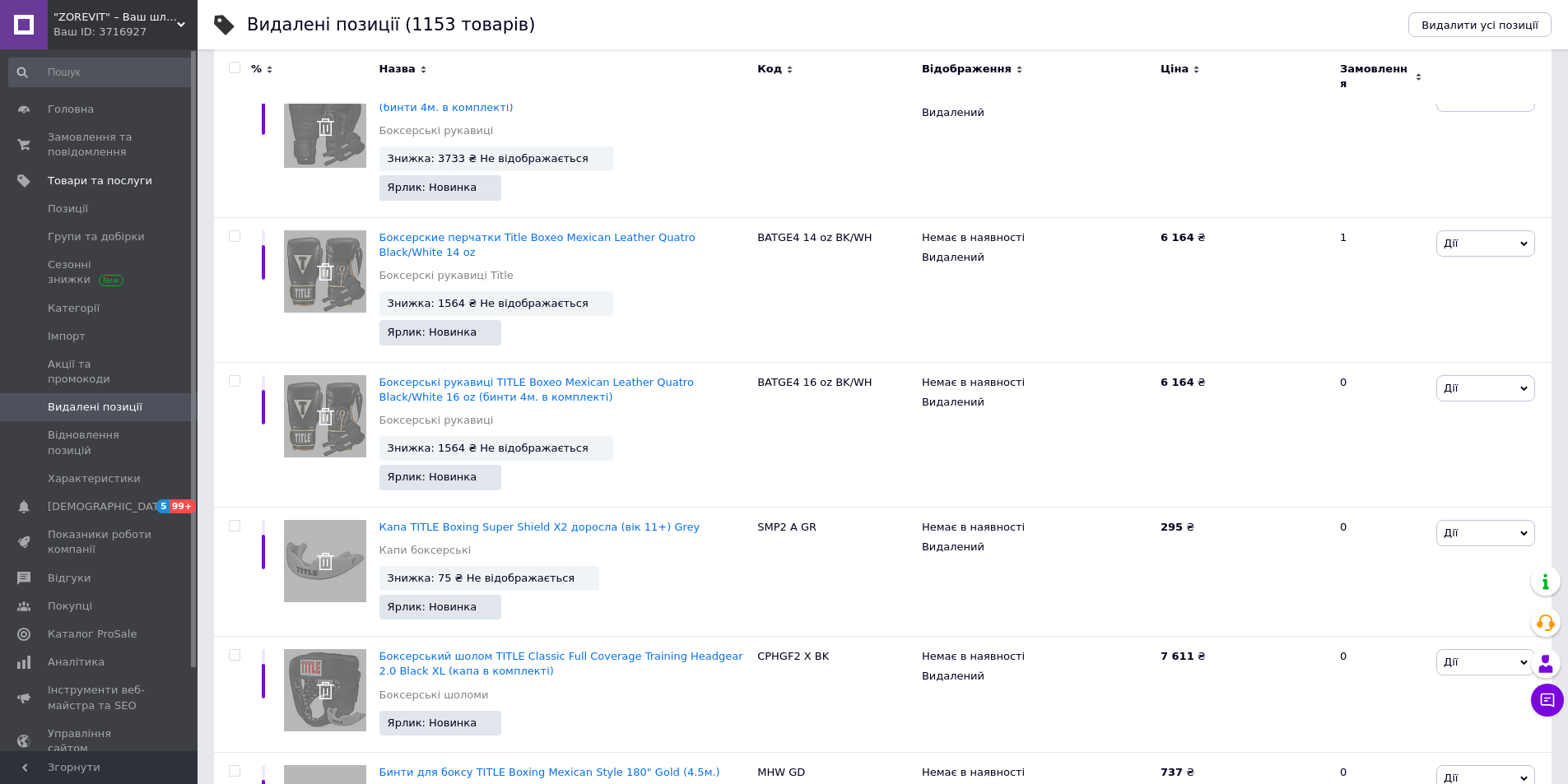
scroll to position [10635, 0]
click at [236, 69] on input "checkbox" at bounding box center [234, 68] width 11 height 11
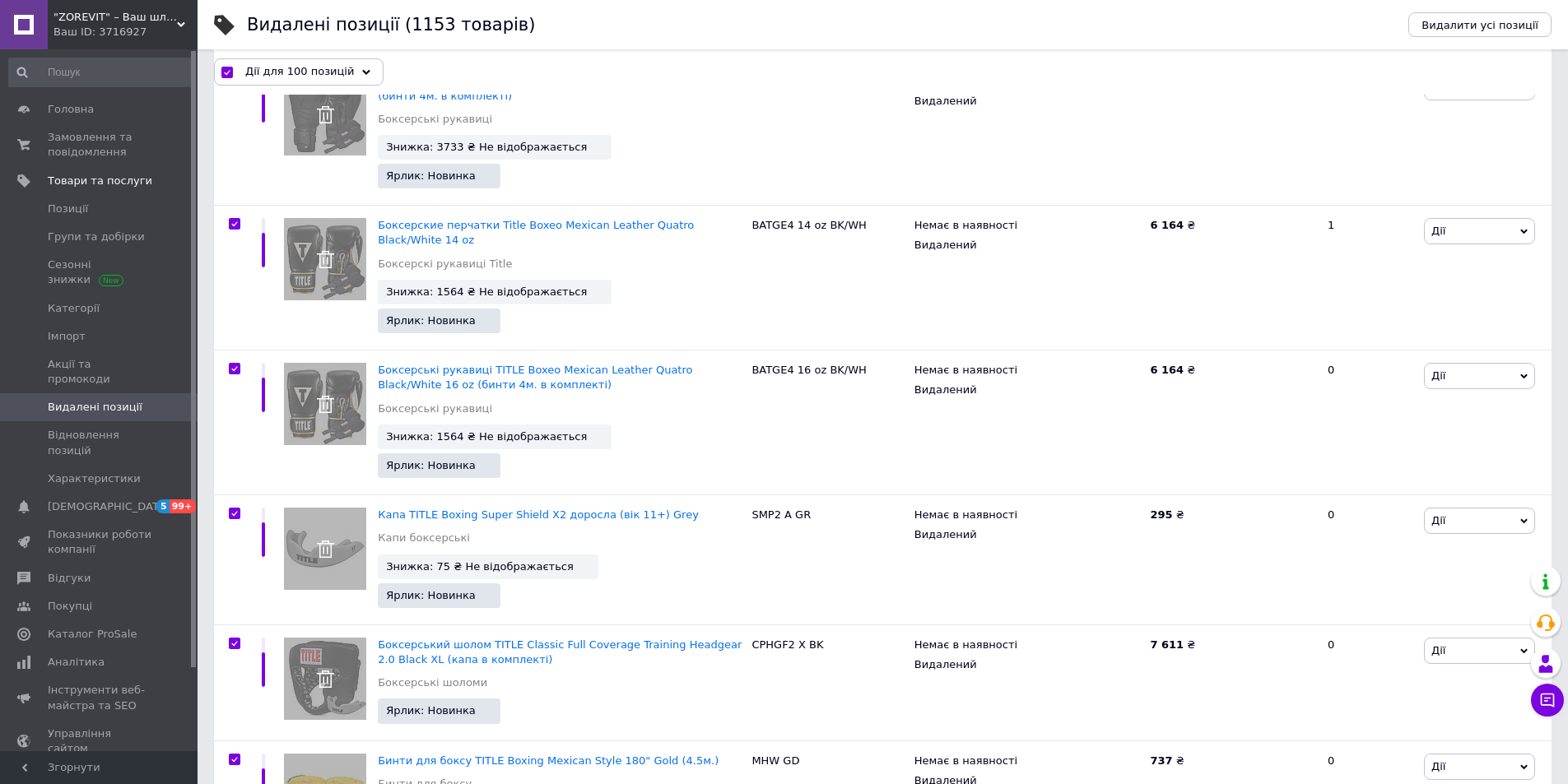
scroll to position [10635, 0]
click at [363, 71] on use at bounding box center [367, 71] width 8 height 5
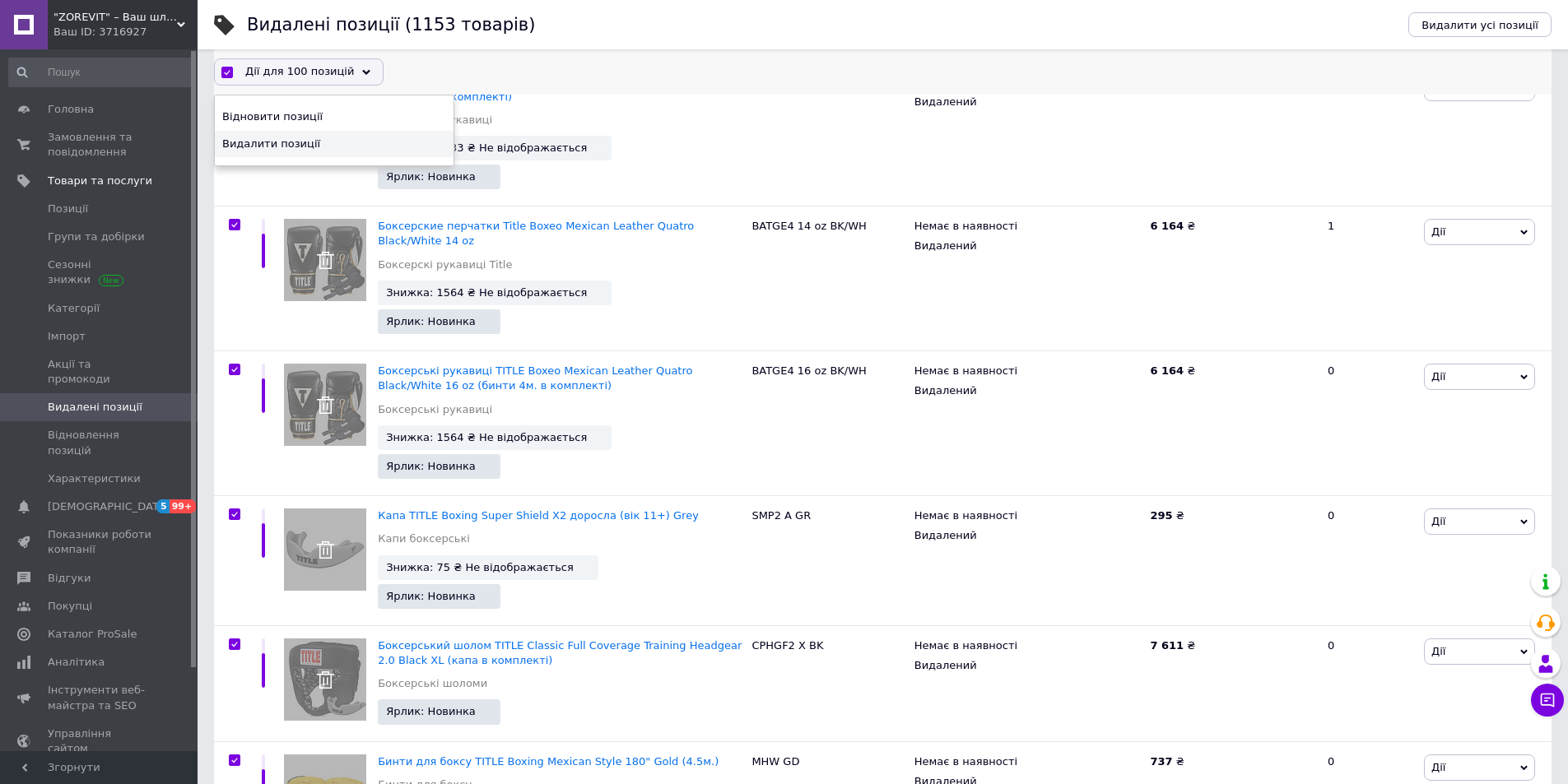
click at [298, 143] on span "Видалити позиції" at bounding box center [331, 143] width 220 height 15
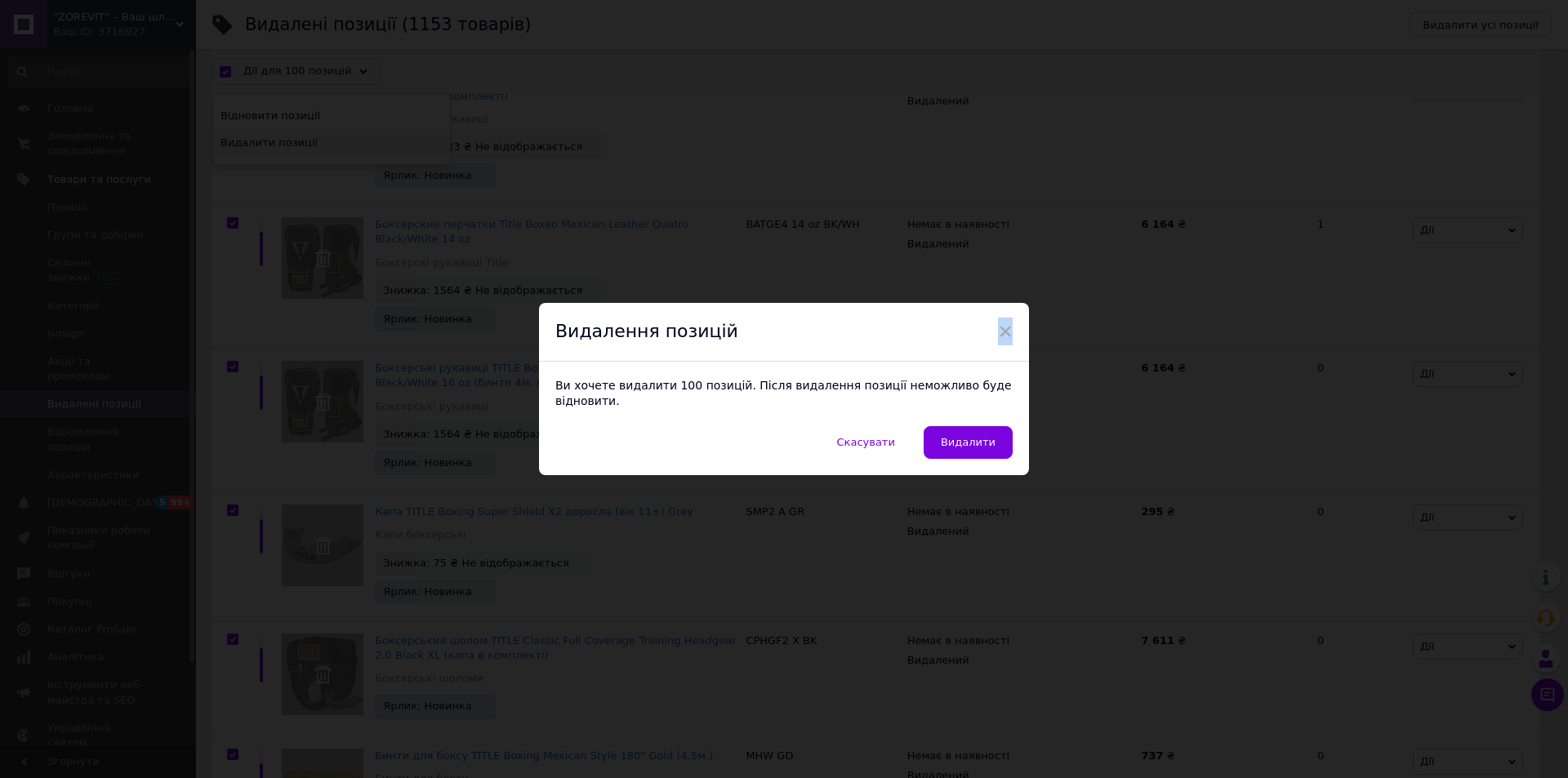
click at [296, 142] on div "× Видалення позицій Ви хочете видалити 100 позицій. Після видалення позиції нем…" at bounding box center [784, 389] width 1568 height 778
click at [296, 217] on img at bounding box center [322, 258] width 82 height 82
